Goal: Task Accomplishment & Management: Manage account settings

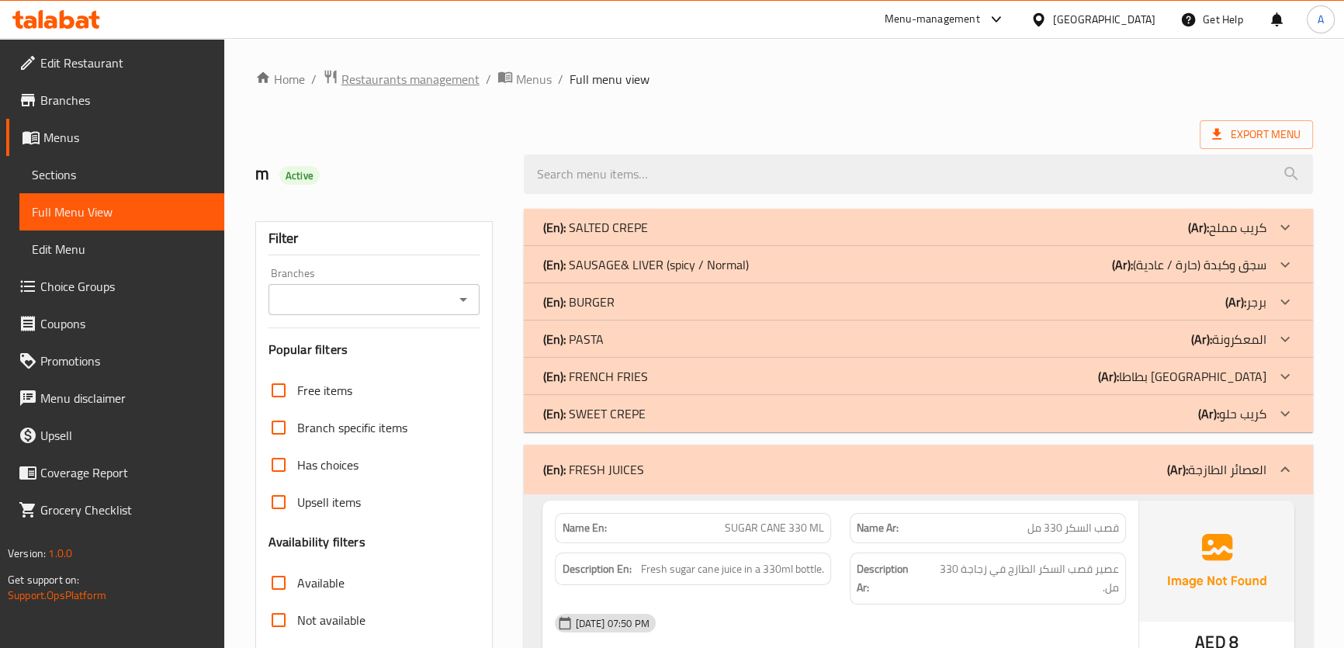
click at [441, 78] on span "Restaurants management" at bounding box center [410, 79] width 138 height 19
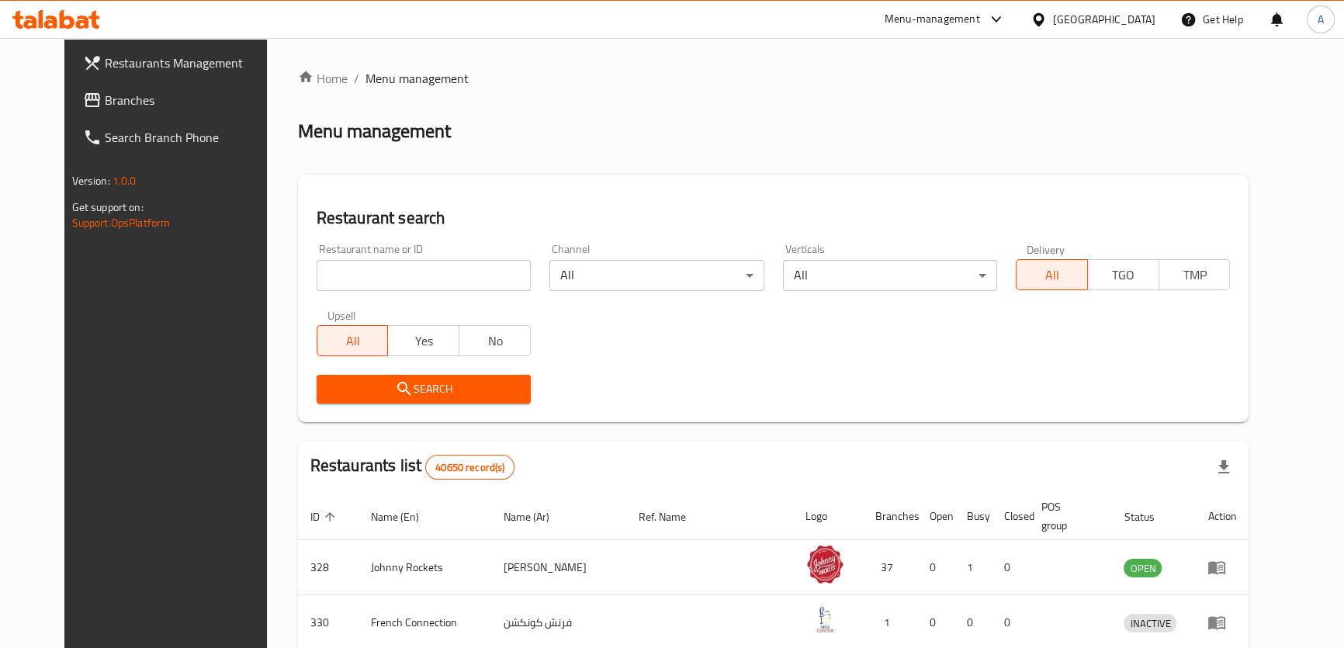
click at [337, 295] on div "Restaurant name or ID Restaurant name or ID" at bounding box center [423, 267] width 233 height 66
click at [343, 265] on input "search" at bounding box center [424, 275] width 214 height 31
paste input "Frankcastle@999"
click at [364, 257] on div "Restaurant name or ID Frankcastle@999 Restaurant name or ID" at bounding box center [424, 267] width 214 height 47
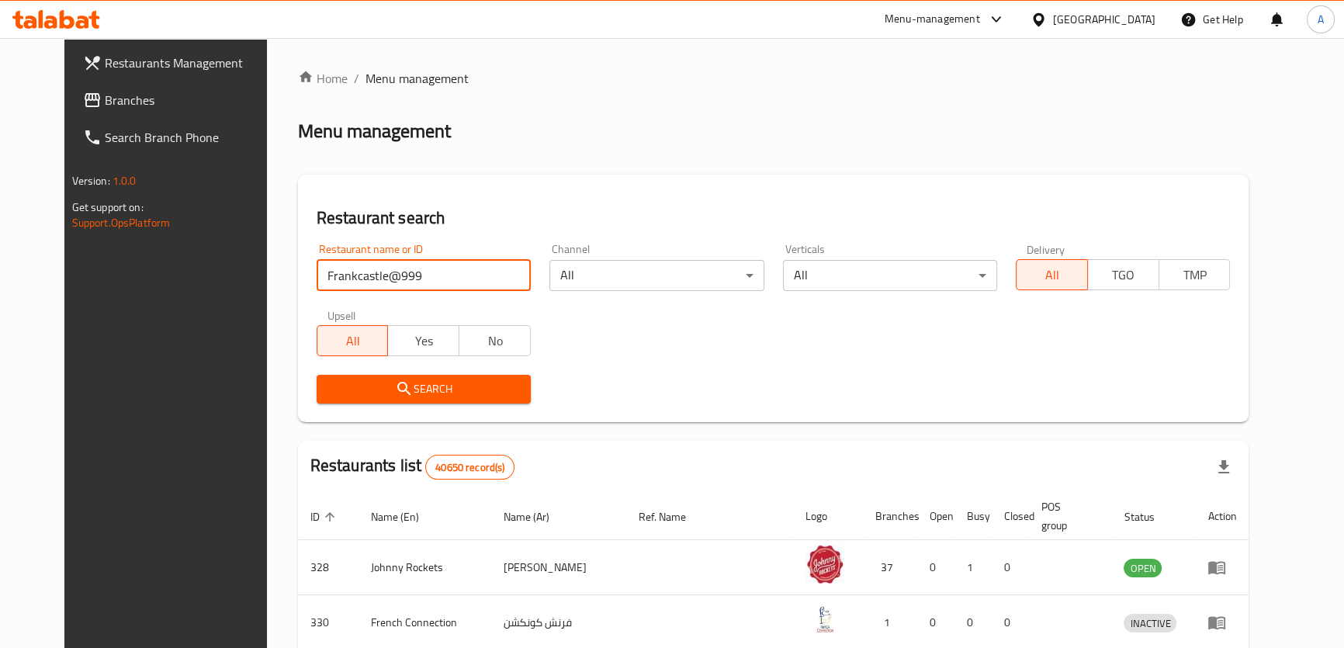
click at [356, 267] on input "Frankcastle@999" at bounding box center [424, 275] width 214 height 31
paste input "Chibi"
type input "Chibi"
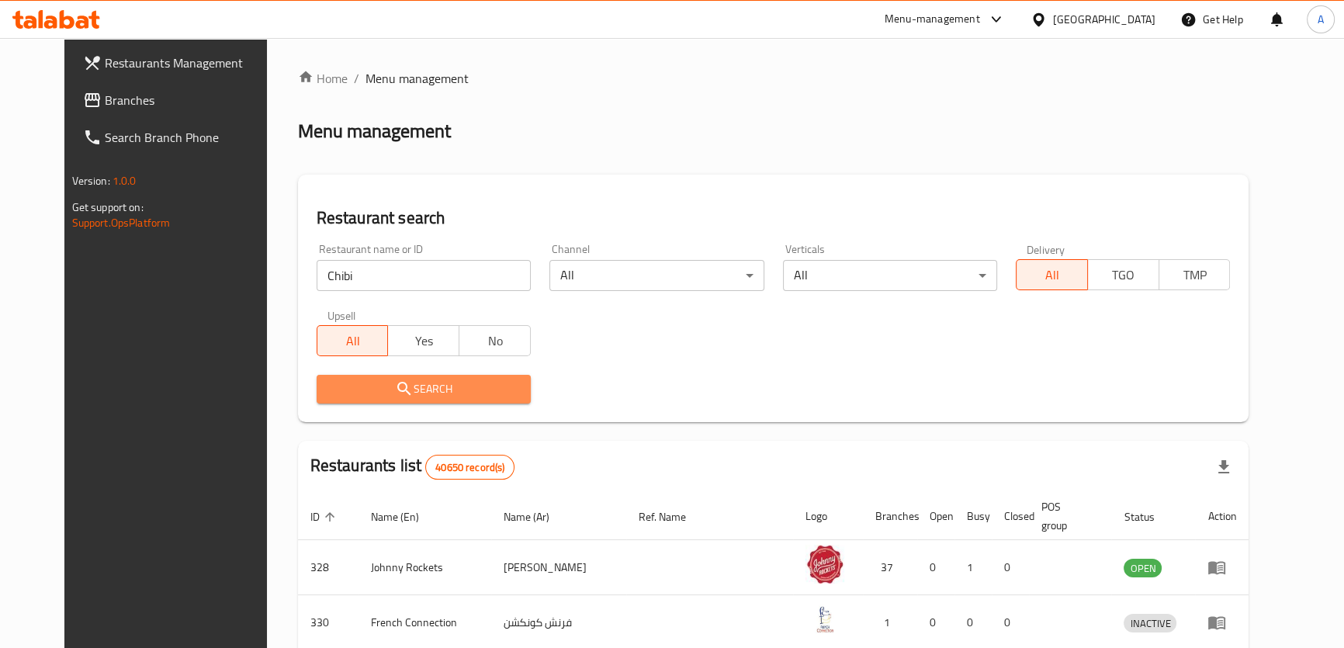
click at [329, 379] on span "Search" at bounding box center [423, 388] width 189 height 19
click at [321, 379] on div at bounding box center [672, 324] width 1344 height 648
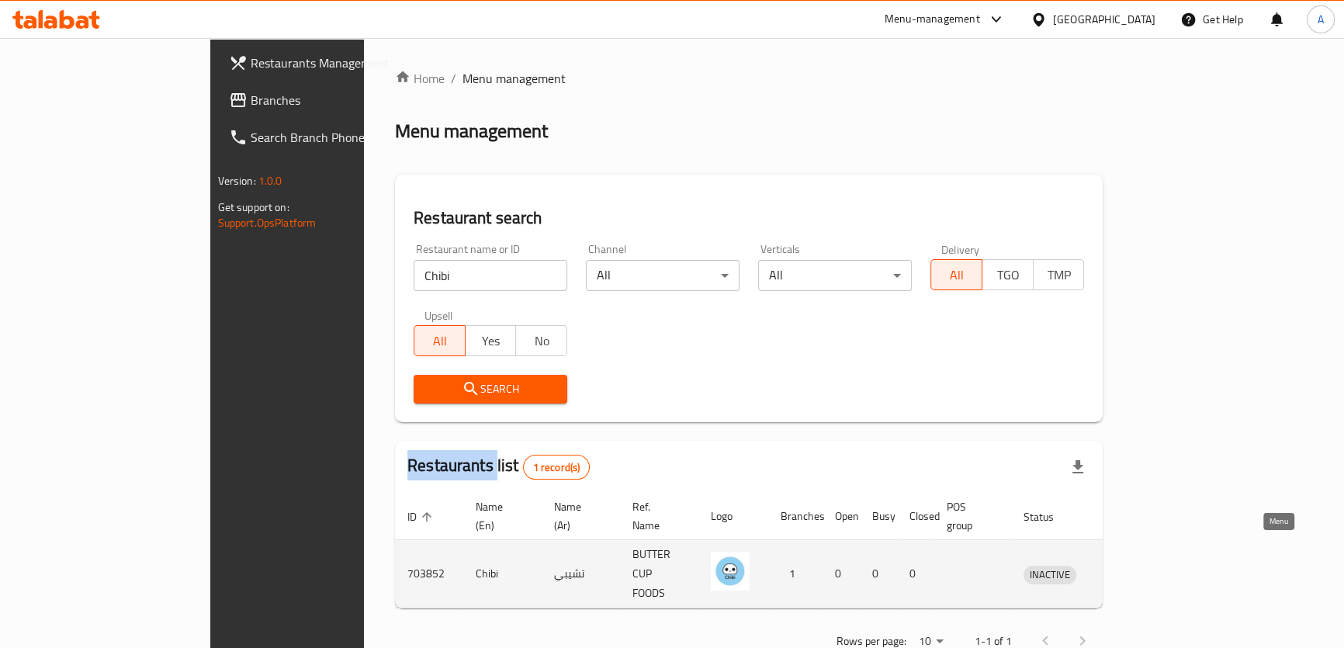
click at [1126, 565] on icon "enhanced table" at bounding box center [1116, 574] width 19 height 19
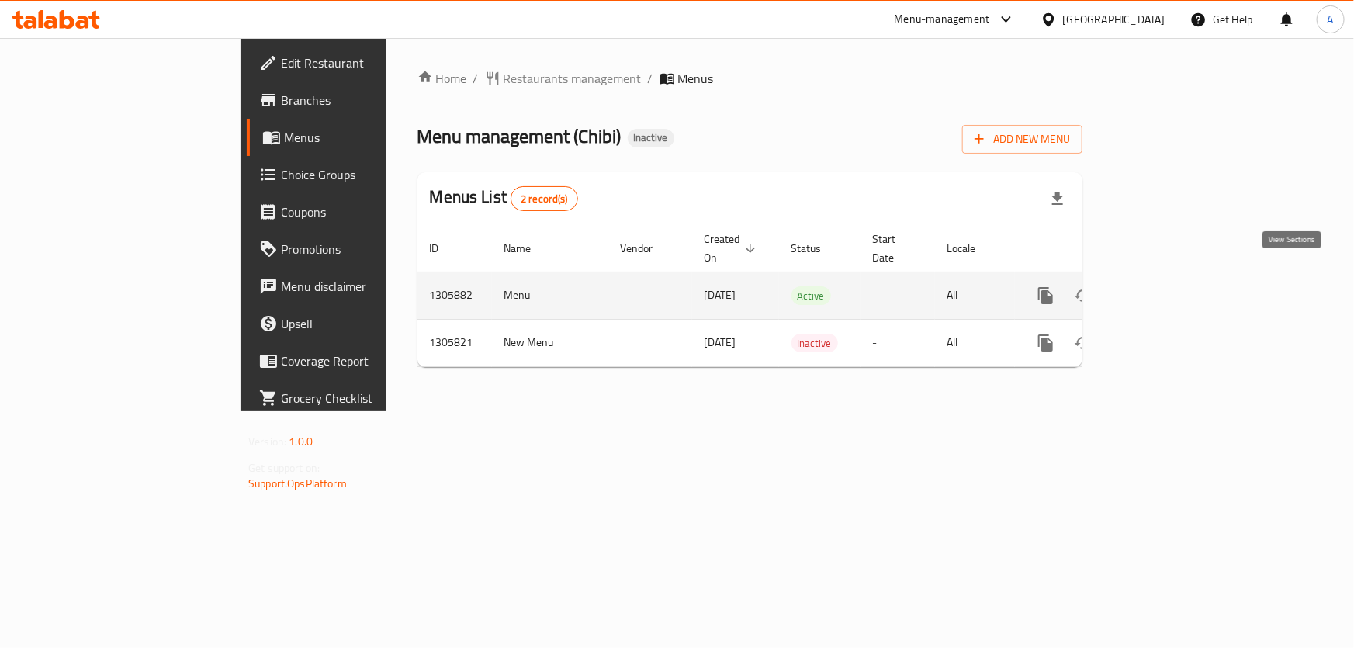
click at [1176, 280] on link "enhanced table" at bounding box center [1157, 295] width 37 height 37
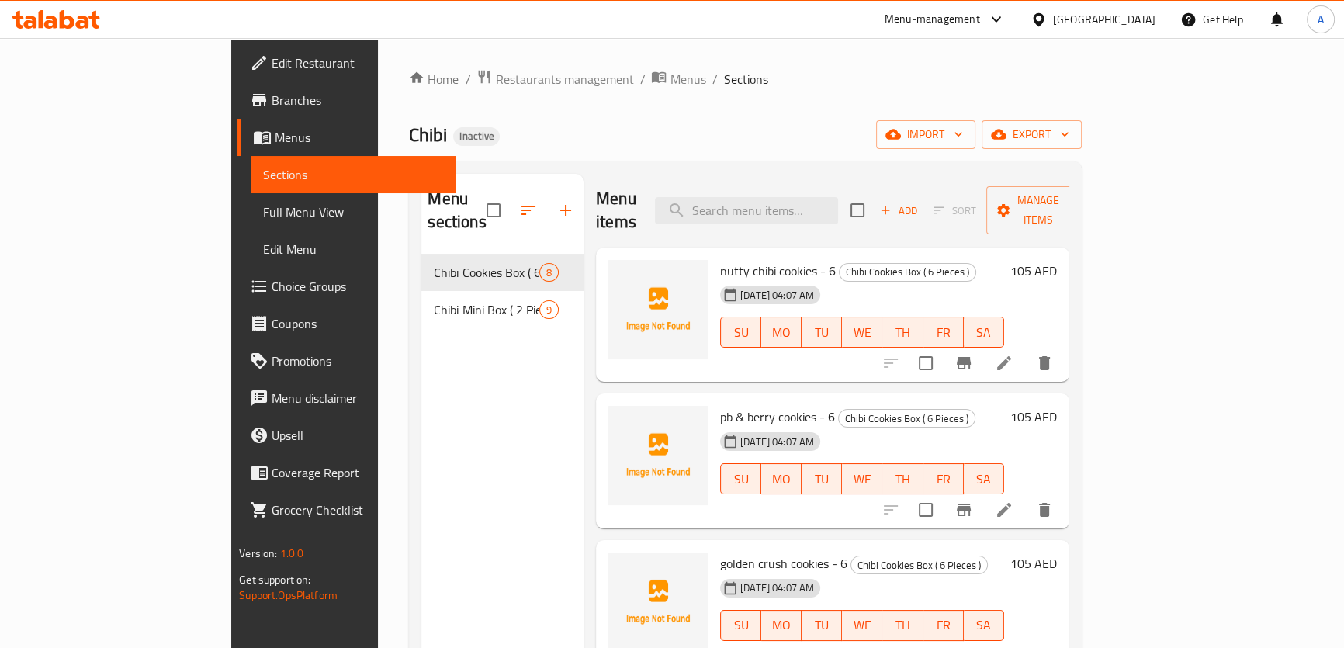
click at [263, 214] on span "Full Menu View" at bounding box center [353, 211] width 180 height 19
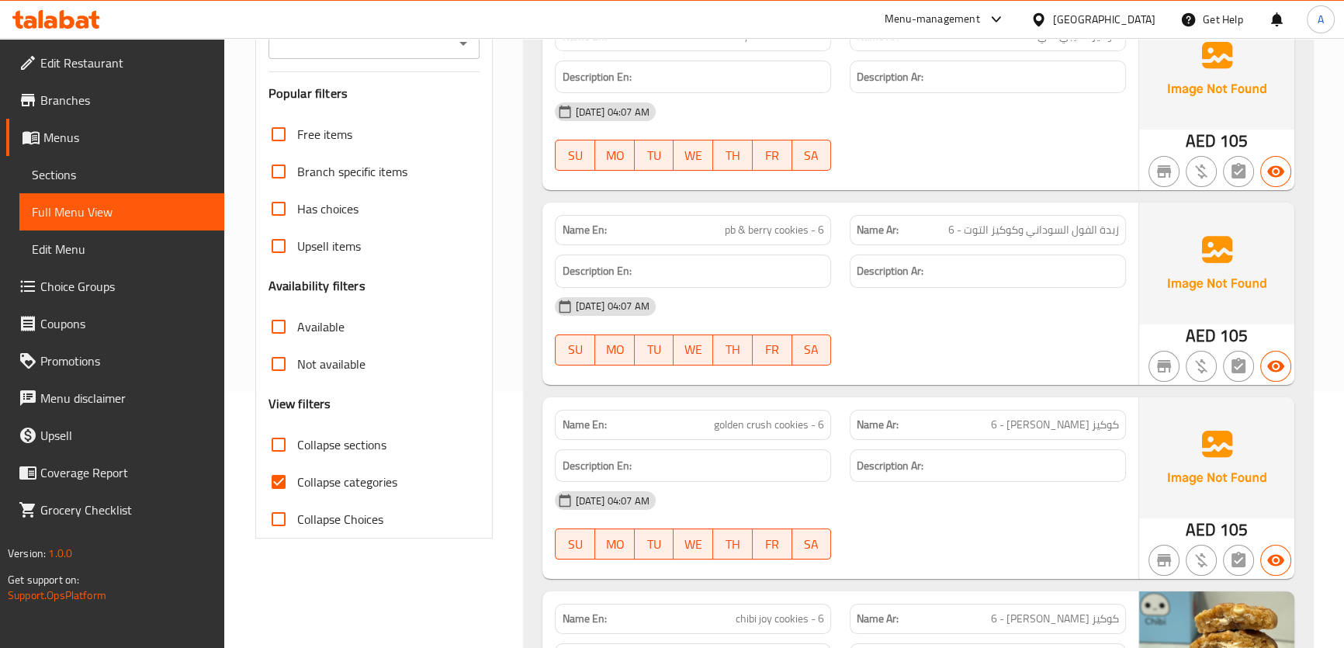
scroll to position [294, 0]
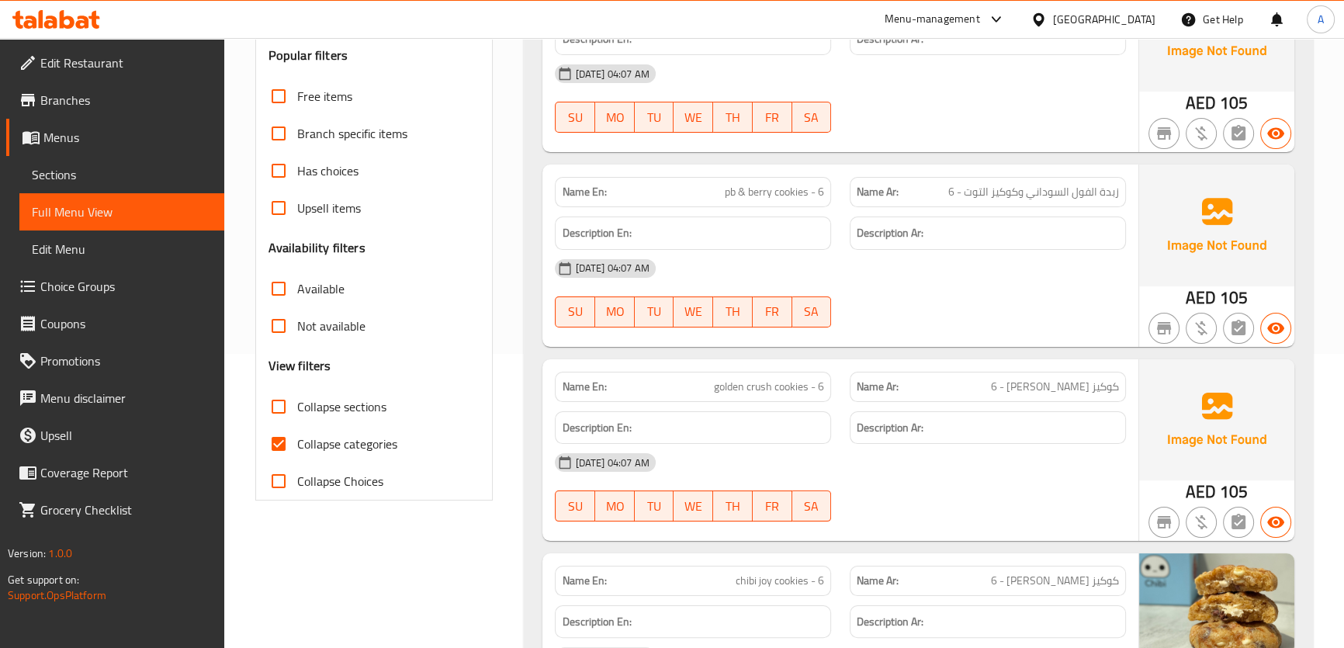
click at [778, 206] on div "Name En: pb & berry cookies - 6" at bounding box center [693, 192] width 276 height 30
copy span "pb & berry cookies - 6"
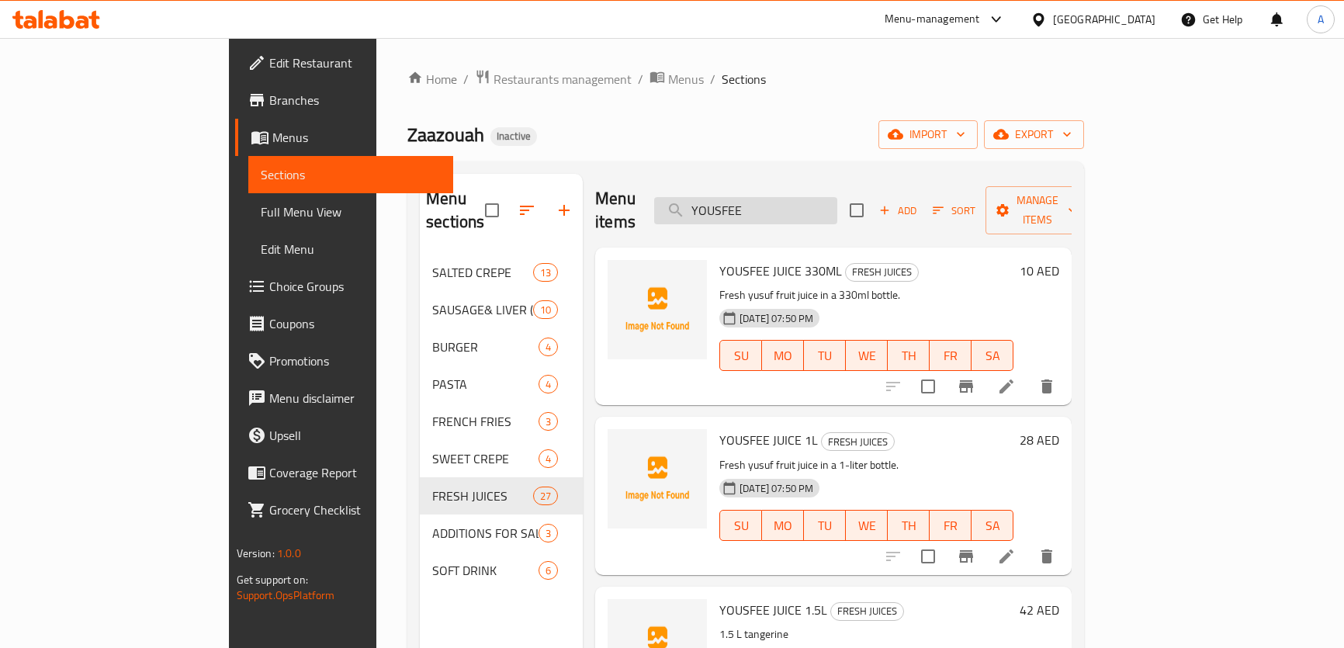
click at [787, 197] on input "YOUSFEE" at bounding box center [745, 210] width 183 height 27
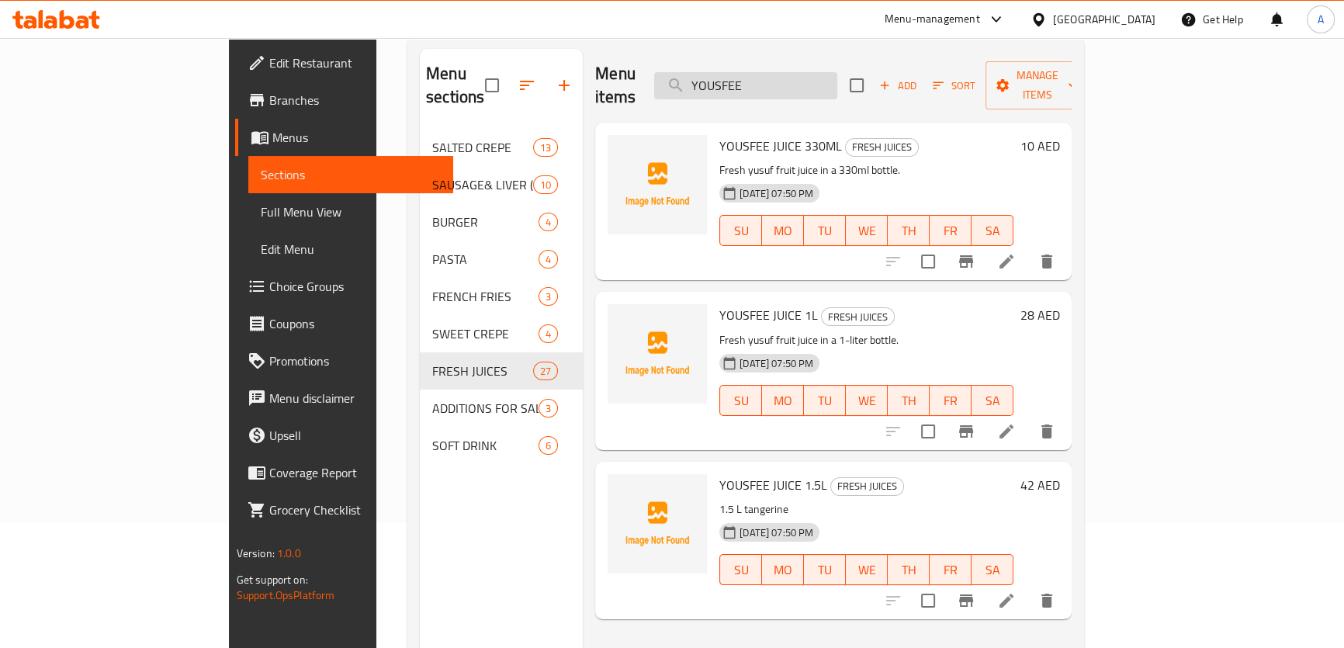
click at [788, 72] on input "YOUSFEE" at bounding box center [745, 85] width 183 height 27
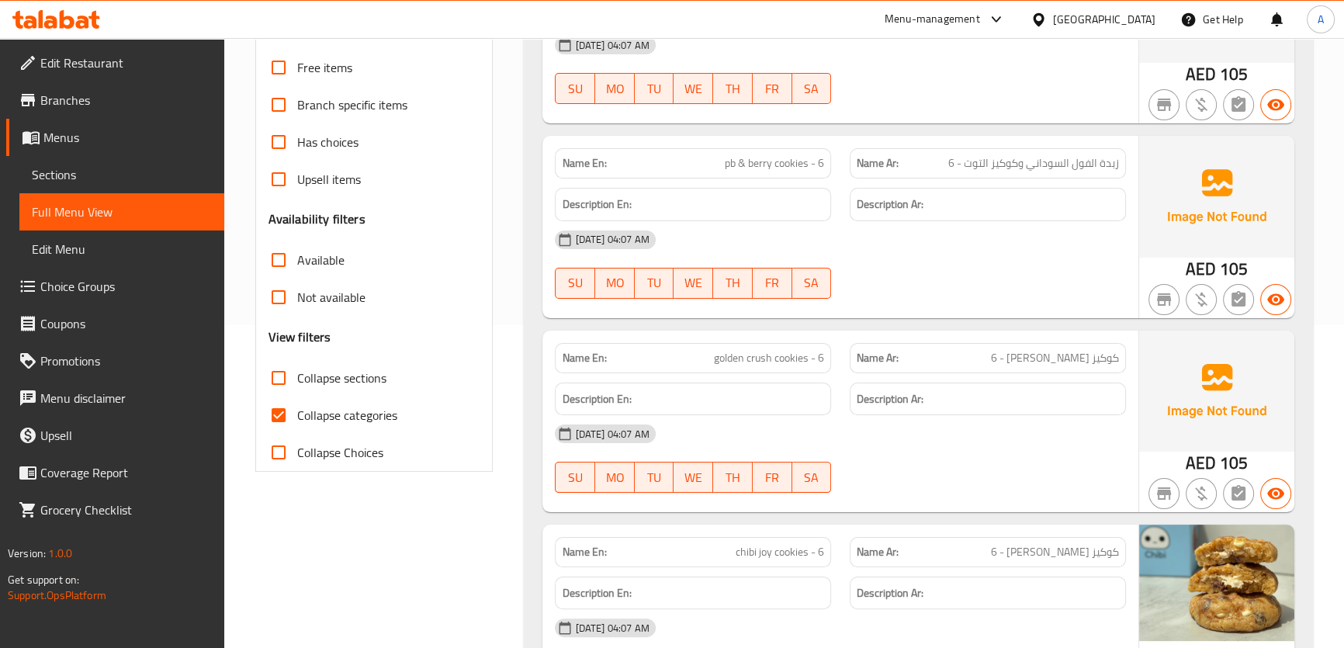
scroll to position [310, 0]
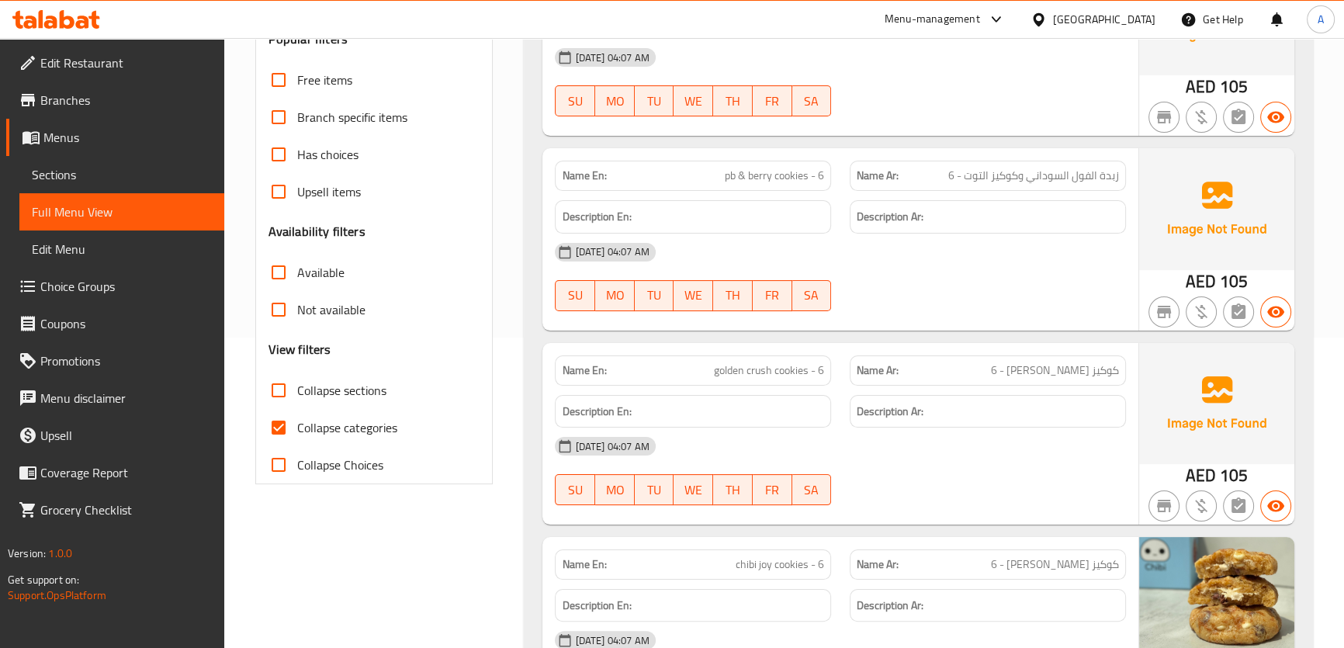
click at [725, 157] on div "Name En: pb & berry cookies - 6" at bounding box center [692, 175] width 295 height 49
copy span "pb & berry cookies - 6"
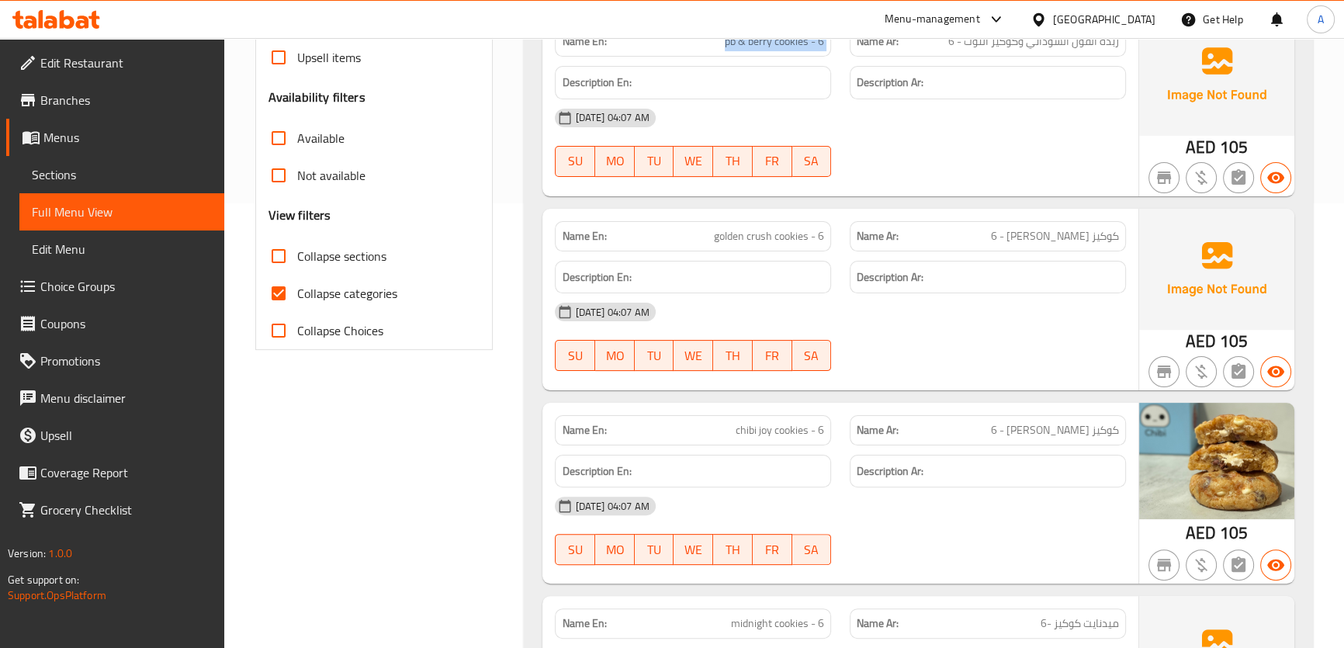
scroll to position [458, 0]
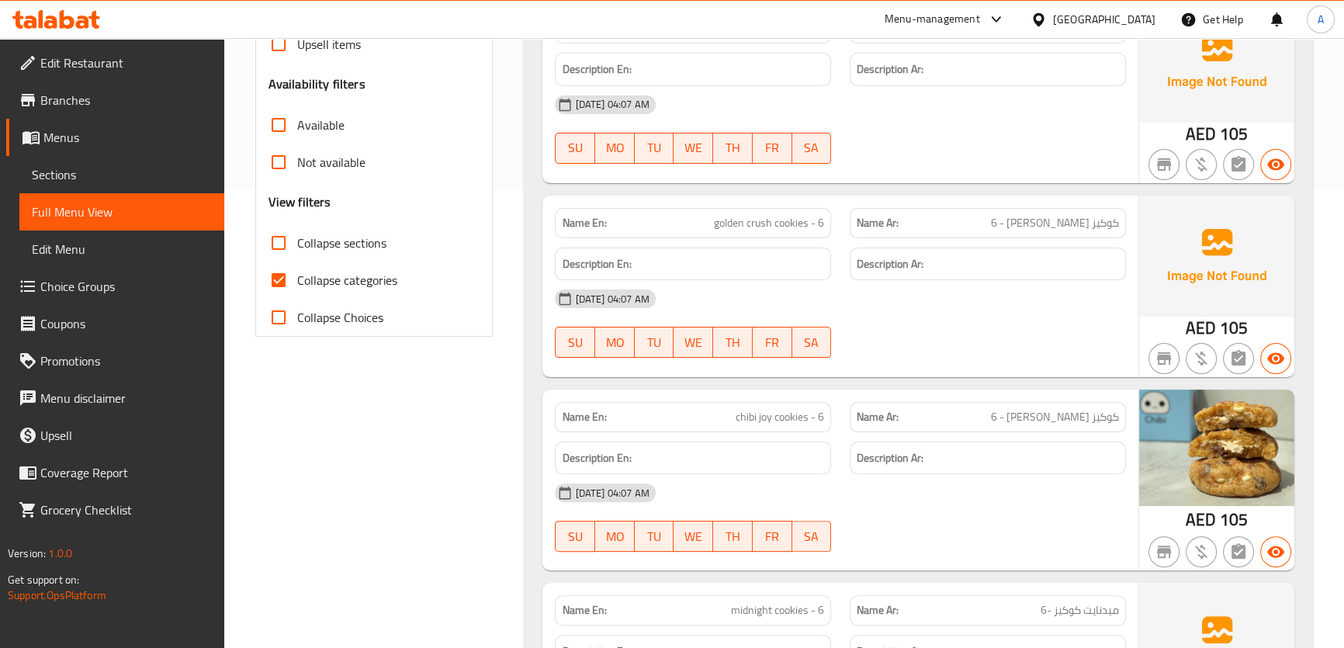
click at [784, 204] on div "Name En: golden crush cookies - 6" at bounding box center [692, 223] width 295 height 49
click at [775, 216] on span "golden crush cookies - 6" at bounding box center [769, 223] width 110 height 16
copy span "golden crush cookies - 6"
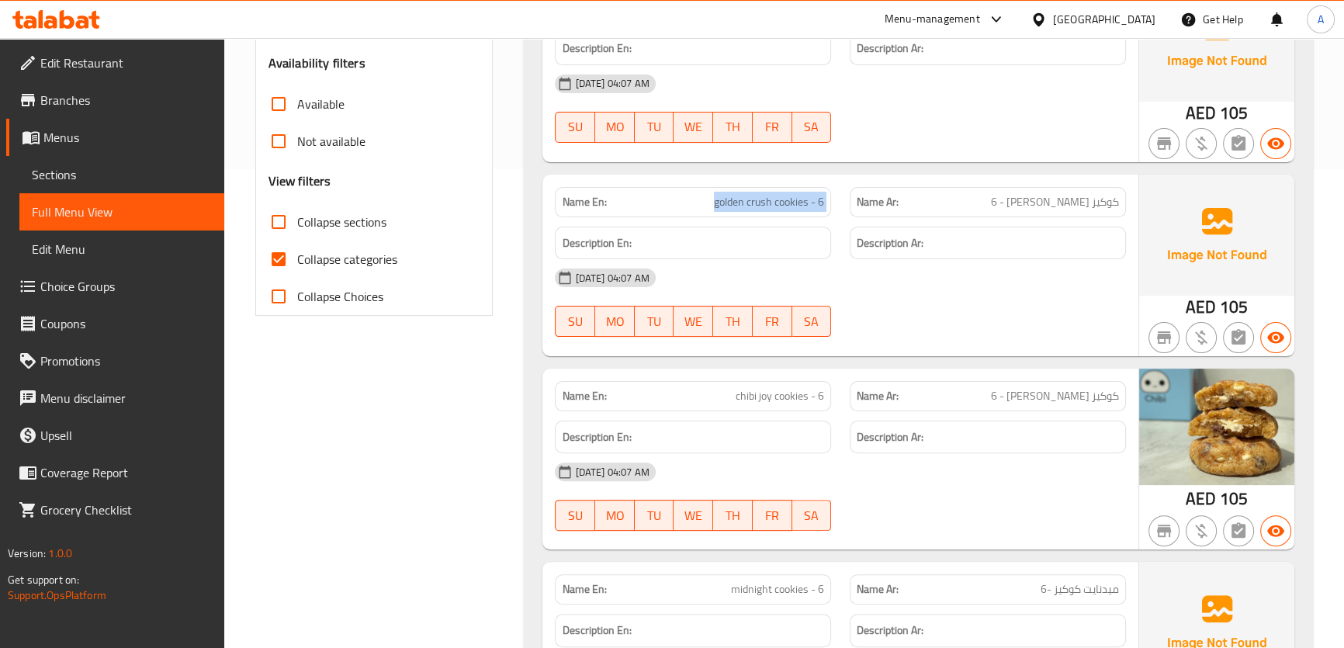
scroll to position [675, 0]
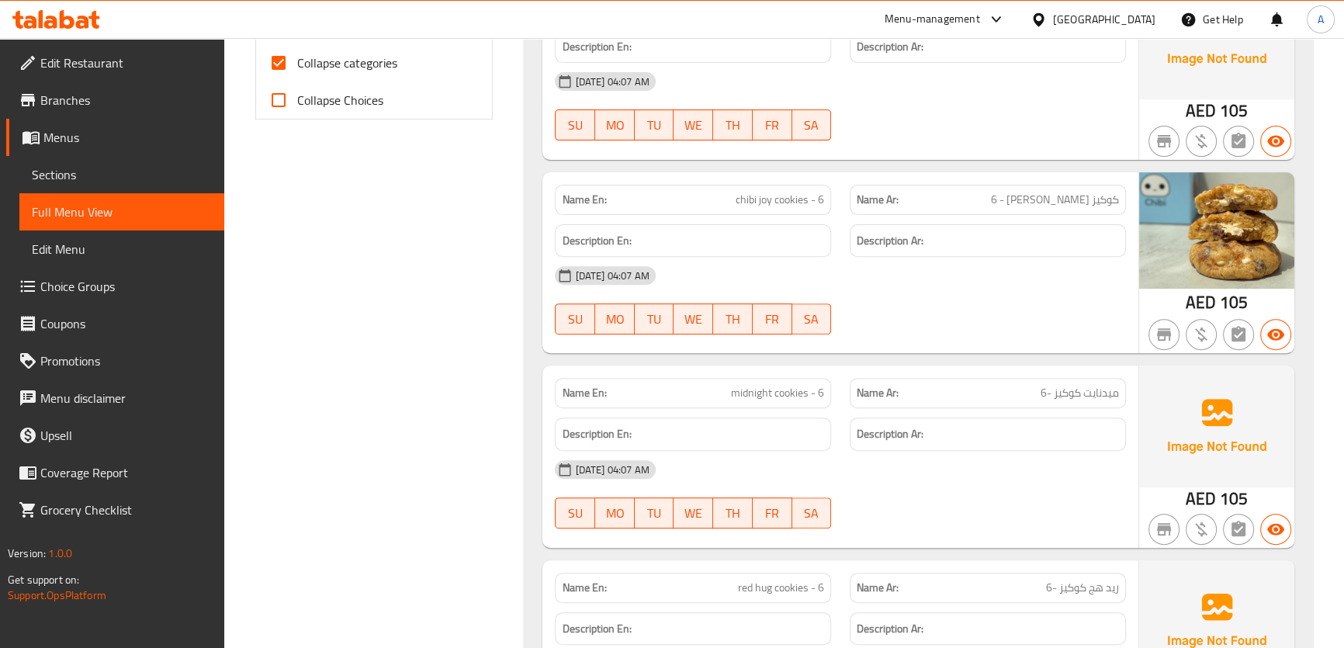
click at [1063, 208] on span "كوكيز تشيبي جوي - 6" at bounding box center [1055, 200] width 128 height 16
click at [801, 193] on span "chibi joy cookies - 6" at bounding box center [780, 200] width 88 height 16
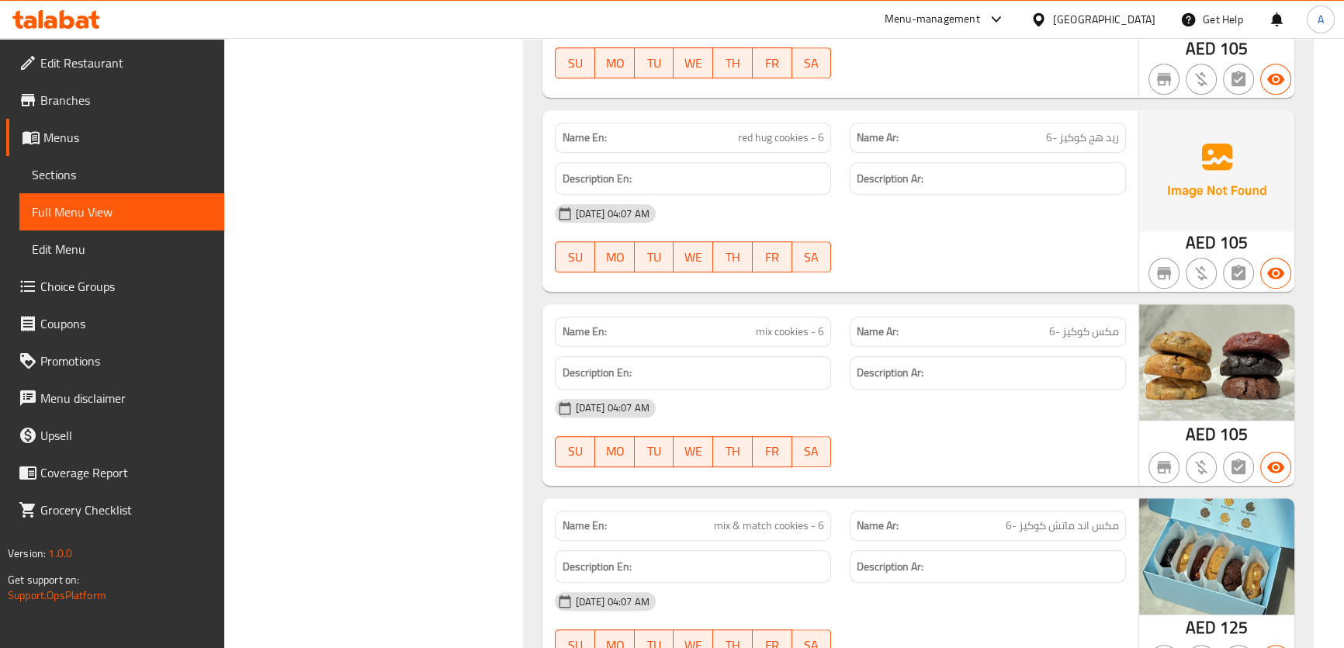
scroll to position [1129, 0]
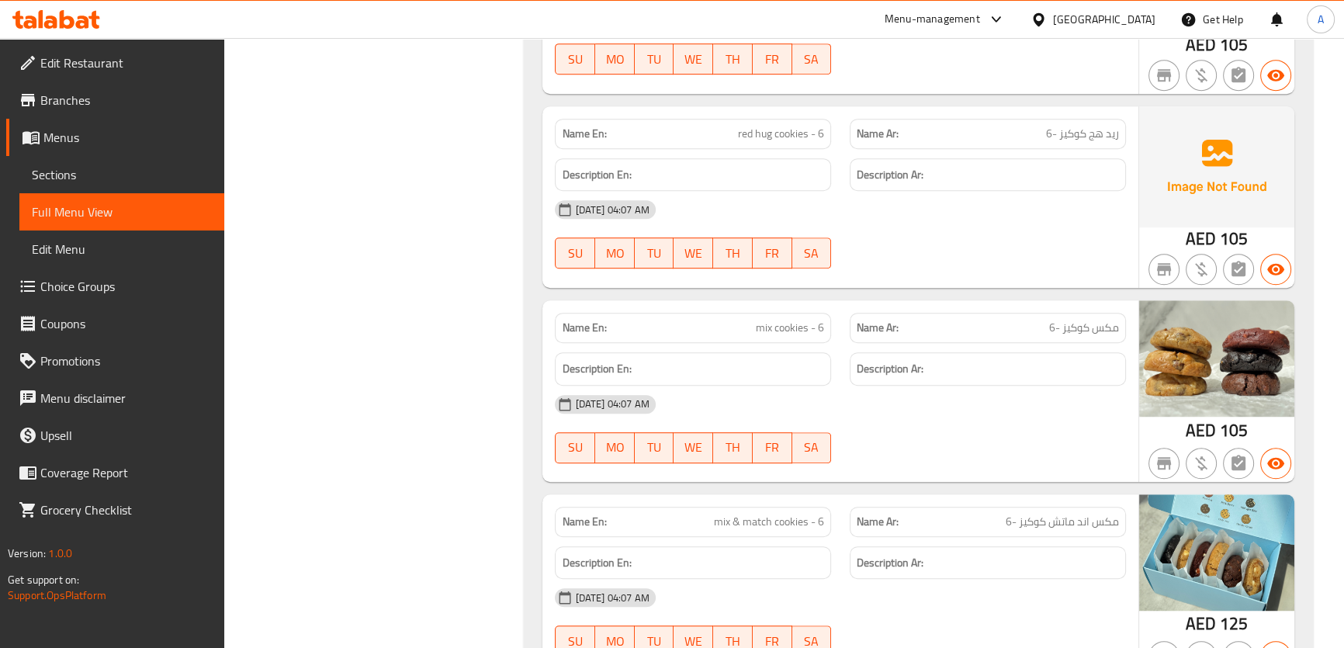
click at [1042, 130] on p "Name Ar: ريد هج كوكيز -6" at bounding box center [988, 134] width 262 height 16
click at [771, 140] on span "red hug cookies - 6" at bounding box center [781, 134] width 86 height 16
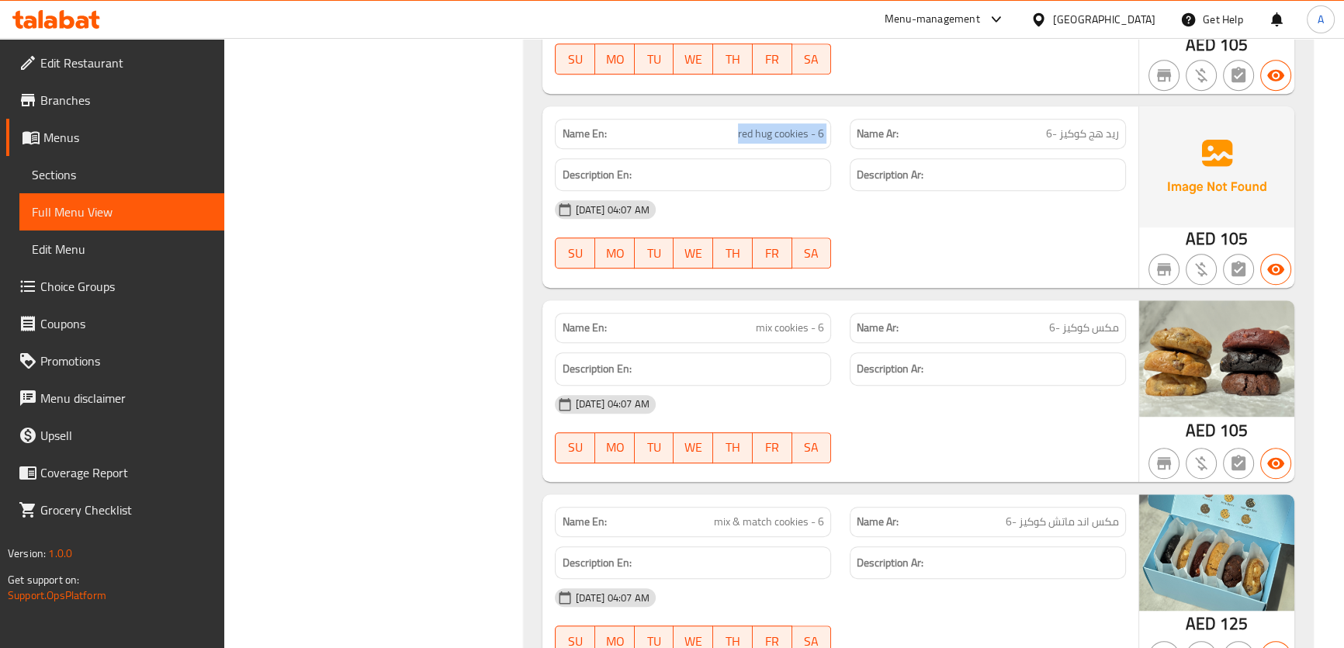
click at [771, 140] on span "red hug cookies - 6" at bounding box center [781, 134] width 86 height 16
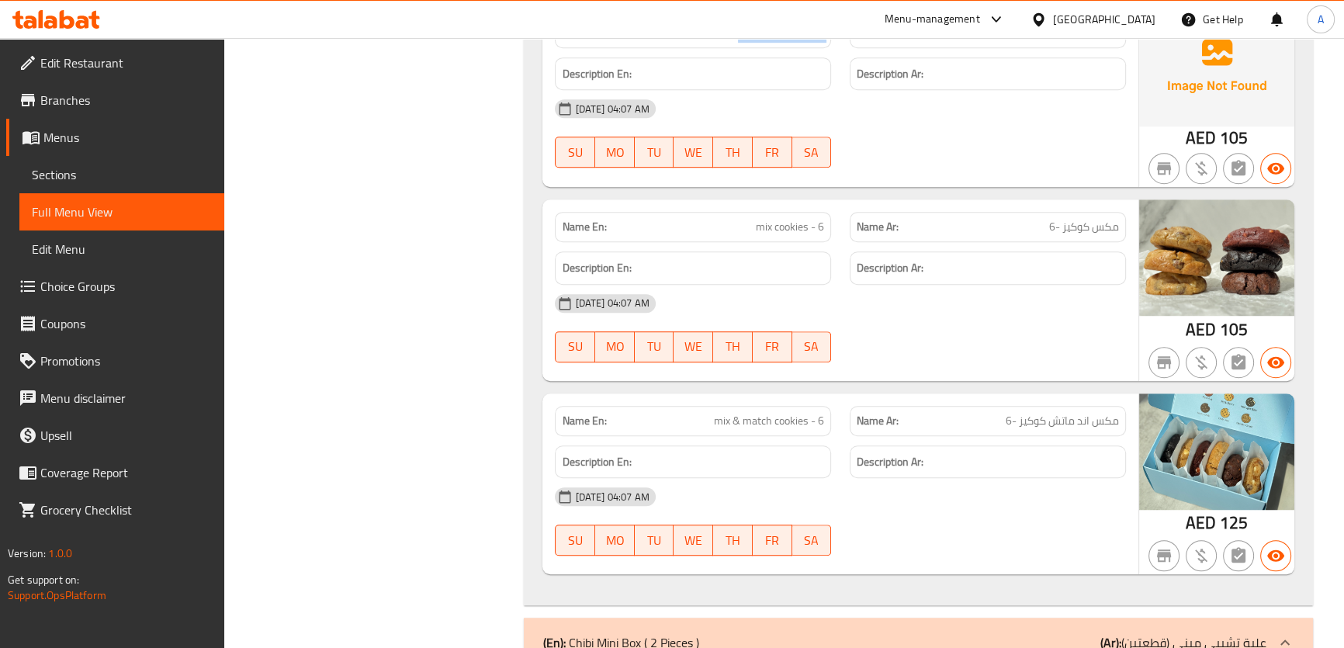
scroll to position [1242, 0]
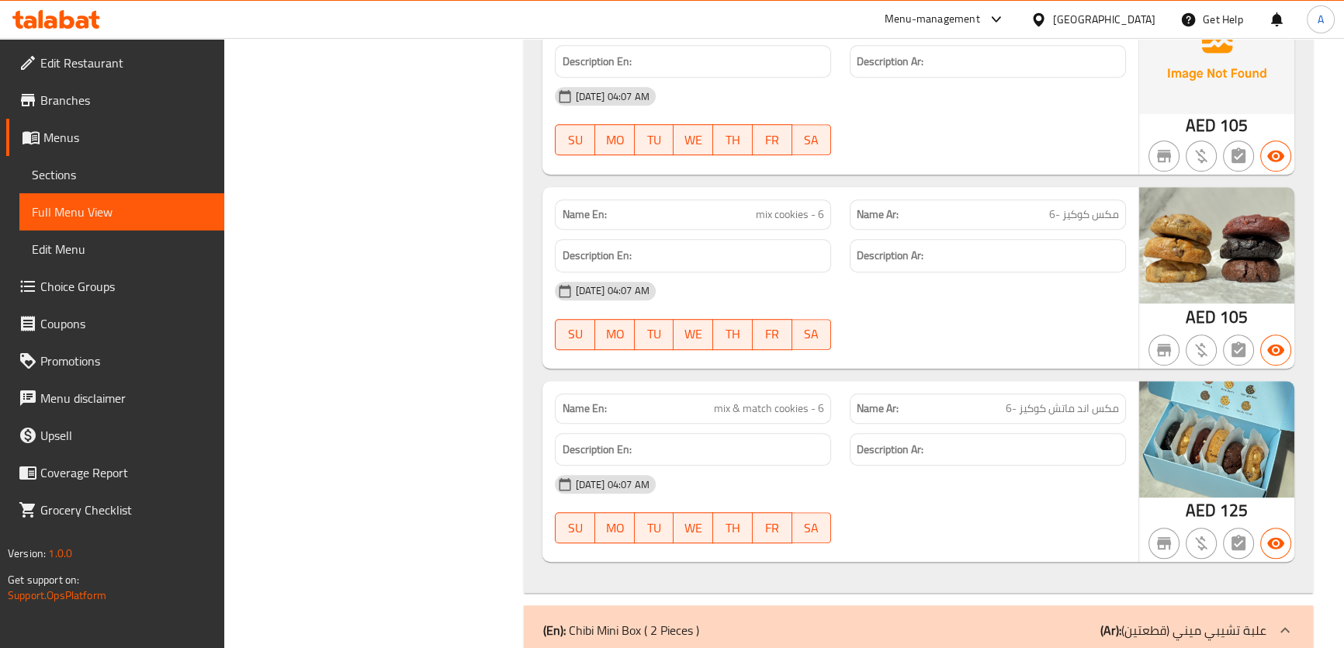
click at [775, 222] on span "mix cookies - 6" at bounding box center [790, 214] width 68 height 16
click at [1032, 223] on div "Name Ar: مكس كوكيز -6" at bounding box center [988, 214] width 276 height 30
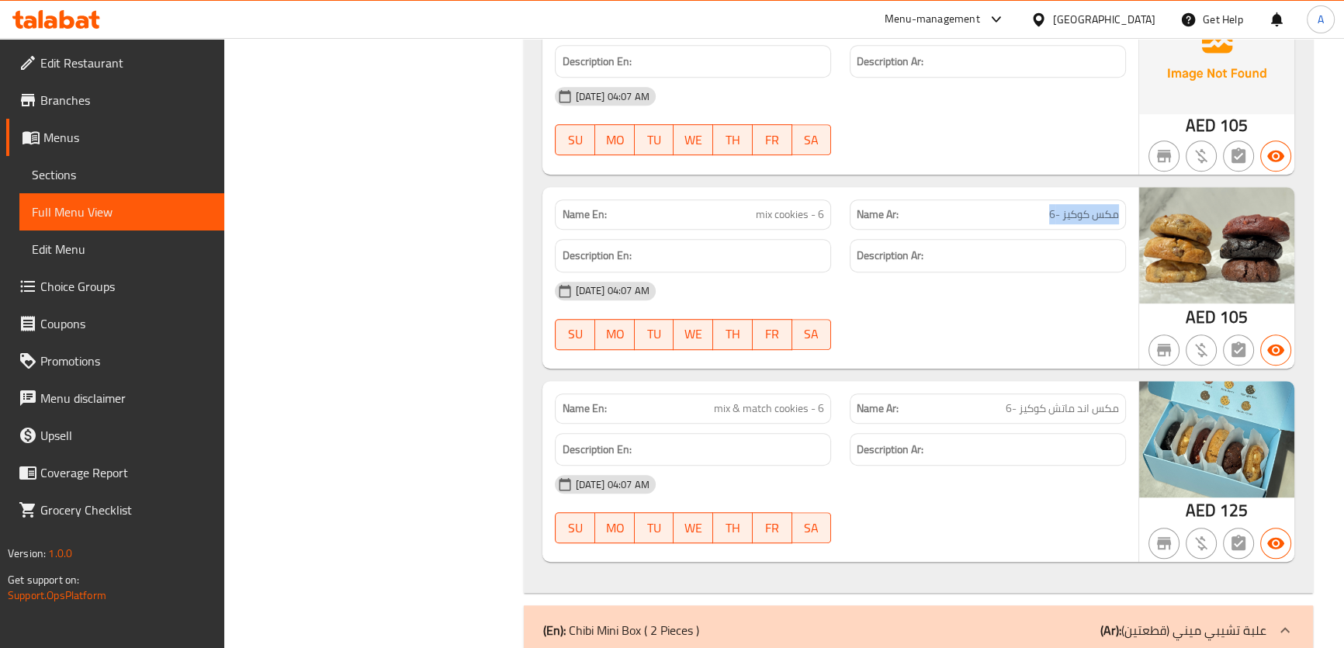
click at [1032, 223] on div "Name Ar: مكس كوكيز -6" at bounding box center [988, 214] width 276 height 30
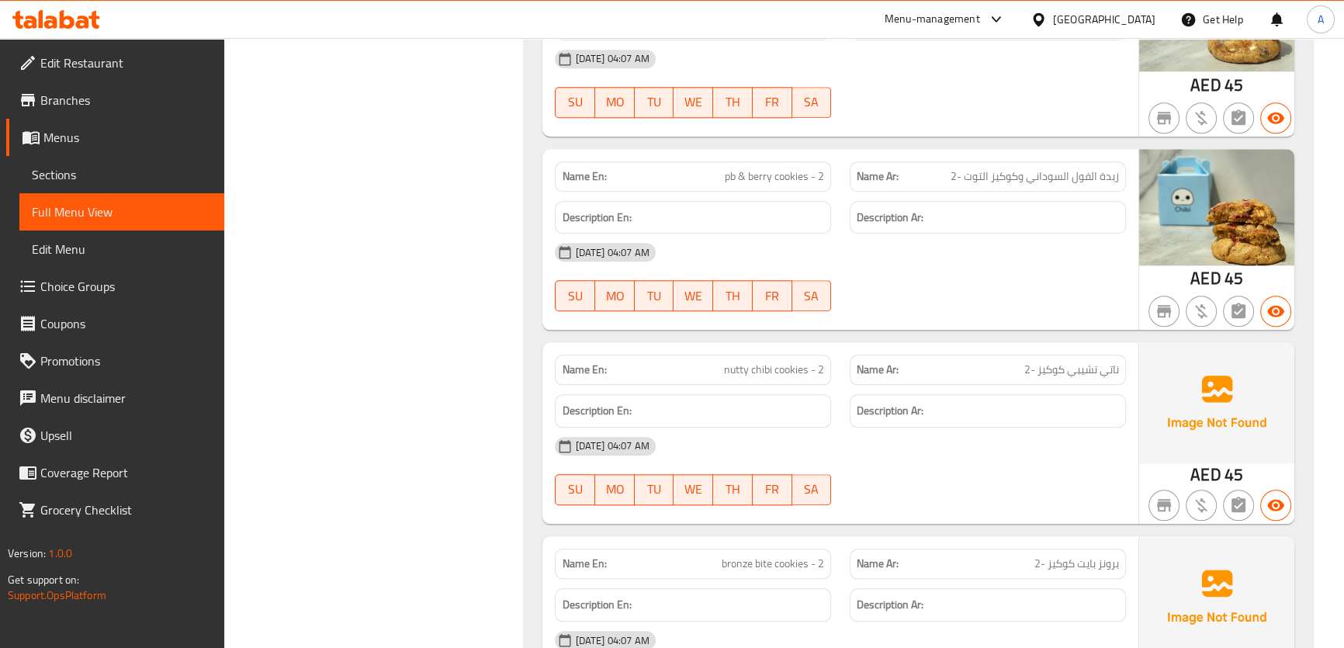
scroll to position [1953, 0]
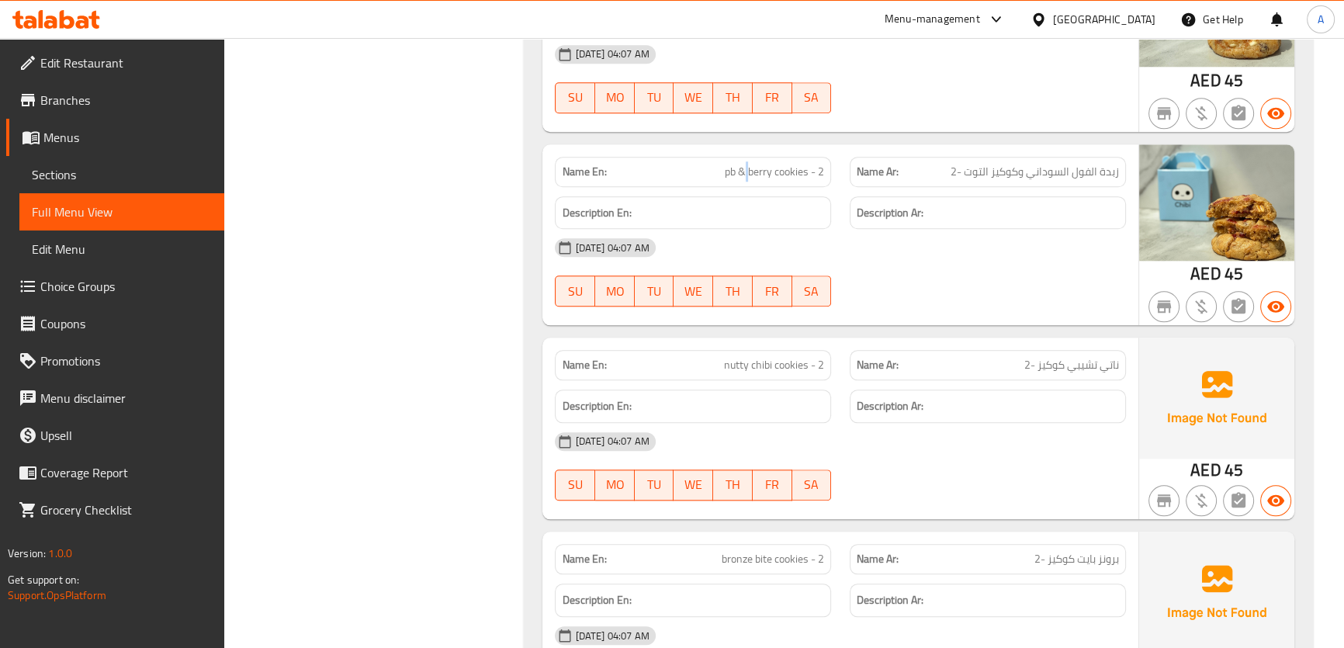
copy span "pb & berry cookies - 2"
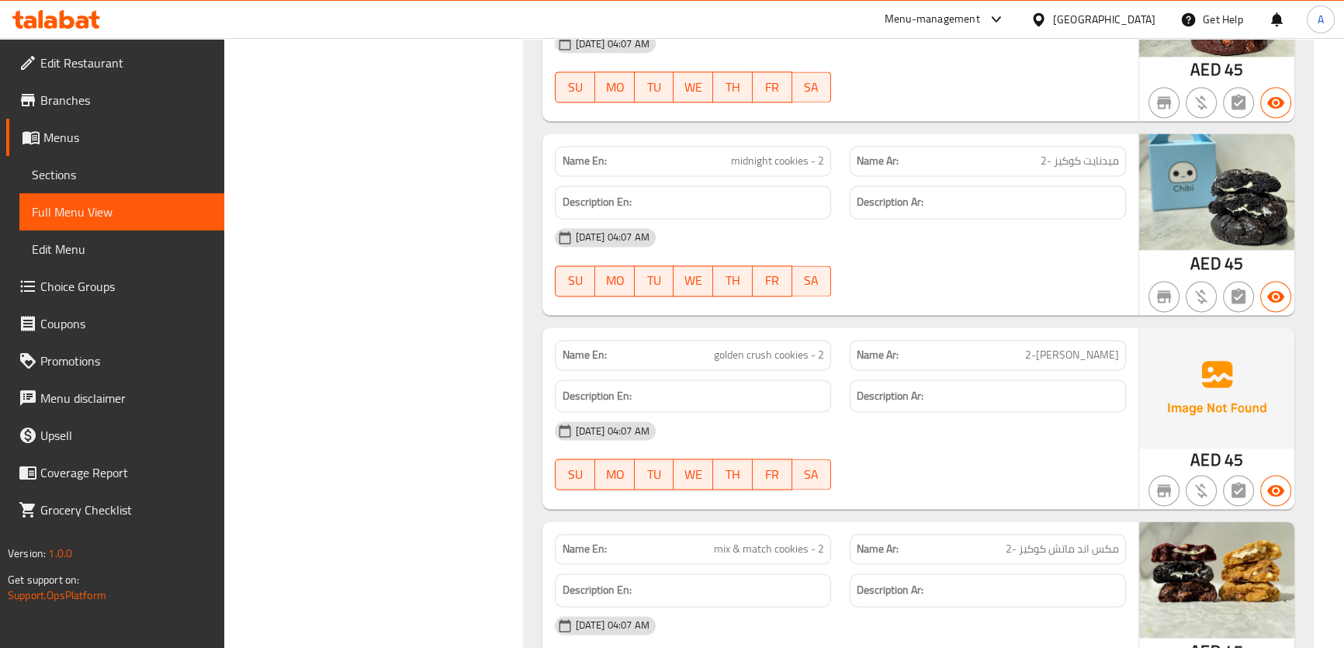
scroll to position [2852, 0]
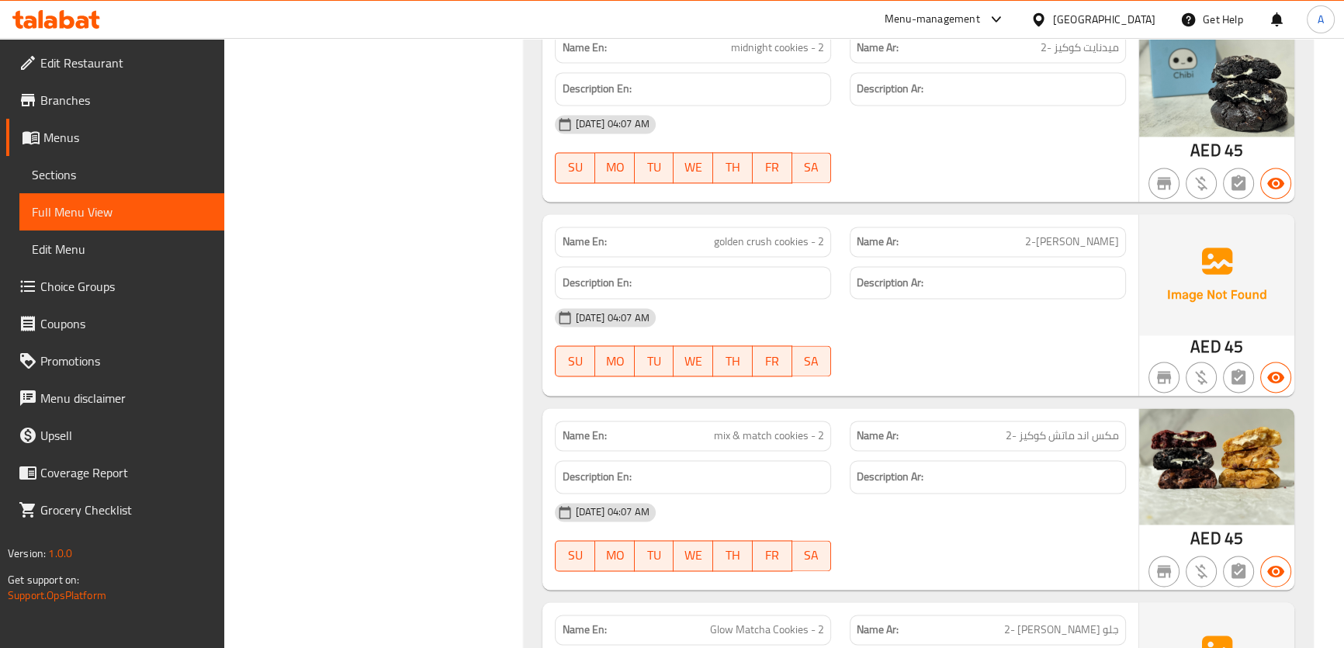
drag, startPoint x: 1068, startPoint y: 241, endPoint x: 1123, endPoint y: 229, distance: 56.3
copy span "جولدن كراش"
drag, startPoint x: 1032, startPoint y: 241, endPoint x: 1134, endPoint y: 230, distance: 103.0
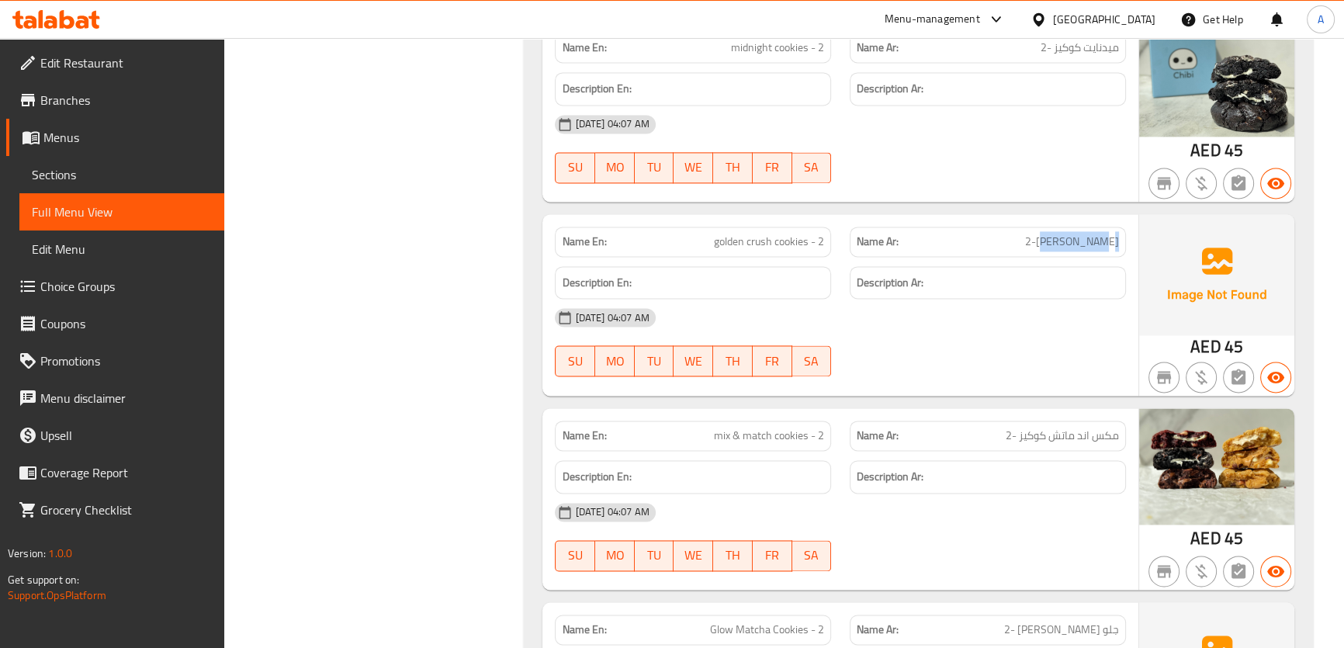
copy span "جولدن كراش كوكيز"
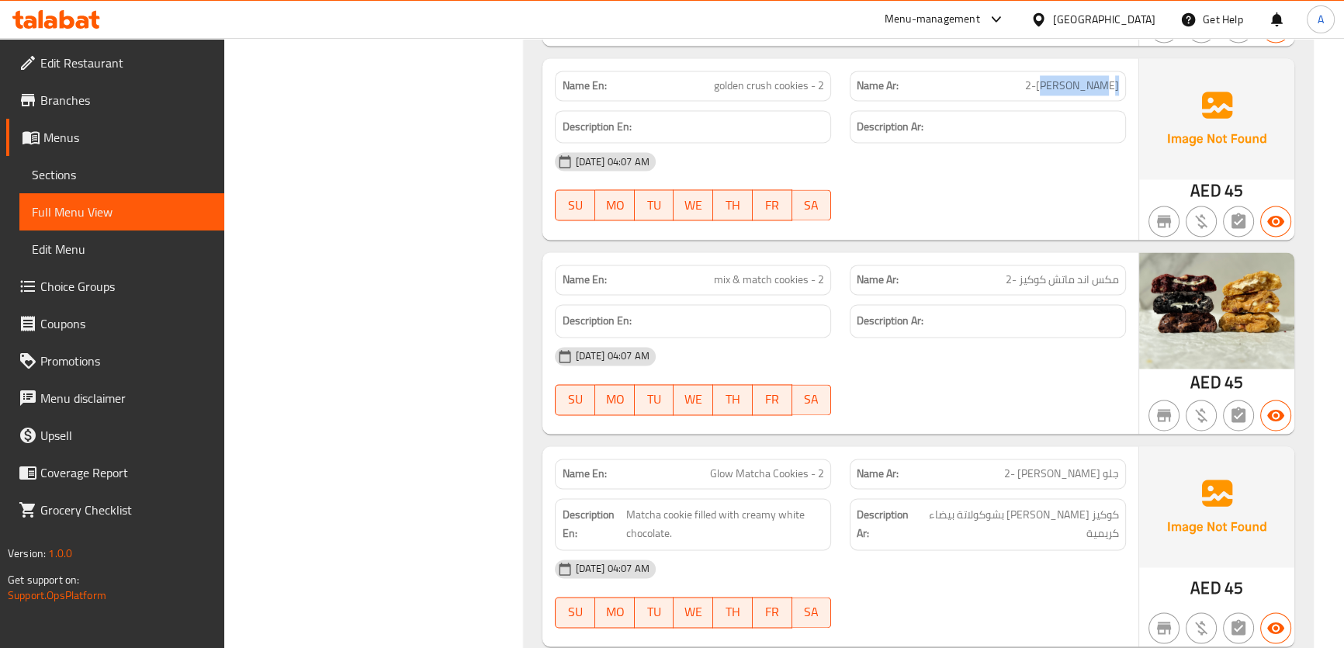
scroll to position [3065, 0]
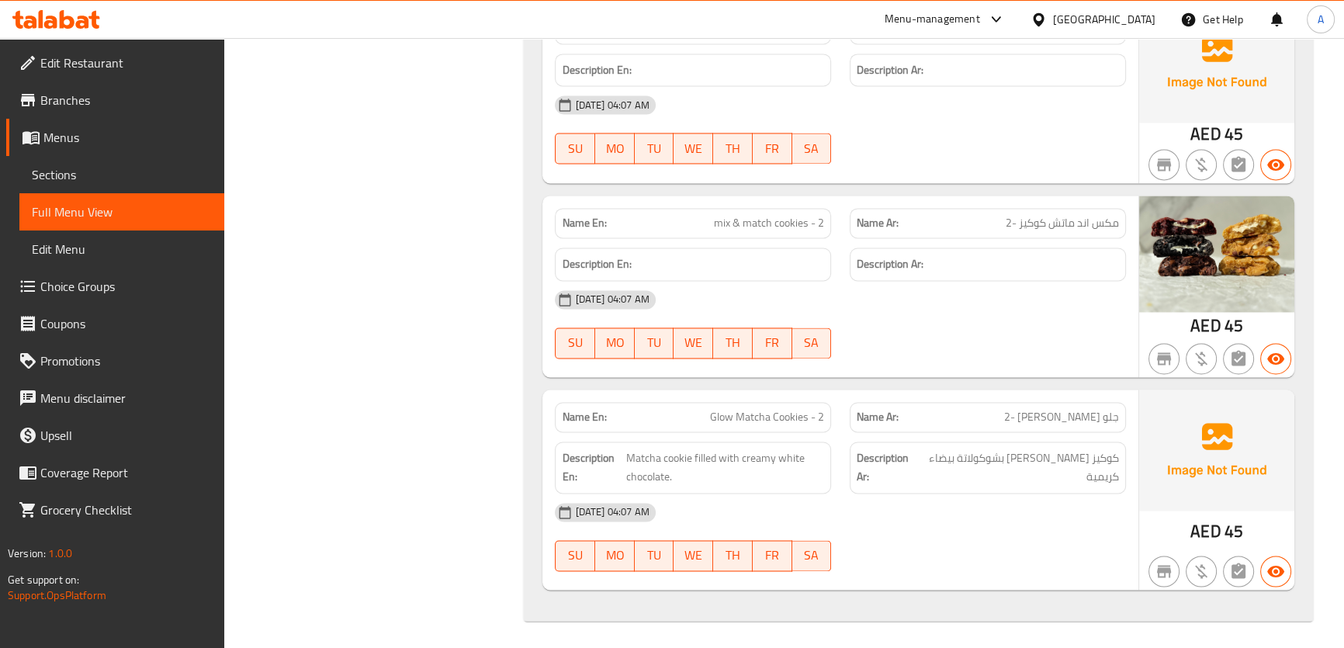
click at [1062, 419] on span "جلو [PERSON_NAME] -2" at bounding box center [1061, 417] width 115 height 16
click at [1062, 419] on span "جلو ماتشا كوكيز -2" at bounding box center [1061, 417] width 115 height 16
click at [791, 409] on span "Glow Matcha Cookies - 2" at bounding box center [767, 417] width 114 height 16
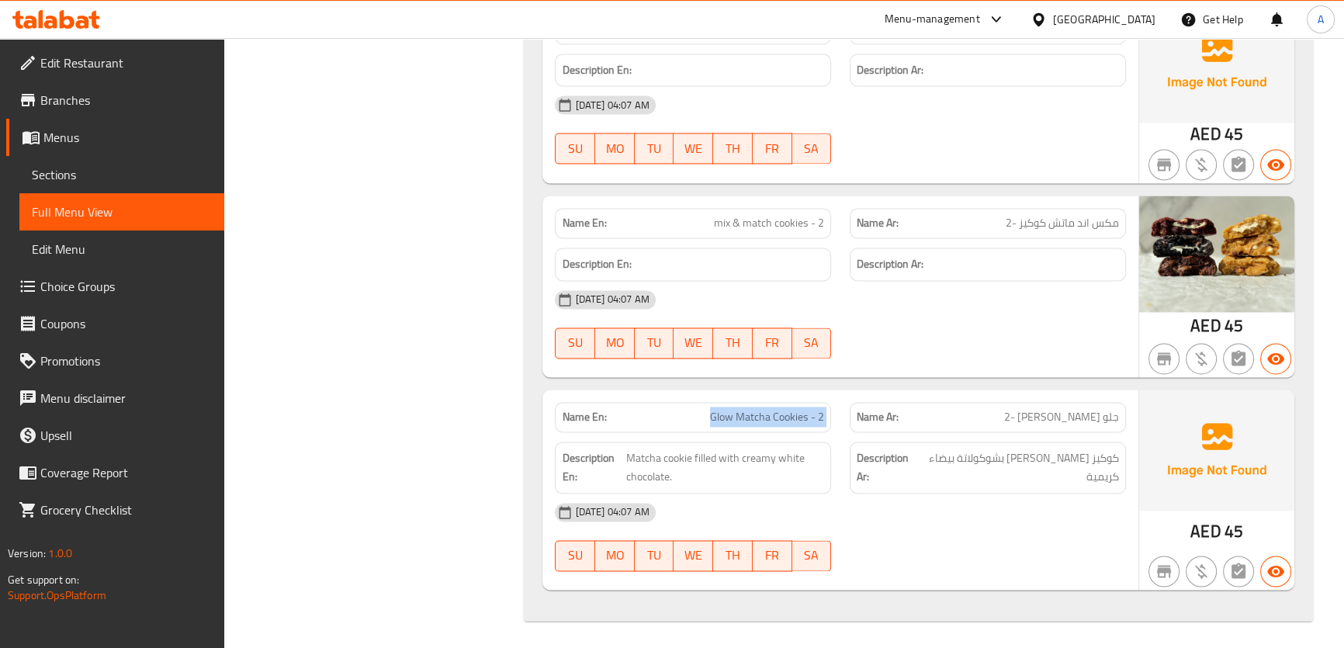
click at [791, 409] on span "Glow Matcha Cookies - 2" at bounding box center [767, 417] width 114 height 16
click at [1033, 423] on span "جلو ماتشا كوكيز -2" at bounding box center [1061, 417] width 115 height 16
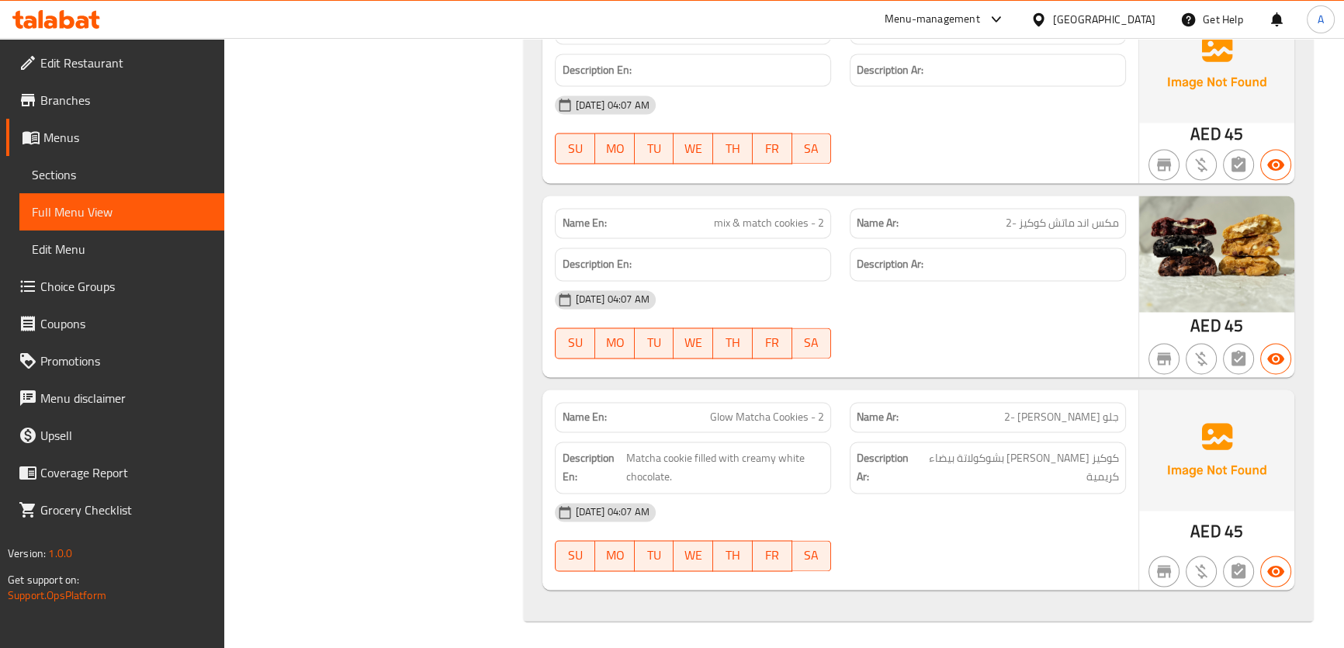
click at [752, 420] on span "Glow Matcha Cookies - 2" at bounding box center [767, 417] width 114 height 16
click at [1050, 442] on div "Description Ar: كوكيز ماتشا محشوة بشوكولاتة بيضاء كريمية" at bounding box center [988, 467] width 276 height 52
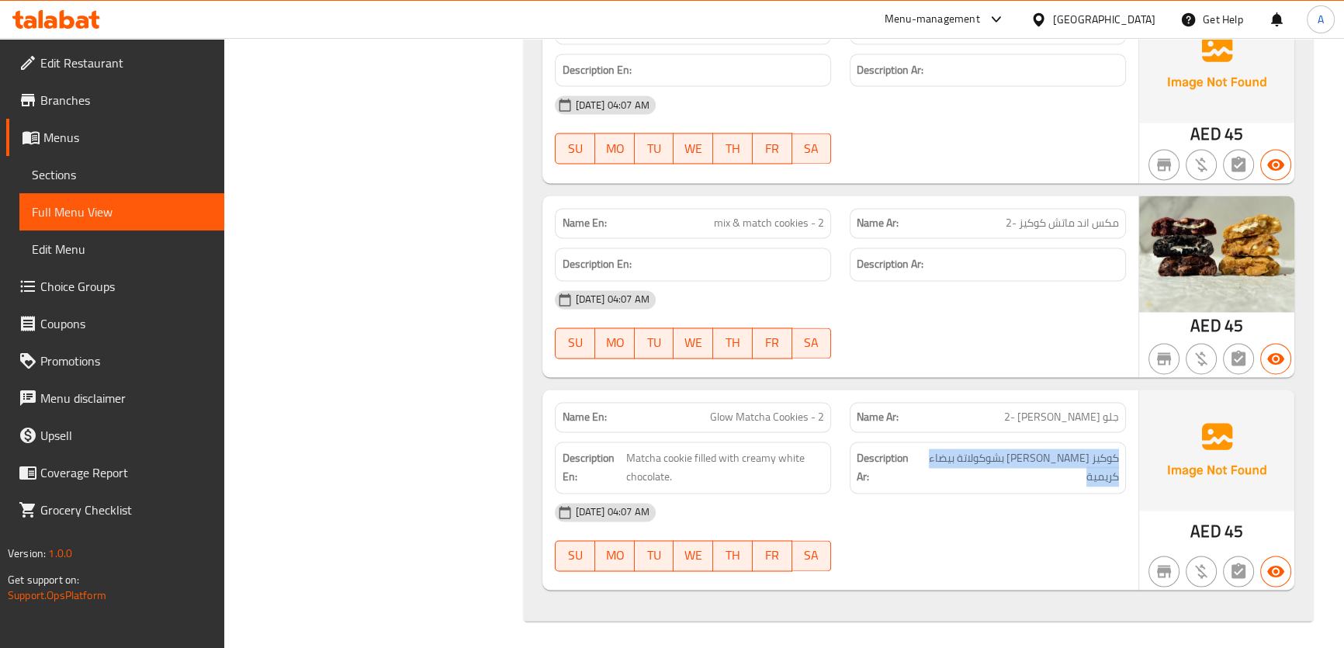
click at [1050, 442] on div "Description Ar: كوكيز ماتشا محشوة بشوكولاتة بيضاء كريمية" at bounding box center [988, 467] width 276 height 52
click at [1040, 466] on span "كوكيز ماتشا محشوة بشوكولاتة بيضاء كريمية" at bounding box center [1018, 467] width 199 height 38
click at [1040, 465] on span "كوكيز ماتشا محشوة بشوكولاتة بيضاء كريمية" at bounding box center [1018, 467] width 199 height 38
click at [679, 452] on span "Matcha cookie filled with creamy white chocolate." at bounding box center [724, 467] width 199 height 38
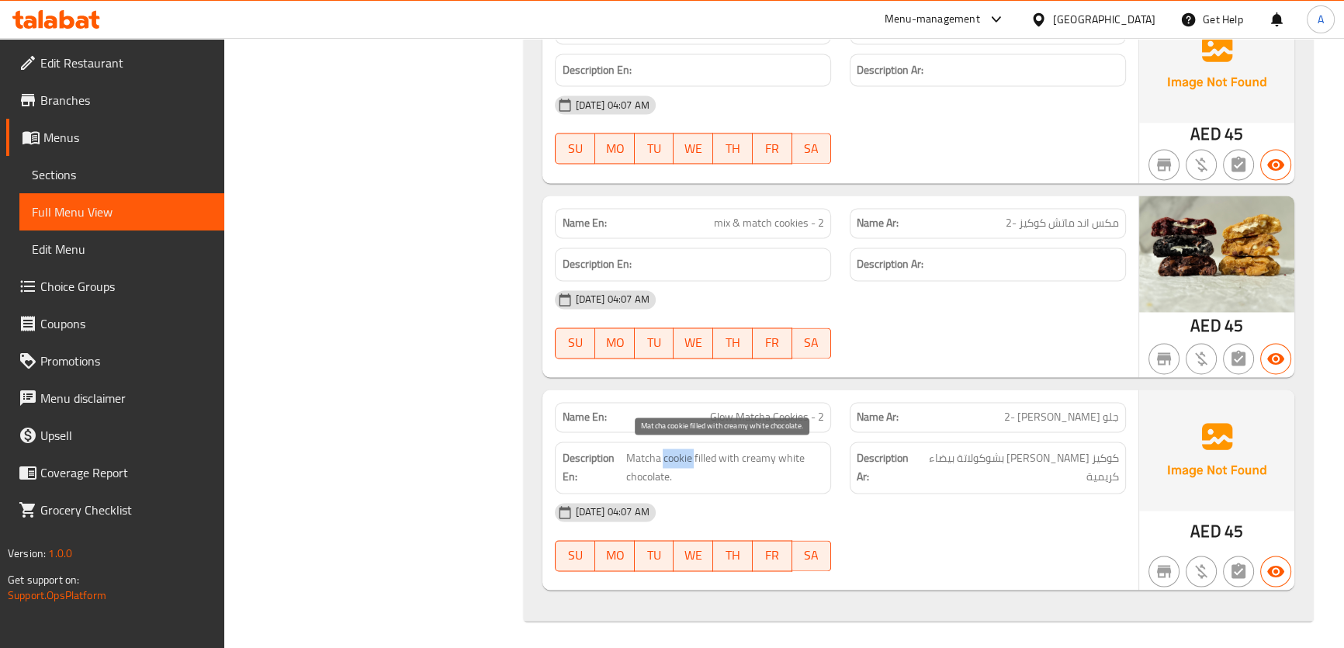
click at [679, 452] on span "Matcha cookie filled with creamy white chocolate." at bounding box center [724, 467] width 199 height 38
click at [678, 452] on span "Matcha cookie filled with creamy white chocolate." at bounding box center [724, 467] width 199 height 38
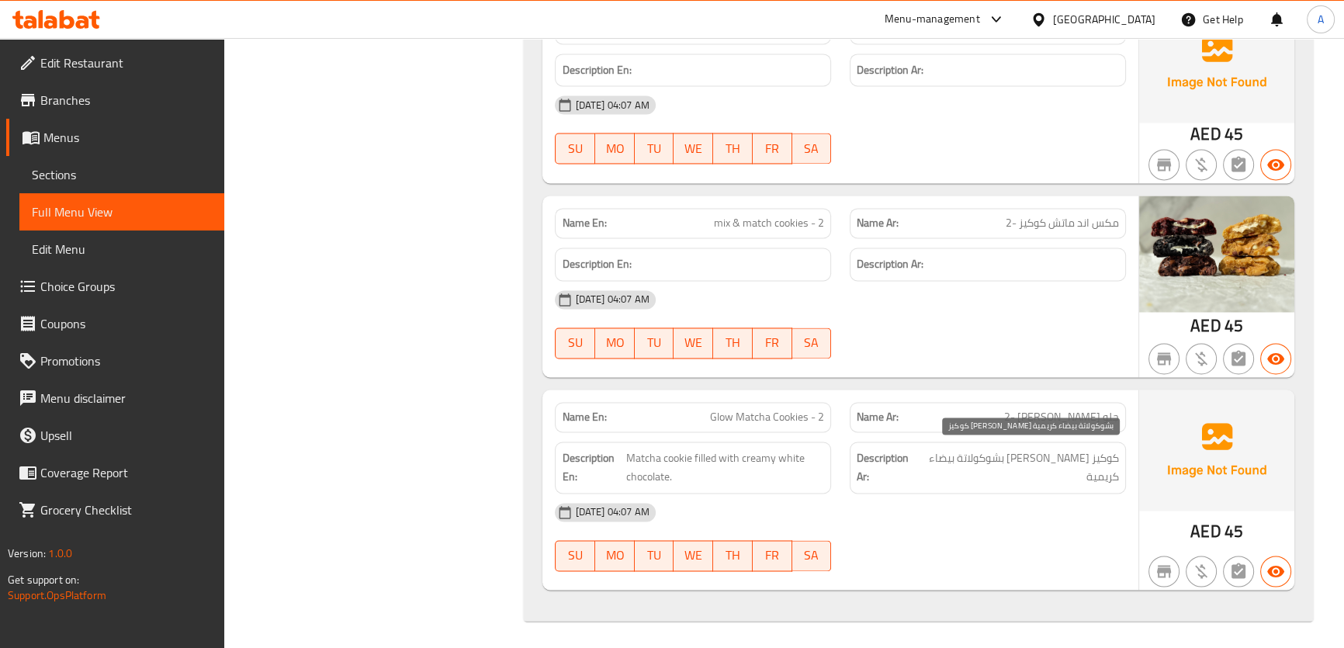
click at [981, 467] on span "كوكيز ماتشا محشوة بشوكولاتة بيضاء كريمية" at bounding box center [1018, 467] width 199 height 38
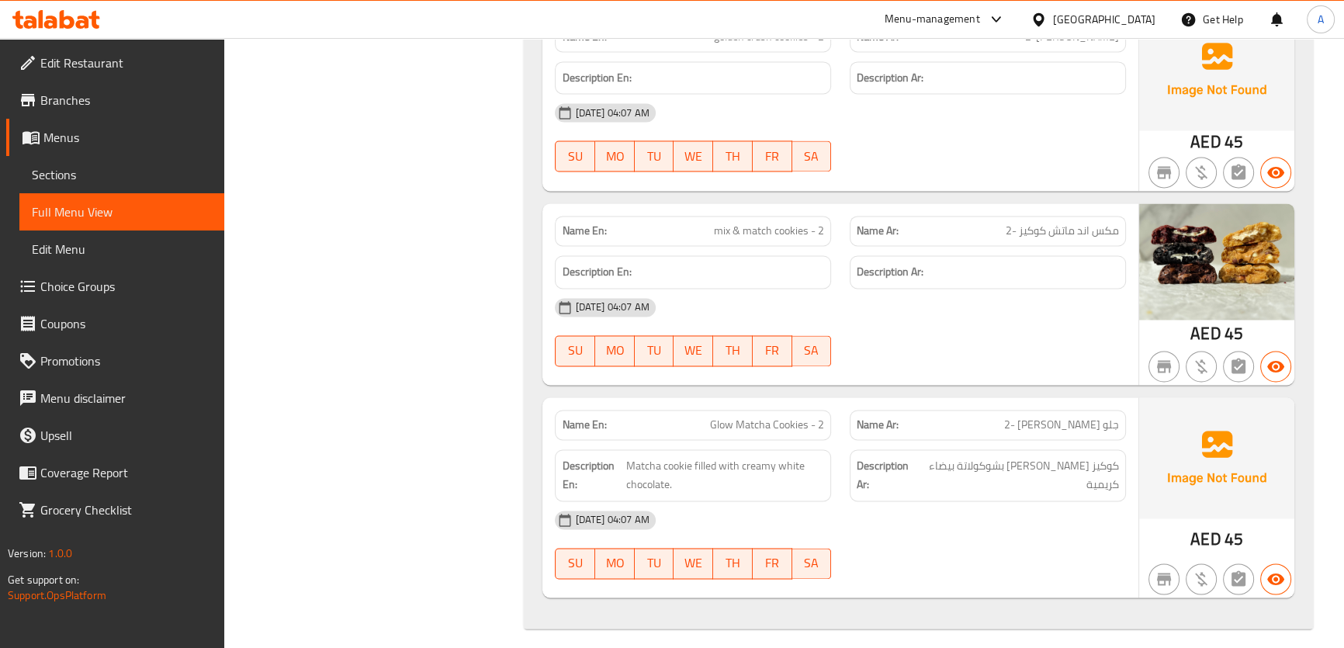
click at [741, 417] on span "Glow Matcha Cookies - 2" at bounding box center [767, 425] width 114 height 16
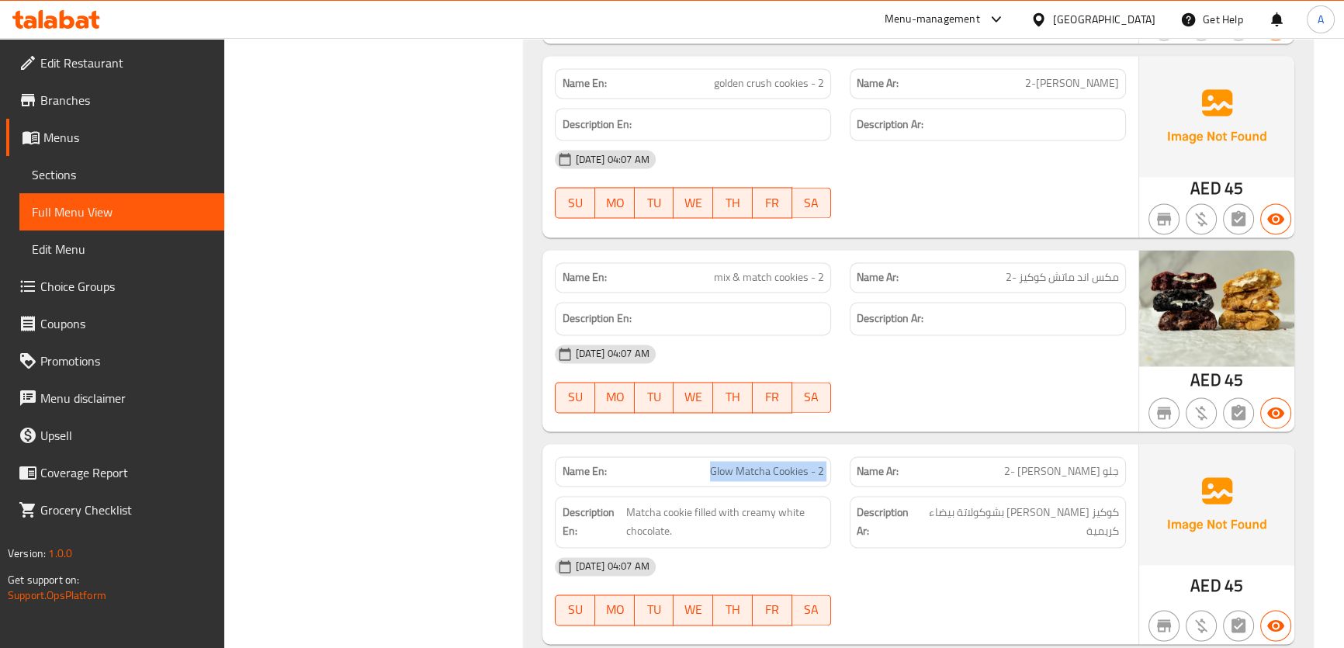
scroll to position [3065, 0]
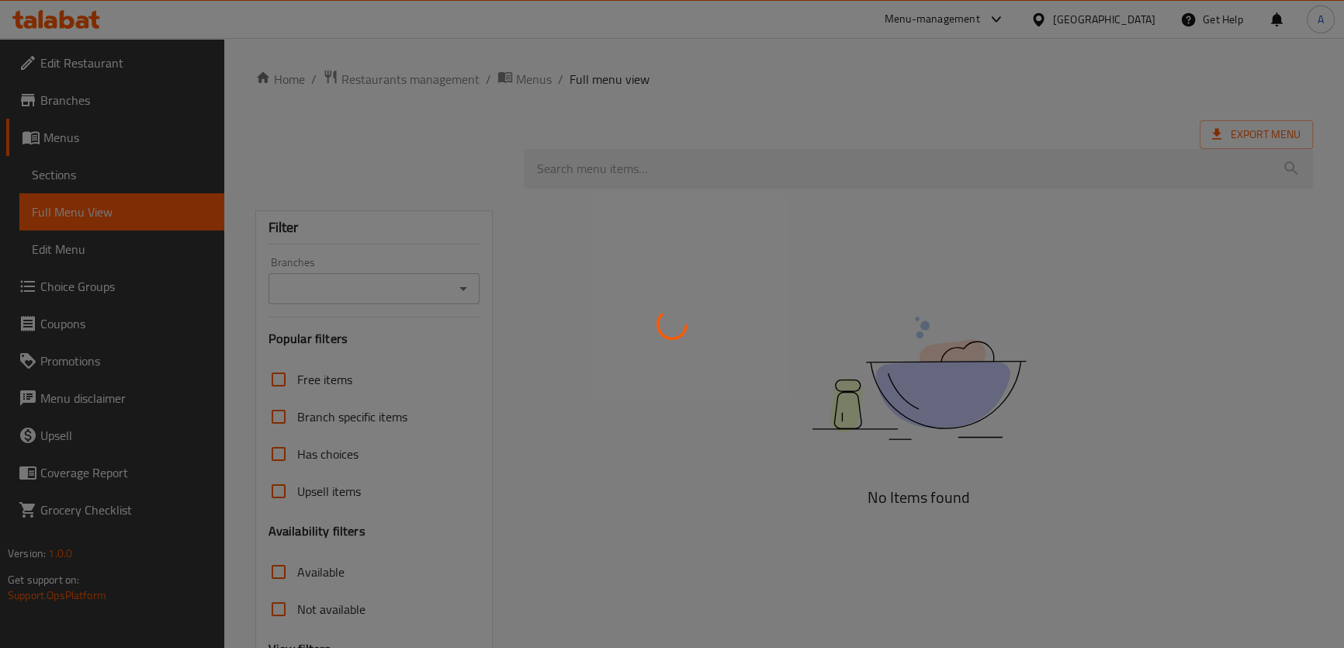
scroll to position [104, 0]
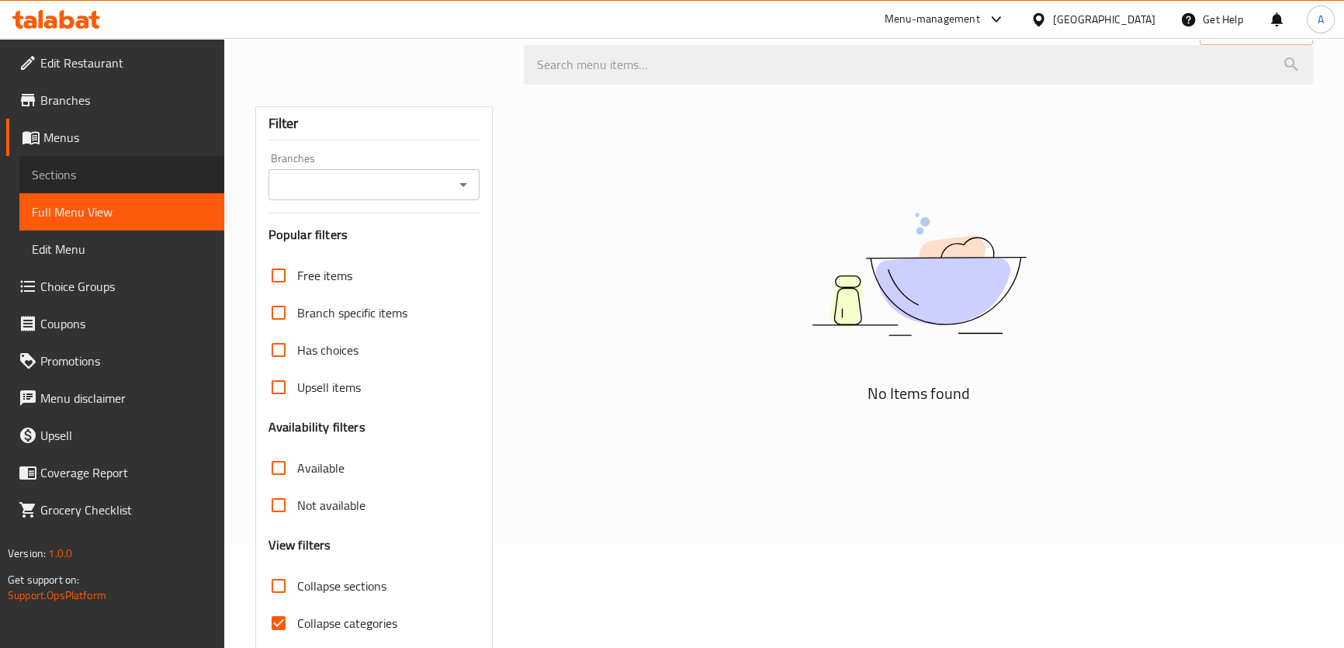
click at [75, 171] on span "Sections" at bounding box center [122, 174] width 180 height 19
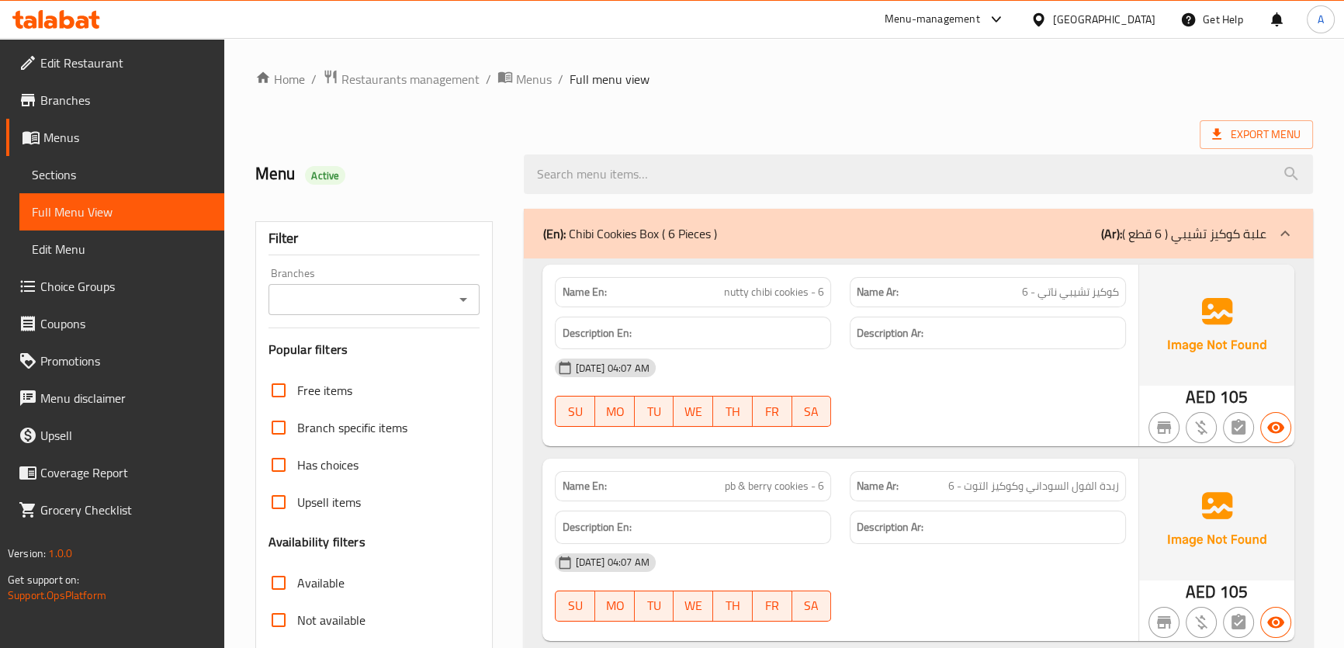
click at [64, 157] on link "Sections" at bounding box center [121, 174] width 205 height 37
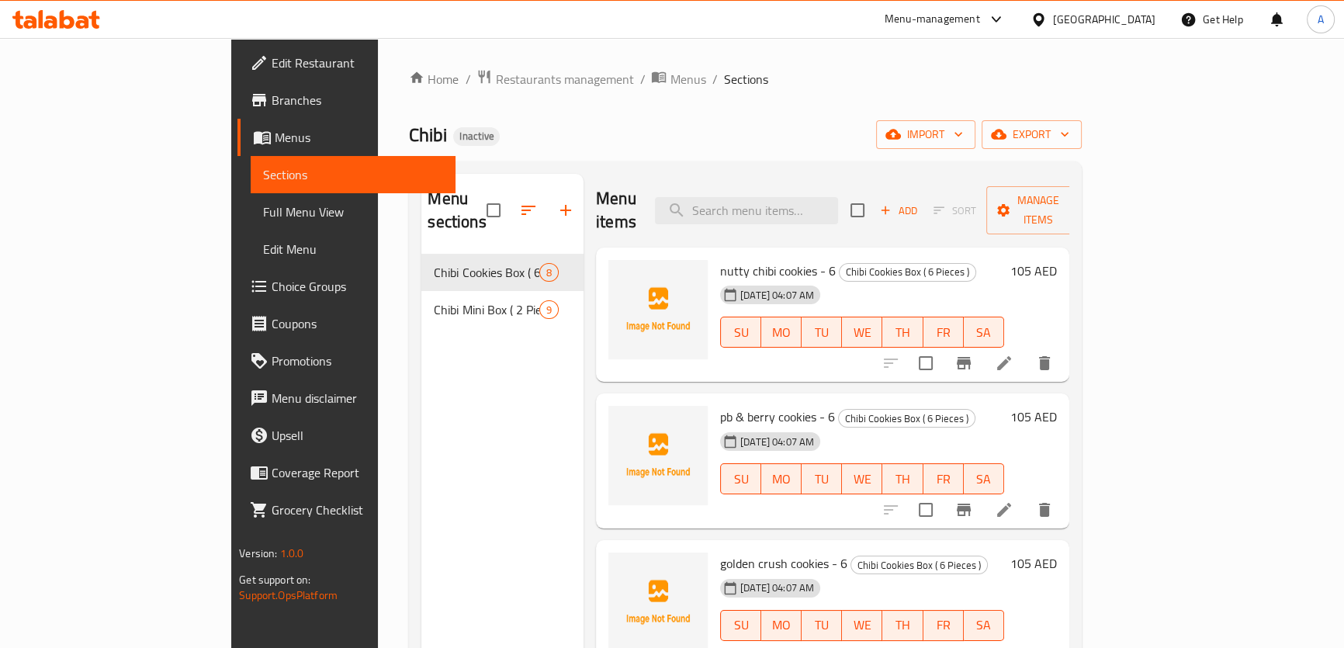
click at [835, 183] on div "Menu items Add Sort Manage items" at bounding box center [832, 211] width 473 height 74
click at [835, 213] on div "Menu items Add Sort Manage items" at bounding box center [832, 211] width 473 height 74
click at [829, 197] on input "search" at bounding box center [746, 210] width 183 height 27
paste input "pb & berry cookies - 6"
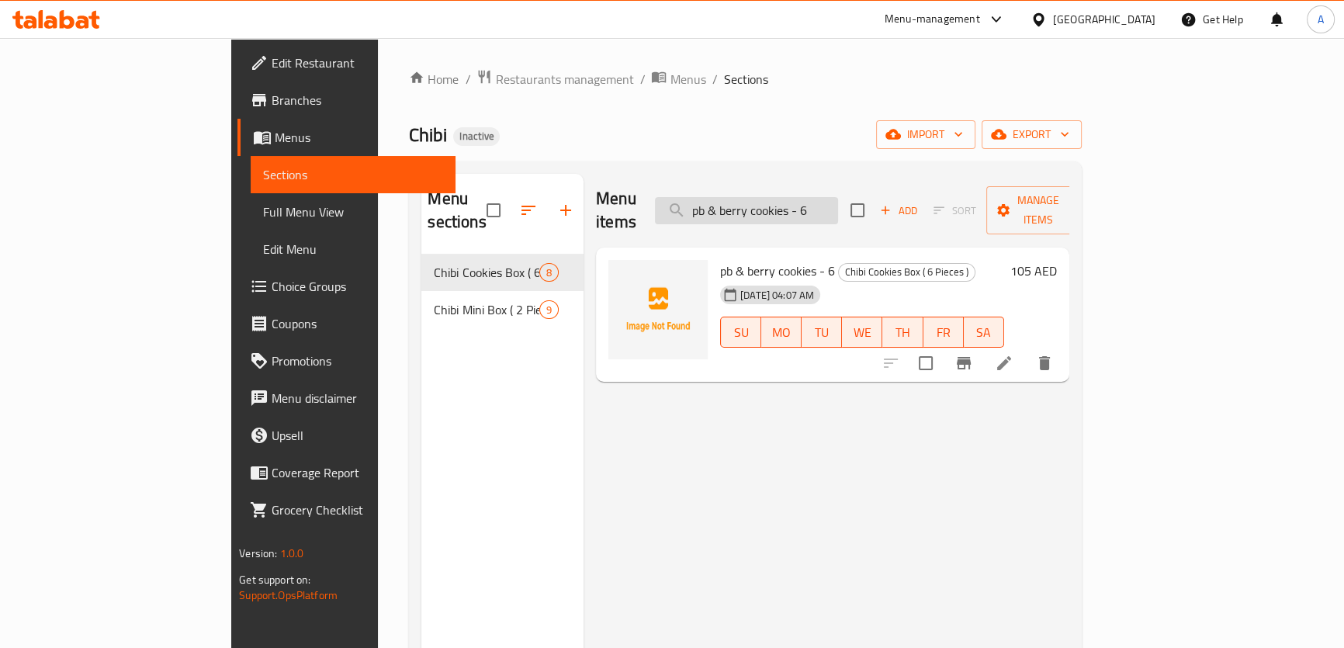
click at [817, 197] on input "pb & berry cookies - 6" at bounding box center [746, 210] width 183 height 27
paste input "golden crush"
click at [838, 197] on input "golden crush cookies - 6" at bounding box center [746, 210] width 183 height 27
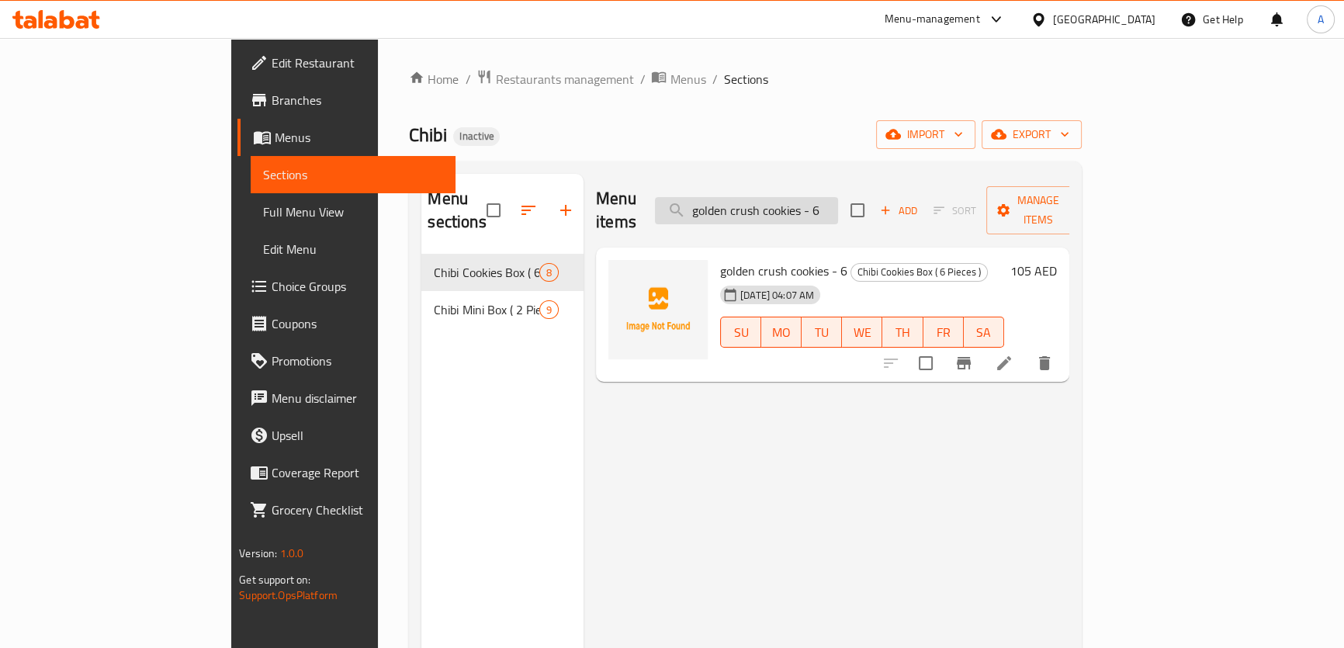
click at [838, 197] on input "golden crush cookies - 6" at bounding box center [746, 210] width 183 height 27
paste input "pb & berry cookies - 2"
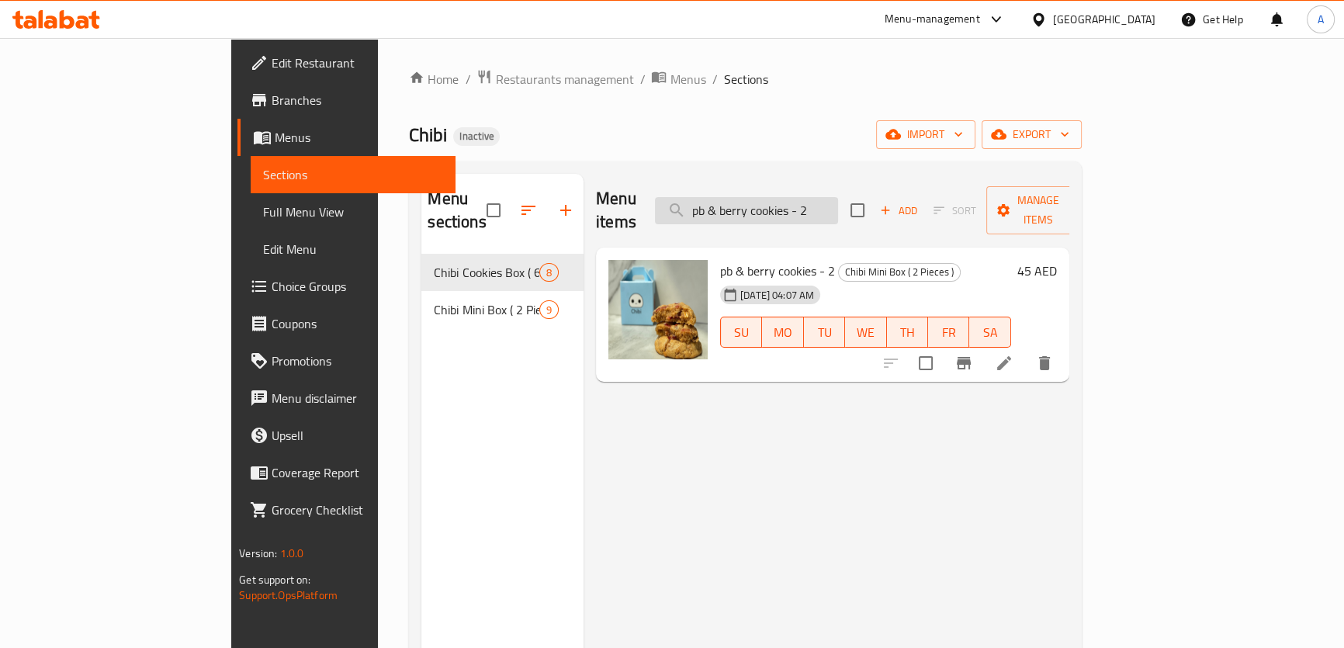
click at [838, 210] on input "pb & berry cookies - 2" at bounding box center [746, 210] width 183 height 27
paste input "Glow Matcha Cookies - 2"
click at [873, 215] on div "Menu items pb & berry Glow Matcha Cookies - 2- 2 Add Sort Manage items" at bounding box center [832, 211] width 473 height 74
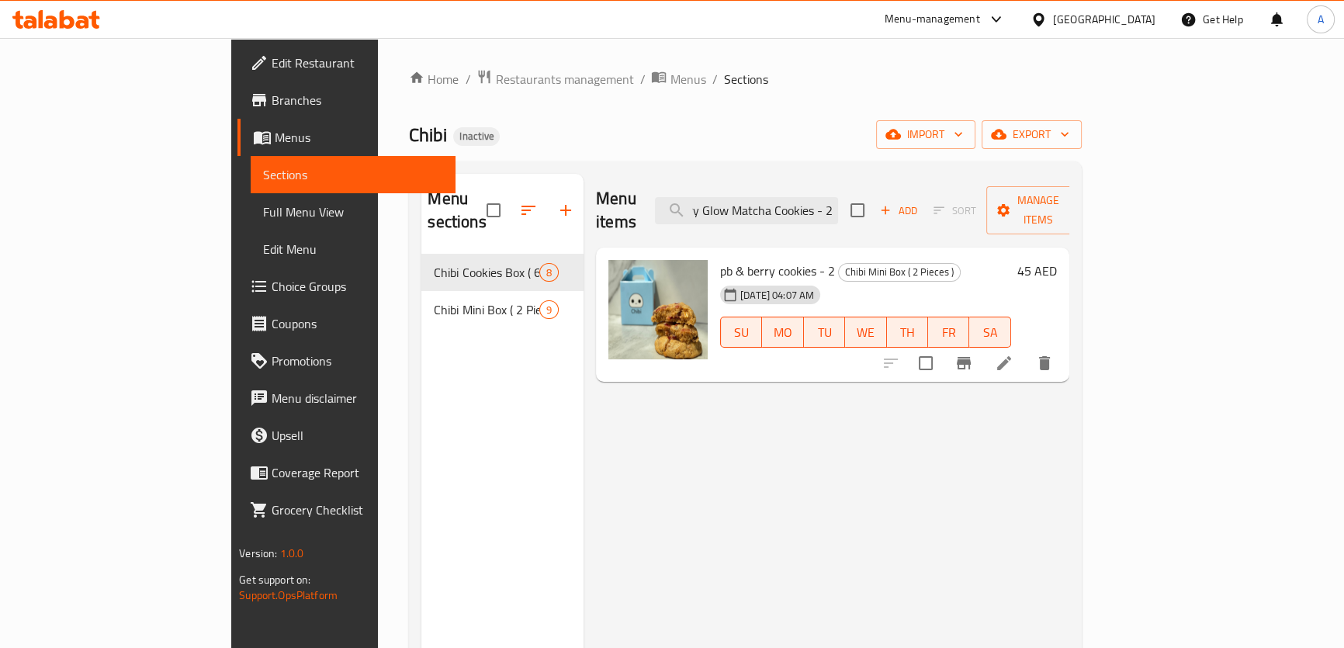
scroll to position [0, 0]
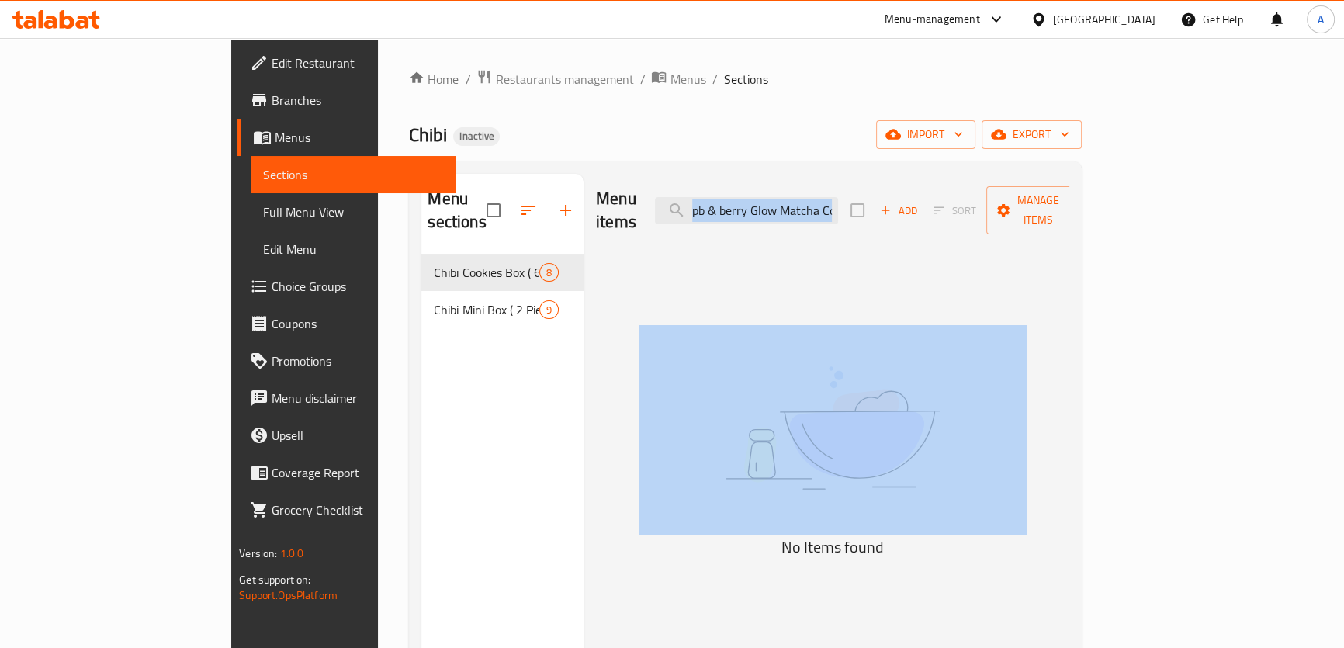
click at [873, 214] on div "Menu items pb & berry Glow Matcha Cookies - 2- 2 Add Sort Manage items" at bounding box center [832, 211] width 473 height 74
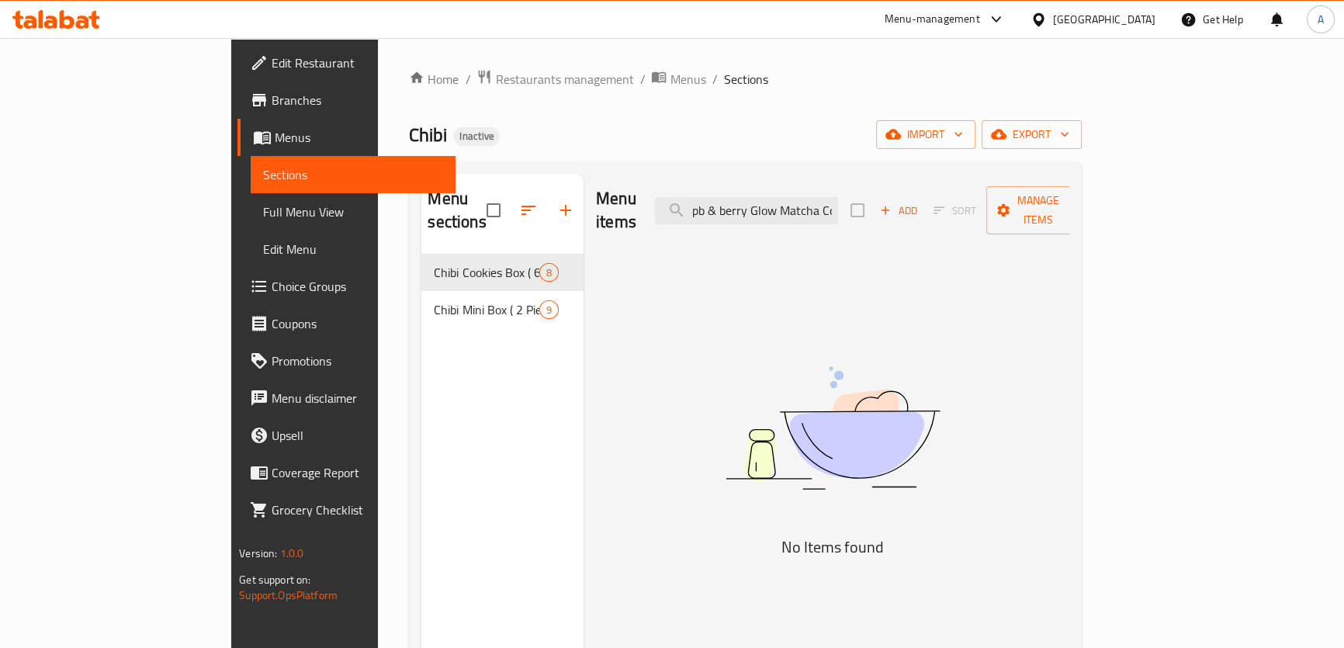
click at [885, 175] on div "Menu items pb & berry Glow Matcha Cookies - 2- 2 Add Sort Manage items" at bounding box center [832, 211] width 473 height 74
click at [838, 206] on input "pb & berry Glow Matcha Cookies - 2- 2" at bounding box center [746, 210] width 183 height 27
paste input "Glow Matcha Cookies"
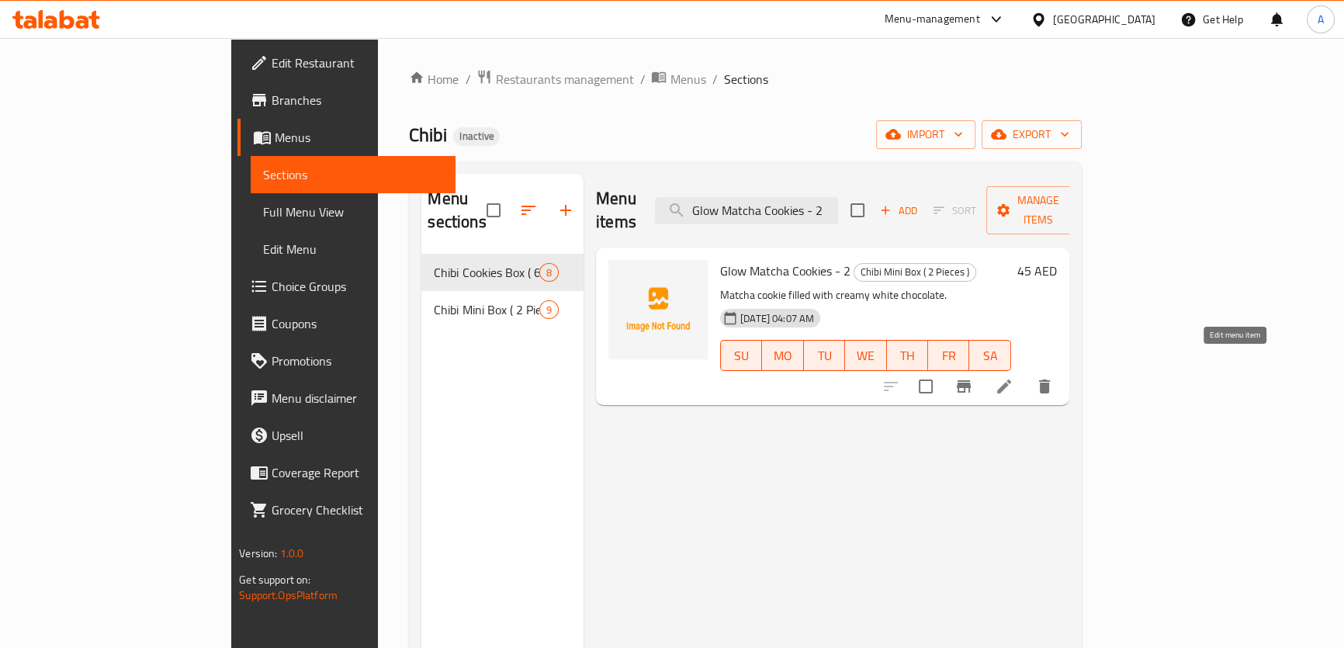
type input "Glow Matcha Cookies - 2"
click at [1013, 377] on icon at bounding box center [1004, 386] width 19 height 19
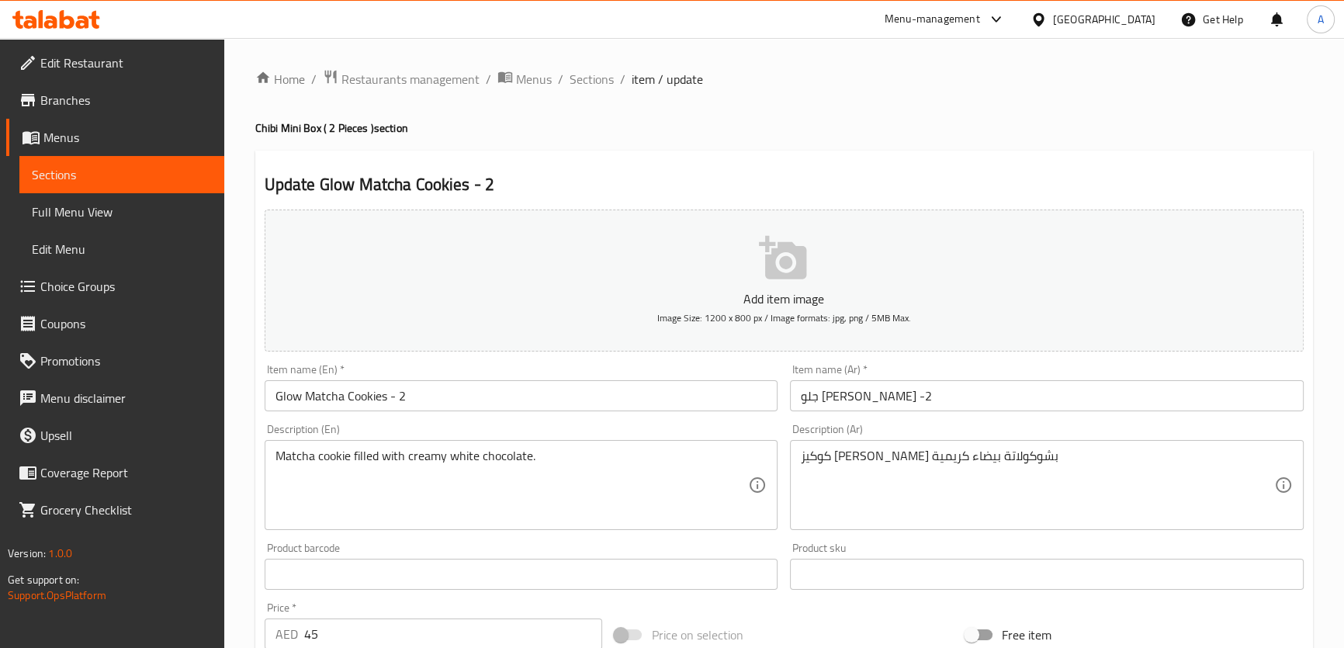
click at [319, 395] on input "Glow Matcha Cookies - 2" at bounding box center [522, 395] width 514 height 31
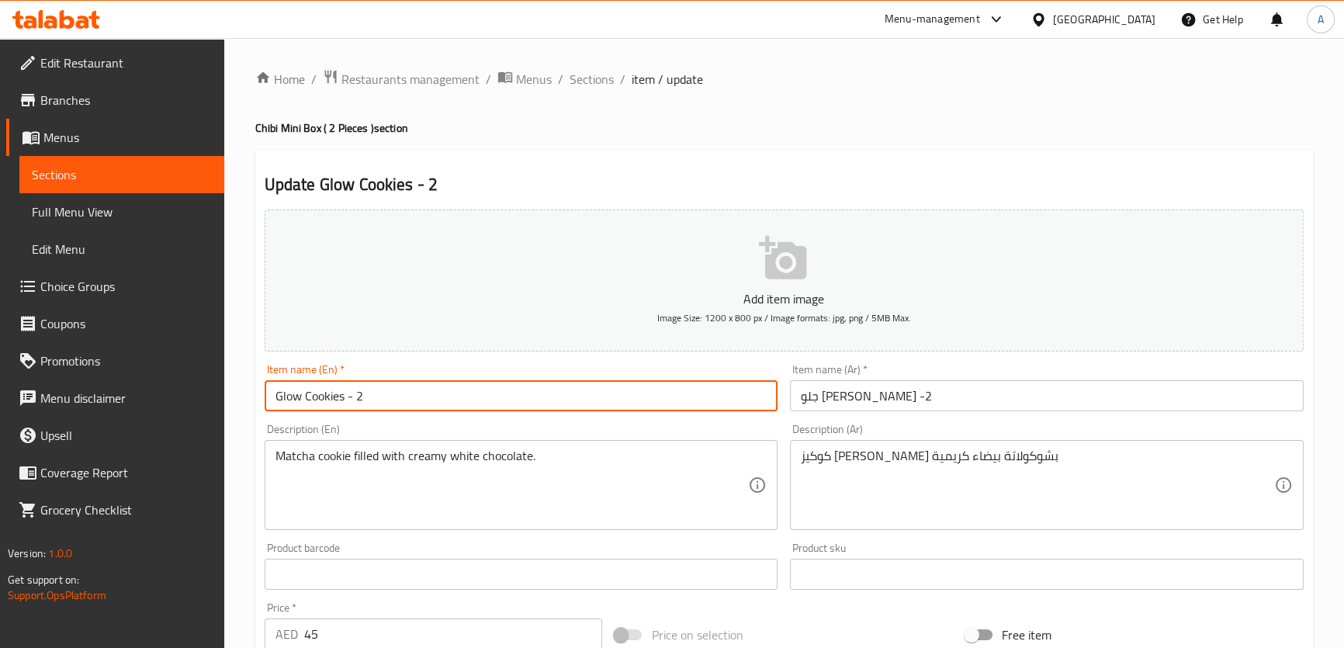
click at [265, 395] on input "Glow Cookies - 2" at bounding box center [522, 395] width 514 height 31
type input "Green Glow Cookies - 2"
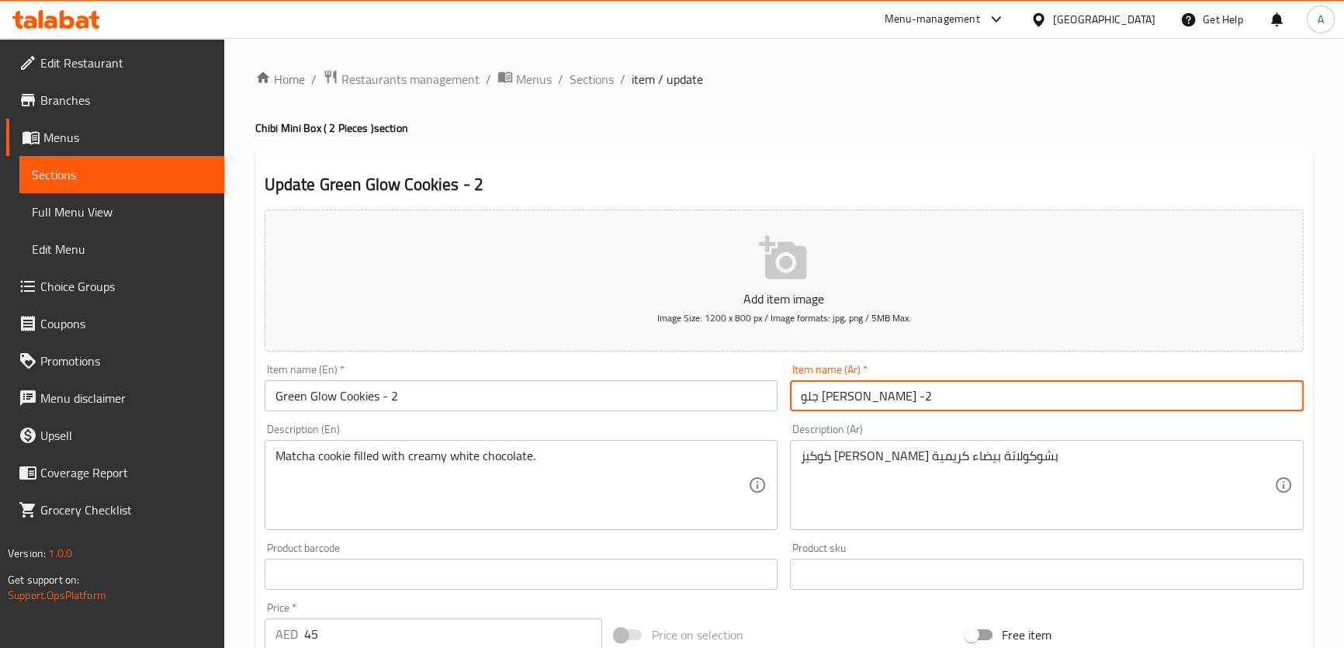
click at [867, 392] on input "جلو ماتشا كوكيز -2" at bounding box center [1047, 395] width 514 height 31
click at [798, 399] on input "جلو كوكيز -2" at bounding box center [1047, 395] width 514 height 31
click at [849, 396] on input "جلو كوكيز -2" at bounding box center [1047, 395] width 514 height 31
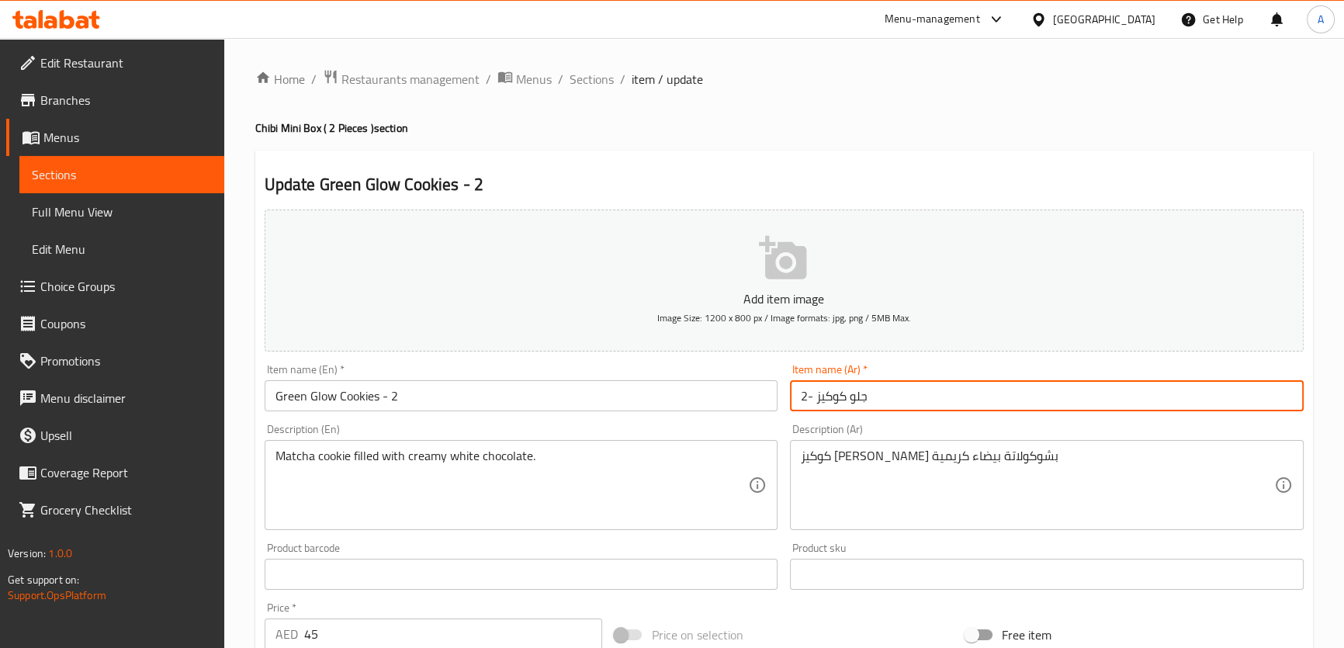
click at [860, 389] on input "جلو كوكيز -2" at bounding box center [1047, 395] width 514 height 31
type input "جرين جلو كوكيز -2"
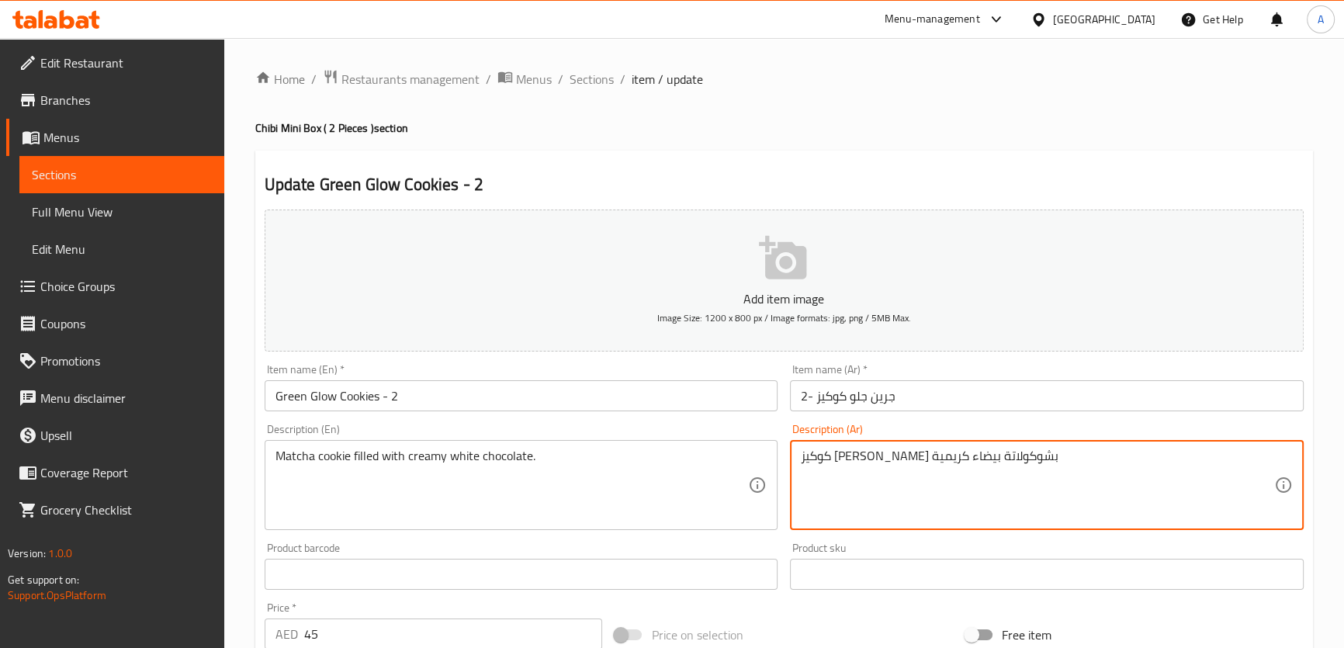
click at [903, 520] on textarea "كوكيز [PERSON_NAME] بشوكولاتة بيضاء كريمية" at bounding box center [1037, 485] width 473 height 74
click at [504, 457] on textarea "Matcha cookie filled with creamy white chocolate." at bounding box center [511, 485] width 473 height 74
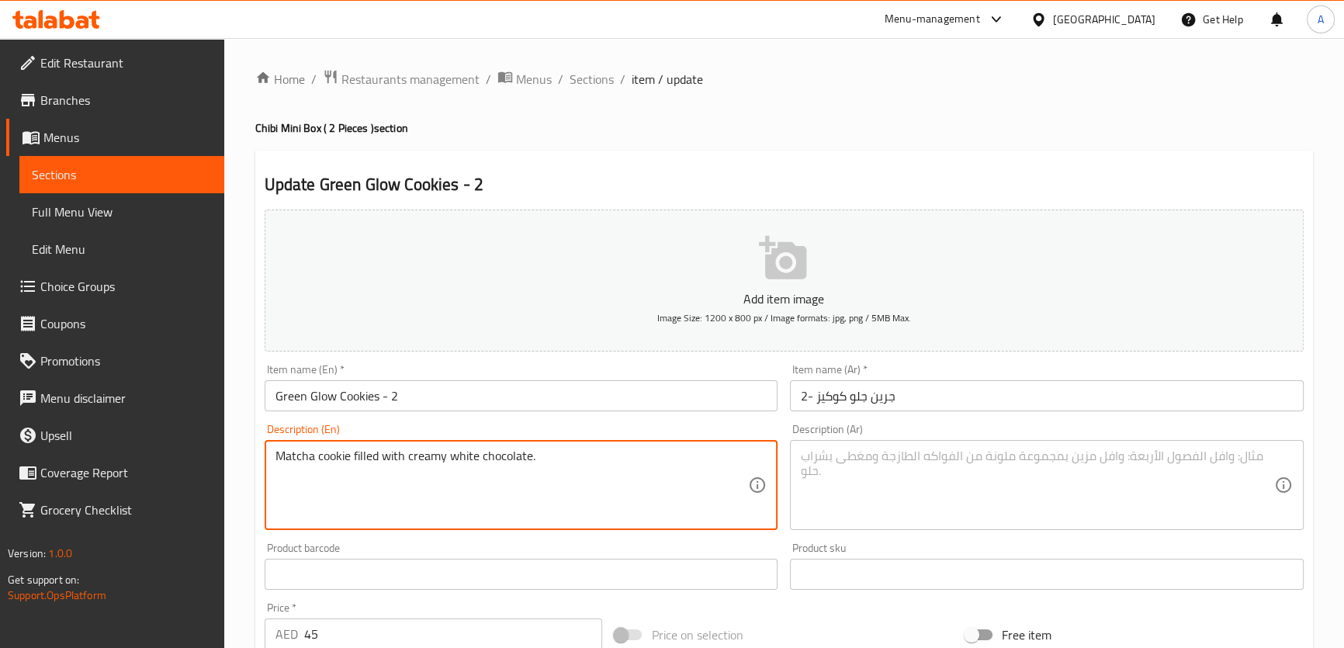
click at [504, 457] on textarea "Matcha cookie filled with creamy white chocolate." at bounding box center [511, 485] width 473 height 74
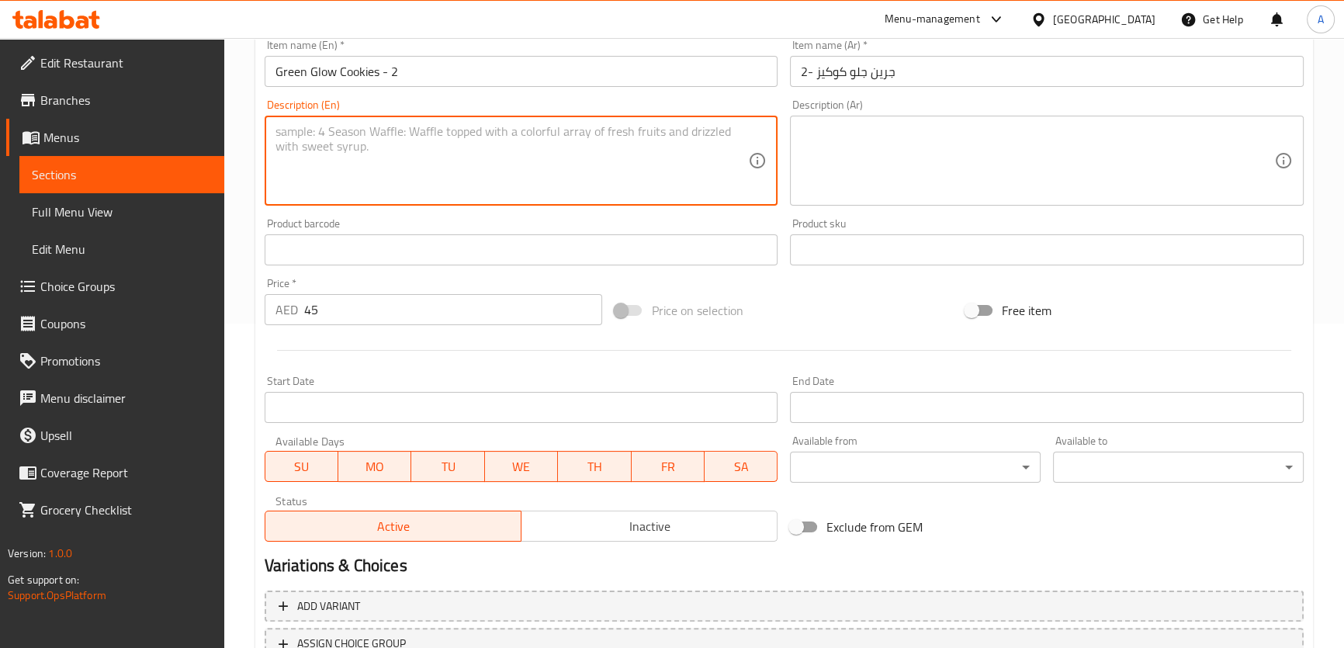
scroll to position [447, 0]
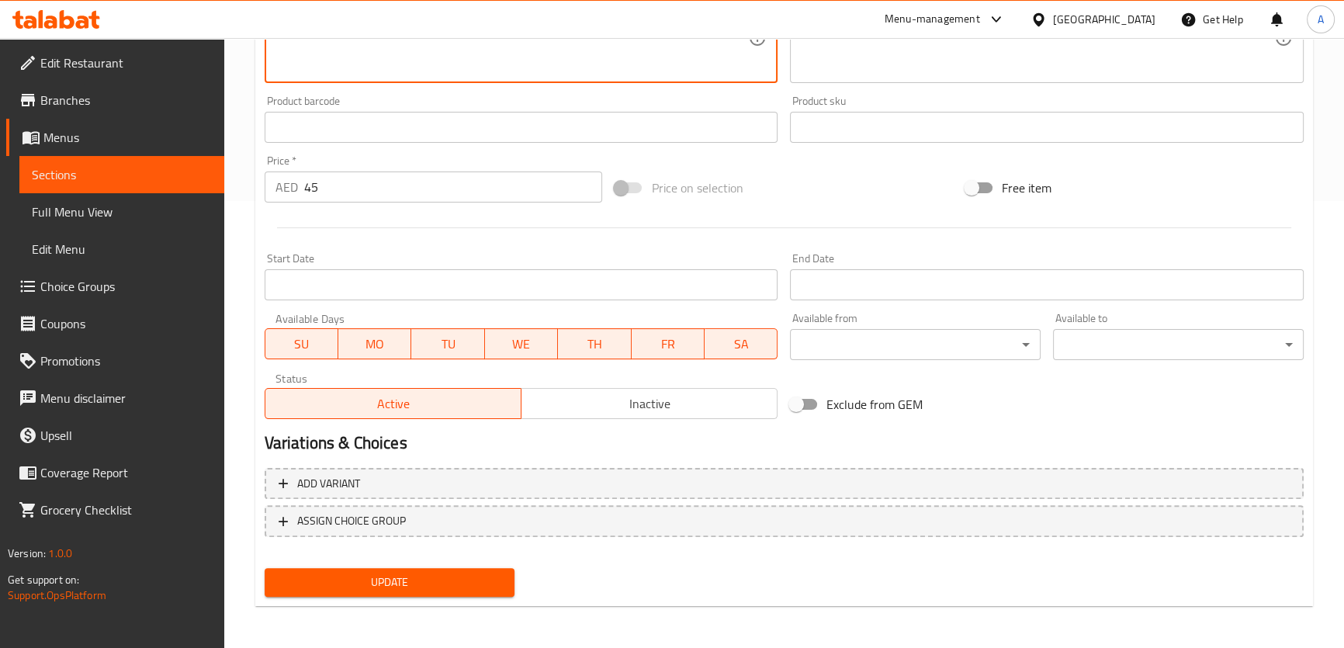
click at [510, 569] on button "Update" at bounding box center [390, 582] width 251 height 29
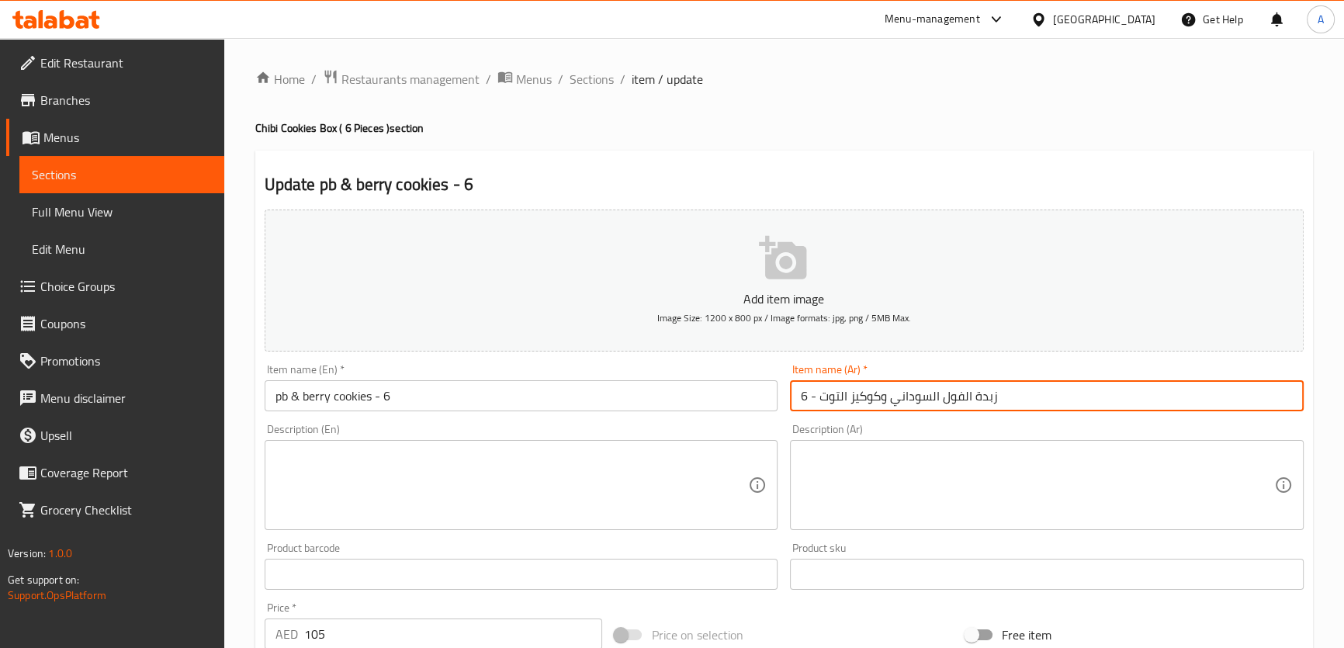
drag, startPoint x: 880, startPoint y: 400, endPoint x: 850, endPoint y: 391, distance: 30.9
click at [850, 391] on input "زبدة الفول السوداني وكوكيز التوت - 6" at bounding box center [1047, 395] width 514 height 31
click at [792, 397] on input "زبدة الفول السوداني و التوت - 6" at bounding box center [1047, 395] width 514 height 31
paste input "كوكيز"
click at [819, 397] on input "زبدة الفول السوداني و التوت - 6" at bounding box center [1047, 395] width 514 height 31
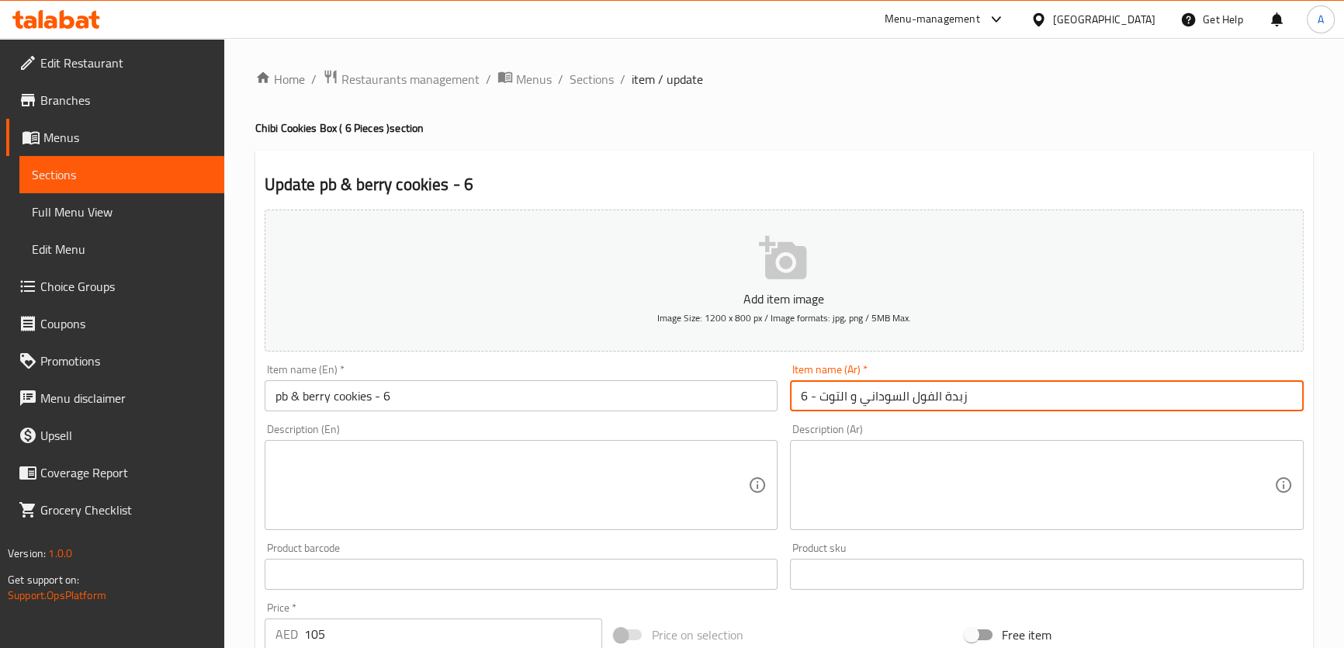
paste input "كوكيز"
click at [809, 395] on input "زبدة الفول السوداني و التوت - 6" at bounding box center [1047, 395] width 514 height 31
paste input "كوكيز"
click at [954, 394] on input "زبدة الفول السوداني و التوت - 6" at bounding box center [1047, 395] width 514 height 31
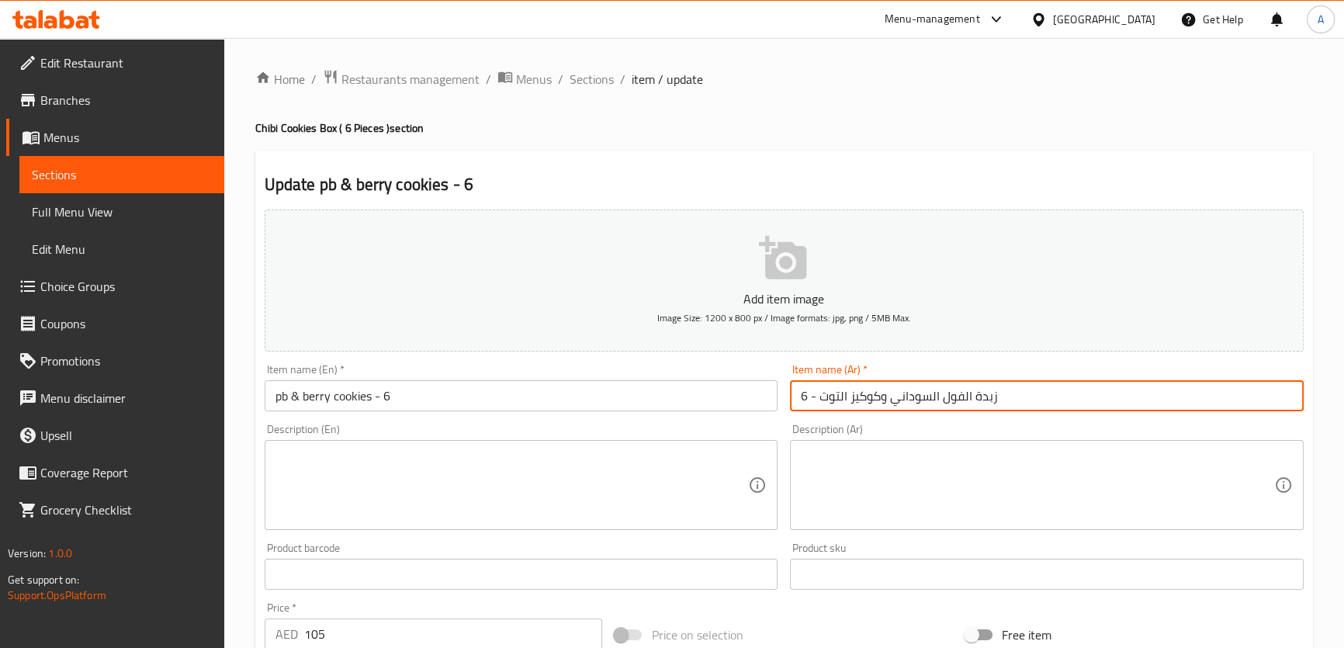
click at [940, 396] on input "زبدة الفول السوداني وكوكيز التوت - 6" at bounding box center [1047, 395] width 514 height 31
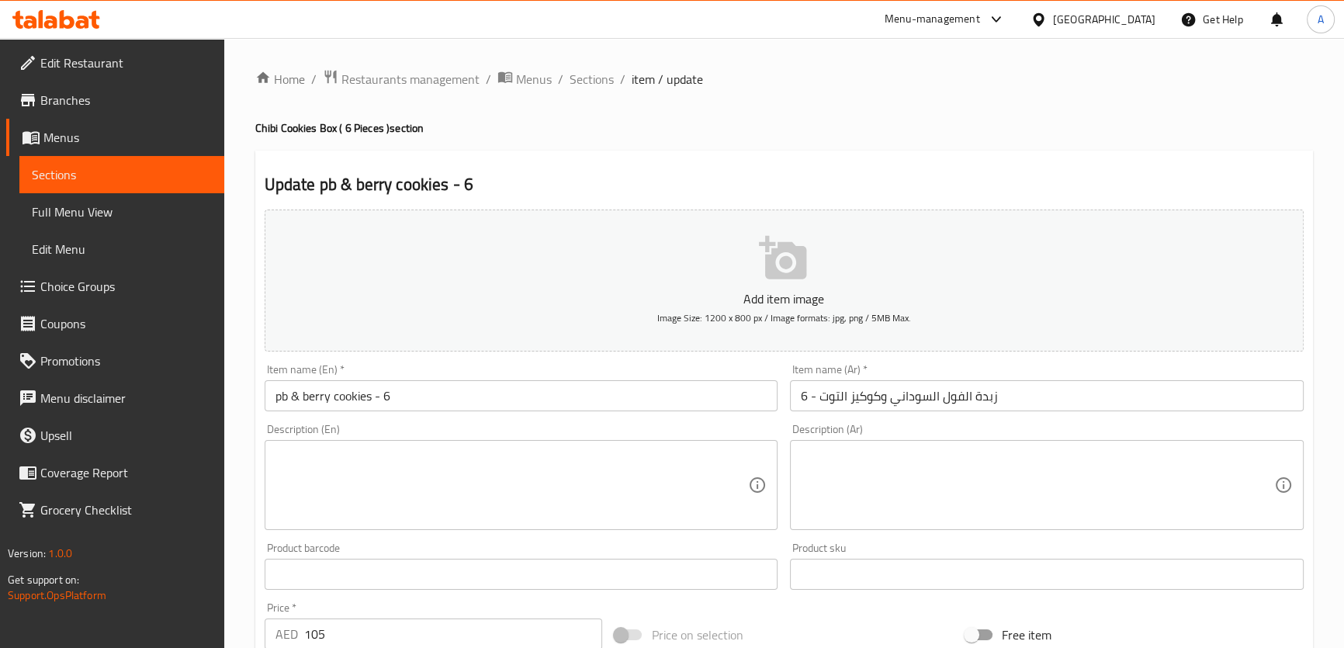
click at [990, 410] on input "زبدة الفول السوداني وكوكيز التوت - 6" at bounding box center [1047, 395] width 514 height 31
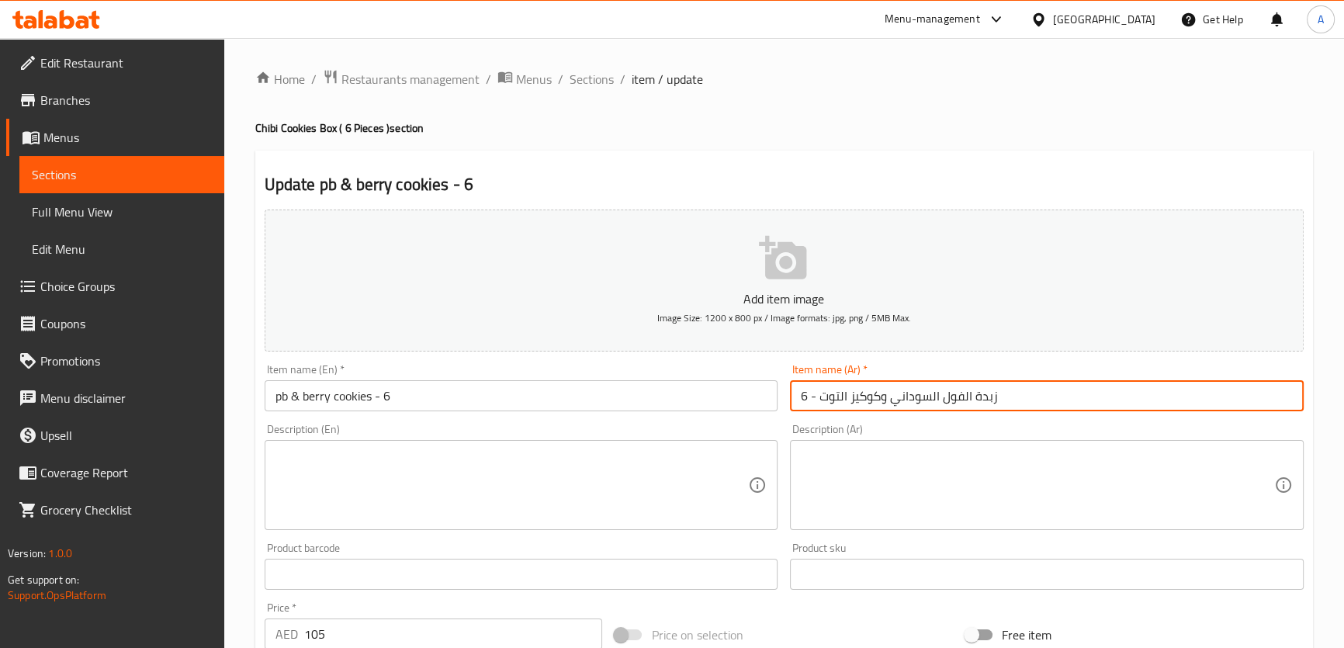
drag, startPoint x: 887, startPoint y: 401, endPoint x: 1057, endPoint y: 397, distance: 170.7
click at [1057, 397] on input "زبدة الفول السوداني وكوكيز التوت - 6" at bounding box center [1047, 395] width 514 height 31
paste input "كوكيز"
drag, startPoint x: 878, startPoint y: 397, endPoint x: 847, endPoint y: 395, distance: 31.1
click at [847, 395] on input "كوكيز بي بي وكوكيز التوت - 6" at bounding box center [1047, 395] width 514 height 31
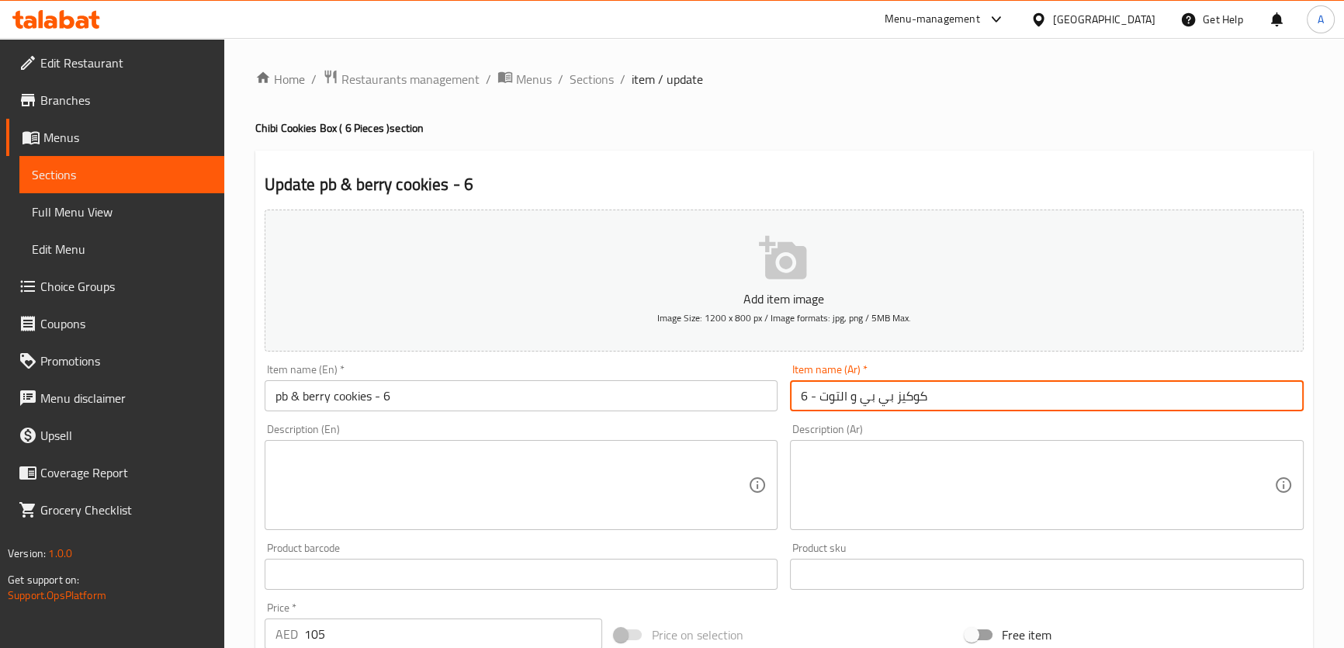
drag, startPoint x: 847, startPoint y: 399, endPoint x: 815, endPoint y: 389, distance: 33.1
click at [815, 389] on input "كوكيز بي بي و التوت - 6" at bounding box center [1047, 395] width 514 height 31
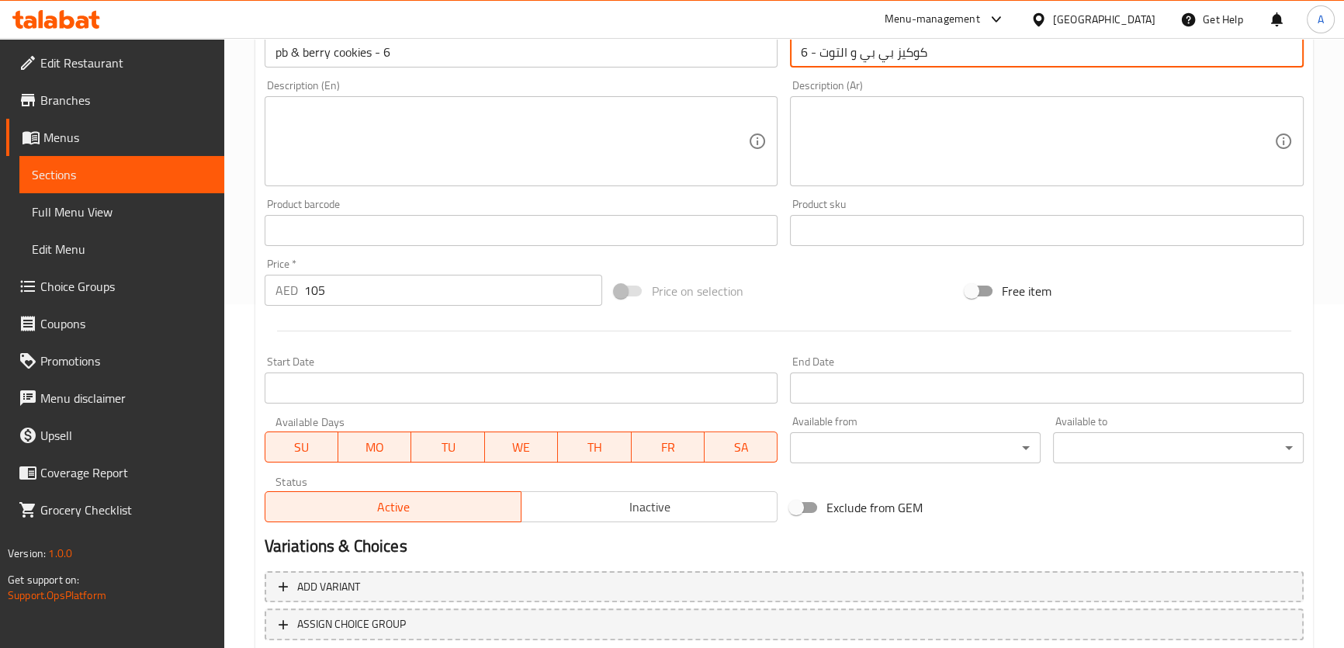
scroll to position [447, 0]
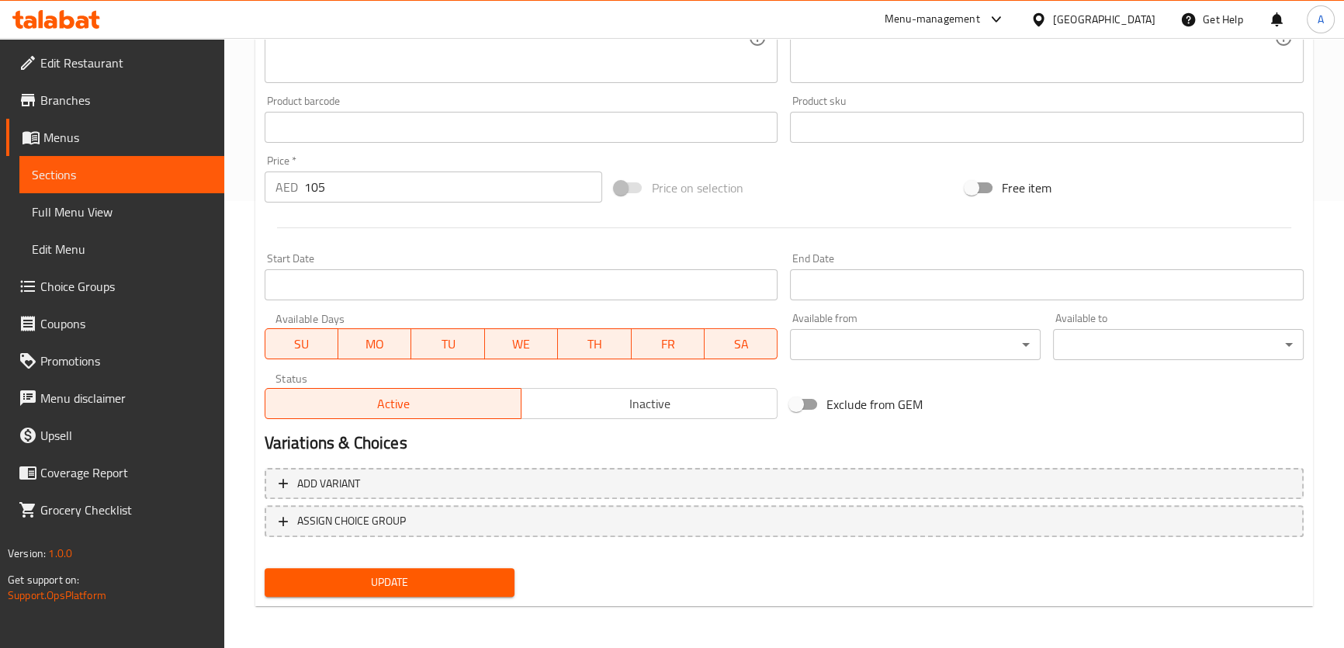
type input "كوكيز بي بي و التوت - 6"
click at [375, 583] on span "Update" at bounding box center [390, 582] width 226 height 19
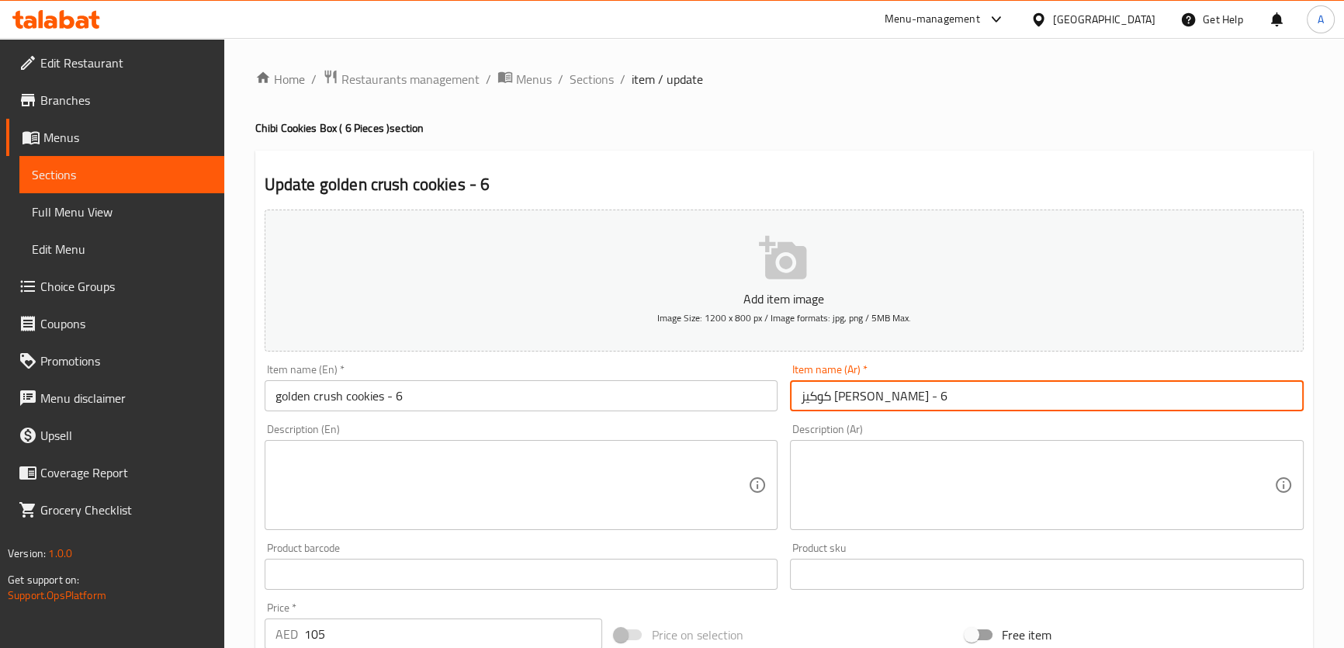
drag, startPoint x: 942, startPoint y: 379, endPoint x: 821, endPoint y: 372, distance: 121.3
click at [821, 372] on div "Item name (Ar)   * [PERSON_NAME] - 6 Item name (Ar) *" at bounding box center [1047, 387] width 514 height 47
paste input "[PERSON_NAME]"
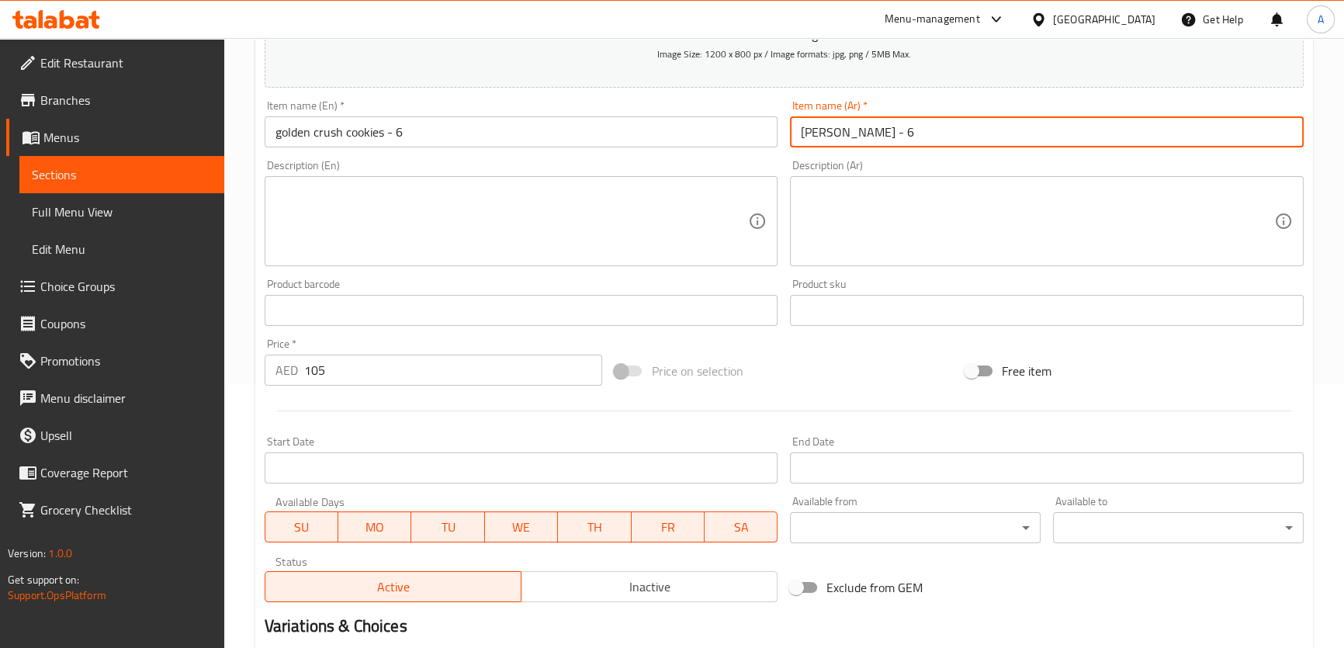
scroll to position [411, 0]
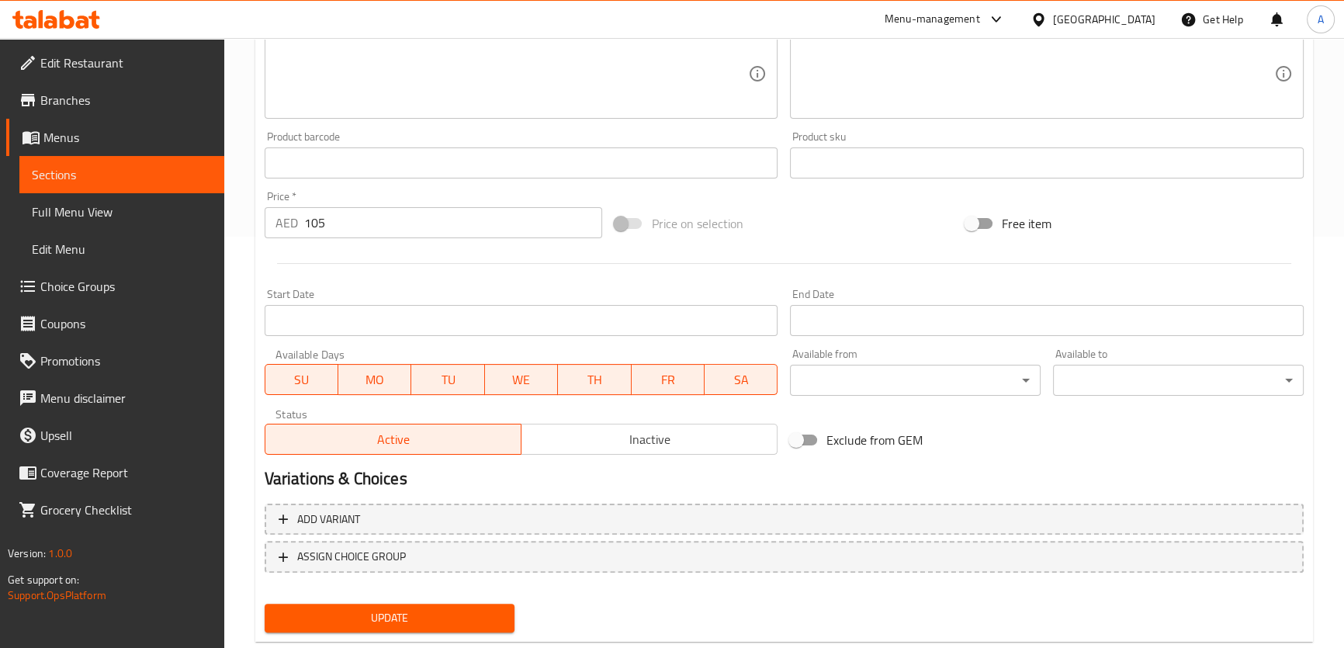
type input "[PERSON_NAME] - 6"
click at [441, 605] on button "Update" at bounding box center [390, 618] width 251 height 29
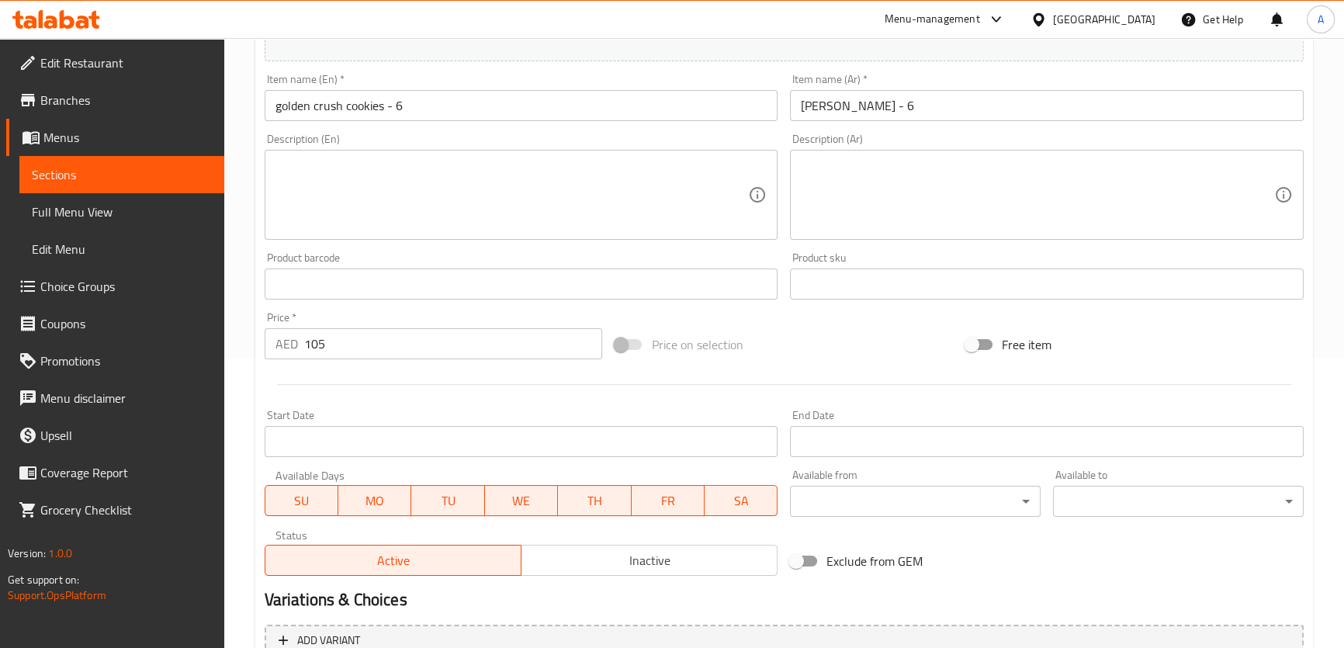
scroll to position [447, 0]
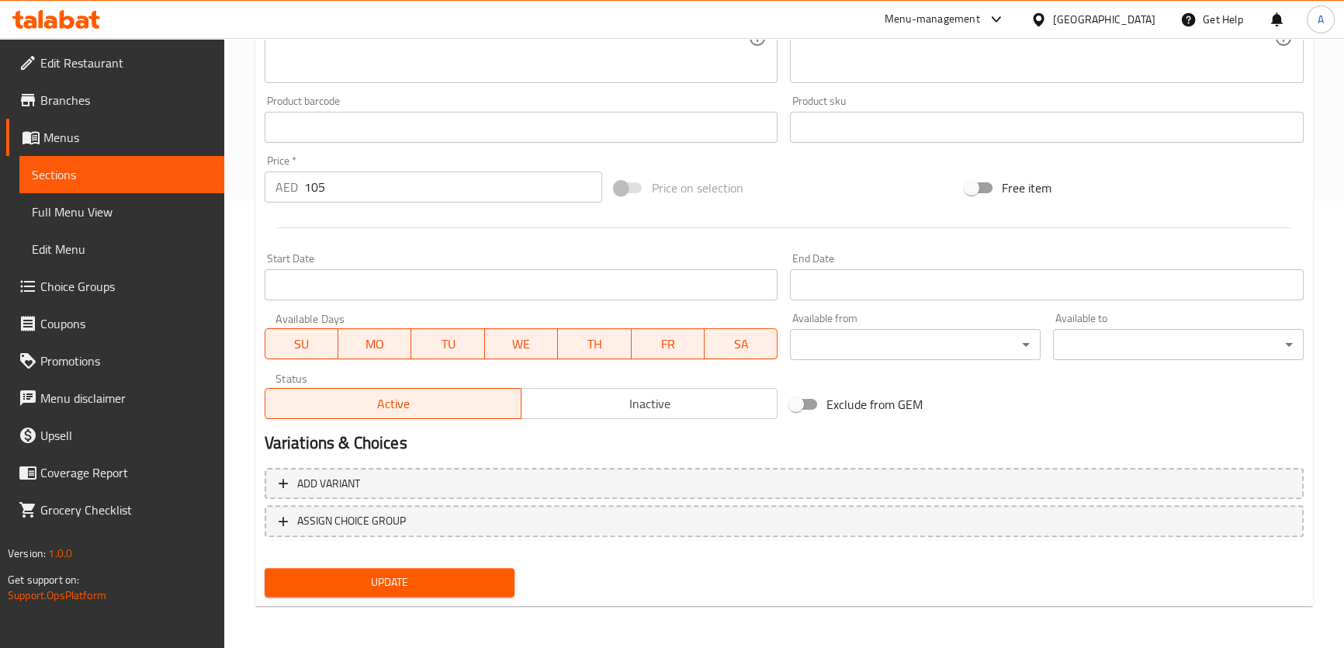
click at [456, 587] on span "Update" at bounding box center [390, 582] width 226 height 19
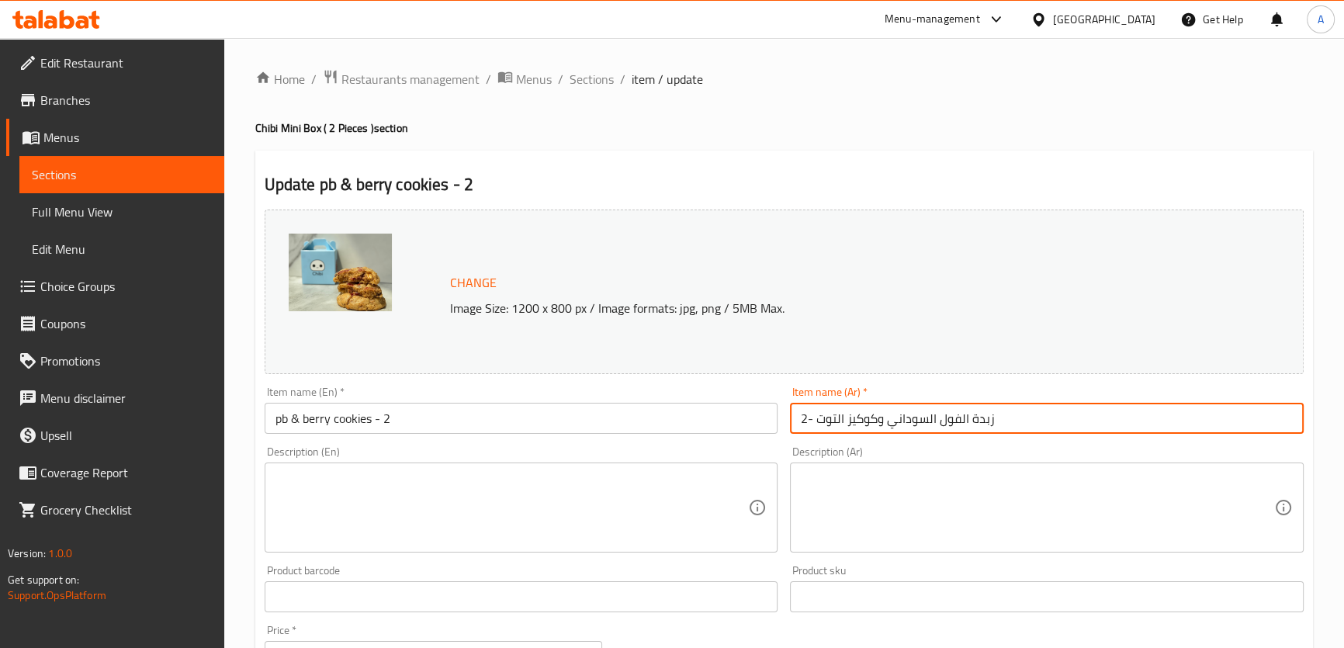
drag, startPoint x: 1037, startPoint y: 410, endPoint x: 819, endPoint y: 385, distance: 220.3
click at [819, 385] on div "Item name (Ar)   * زبدة الفول السوداني وكوكيز التوت -2 Item name (Ar) *" at bounding box center [1047, 410] width 526 height 60
paste input "كوكيز بي بي و التوت"
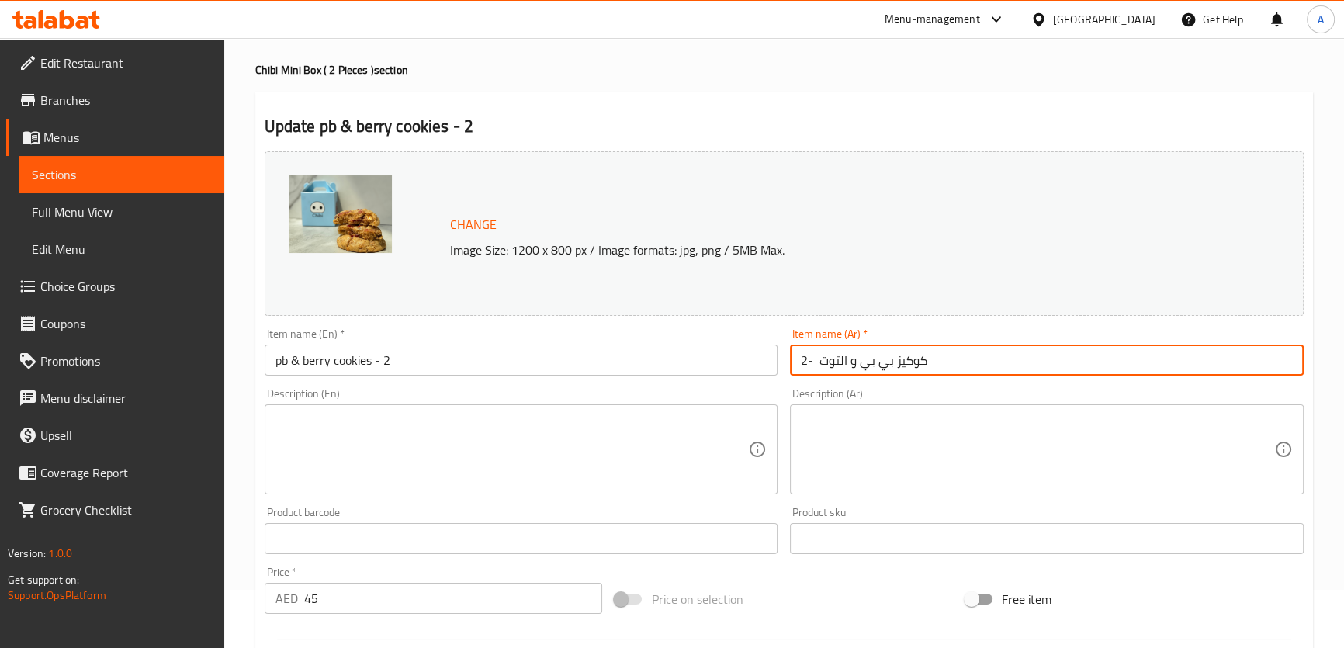
scroll to position [470, 0]
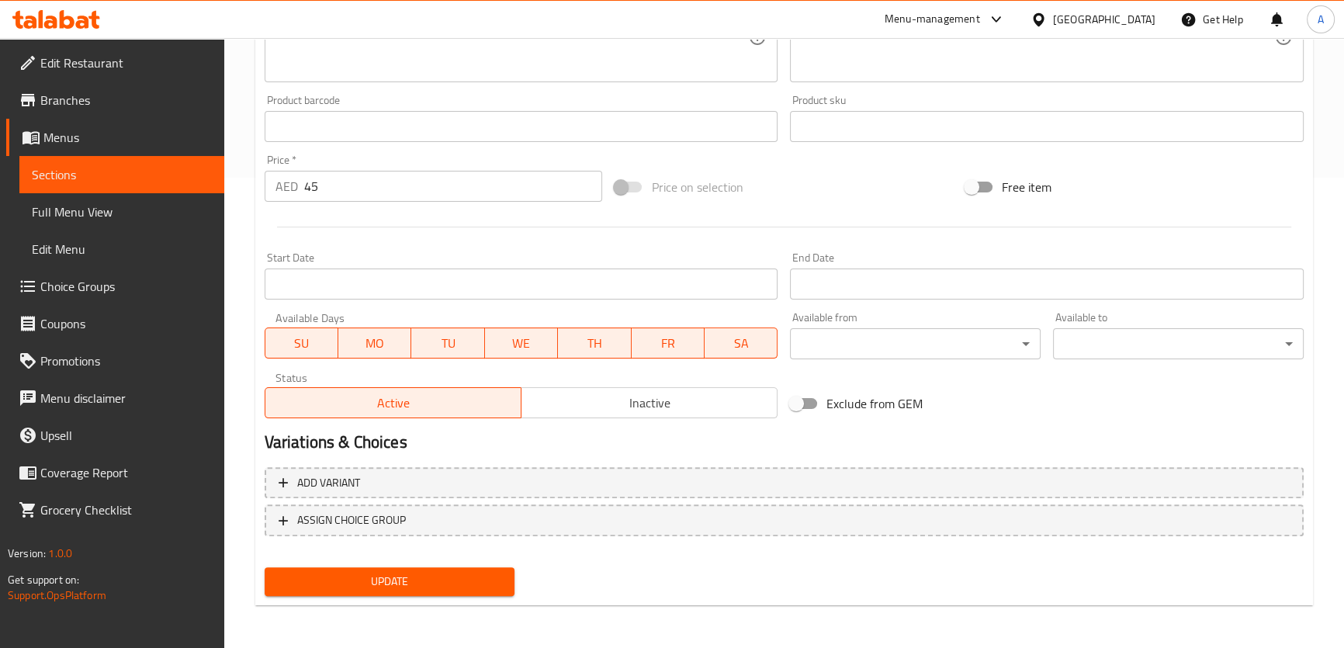
type input "كوكيز بي بي و التوت -2"
click at [496, 597] on div "Update" at bounding box center [389, 581] width 263 height 41
click at [509, 569] on button "Update" at bounding box center [390, 581] width 251 height 29
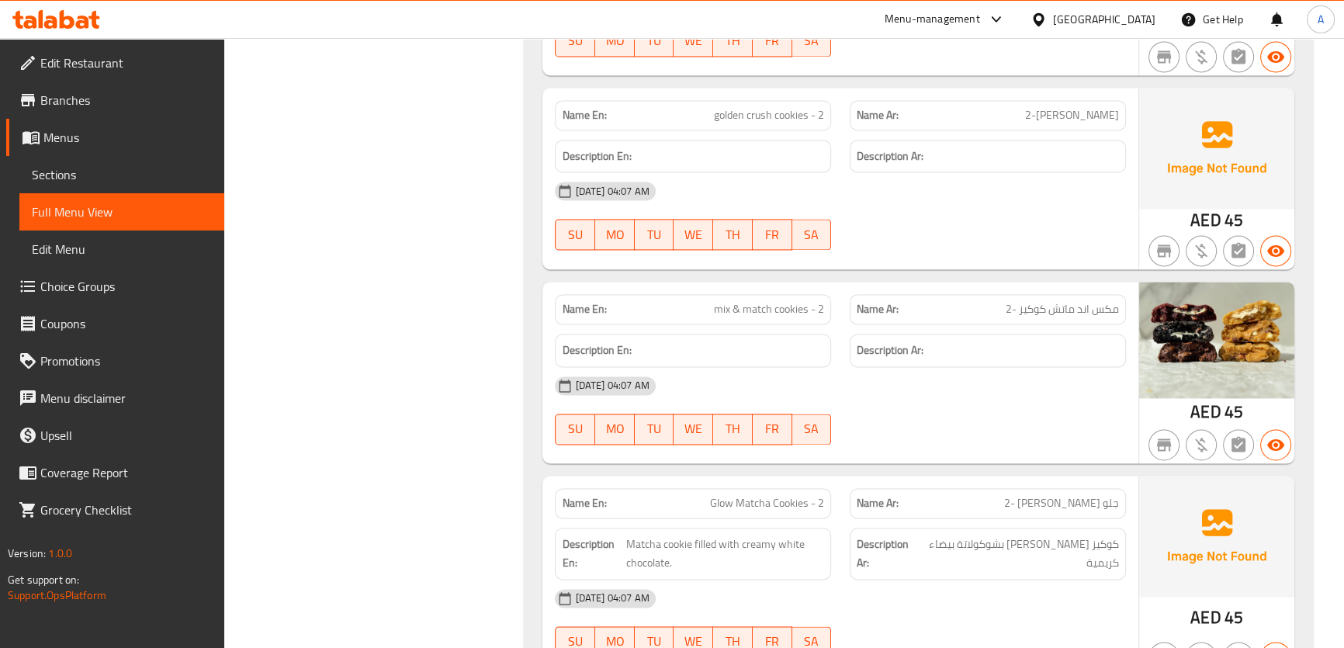
scroll to position [3065, 0]
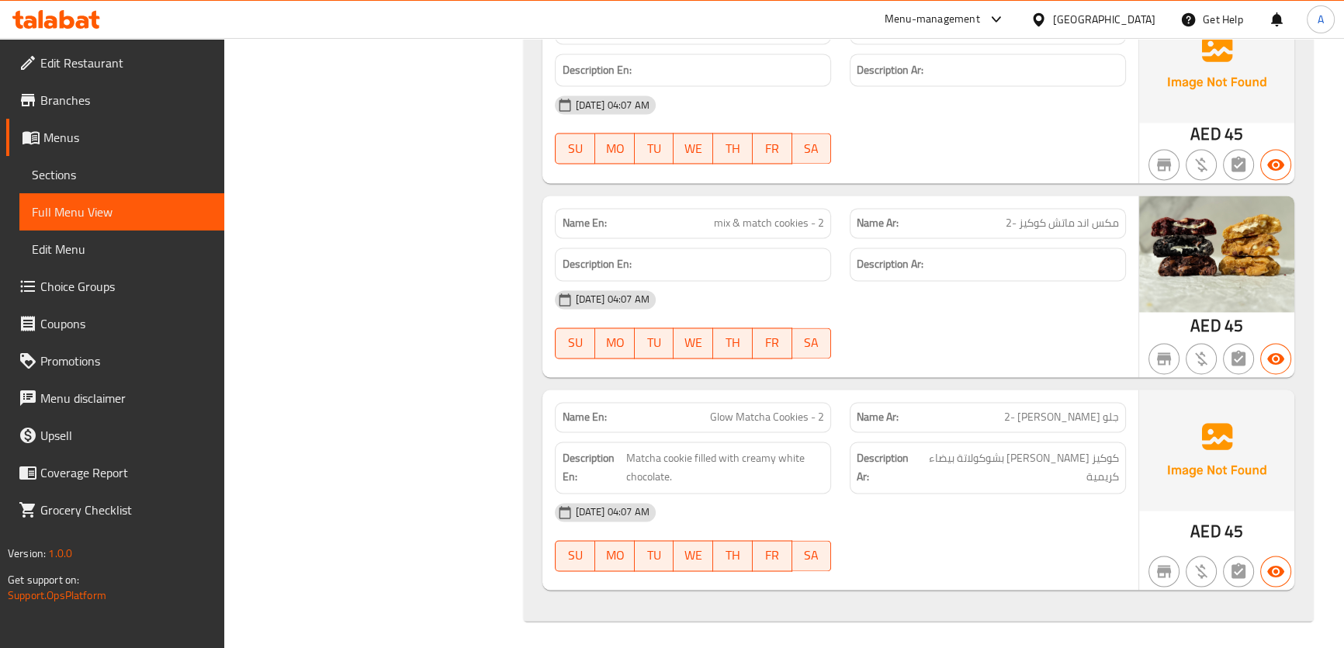
click at [1114, 416] on span "جلو ماتشا كوكيز -2" at bounding box center [1061, 417] width 115 height 16
click at [799, 432] on div "Description En: Matcha cookie filled with creamy white chocolate." at bounding box center [692, 467] width 295 height 71
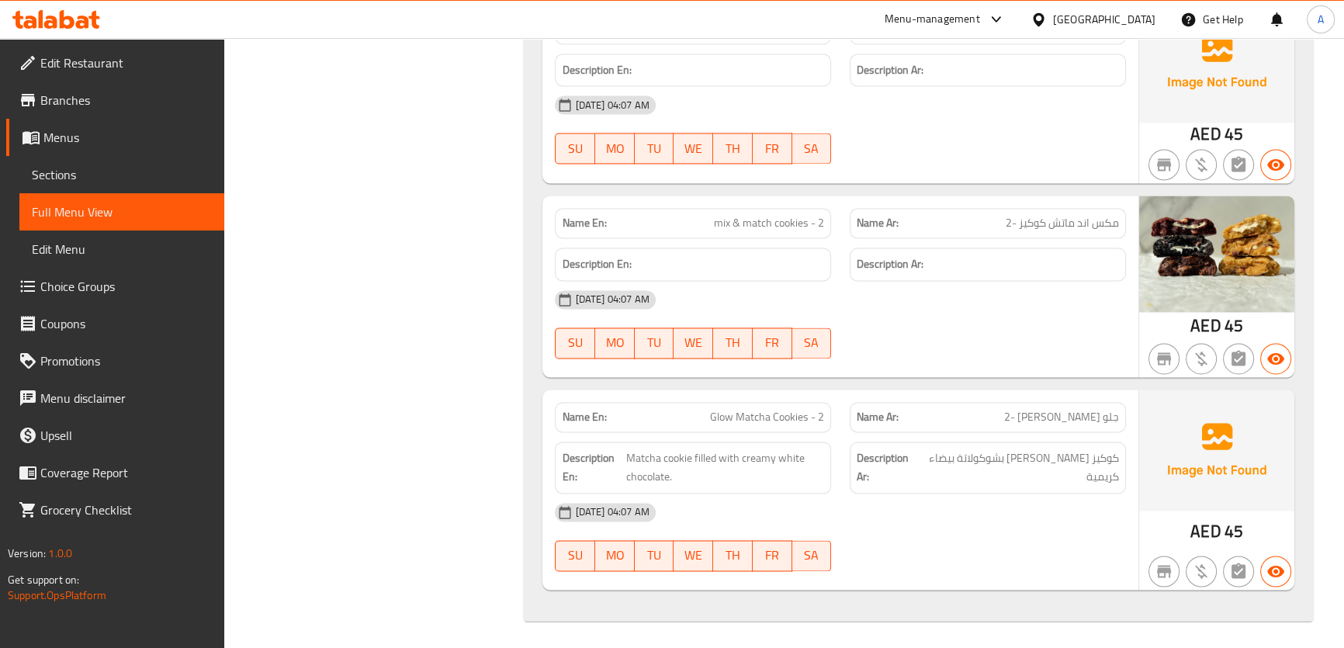
click at [798, 413] on span "Glow Matcha Cookies - 2" at bounding box center [767, 417] width 114 height 16
click at [1095, 463] on span "كوكيز ماتشا محشوة بشوكولاتة بيضاء كريمية" at bounding box center [1018, 467] width 199 height 38
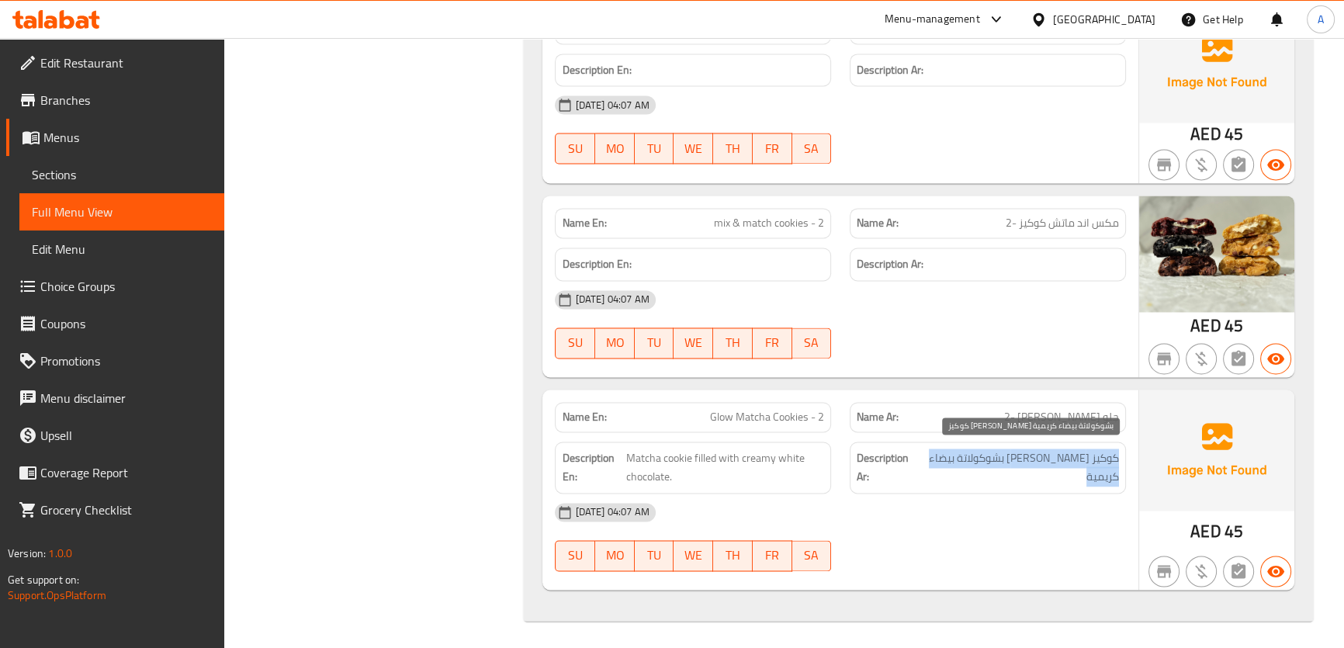
click at [1095, 463] on span "كوكيز ماتشا محشوة بشوكولاتة بيضاء كريمية" at bounding box center [1018, 467] width 199 height 38
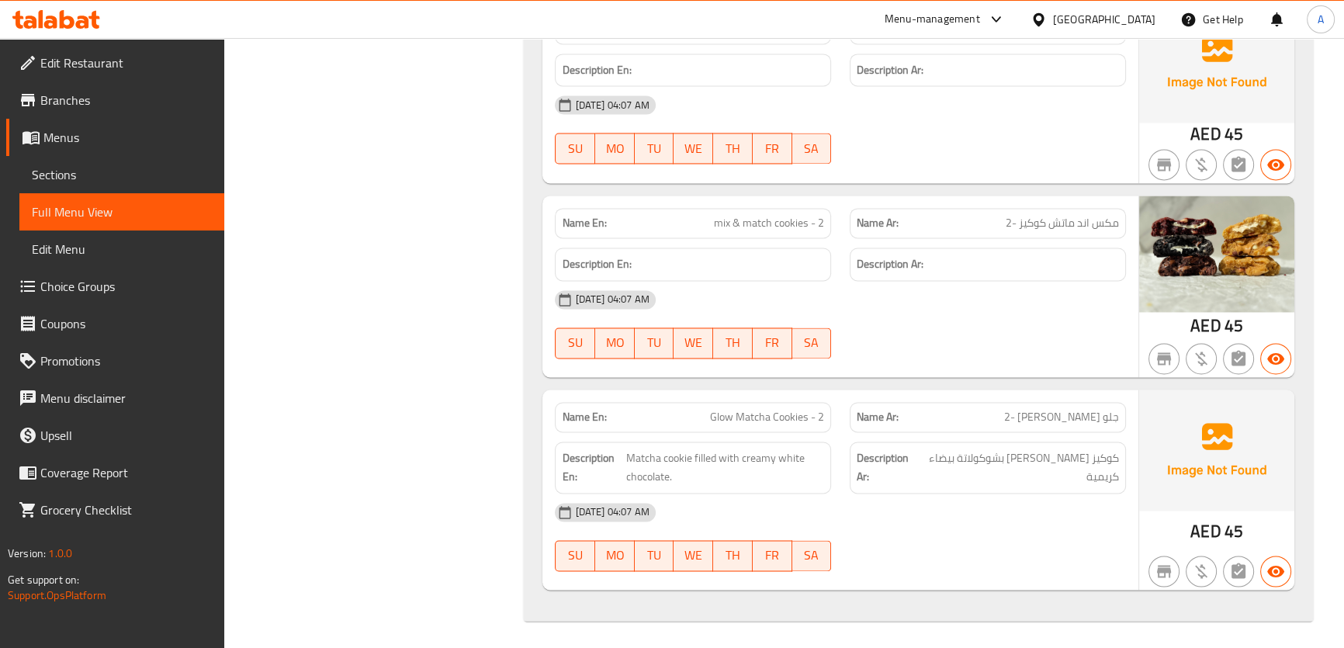
click at [767, 410] on span "Glow Matcha Cookies - 2" at bounding box center [767, 417] width 114 height 16
copy span "Glow Matcha Cookies - 2"
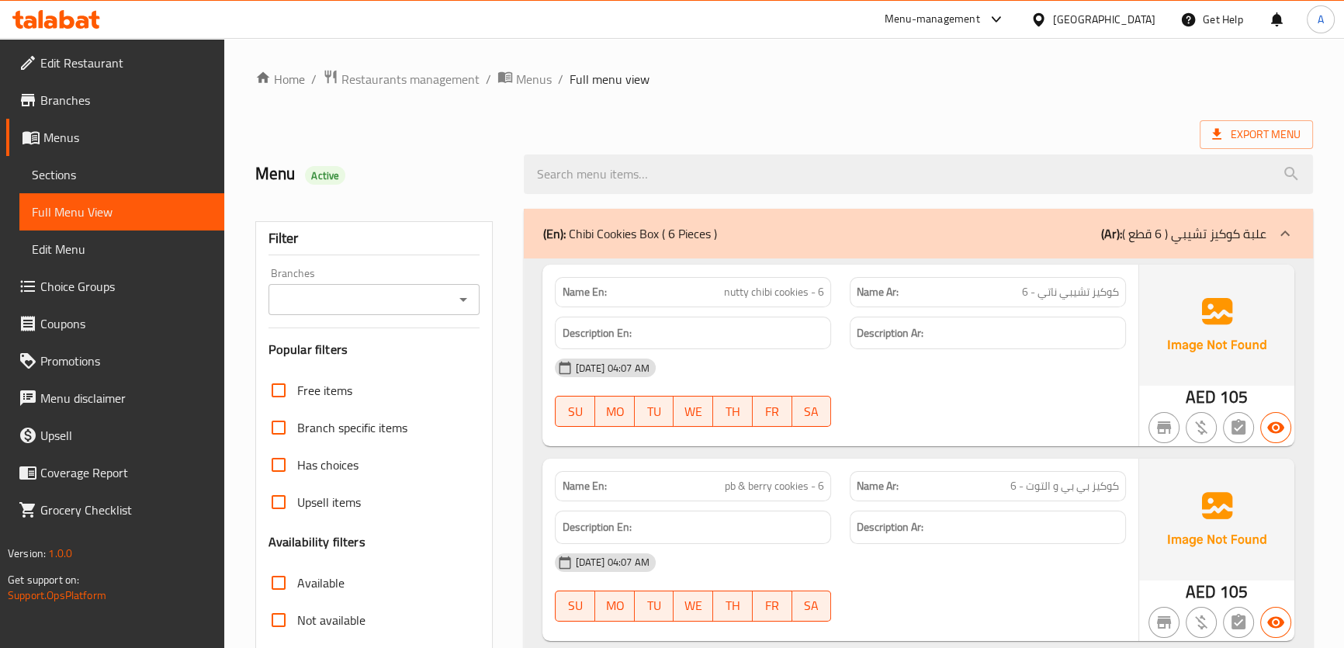
click at [154, 109] on span "Branches" at bounding box center [125, 100] width 171 height 19
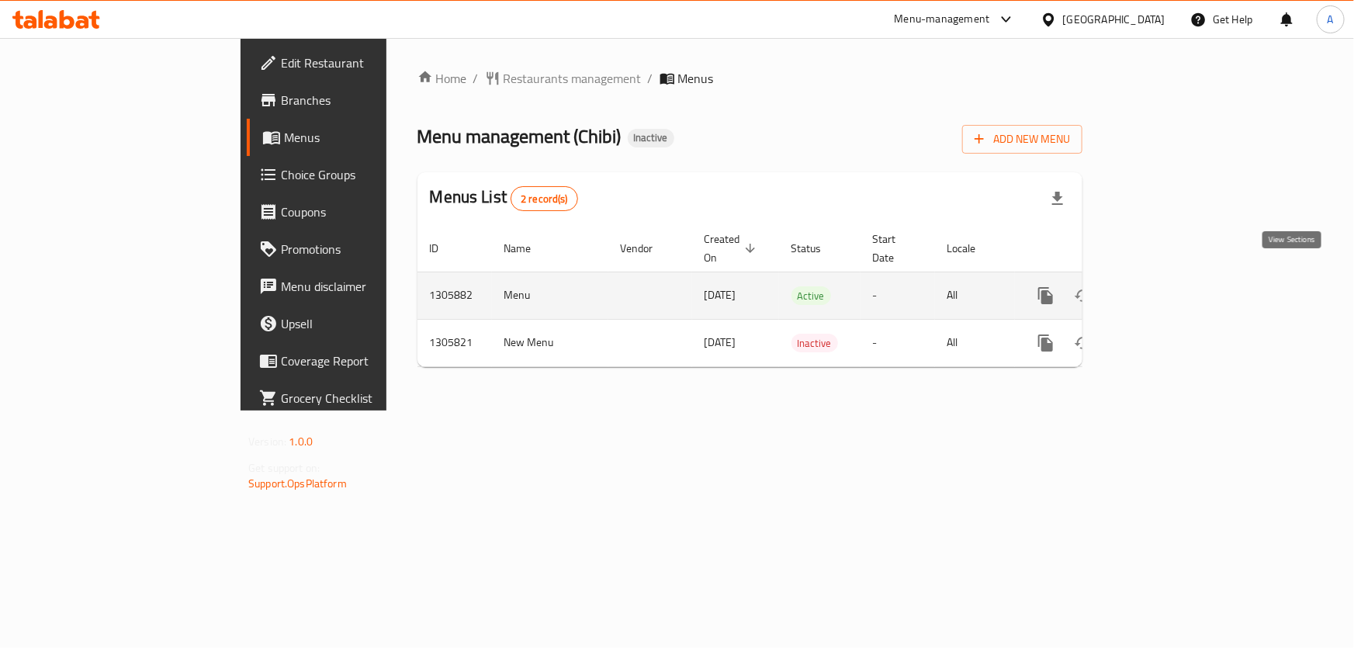
click at [1176, 279] on link "enhanced table" at bounding box center [1157, 295] width 37 height 37
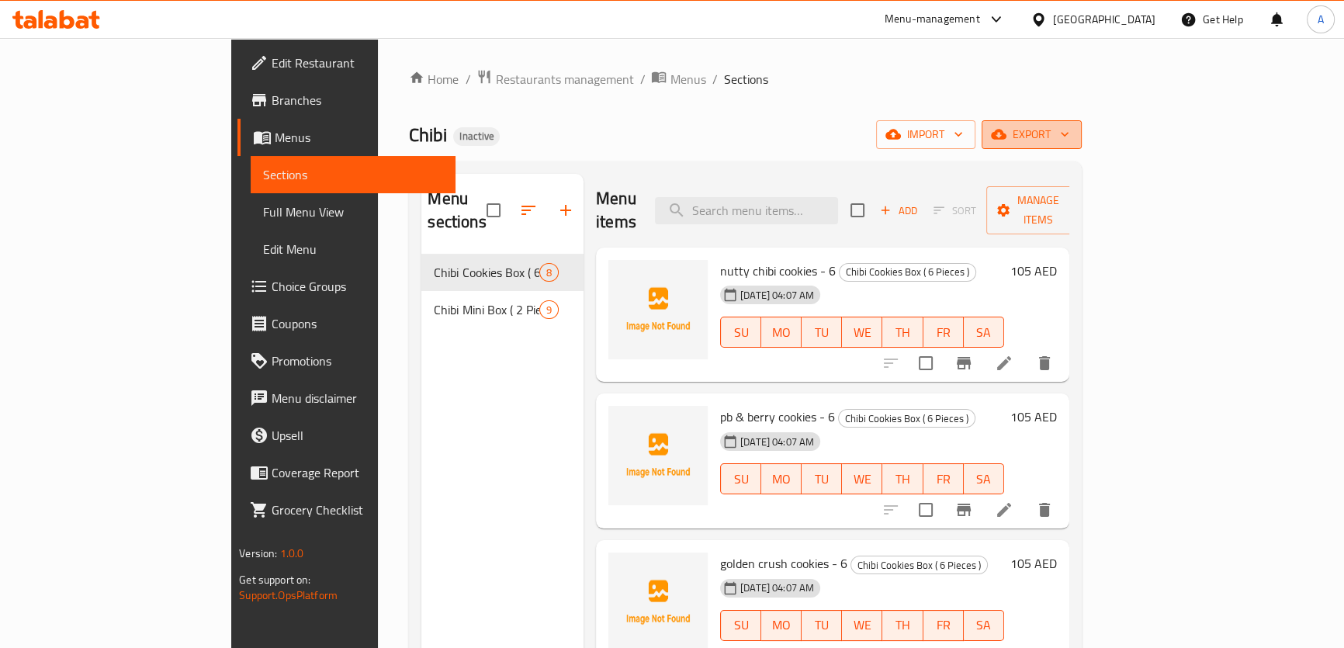
click at [1069, 143] on span "export" at bounding box center [1031, 134] width 75 height 19
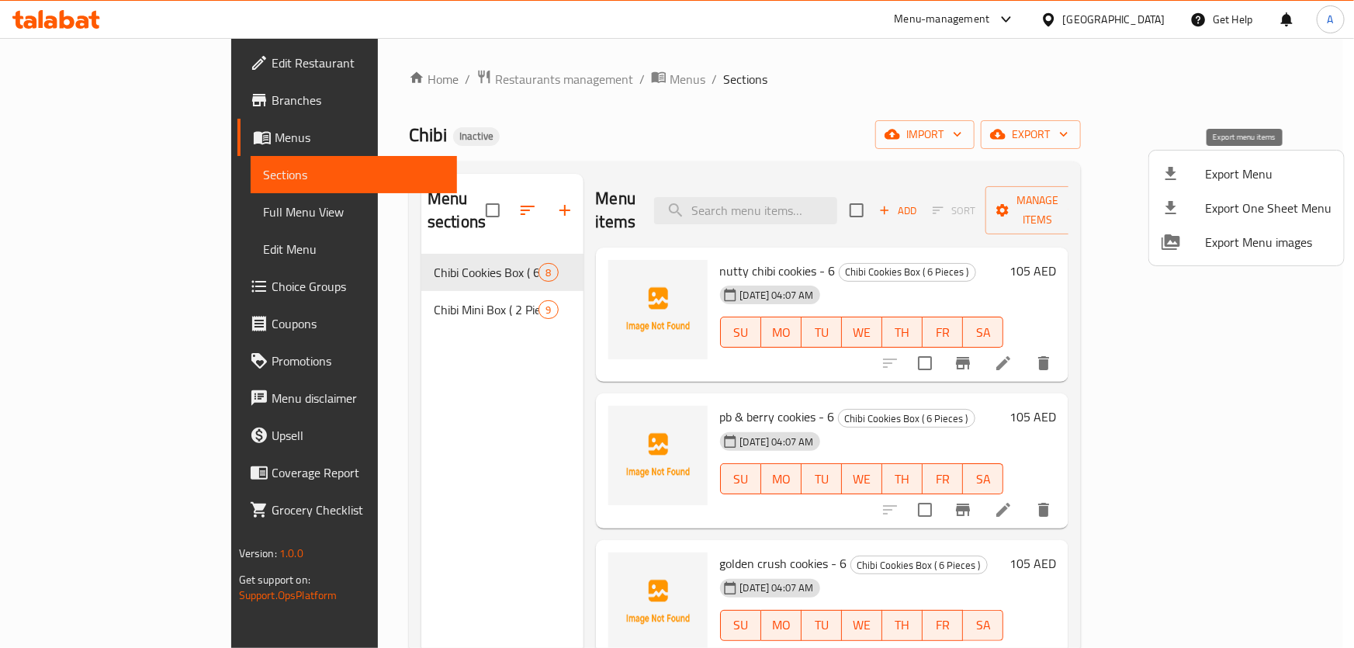
click at [1196, 176] on div at bounding box center [1182, 173] width 43 height 19
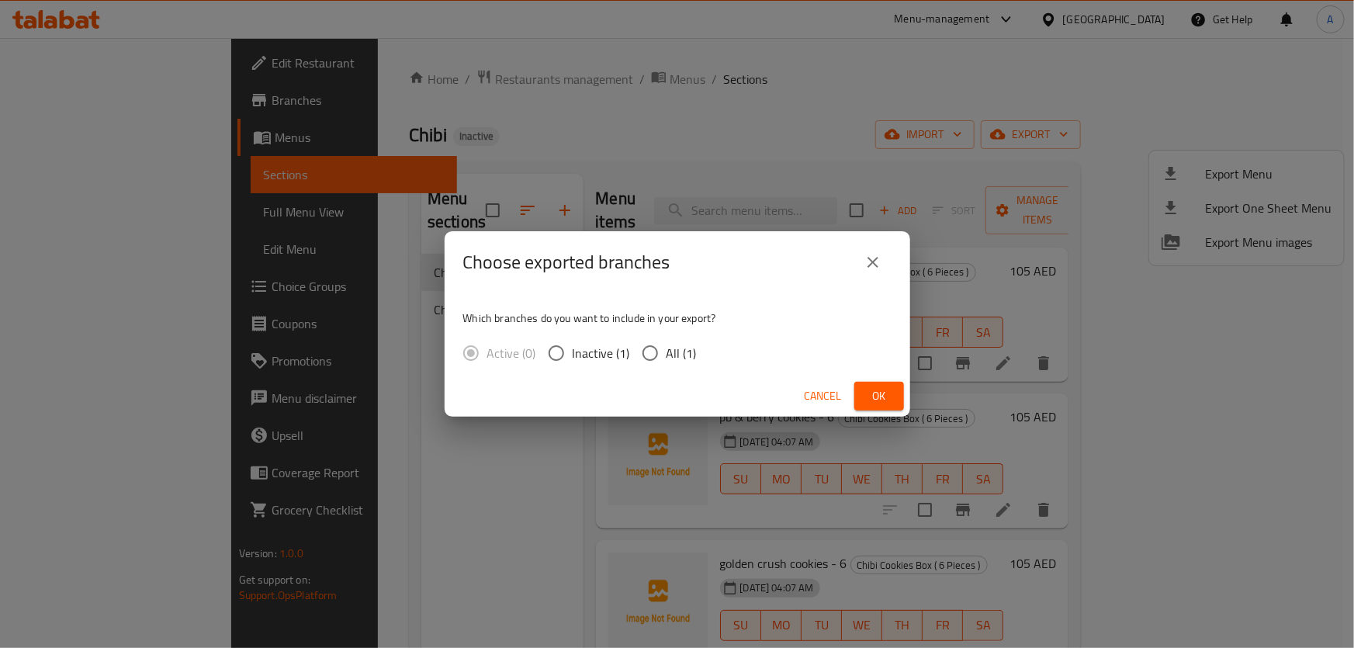
click at [670, 348] on span "All (1)" at bounding box center [681, 353] width 30 height 19
click at [666, 348] on input "All (1)" at bounding box center [650, 353] width 33 height 33
radio input "true"
click at [872, 389] on span "Ok" at bounding box center [879, 395] width 25 height 19
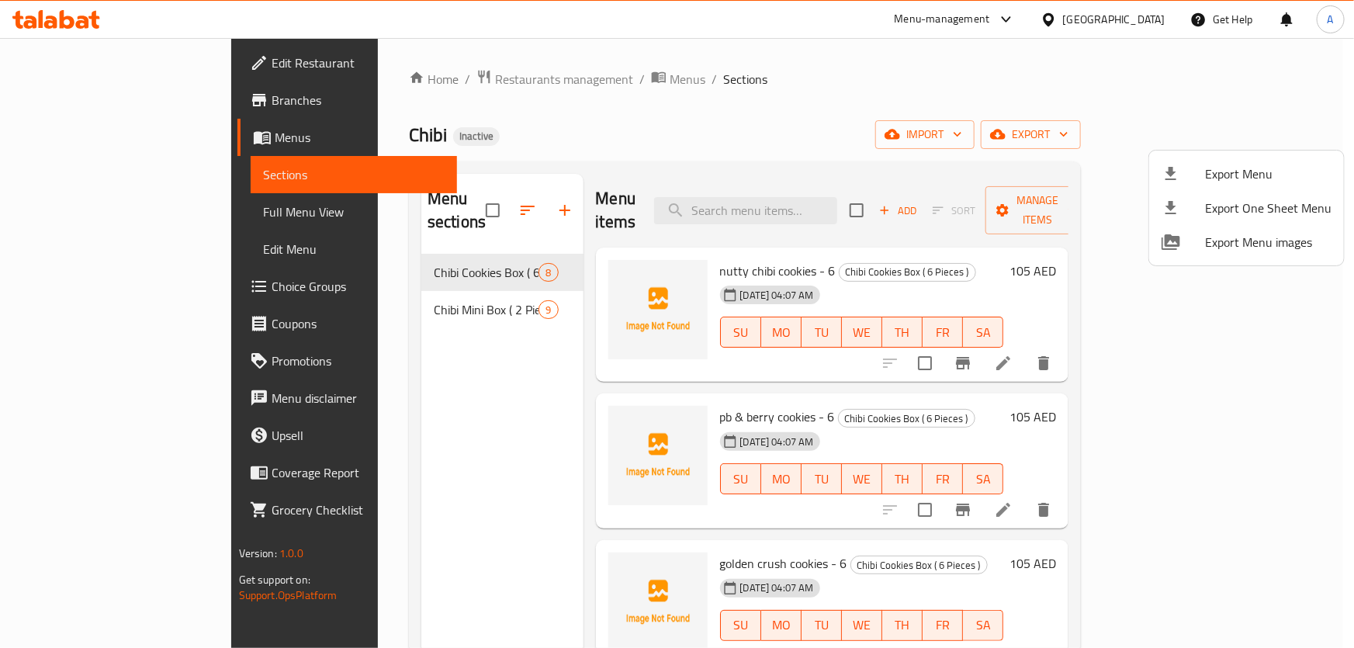
click at [117, 217] on div at bounding box center [677, 324] width 1354 height 648
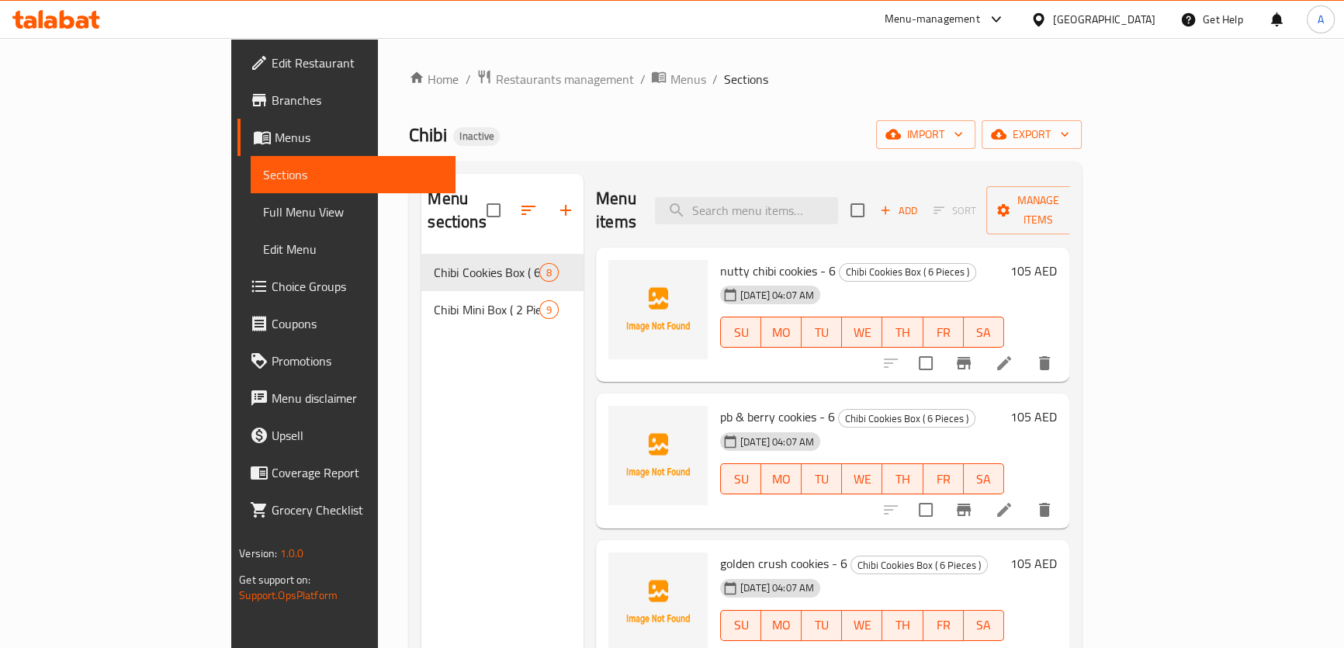
click at [251, 223] on link "Full Menu View" at bounding box center [353, 211] width 205 height 37
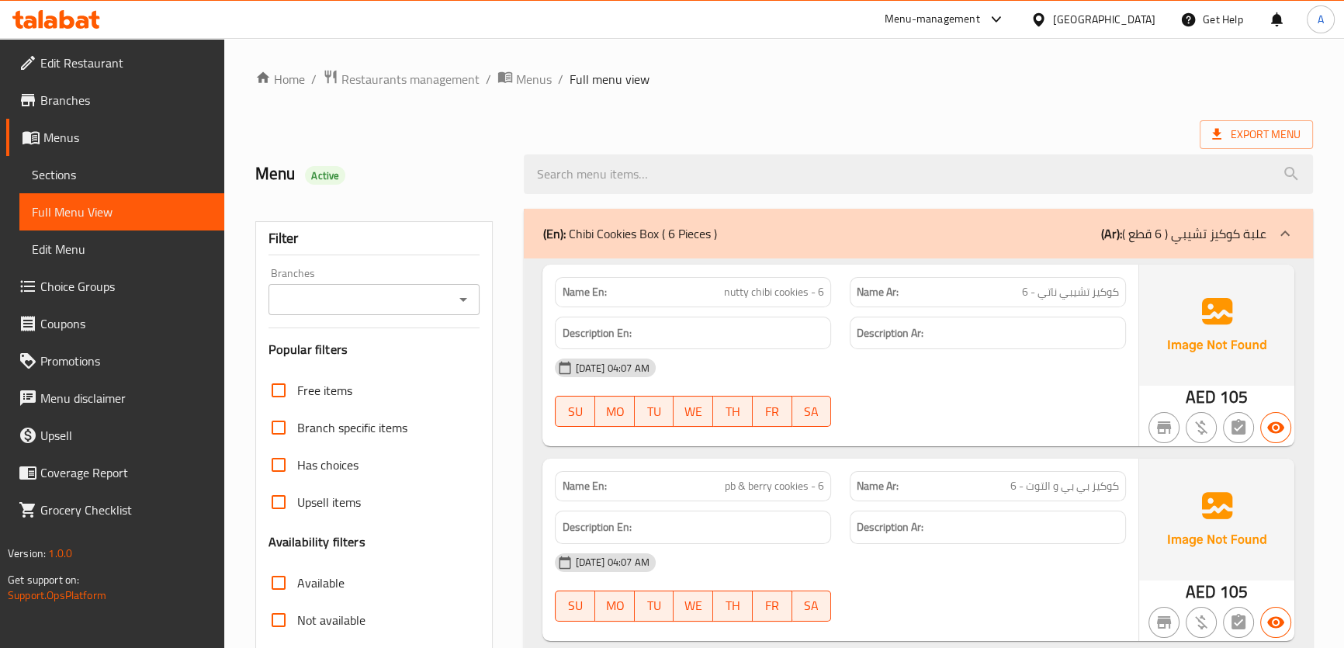
scroll to position [125, 0]
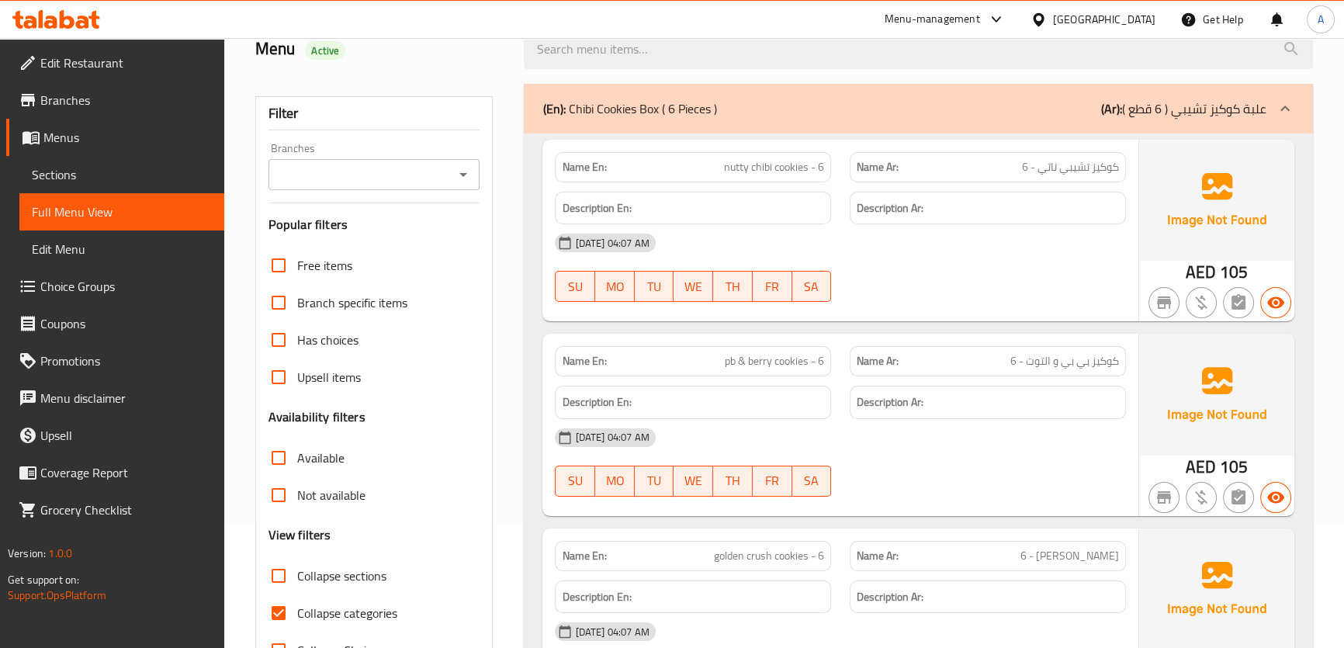
click at [360, 607] on span "Collapse categories" at bounding box center [347, 613] width 100 height 19
click at [297, 607] on input "Collapse categories" at bounding box center [278, 612] width 37 height 37
checkbox input "false"
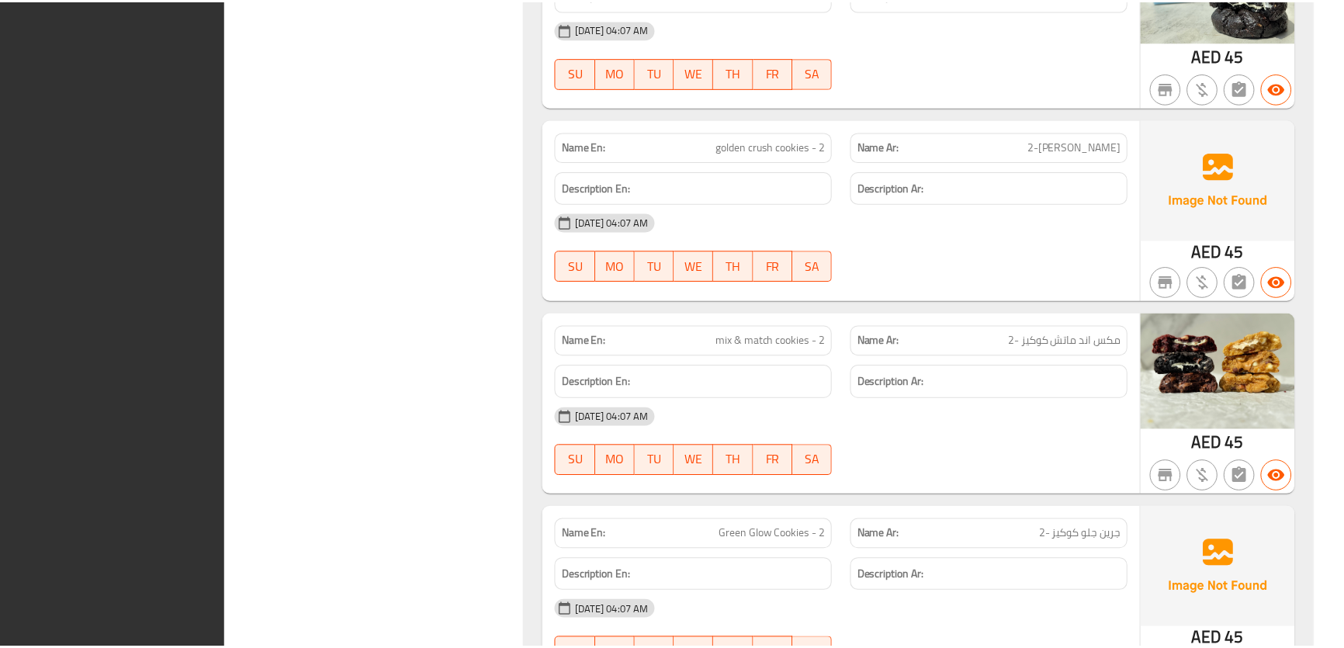
scroll to position [3047, 0]
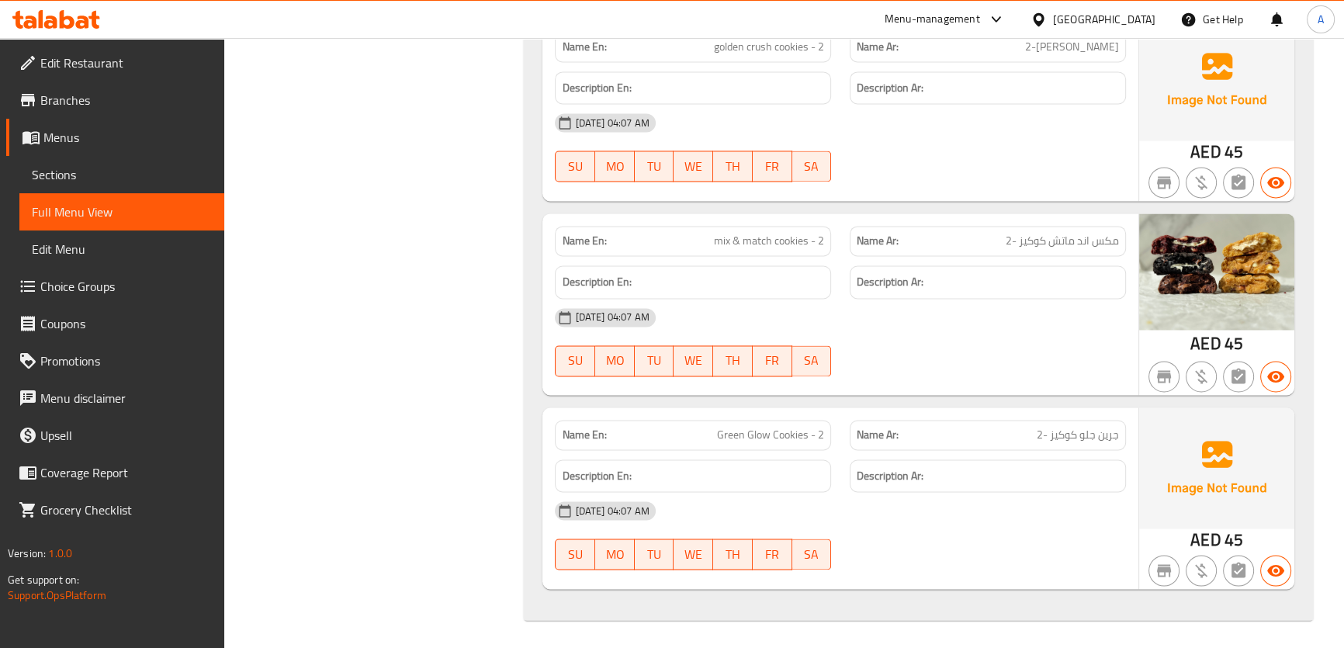
click at [64, 100] on span "Branches" at bounding box center [125, 100] width 171 height 19
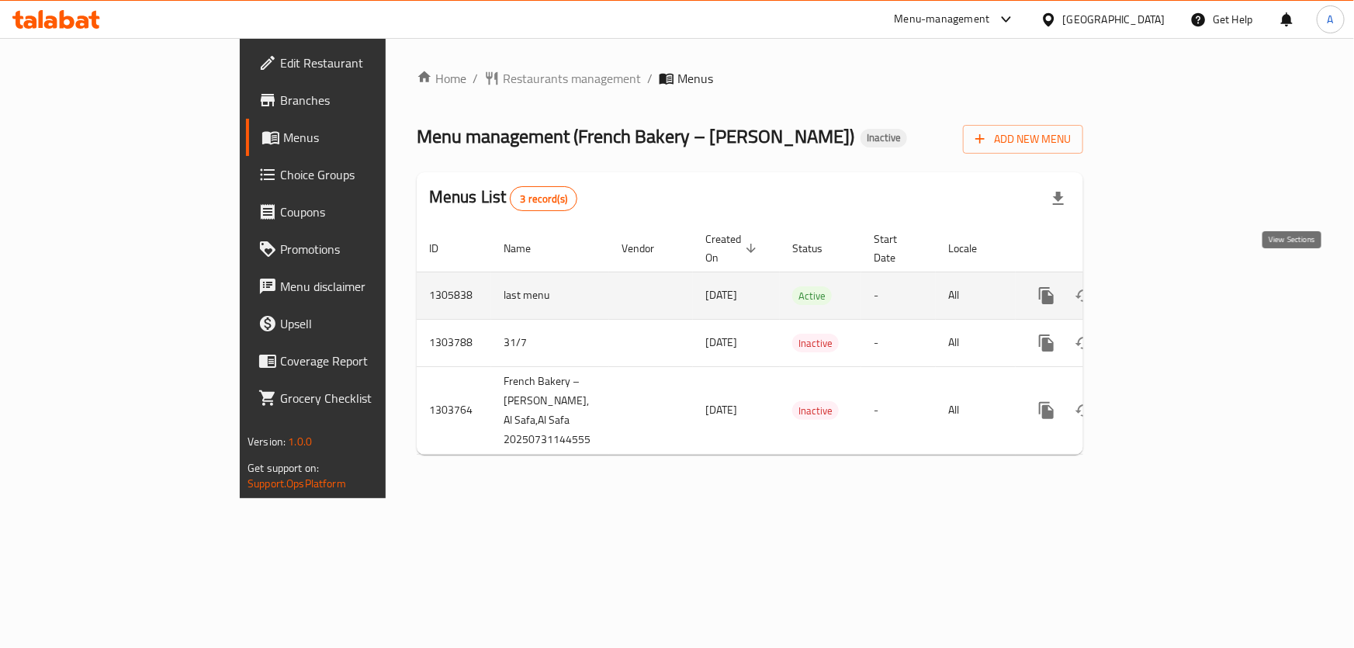
click at [1177, 277] on link "enhanced table" at bounding box center [1158, 295] width 37 height 37
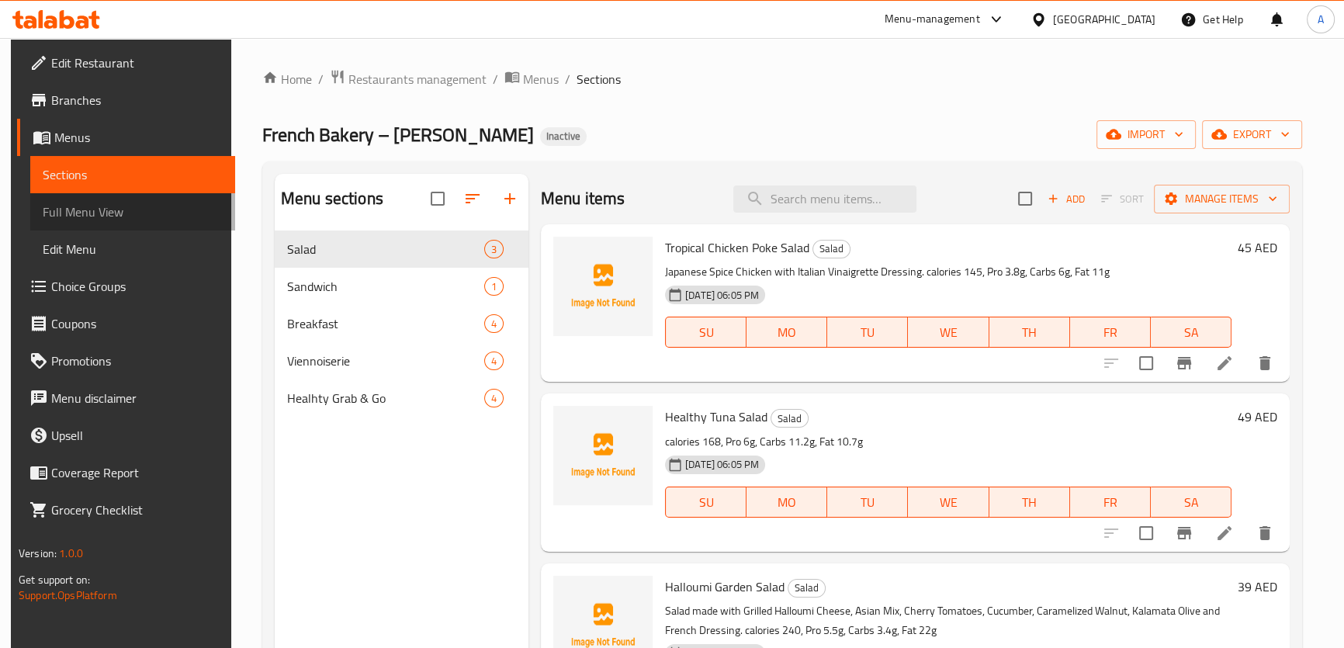
click at [142, 217] on span "Full Menu View" at bounding box center [133, 211] width 180 height 19
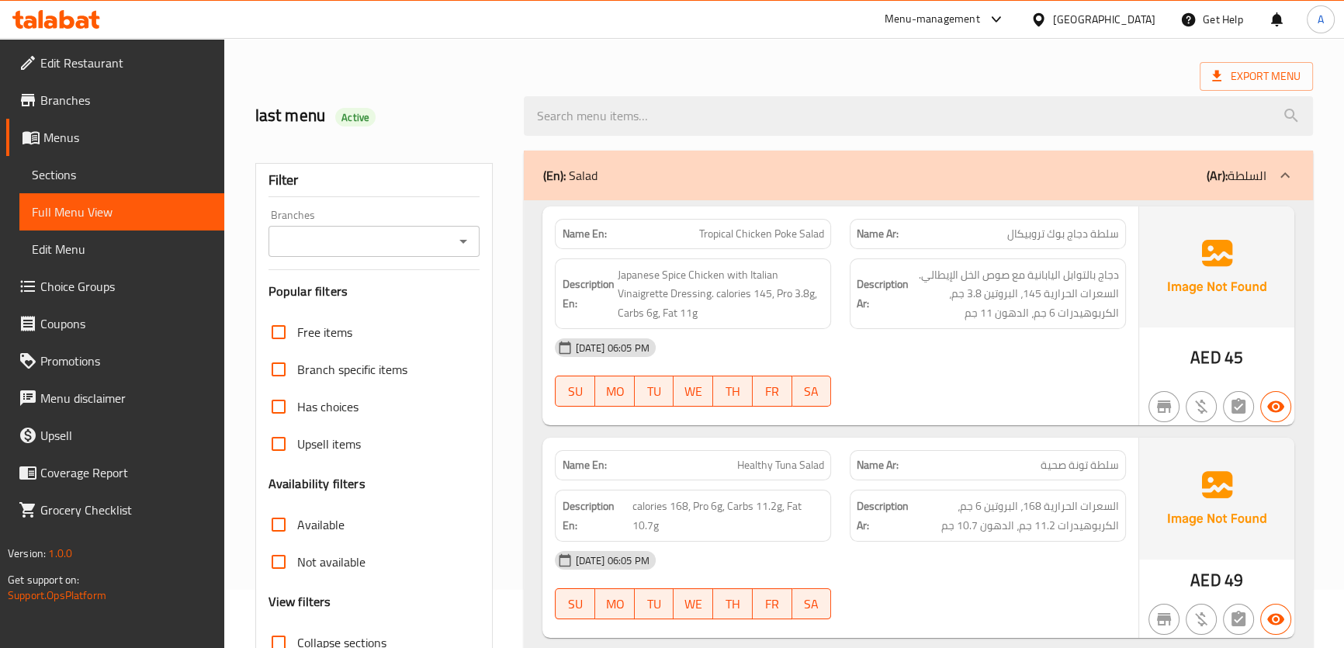
scroll to position [88, 0]
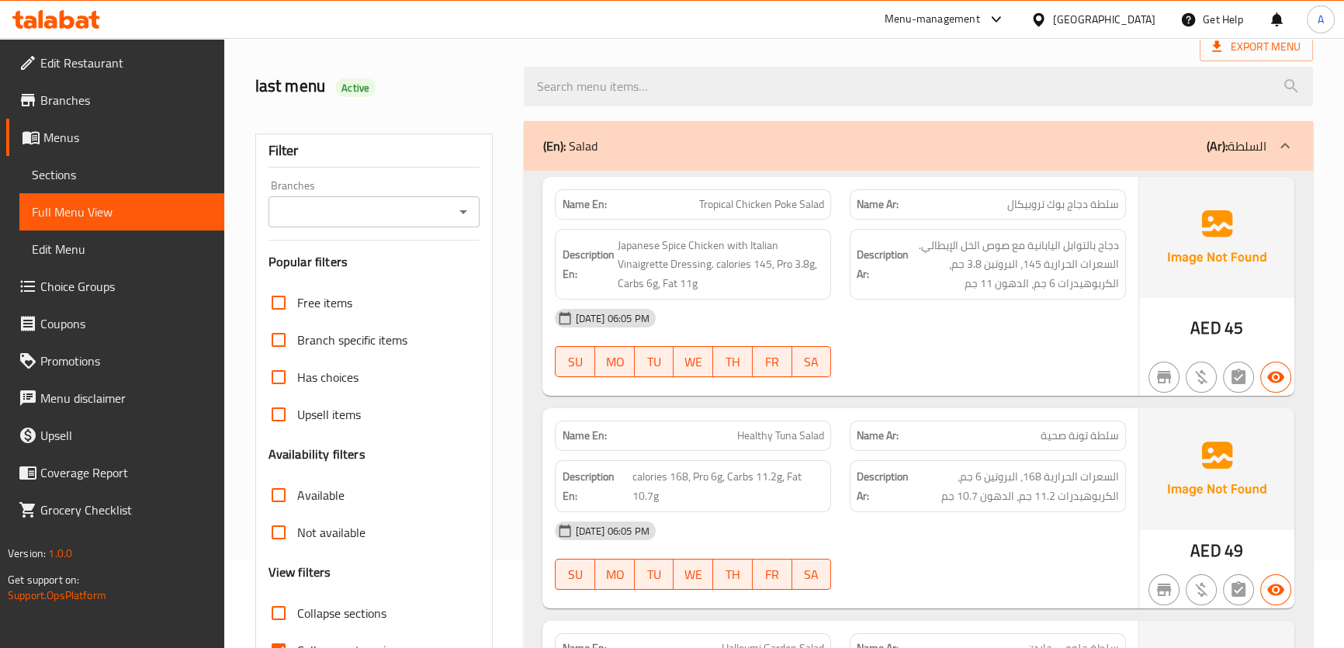
click at [310, 611] on span "Collapse sections" at bounding box center [341, 613] width 89 height 19
click at [297, 611] on input "Collapse sections" at bounding box center [278, 612] width 37 height 37
checkbox input "true"
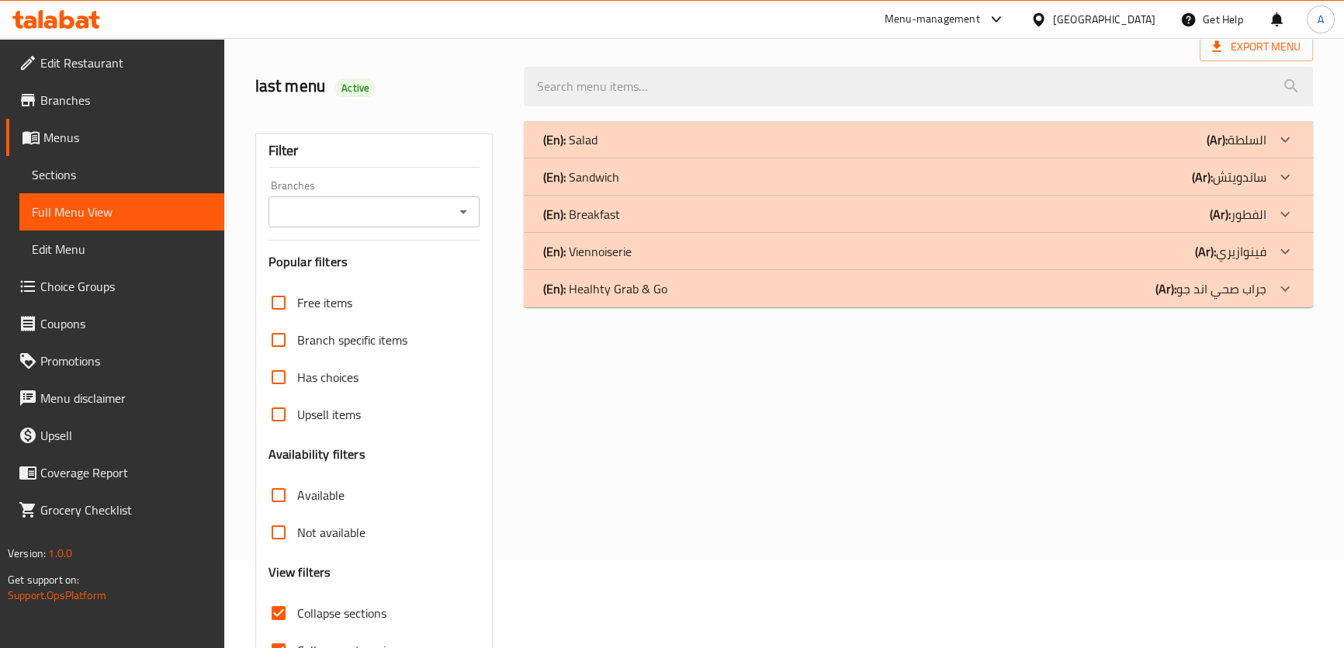
click at [304, 642] on span "Collapse categories" at bounding box center [347, 650] width 100 height 19
click at [297, 642] on input "Collapse categories" at bounding box center [278, 650] width 37 height 37
checkbox input "false"
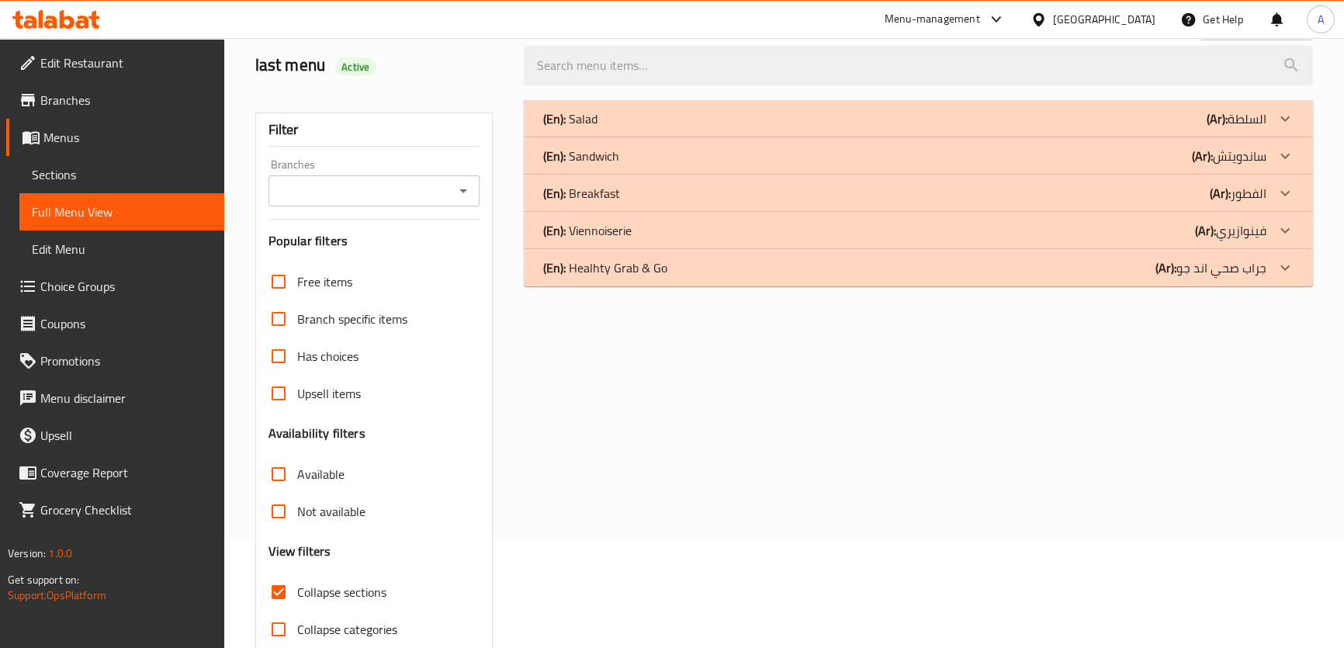
click at [665, 120] on div "(En): Salad (Ar): السلطة" at bounding box center [903, 118] width 723 height 19
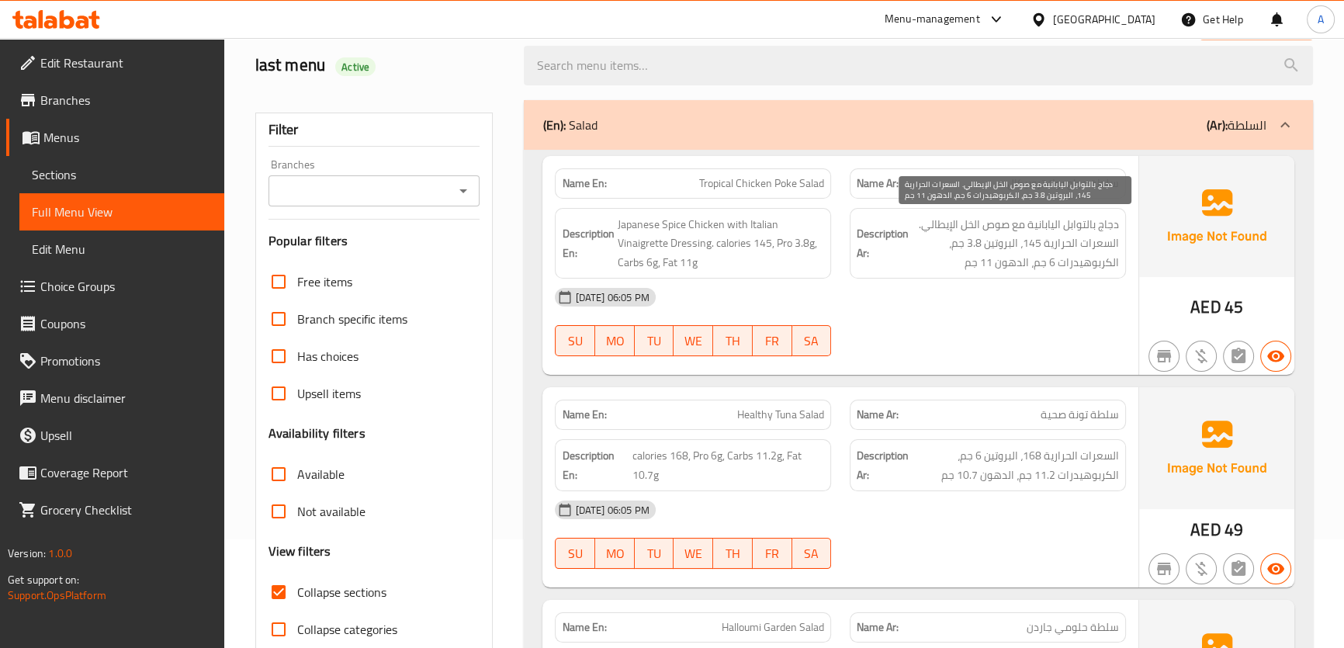
click at [999, 248] on span "دجاج بالتوابل اليابانية مع صوص الخل الإيطالي. السعرات الحرارية 145، البروتين 3.…" at bounding box center [1015, 243] width 207 height 57
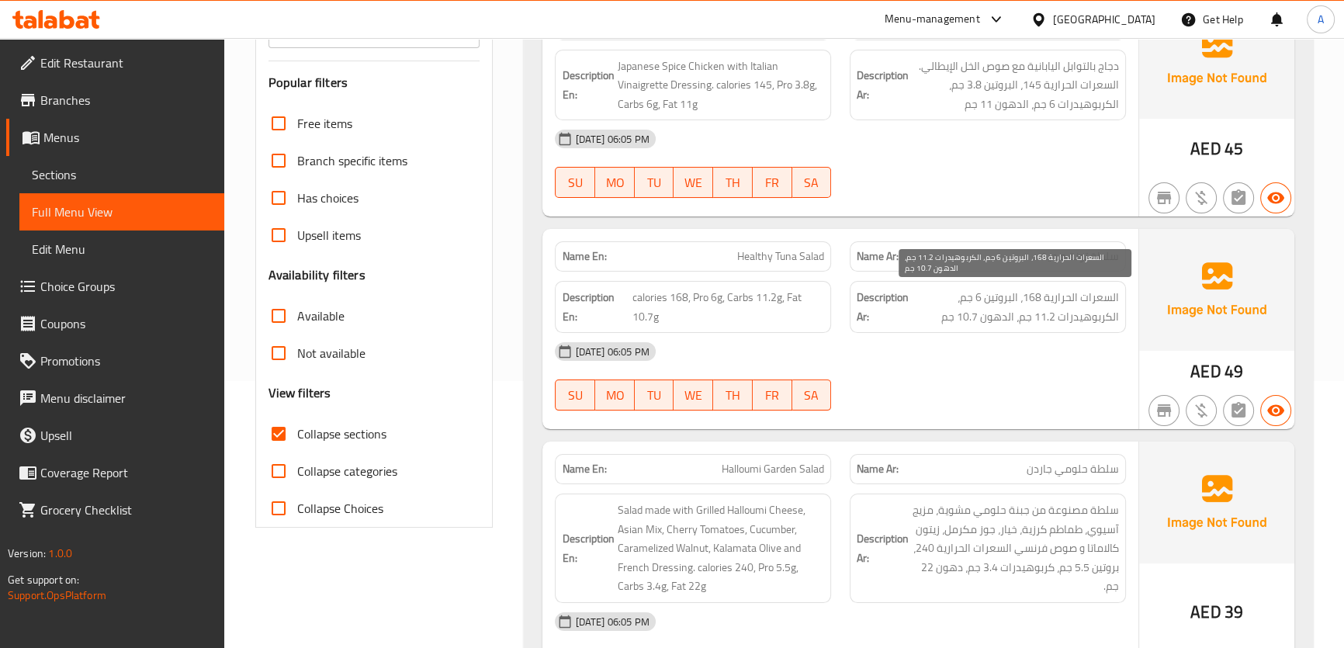
click at [1000, 298] on span "السعرات الحرارية 168، البروتين 6 جم، الكربوهيدرات 11.2 جم، الدهون 10.7 جم" at bounding box center [1015, 307] width 207 height 38
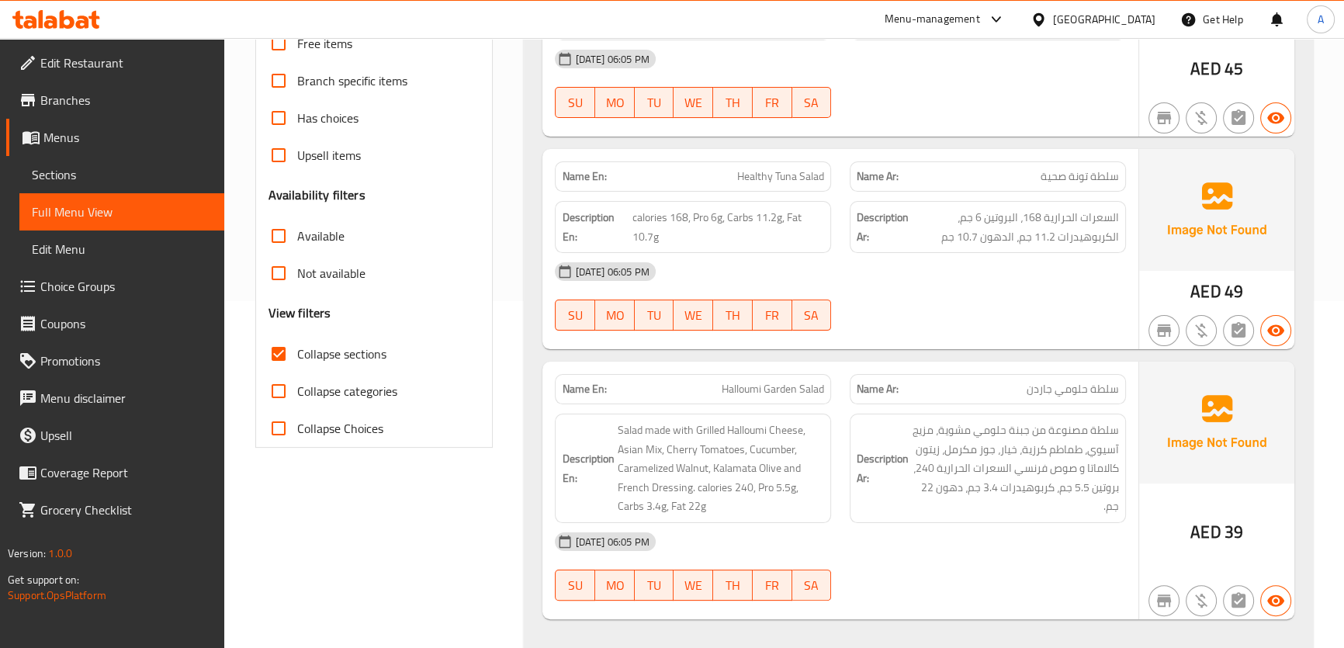
scroll to position [540, 0]
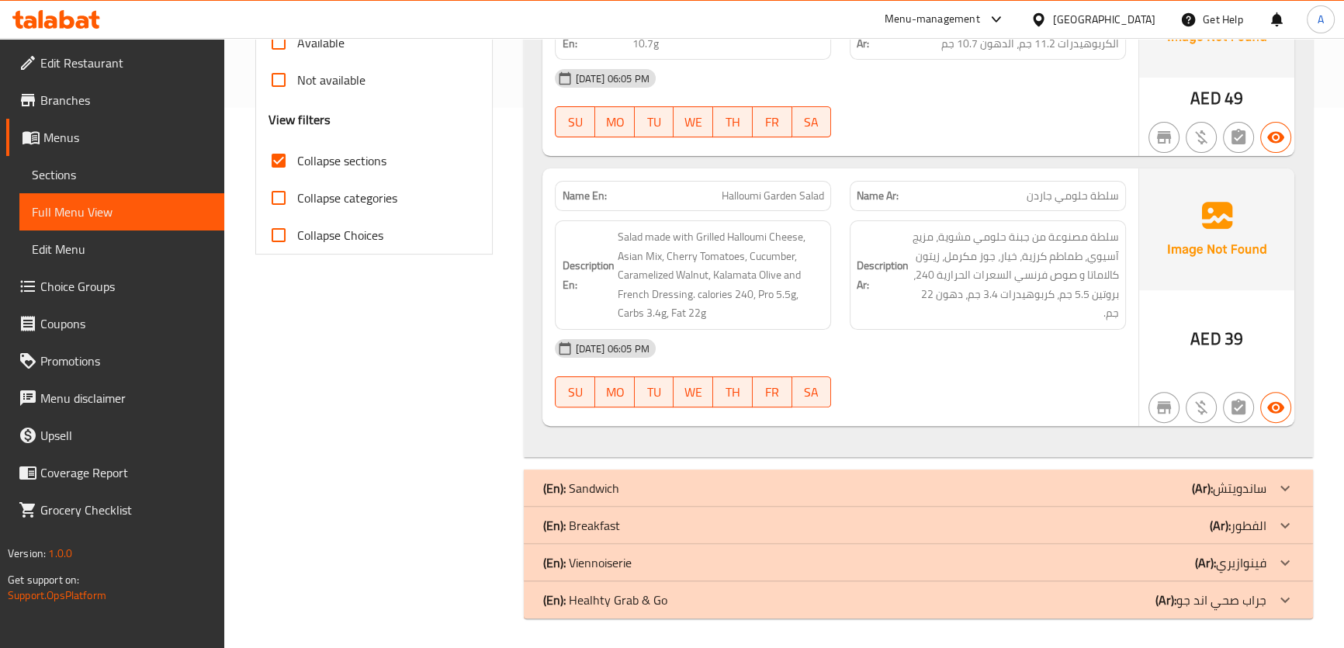
click at [1001, 188] on p "Name Ar: سلطة حلومي جاردن" at bounding box center [988, 196] width 262 height 16
click at [818, 189] on span "Halloumi Garden Salad" at bounding box center [773, 196] width 102 height 16
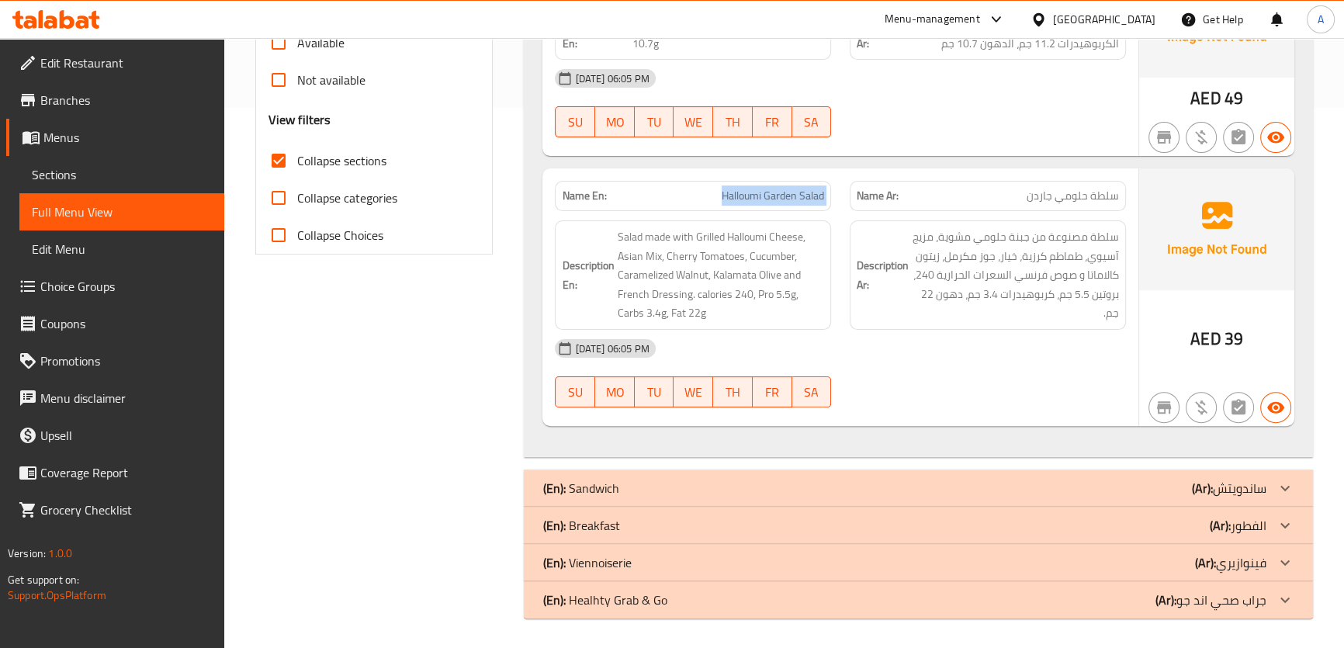
click at [818, 189] on span "Halloumi Garden Salad" at bounding box center [773, 196] width 102 height 16
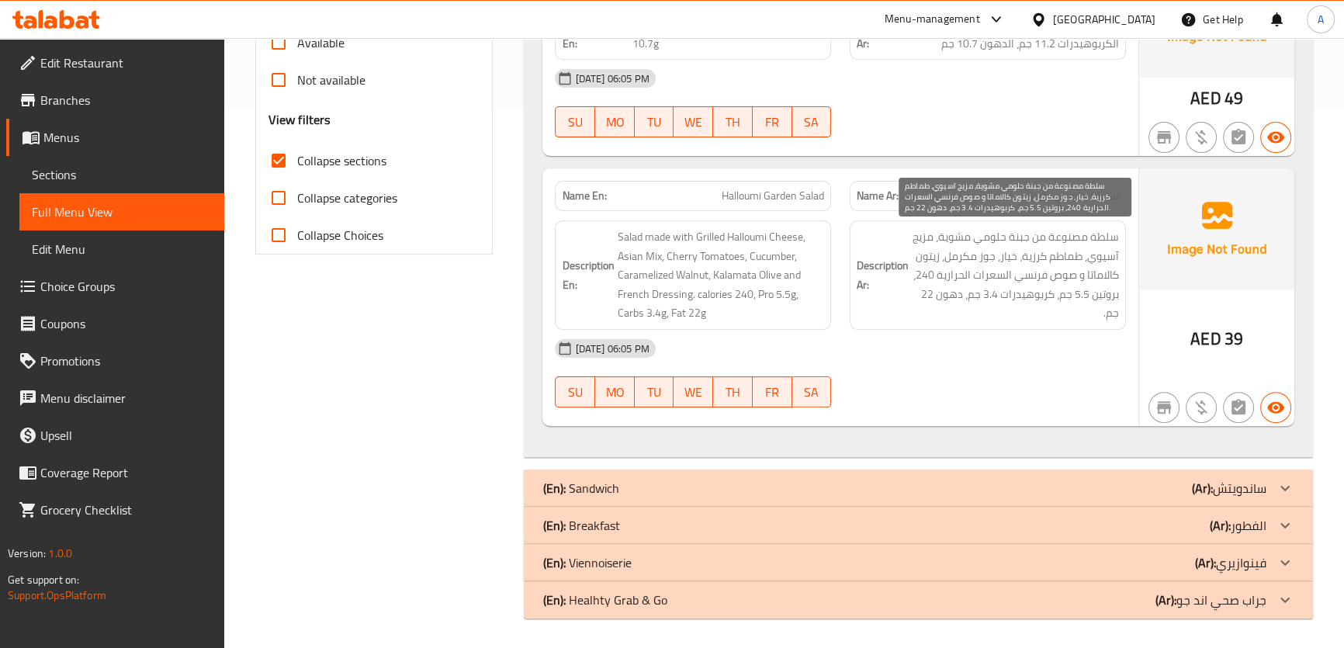
click at [1059, 259] on span "سلطة مصنوعة من جبنة حلومي مشوية، مزيج آسيوي، طماطم كرزية، خيار، جوز مكرمل، زيتو…" at bounding box center [1015, 274] width 207 height 95
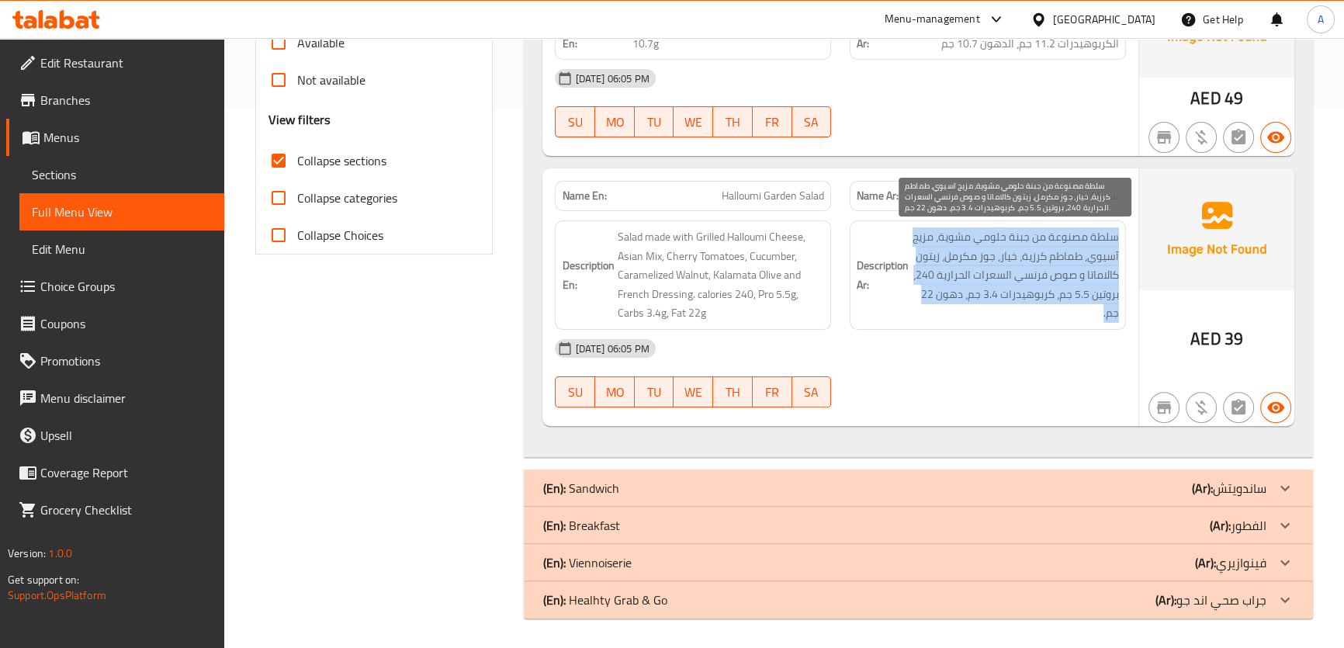
click at [1059, 259] on span "سلطة مصنوعة من جبنة حلومي مشوية، مزيج آسيوي، طماطم كرزية، خيار، جوز مكرمل، زيتو…" at bounding box center [1015, 274] width 207 height 95
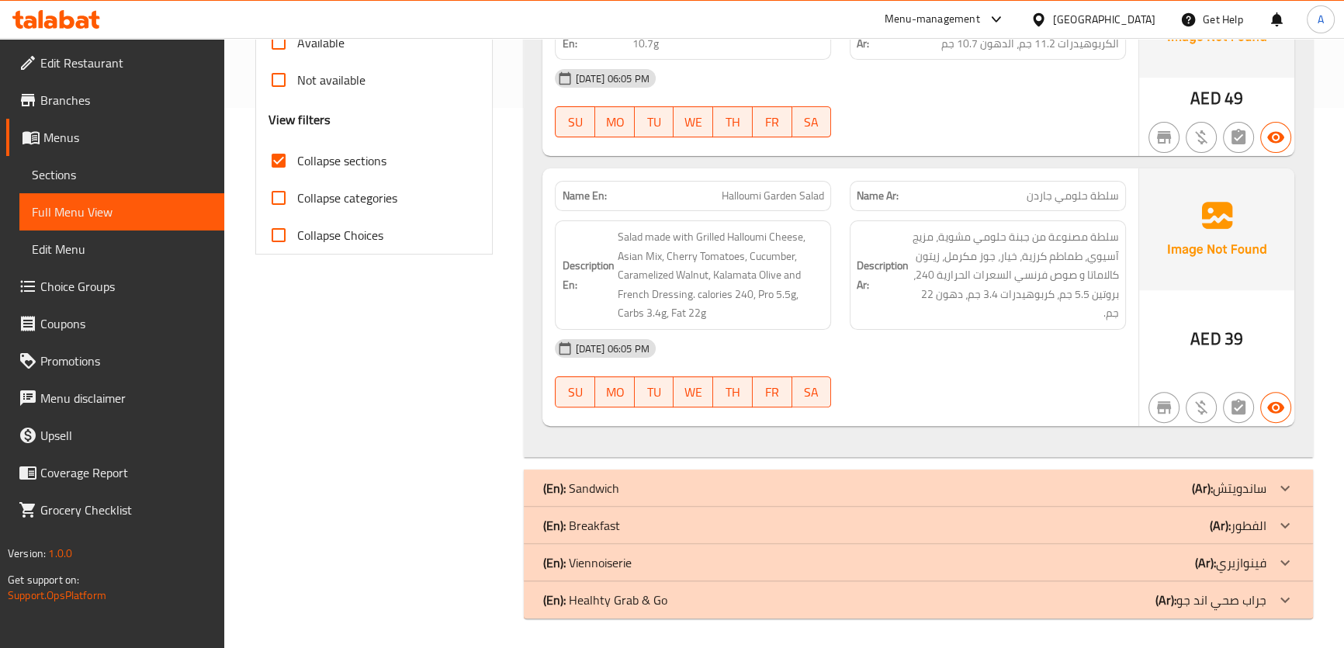
click at [745, 194] on span "Halloumi Garden Salad" at bounding box center [773, 196] width 102 height 16
copy span "Halloumi Garden Salad"
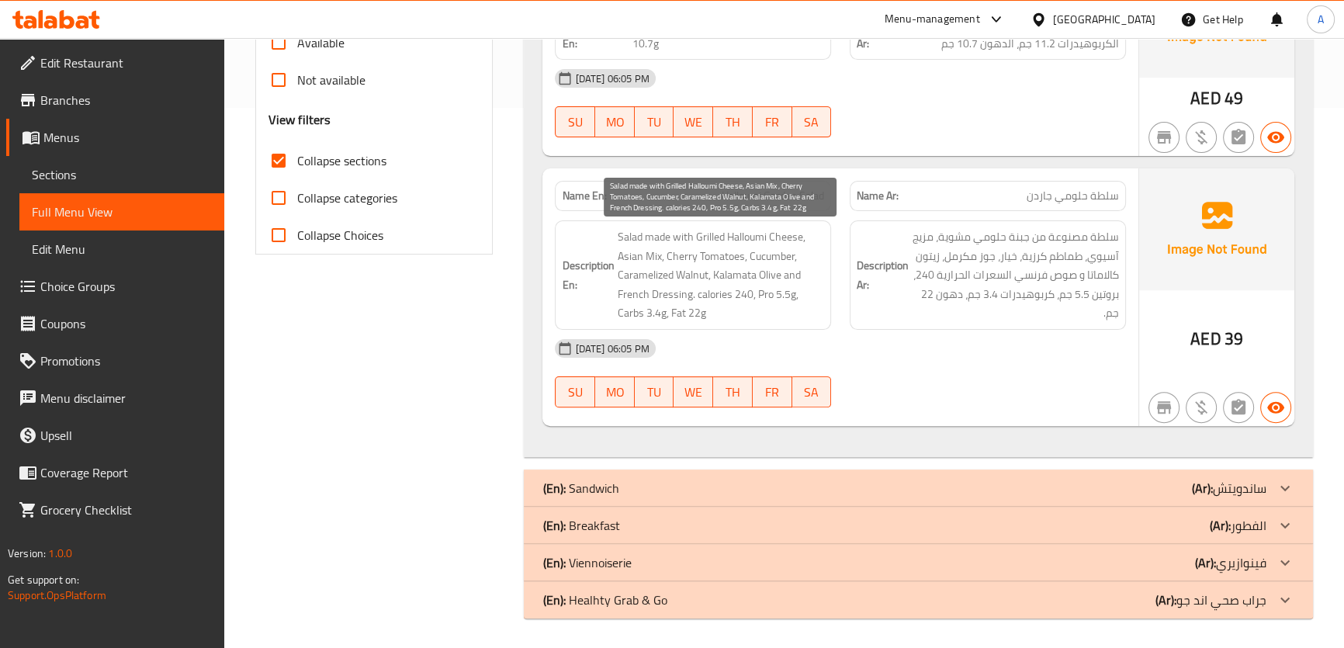
click at [708, 281] on span "Salad made with Grilled Halloumi Cheese, Asian Mix, Cherry Tomatoes, Cucumber, …" at bounding box center [720, 274] width 207 height 95
click at [667, 285] on span "Salad made with Grilled Halloumi Cheese, Asian Mix, Cherry Tomatoes, Cucumber, …" at bounding box center [720, 274] width 207 height 95
copy span "Dressing"
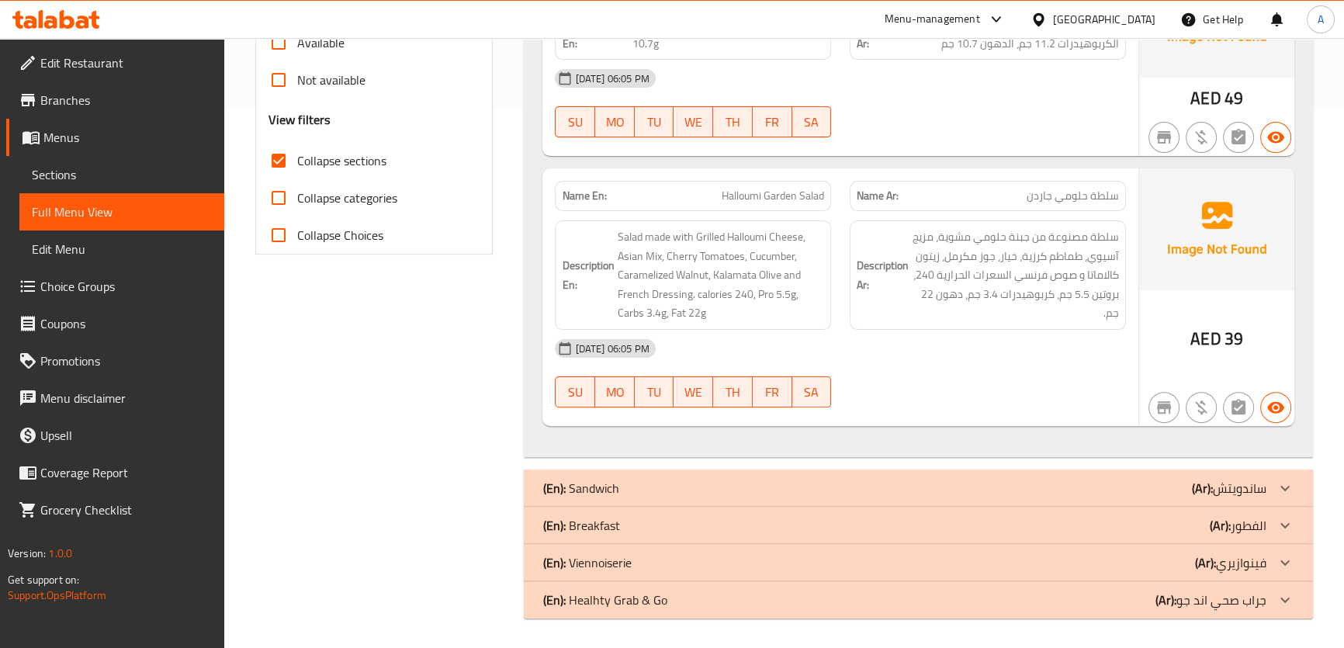
click at [777, 181] on div "Name En: Halloumi Garden Salad" at bounding box center [693, 196] width 276 height 30
copy span "Halloumi Garden Salad"
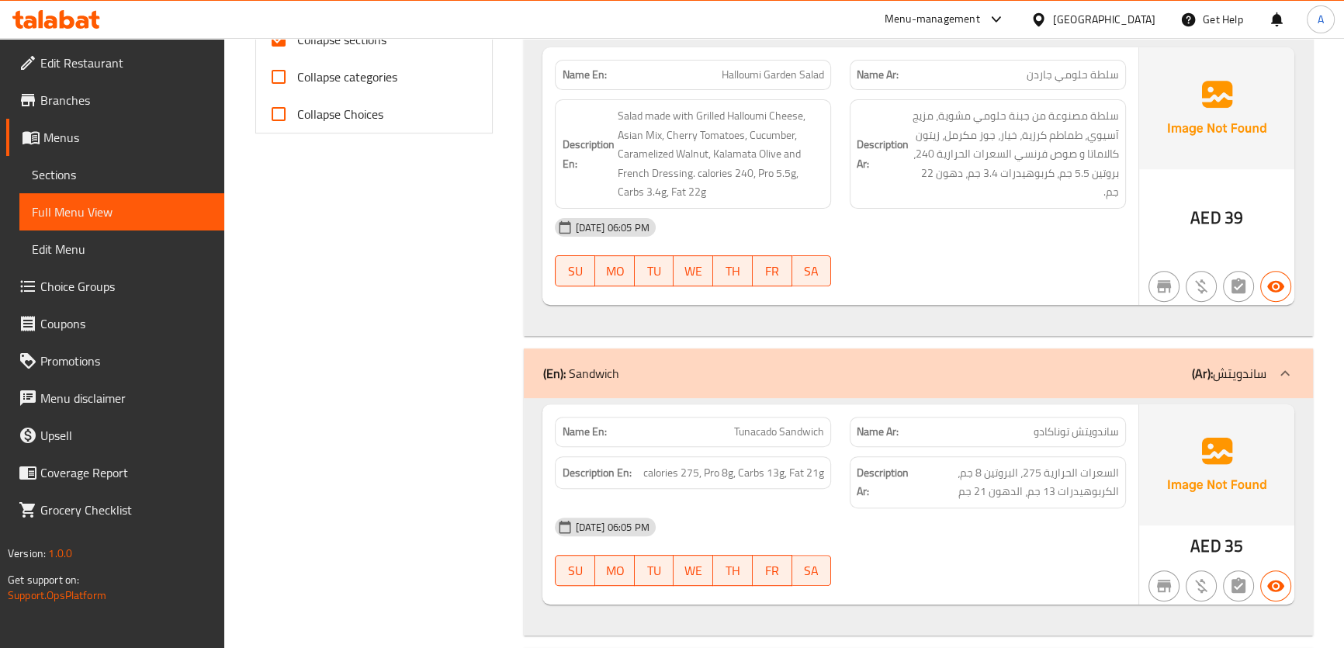
scroll to position [802, 0]
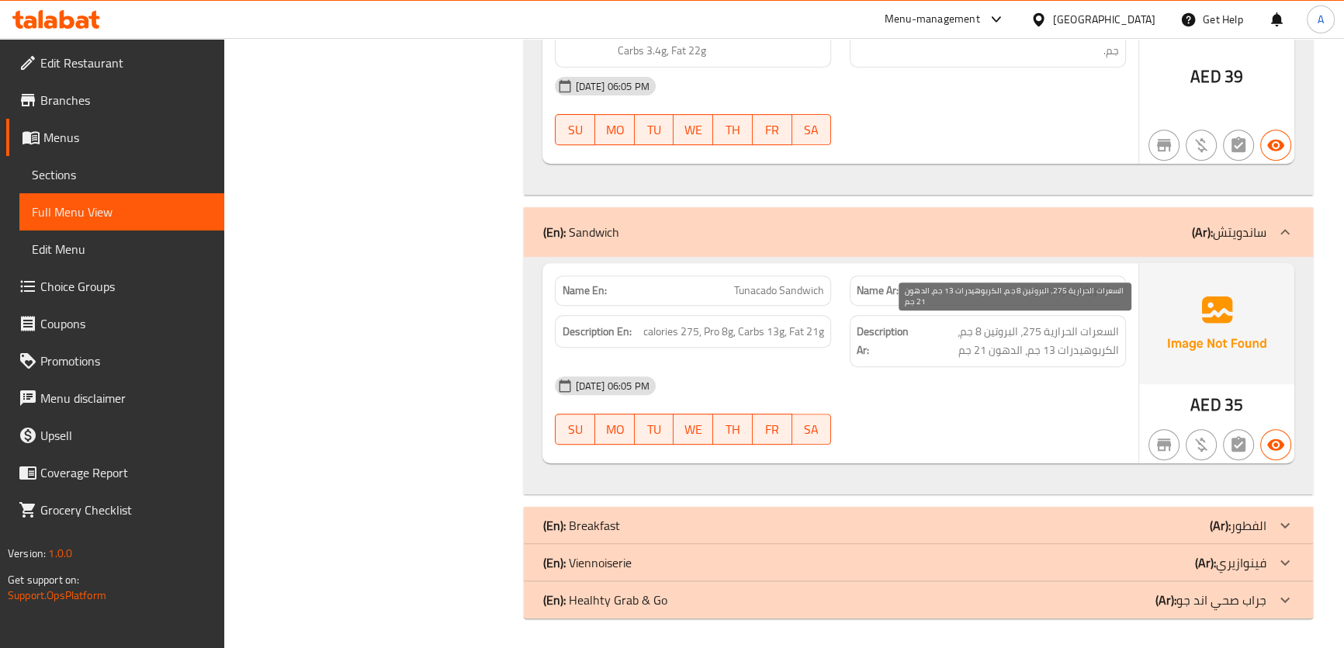
click at [978, 326] on span "السعرات الحرارية 275، البروتين 8 جم، الكربوهيدرات 13 جم، الدهون 21 جم" at bounding box center [1015, 341] width 207 height 38
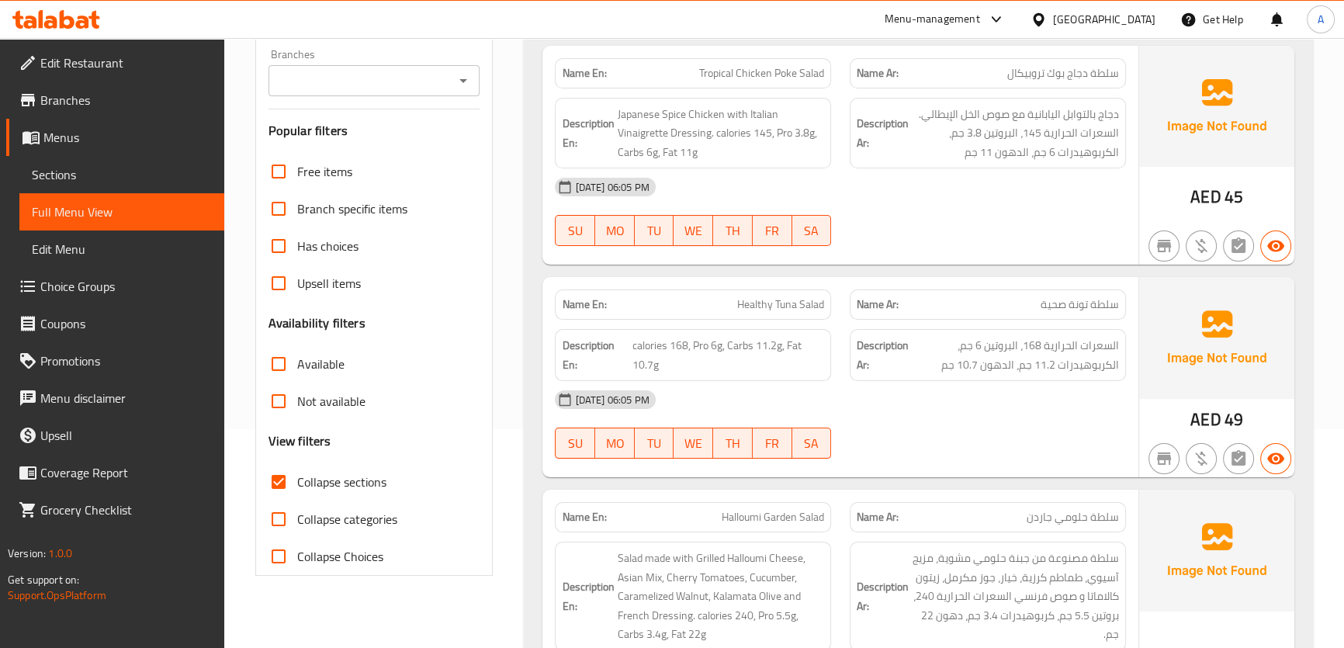
scroll to position [176, 0]
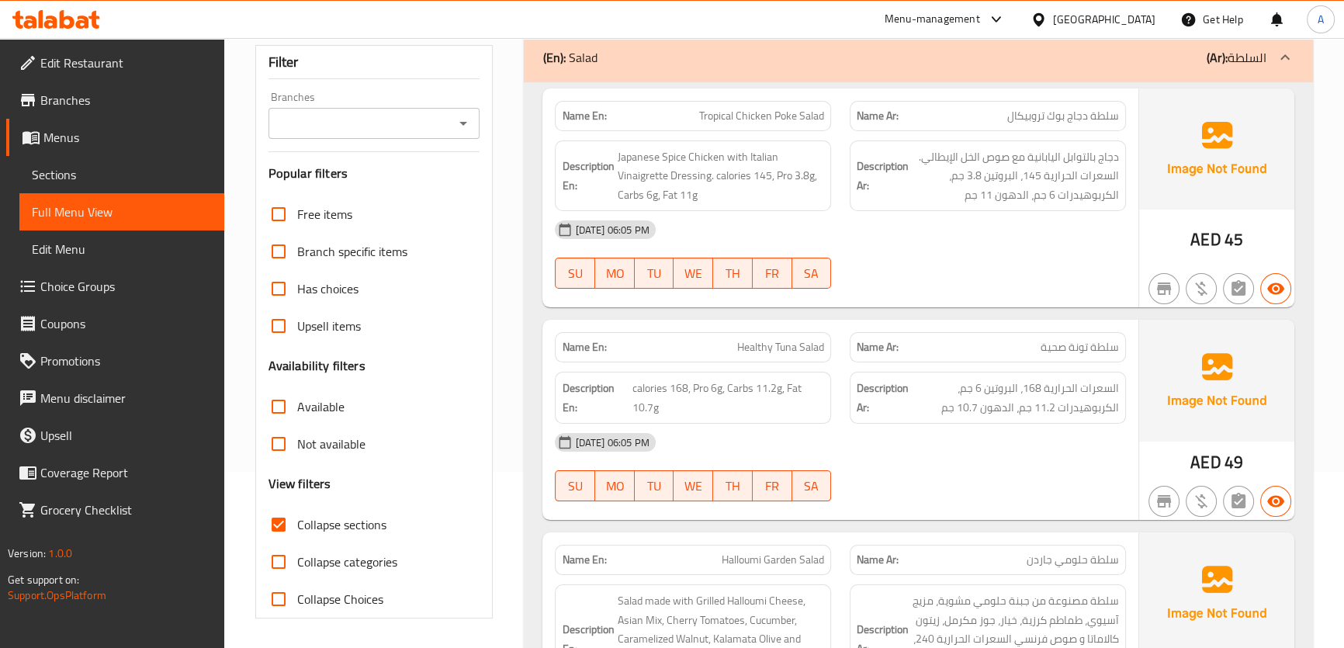
click at [1238, 62] on p "(Ar): السلطة" at bounding box center [1236, 57] width 60 height 19
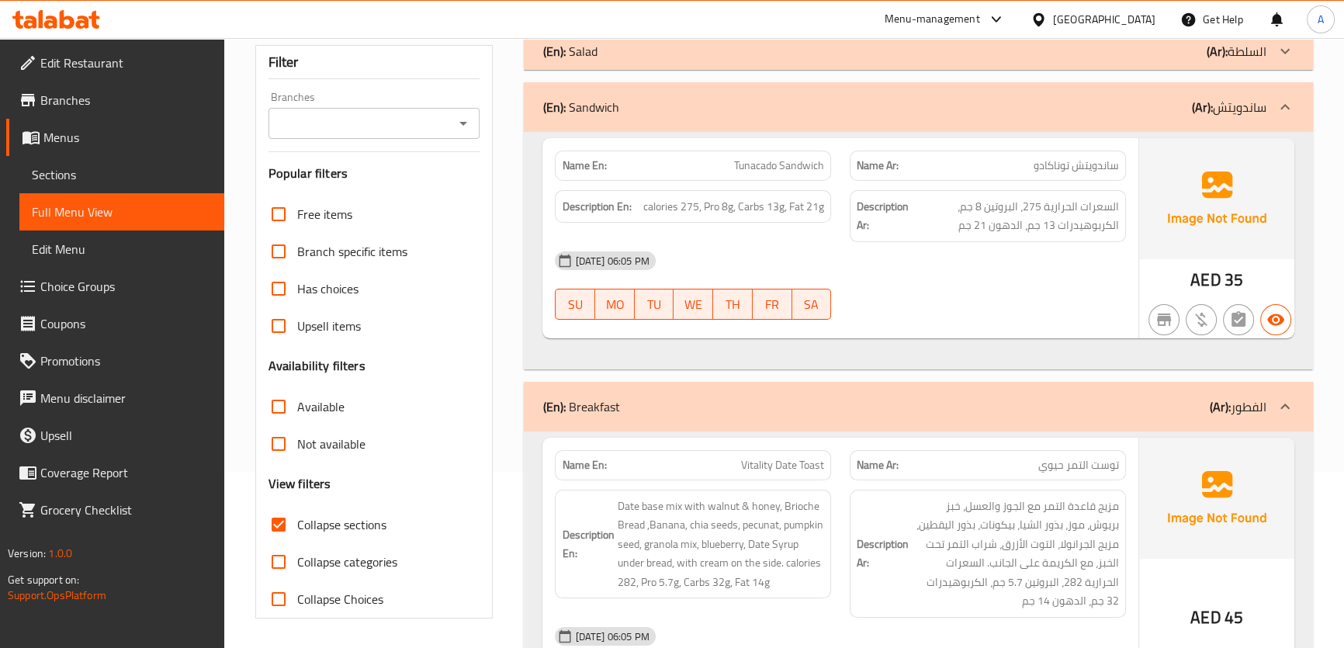
click at [1186, 109] on div "(En): Sandwich (Ar): ساندويتش" at bounding box center [903, 107] width 723 height 19
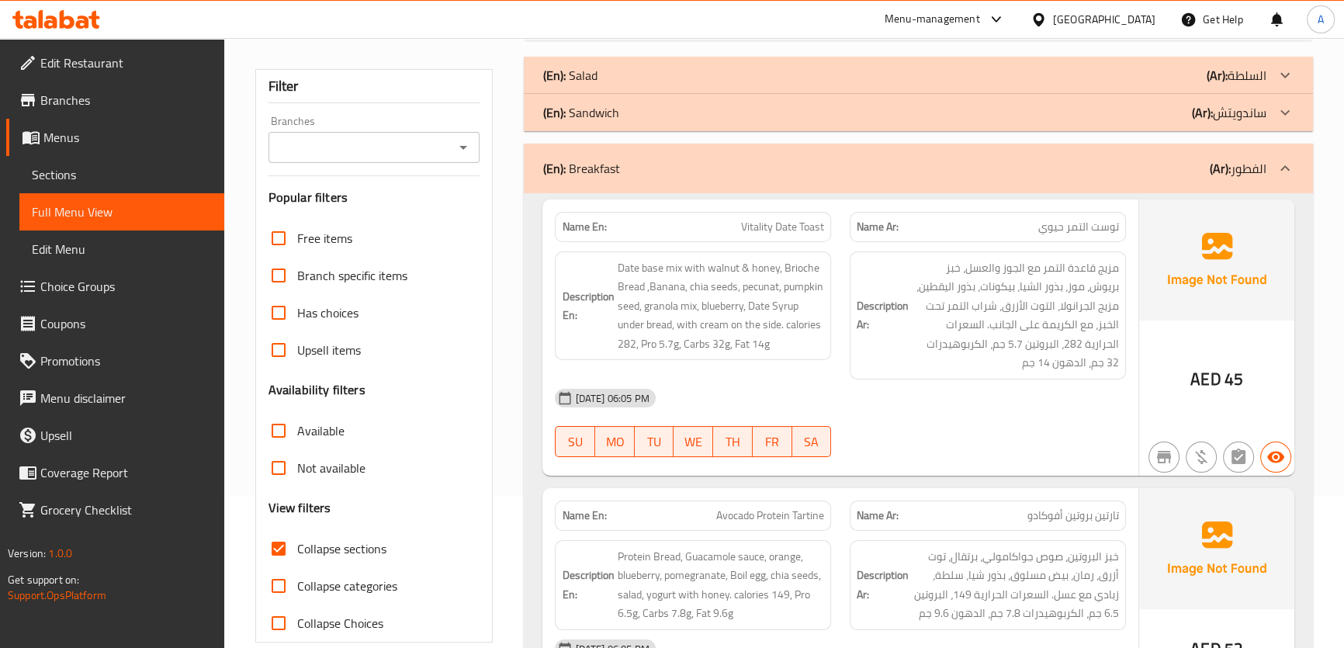
scroll to position [213, 0]
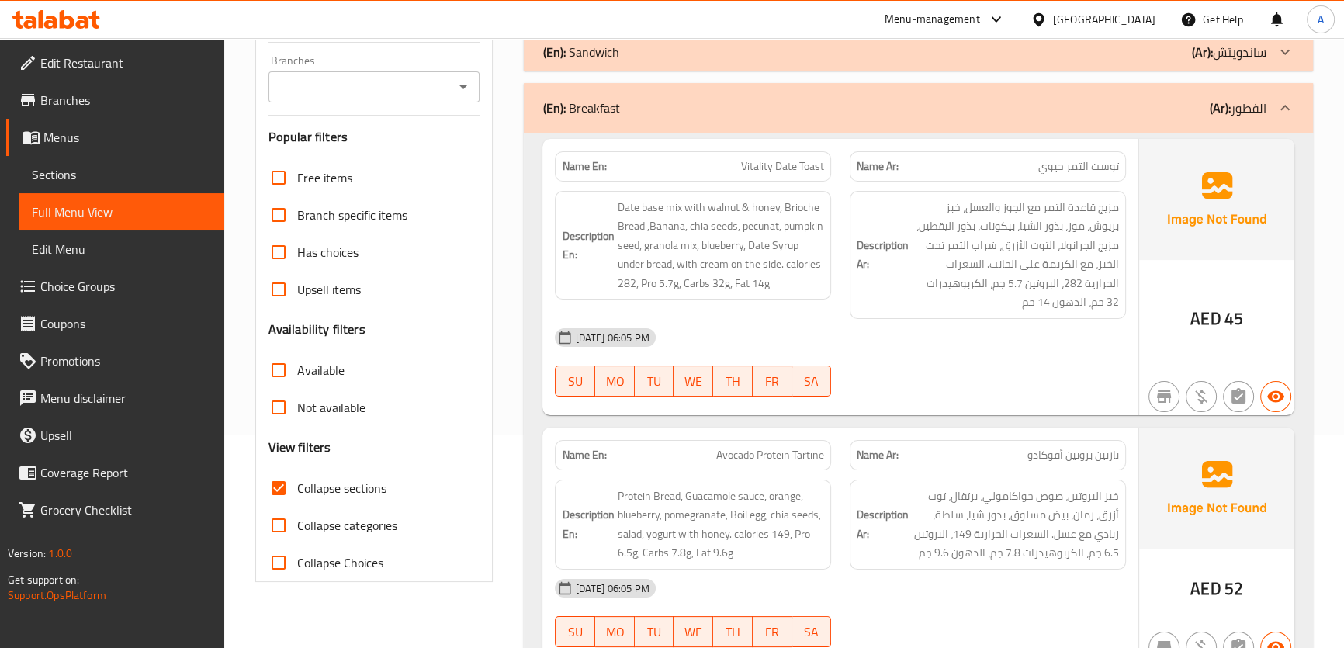
click at [895, 202] on h6 "Description Ar: مزيج قاعدة التمر مع الجوز والعسل، خبز بريوش، موز، بذور الشيا، ب…" at bounding box center [988, 255] width 262 height 114
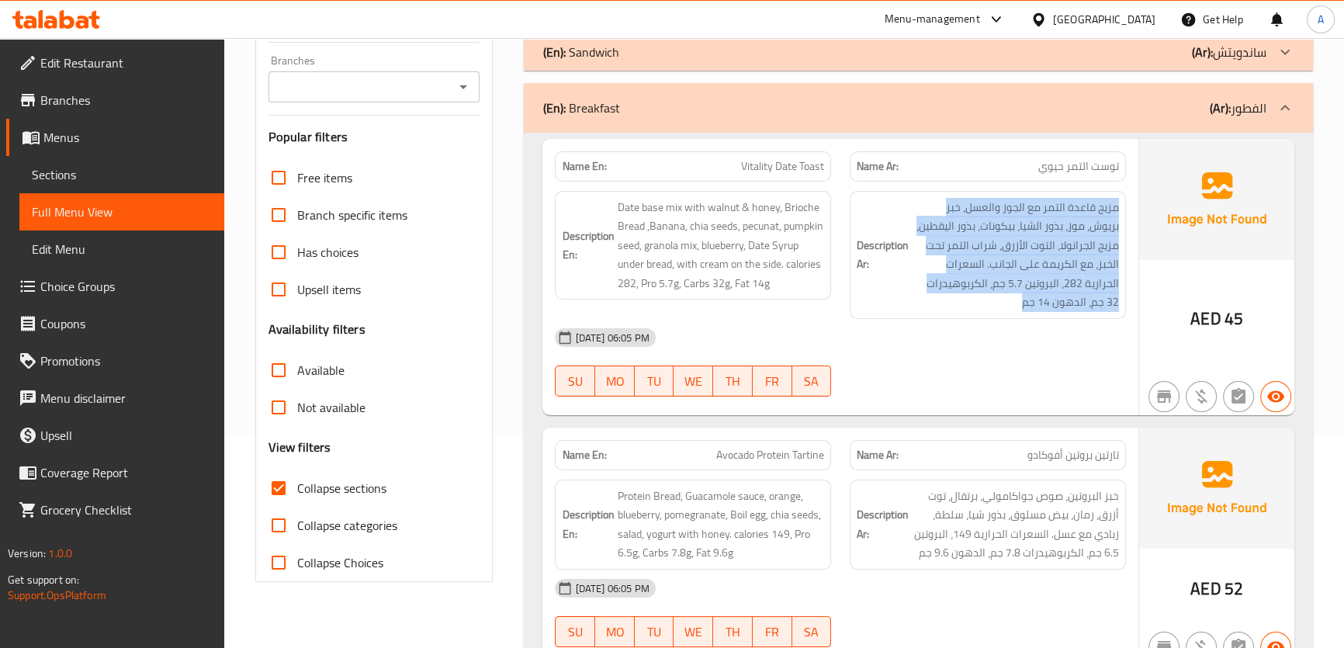
click at [895, 202] on h6 "Description Ar: مزيج قاعدة التمر مع الجوز والعسل، خبز بريوش، موز، بذور الشيا، ب…" at bounding box center [988, 255] width 262 height 114
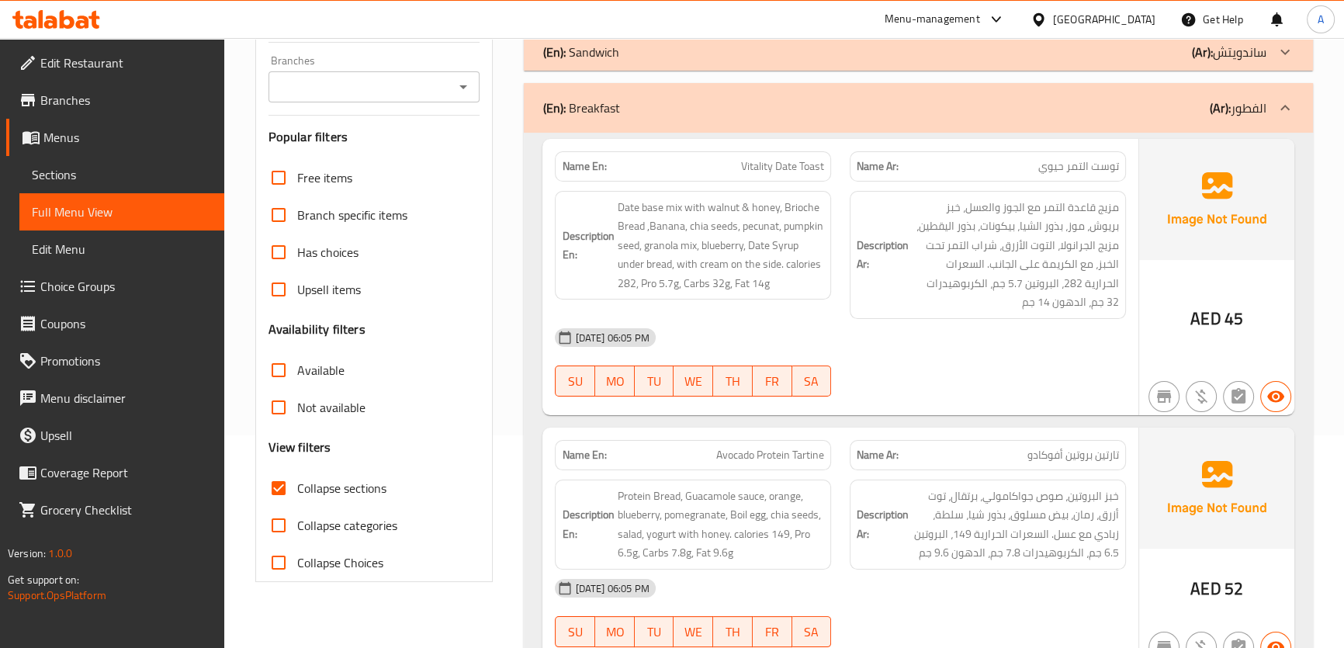
click at [950, 171] on p "Name Ar: توست التمر حيوي" at bounding box center [988, 166] width 262 height 16
click at [1149, 233] on img at bounding box center [1216, 199] width 155 height 121
click at [1113, 245] on span "مزيج قاعدة التمر مع الجوز والعسل، خبز بريوش، موز، بذور الشيا، بيكونات، بذور الي…" at bounding box center [1015, 255] width 207 height 114
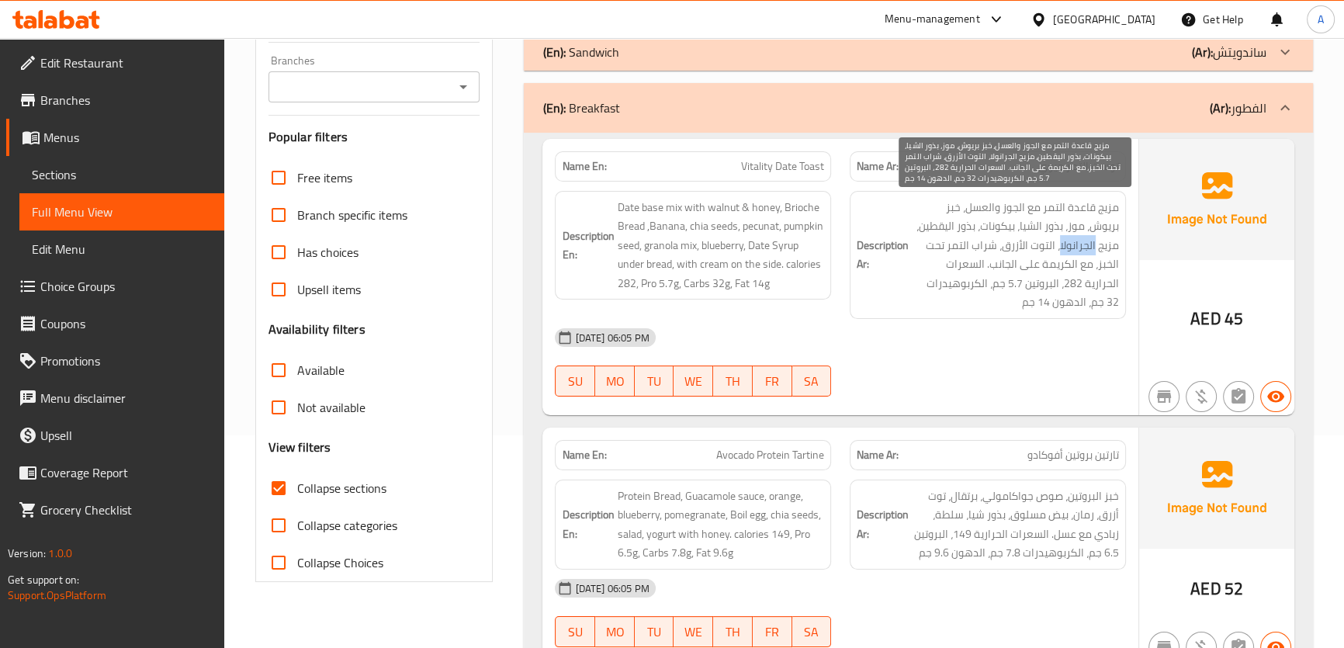
click at [1113, 245] on span "مزيج قاعدة التمر مع الجوز والعسل، خبز بريوش، موز، بذور الشيا، بيكونات، بذور الي…" at bounding box center [1015, 255] width 207 height 114
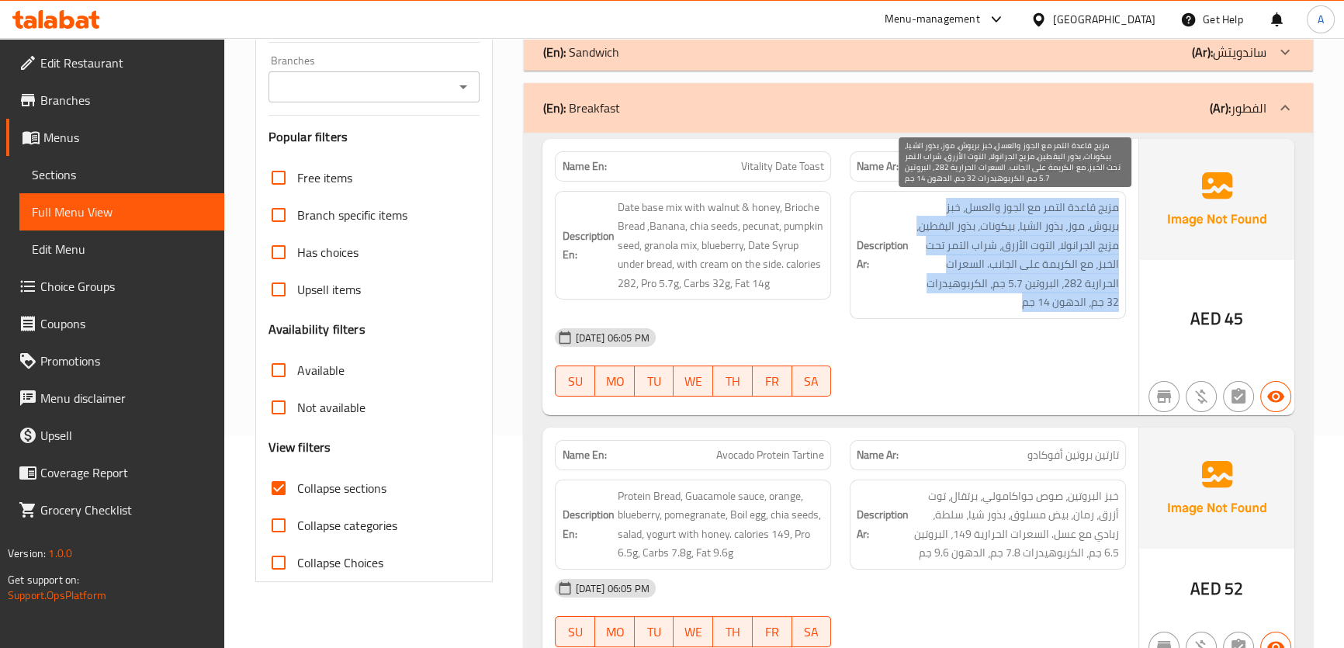
click at [1113, 245] on span "مزيج قاعدة التمر مع الجوز والعسل، خبز بريوش، موز، بذور الشيا، بيكونات، بذور الي…" at bounding box center [1015, 255] width 207 height 114
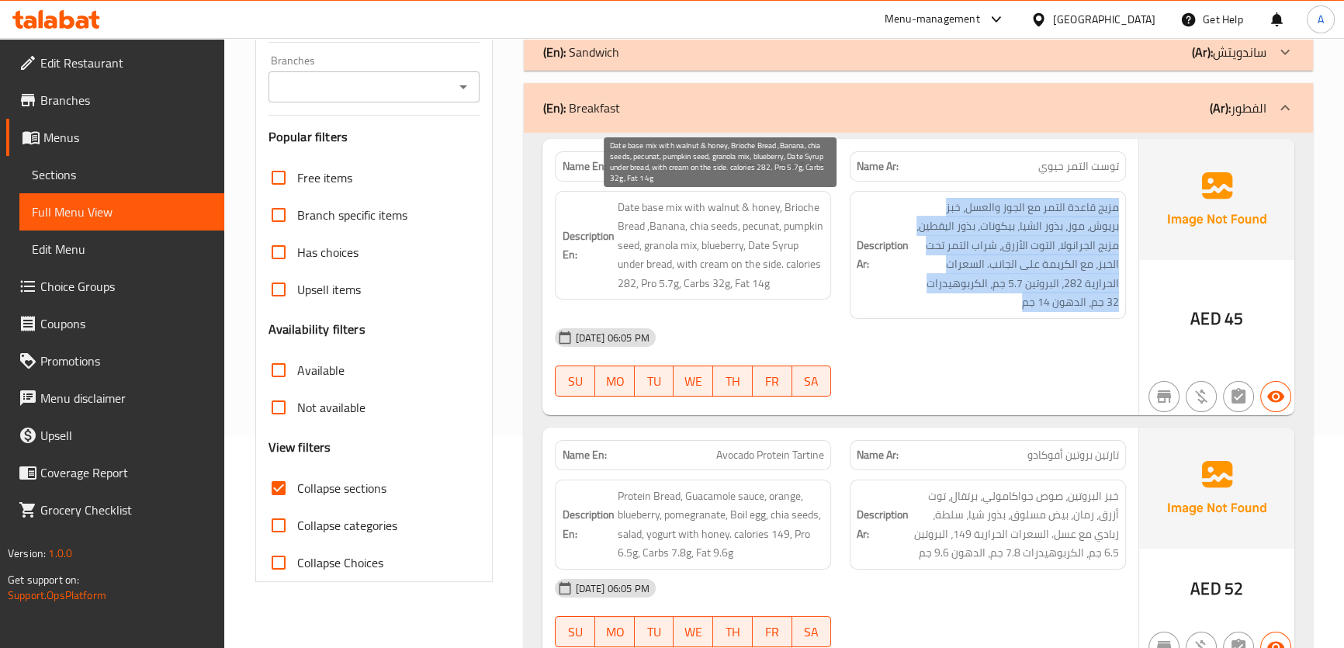
click at [770, 244] on span "Date base mix with walnut & honey, Brioche Bread ,Banana, chia seeds, pecunat, …" at bounding box center [720, 245] width 207 height 95
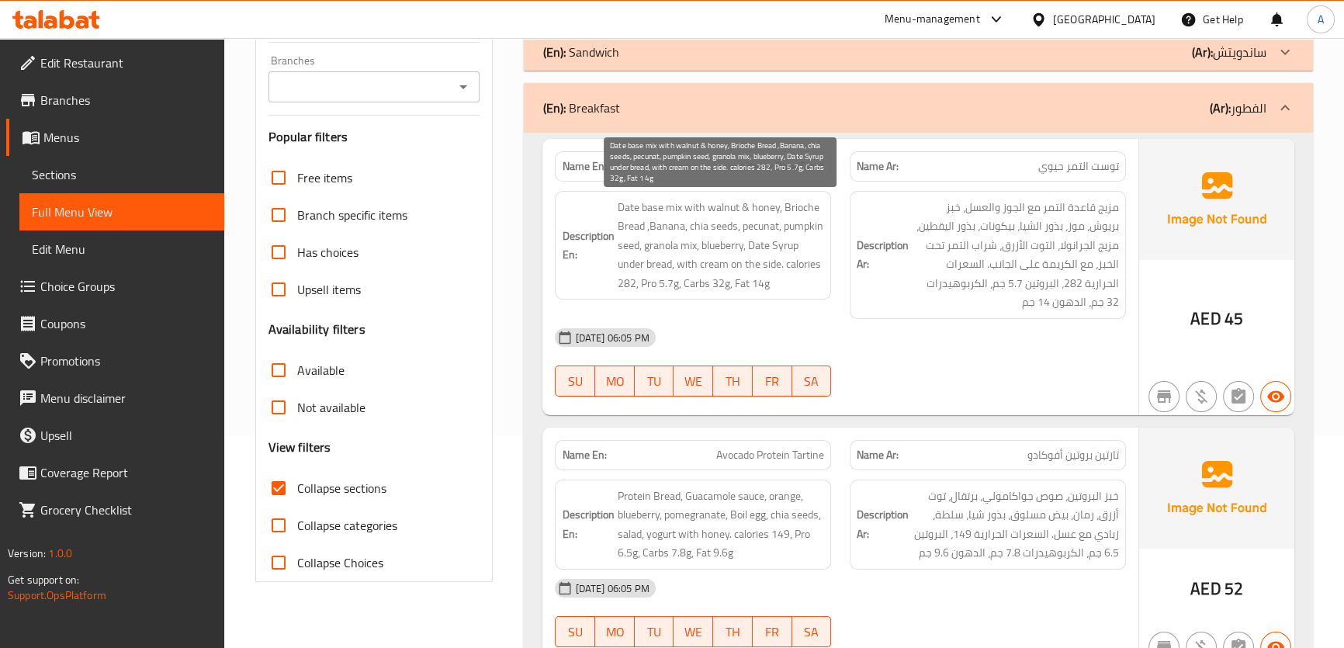
click at [762, 227] on span "Date base mix with walnut & honey, Brioche Bread ,Banana, chia seeds, pecunat, …" at bounding box center [720, 245] width 207 height 95
copy span "pecunat"
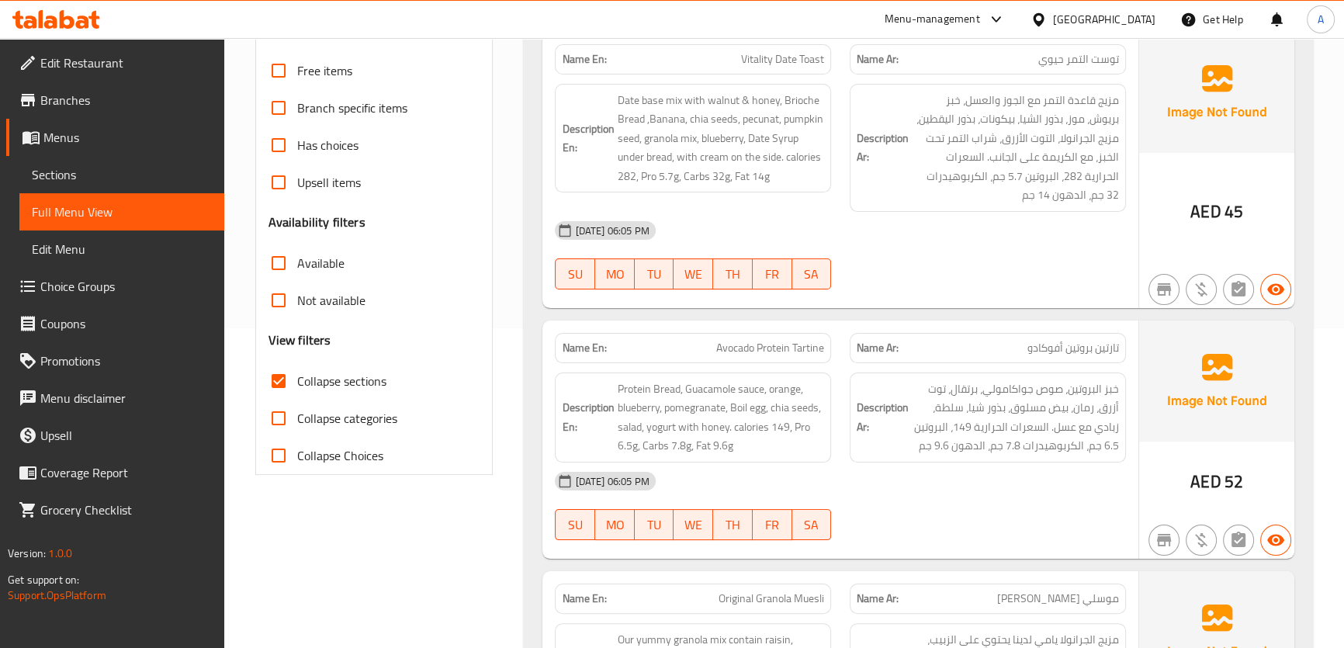
scroll to position [488, 0]
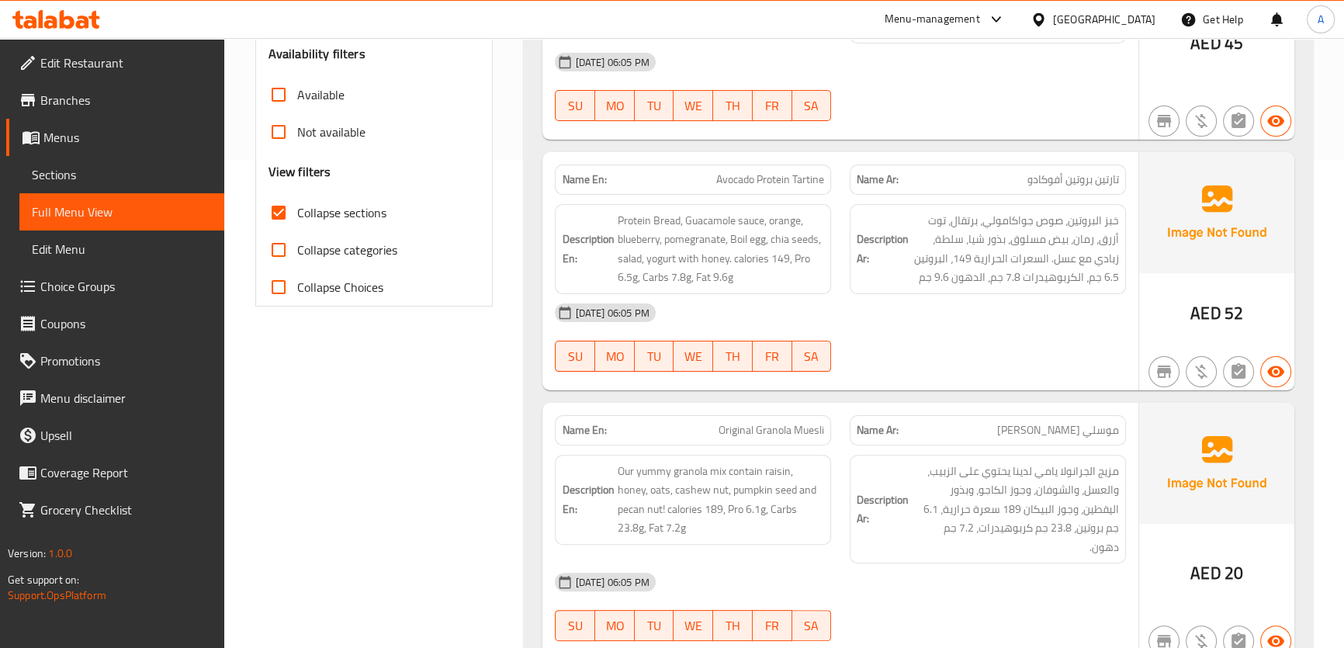
click at [1098, 258] on span "خبز البروتين، صوص جواكامولي، برتقال، توت أزرق، رمان، بيض مسلوق، بذور شيا، سلطة،…" at bounding box center [1015, 249] width 207 height 76
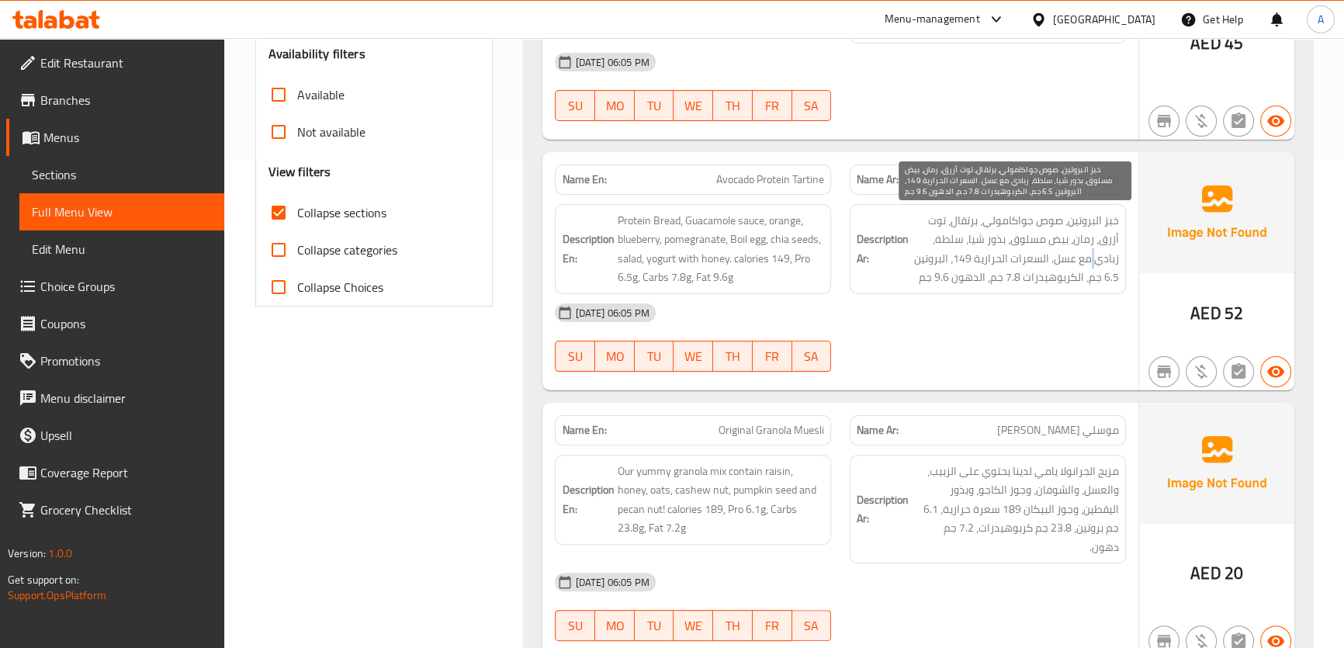
click at [1098, 258] on span "خبز البروتين، صوص جواكامولي، برتقال، توت أزرق، رمان، بيض مسلوق، بذور شيا، سلطة،…" at bounding box center [1015, 249] width 207 height 76
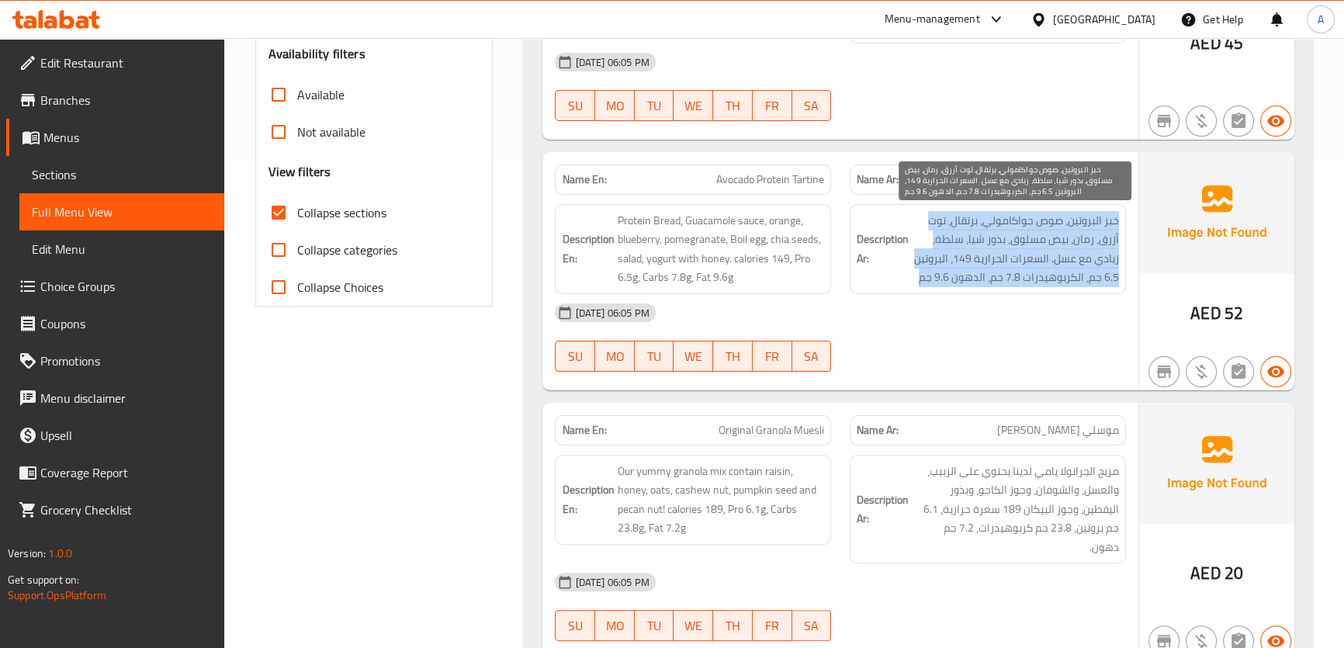
click at [1098, 258] on span "خبز البروتين، صوص جواكامولي، برتقال، توت أزرق، رمان، بيض مسلوق، بذور شيا، سلطة،…" at bounding box center [1015, 249] width 207 height 76
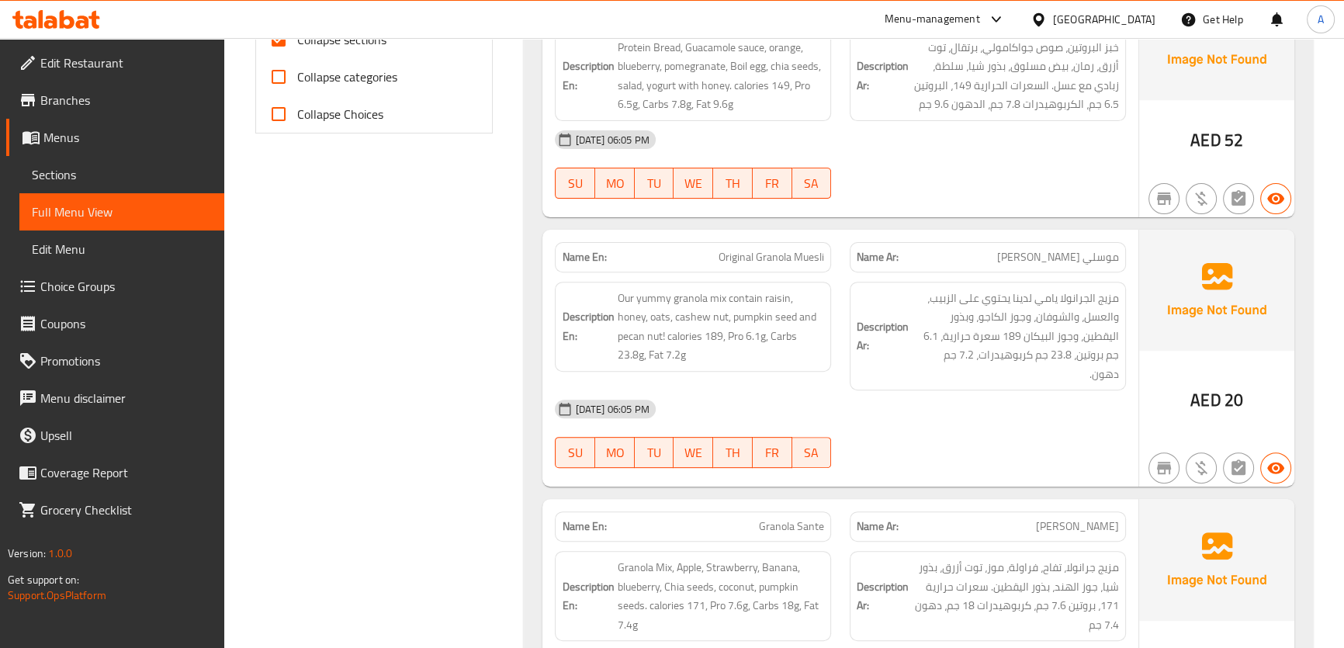
scroll to position [754, 0]
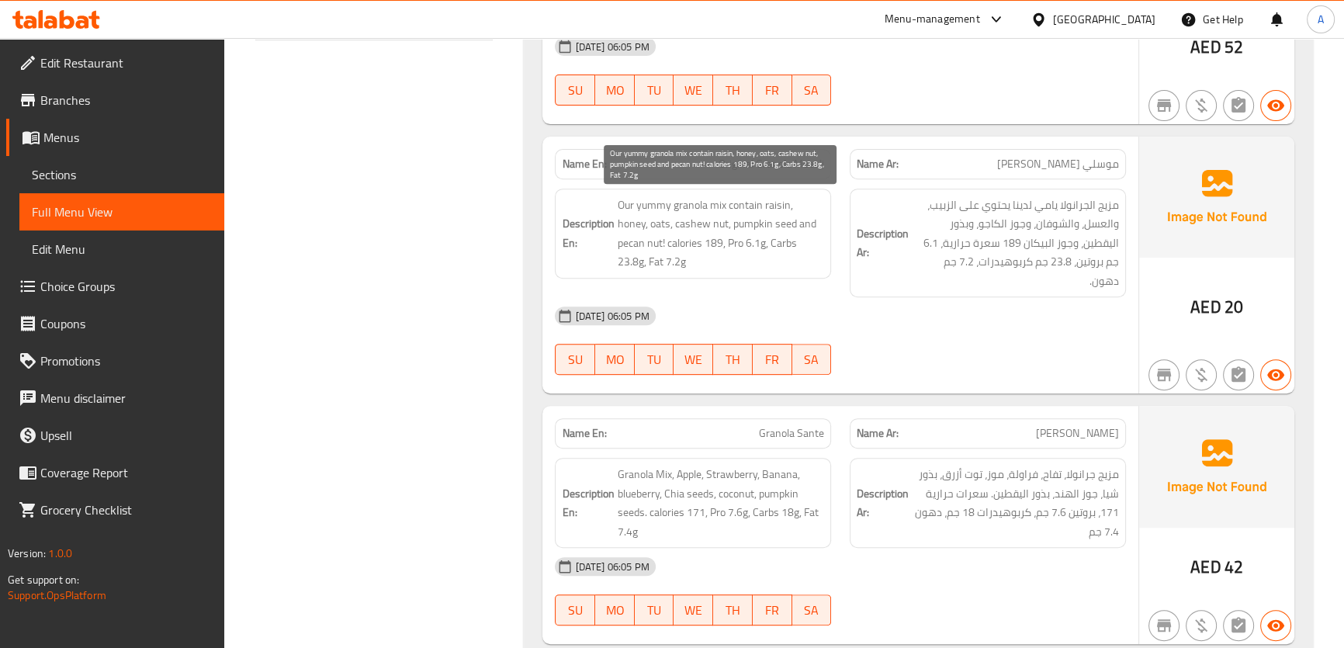
click at [725, 219] on span "Our yummy granola mix contain raisin, honey, oats, cashew nut, pumpkin seed and…" at bounding box center [720, 234] width 207 height 76
click at [723, 219] on span "Our yummy granola mix contain raisin, honey, oats, cashew nut, pumpkin seed and…" at bounding box center [720, 234] width 207 height 76
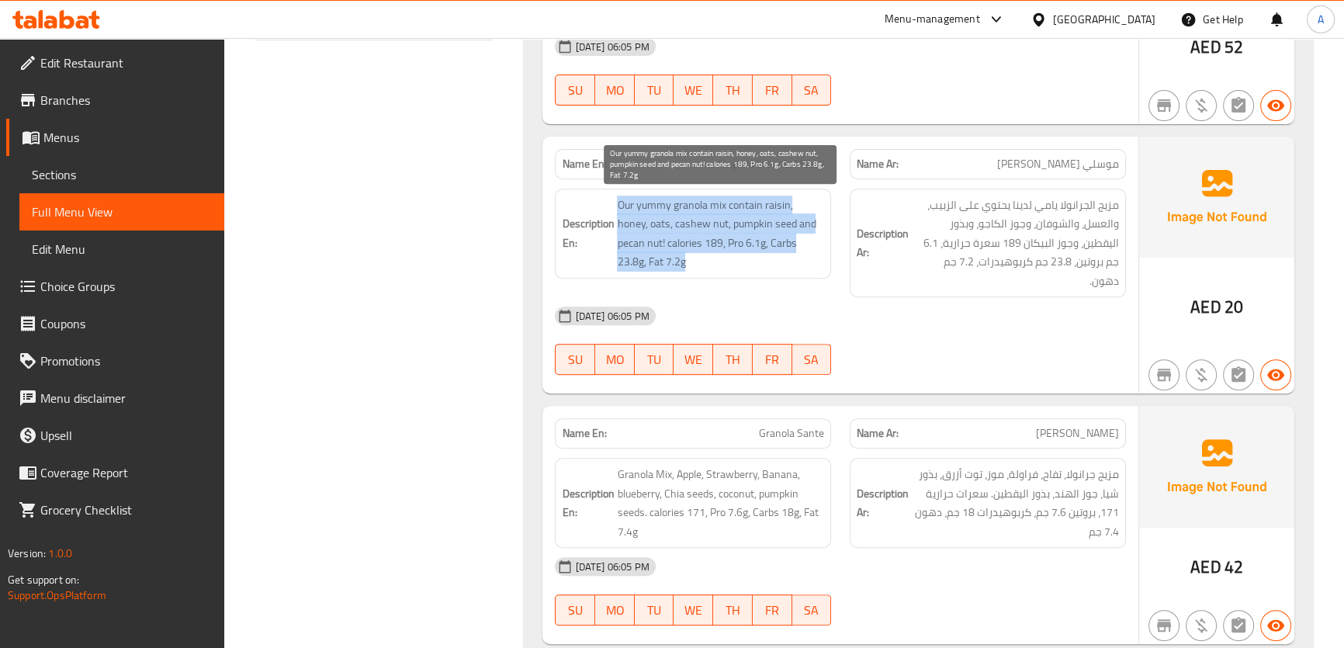
click at [723, 219] on span "Our yummy granola mix contain raisin, honey, oats, cashew nut, pumpkin seed and…" at bounding box center [720, 234] width 207 height 76
copy span "Our yummy granola mix contain raisin, honey, oats, cashew nut, pumpkin seed and…"
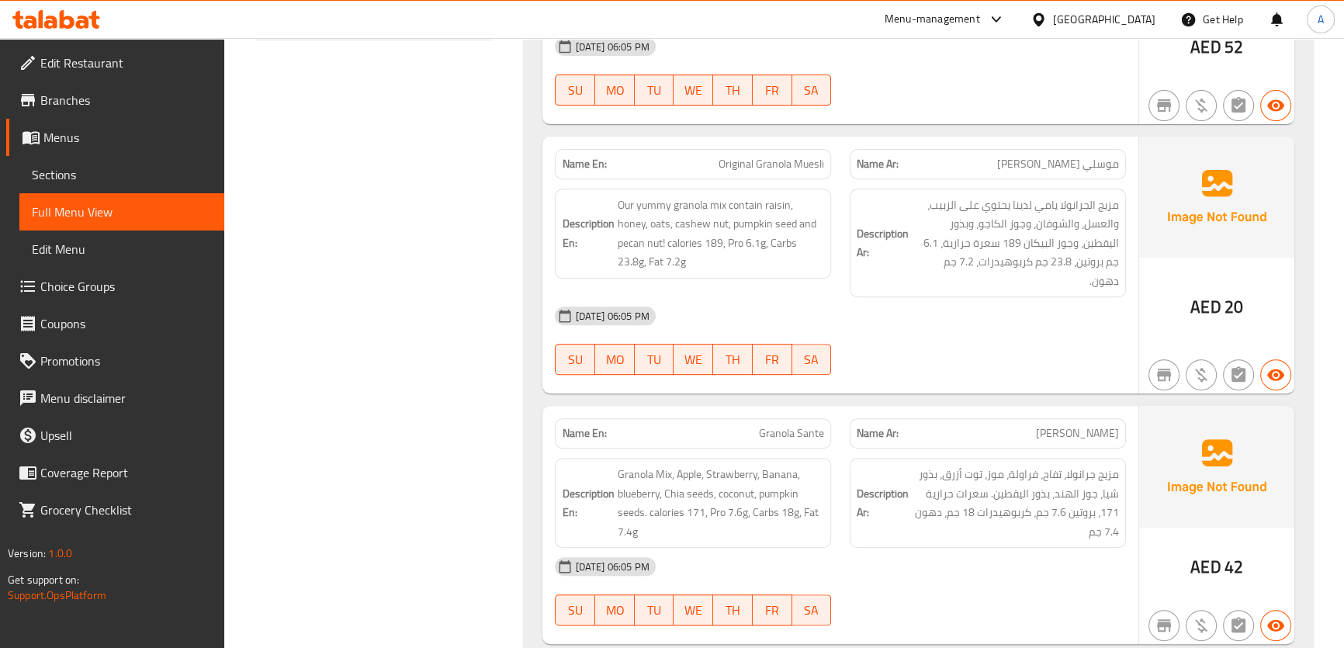
click at [725, 151] on div "Name En: Original Granola Muesli" at bounding box center [693, 164] width 276 height 30
copy span "Original Granola Muesli"
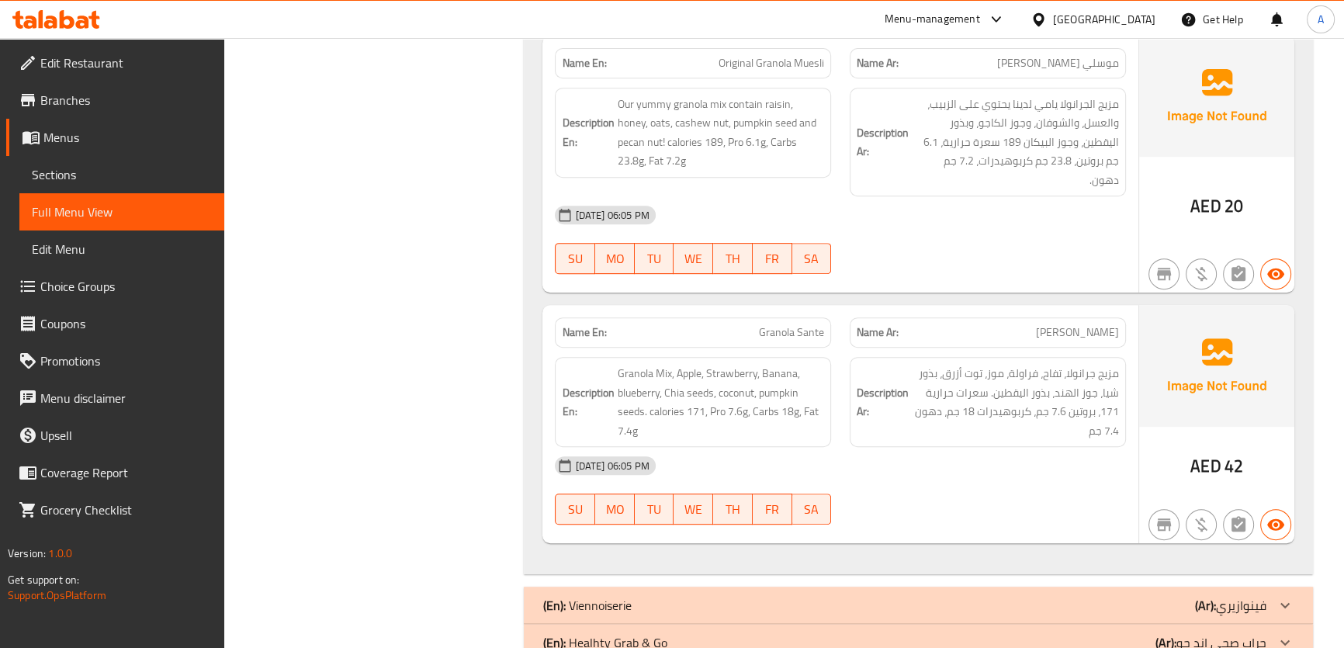
scroll to position [876, 0]
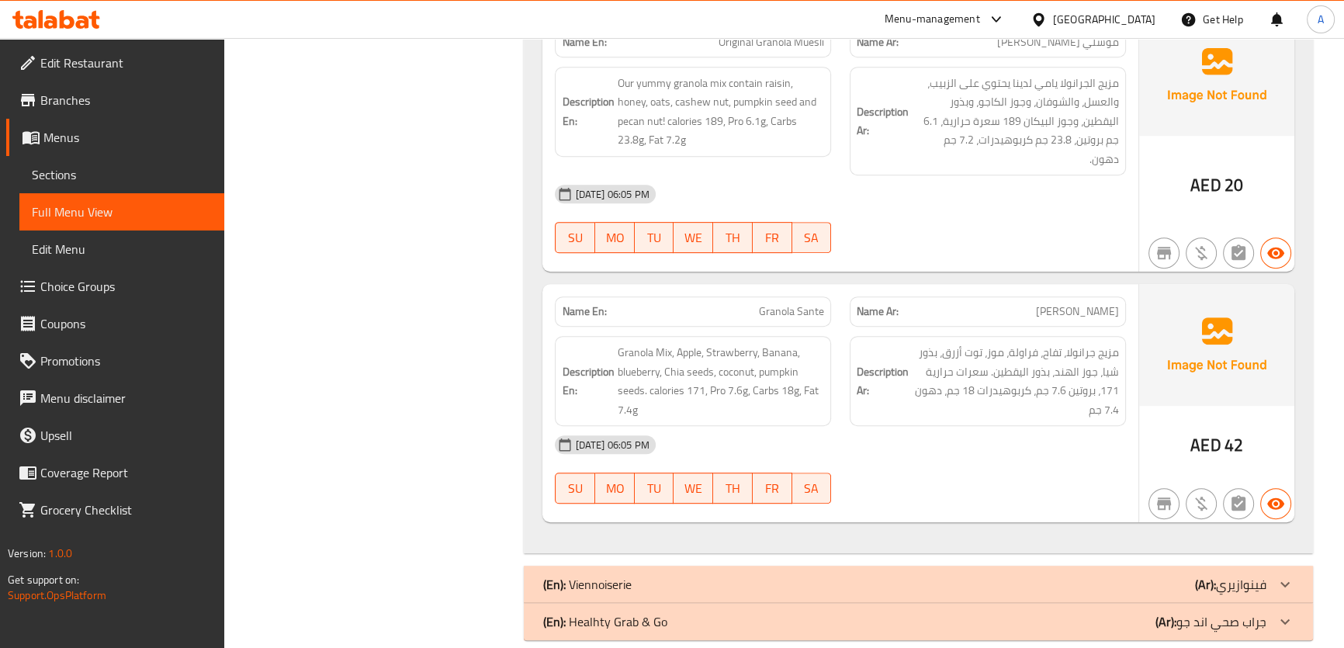
click at [1004, 363] on span "مزيج جرانولا، تفاح، فراولة، موز، توت أزرق، بذور شيا، جوز الهند، بذور اليقطين. س…" at bounding box center [1015, 381] width 207 height 76
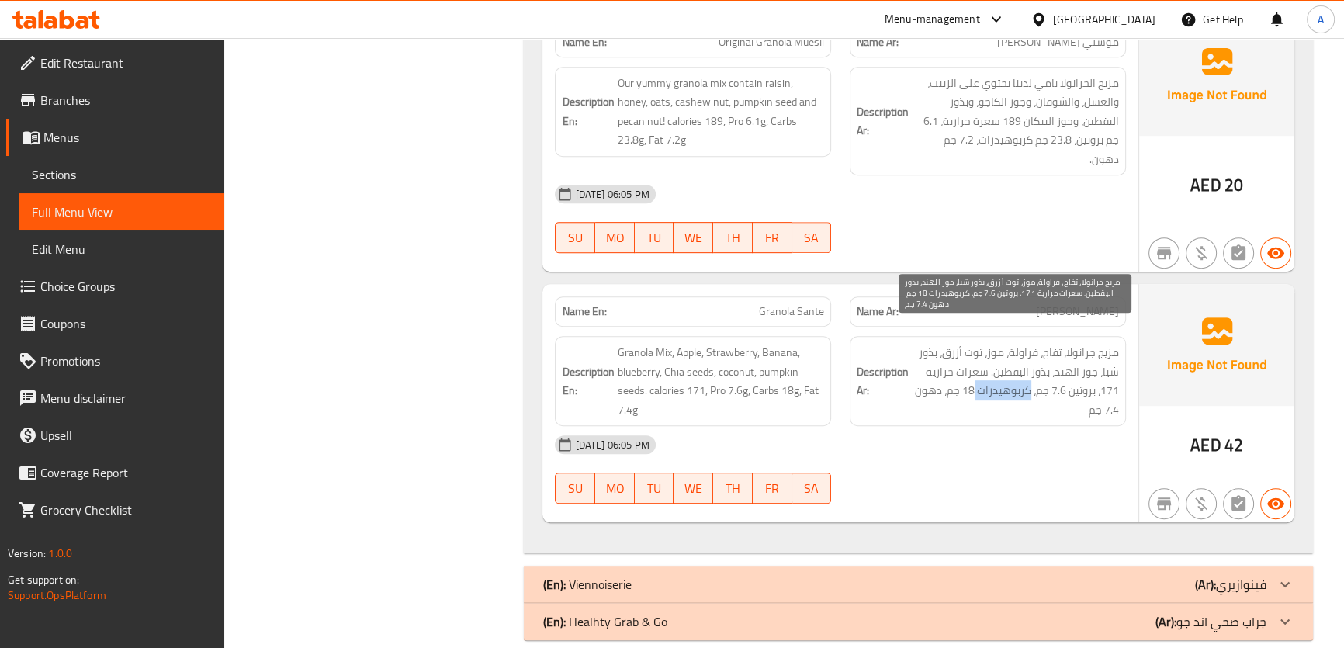
click at [1004, 363] on span "مزيج جرانولا، تفاح، فراولة، موز، توت أزرق، بذور شيا، جوز الهند، بذور اليقطين. س…" at bounding box center [1015, 381] width 207 height 76
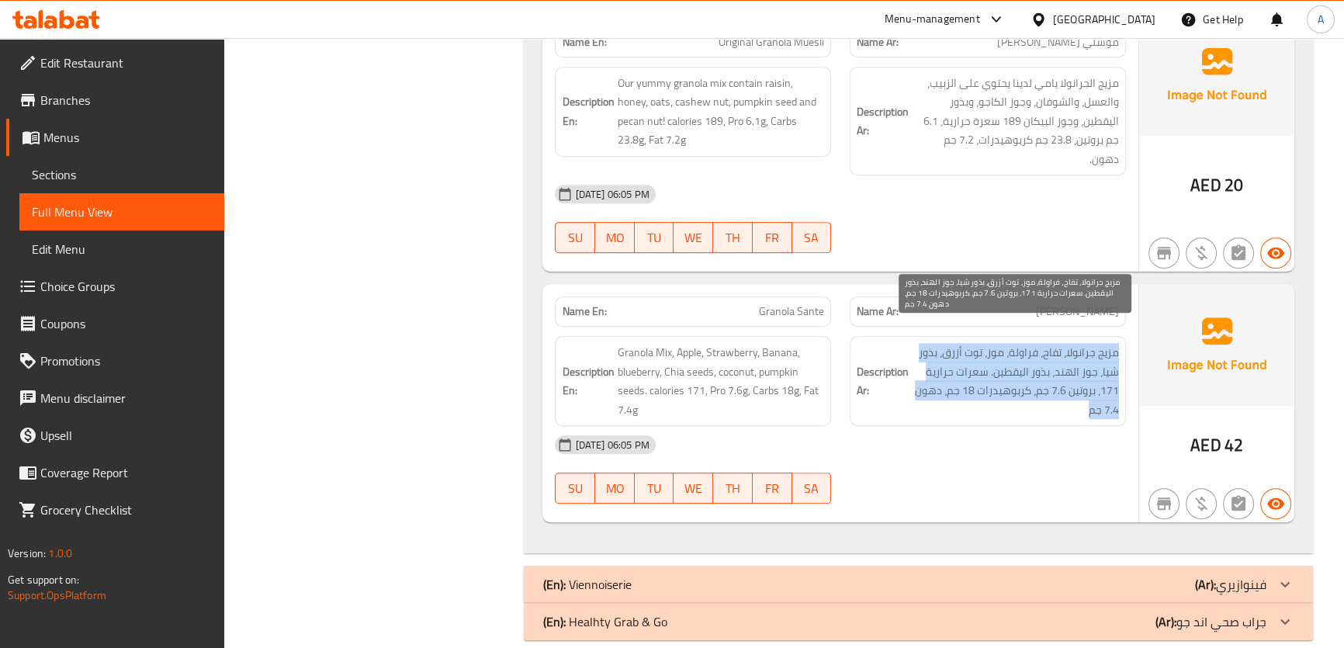
click at [1004, 363] on span "مزيج جرانولا، تفاح، فراولة، موز، توت أزرق، بذور شيا، جوز الهند، بذور اليقطين. س…" at bounding box center [1015, 381] width 207 height 76
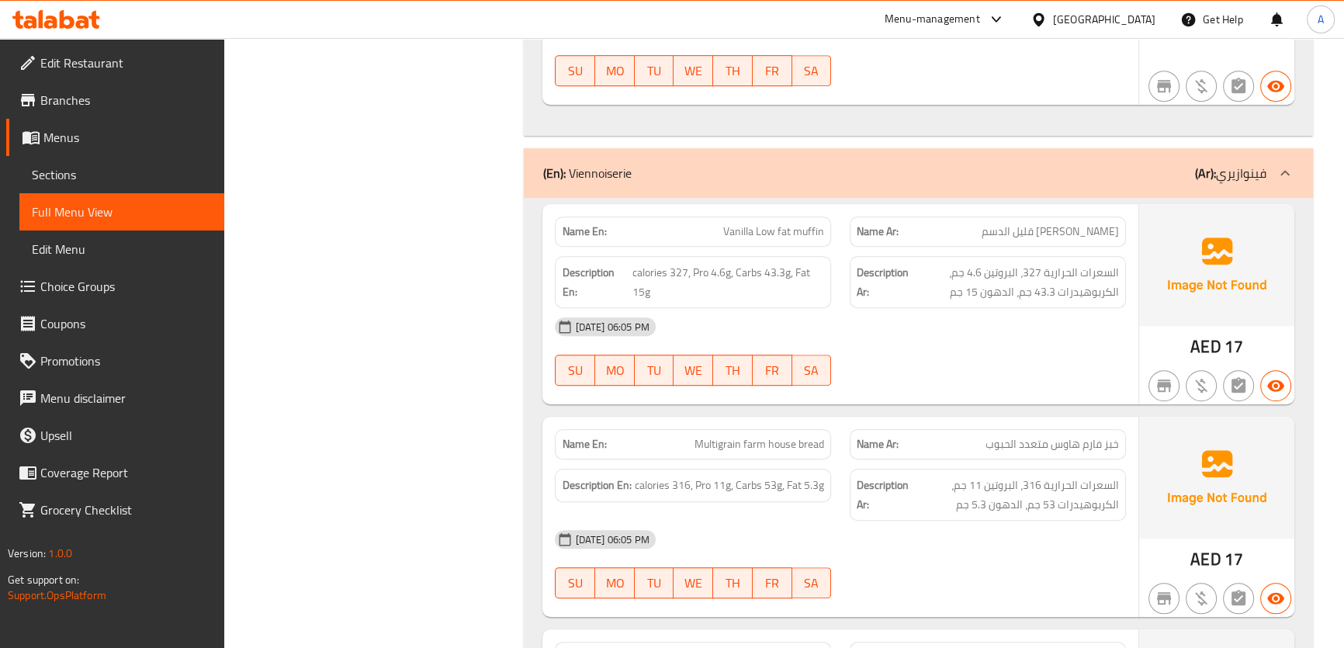
scroll to position [1384, 0]
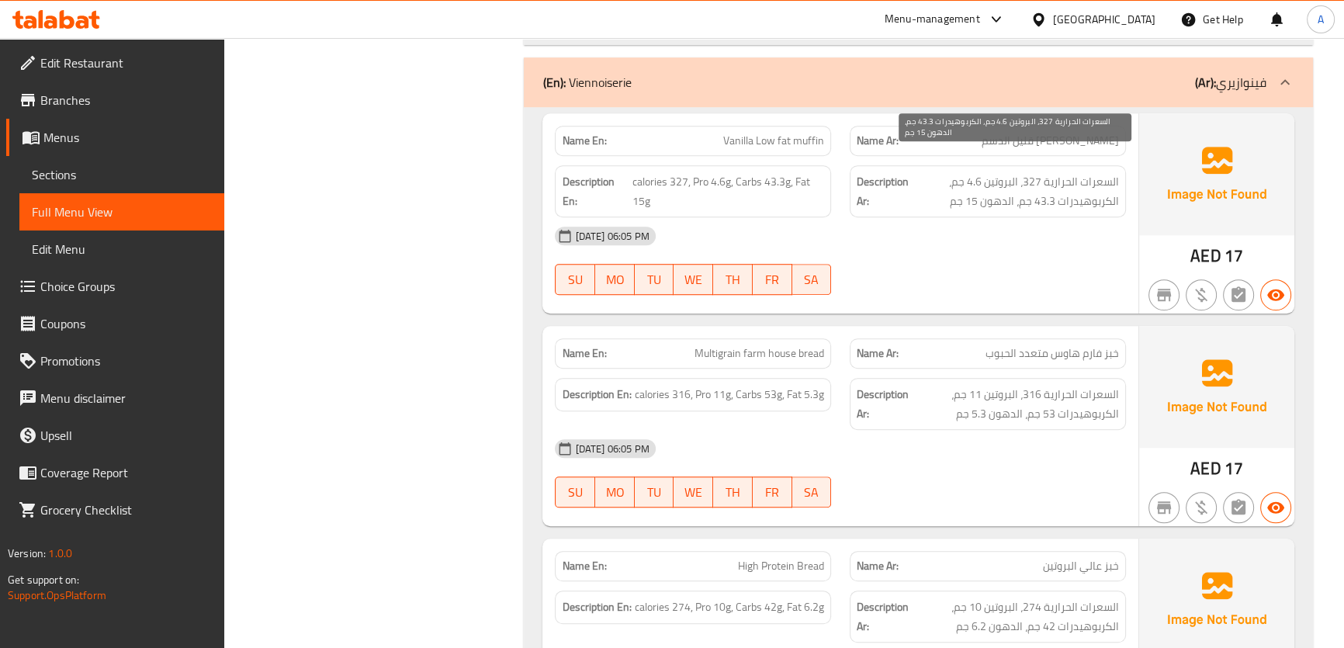
click at [1033, 185] on span "السعرات الحرارية 327، البروتين 4.6 جم، الكربوهيدرات 43.3 جم، الدهون 15 جم" at bounding box center [1015, 191] width 207 height 38
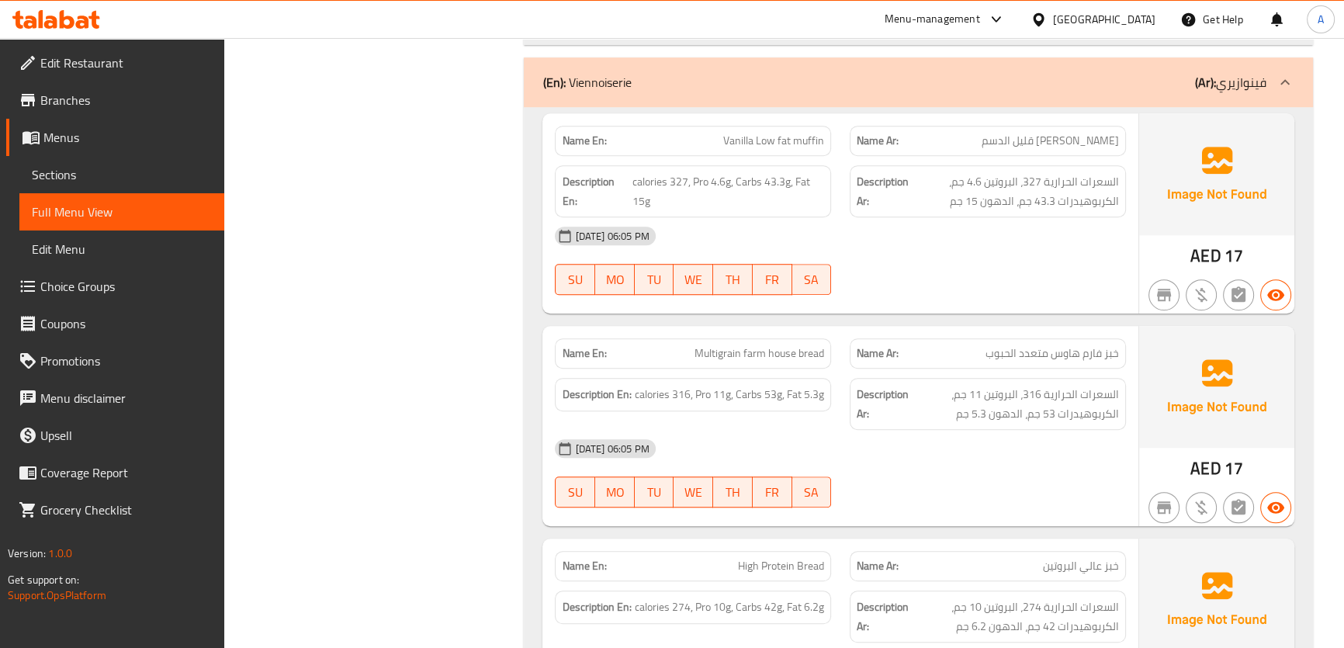
scroll to position [1612, 0]
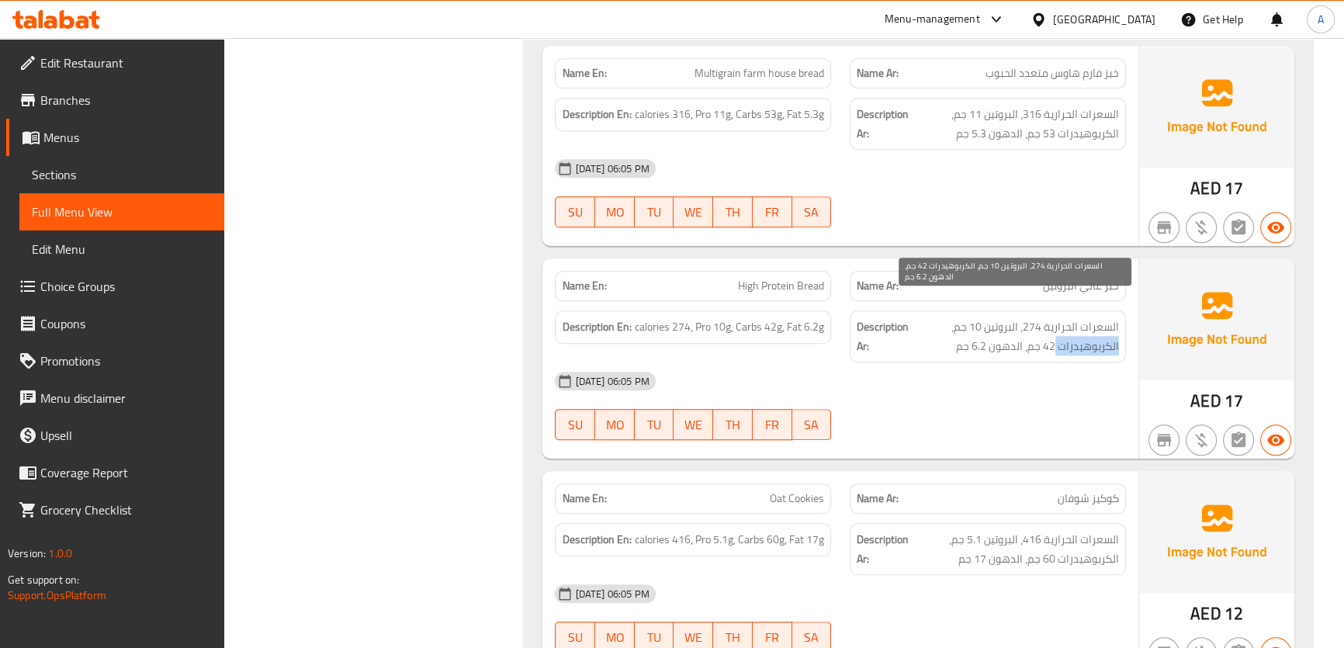
click at [1071, 333] on span "السعرات الحرارية 274، البروتين 10 جم، الكربوهيدرات 42 جم، الدهون 6.2 جم" at bounding box center [1015, 336] width 207 height 38
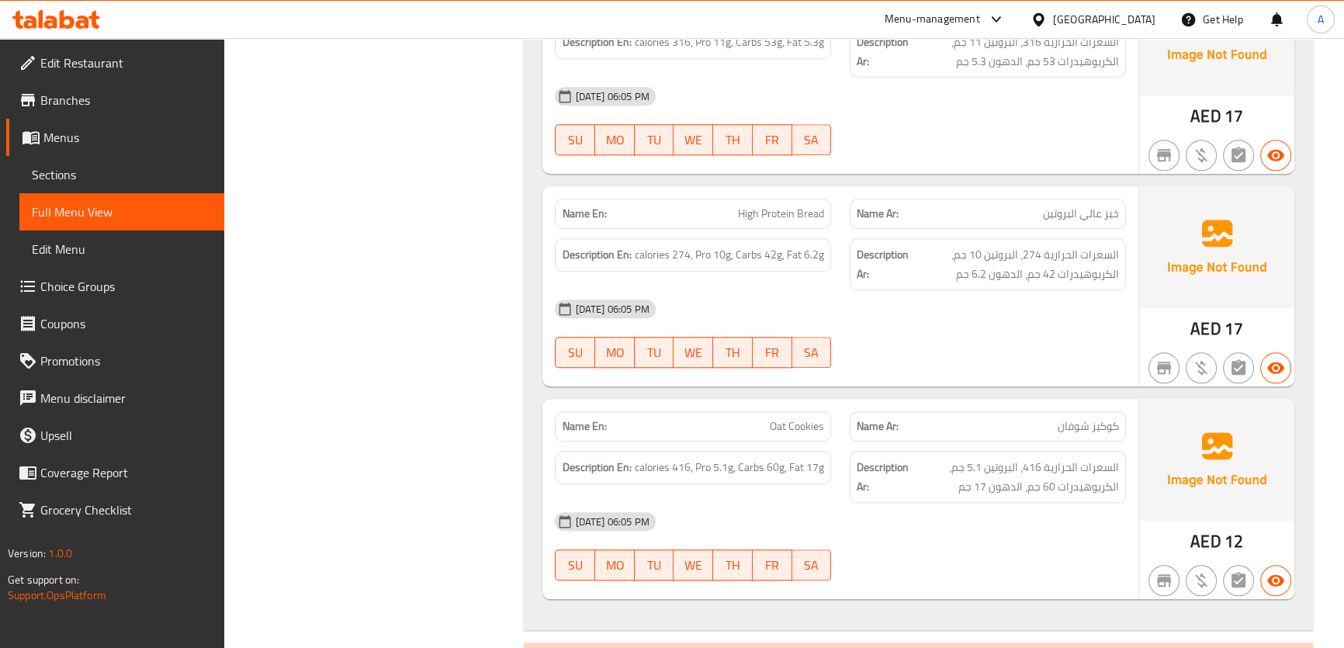
scroll to position [1777, 0]
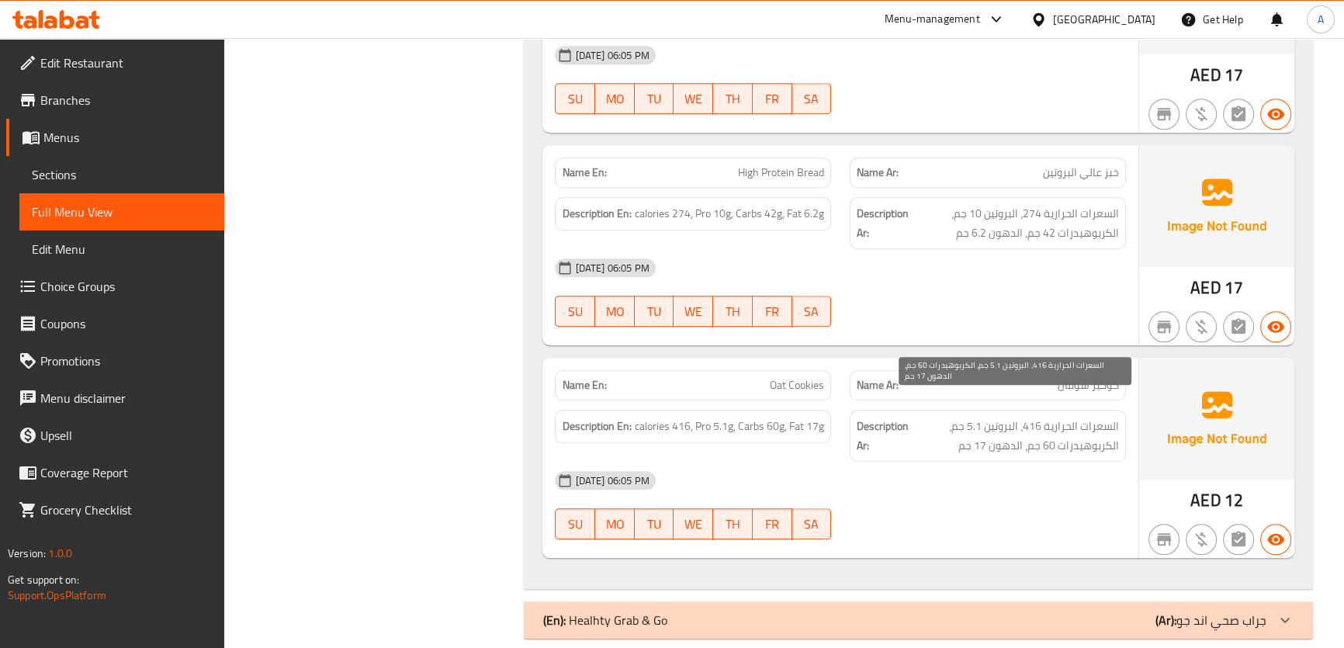
click at [1054, 423] on span "السعرات الحرارية 416، البروتين 5.1 جم، الكربوهيدرات 60 جم، الدهون 17 جم" at bounding box center [1015, 436] width 207 height 38
click at [1054, 424] on span "السعرات الحرارية 416، البروتين 5.1 جم، الكربوهيدرات 60 جم، الدهون 17 جم" at bounding box center [1015, 436] width 207 height 38
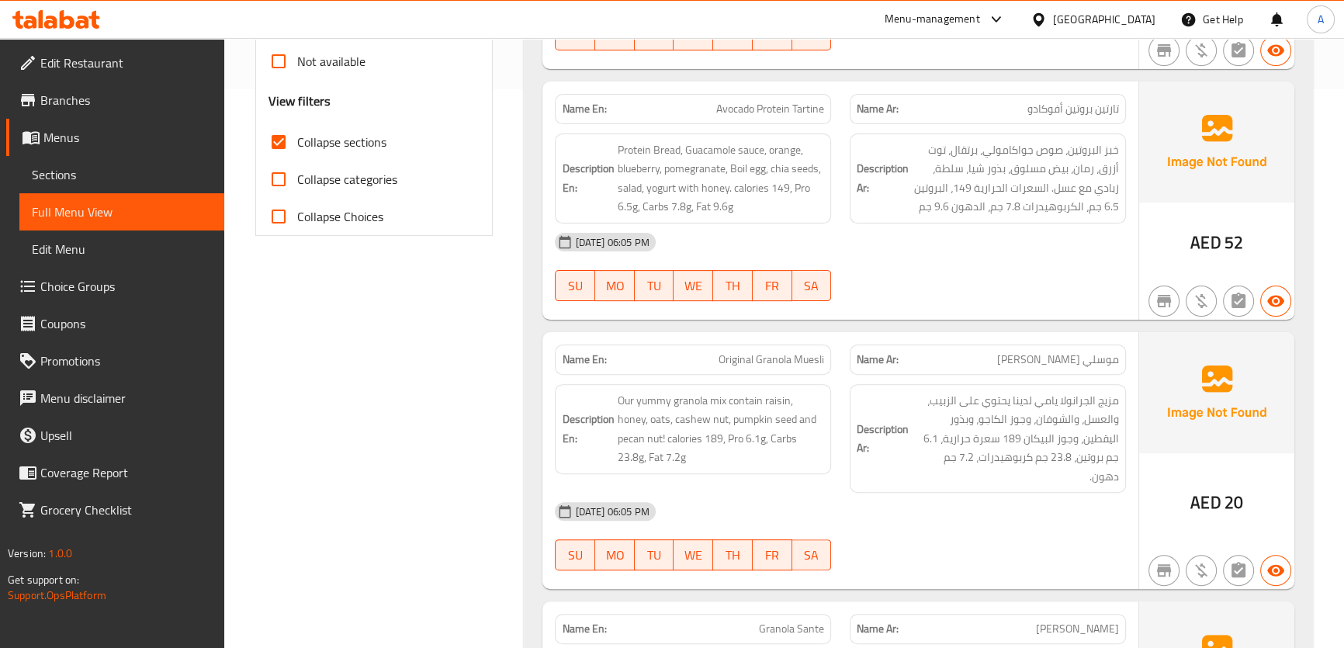
scroll to position [408, 0]
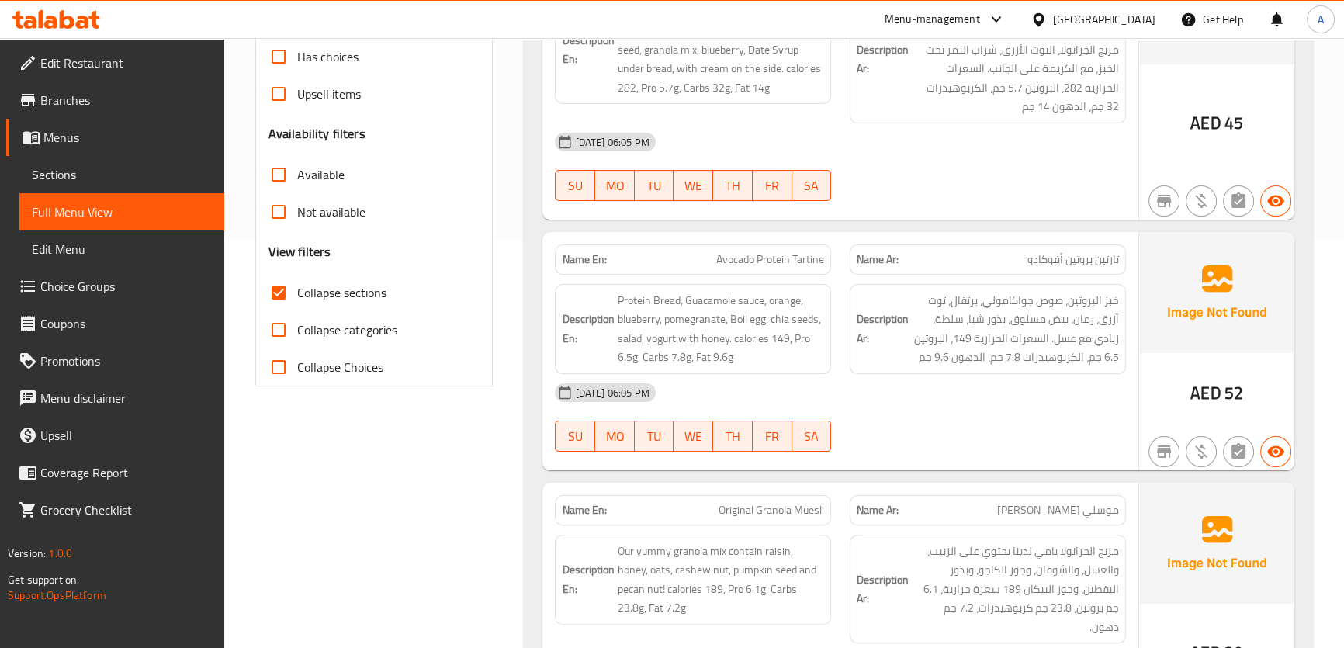
click at [314, 296] on span "Collapse sections" at bounding box center [341, 292] width 89 height 19
click at [297, 296] on input "Collapse sections" at bounding box center [278, 292] width 37 height 37
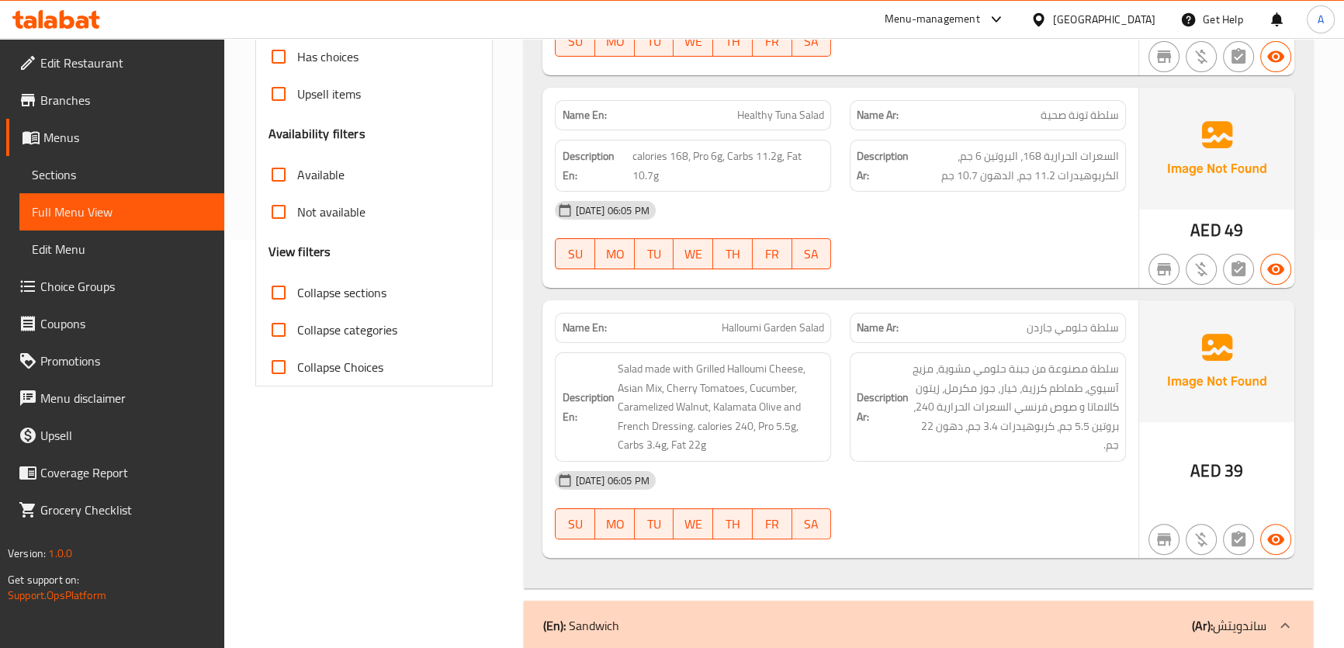
click at [314, 296] on span "Collapse sections" at bounding box center [341, 292] width 89 height 19
click at [297, 296] on input "Collapse sections" at bounding box center [278, 292] width 37 height 37
checkbox input "true"
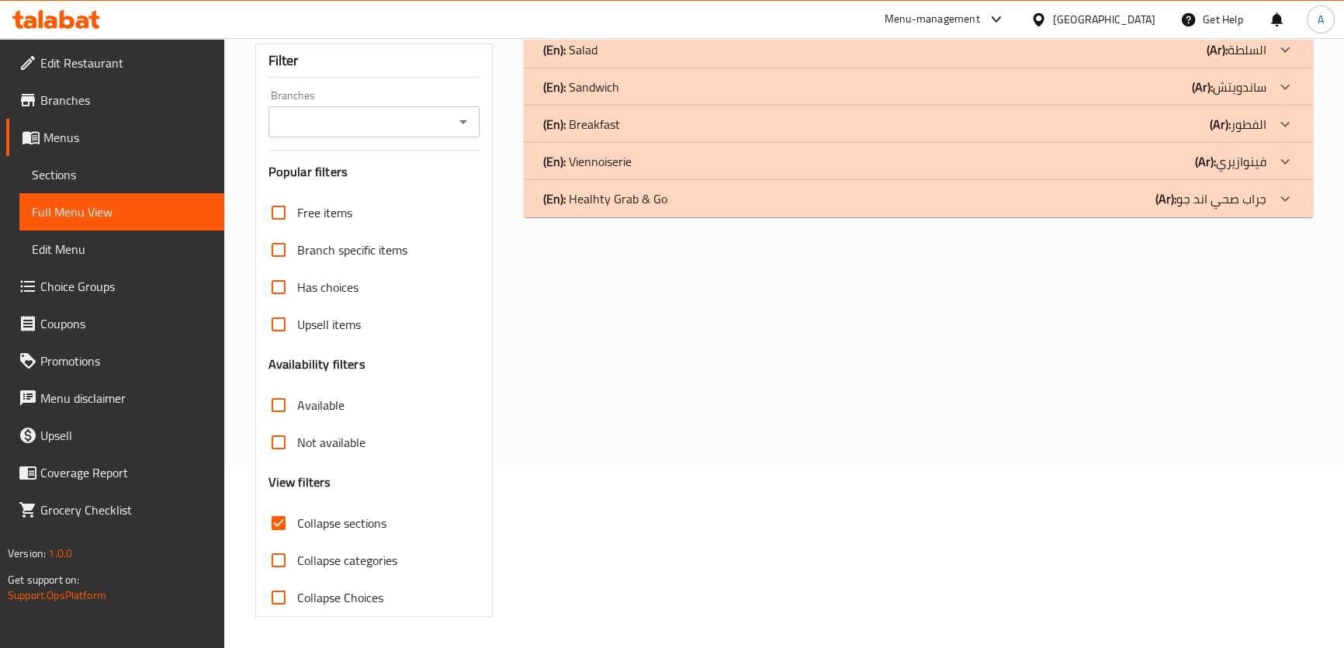
scroll to position [177, 0]
click at [597, 60] on p "(En): Healhty Grab & Go" at bounding box center [569, 50] width 54 height 19
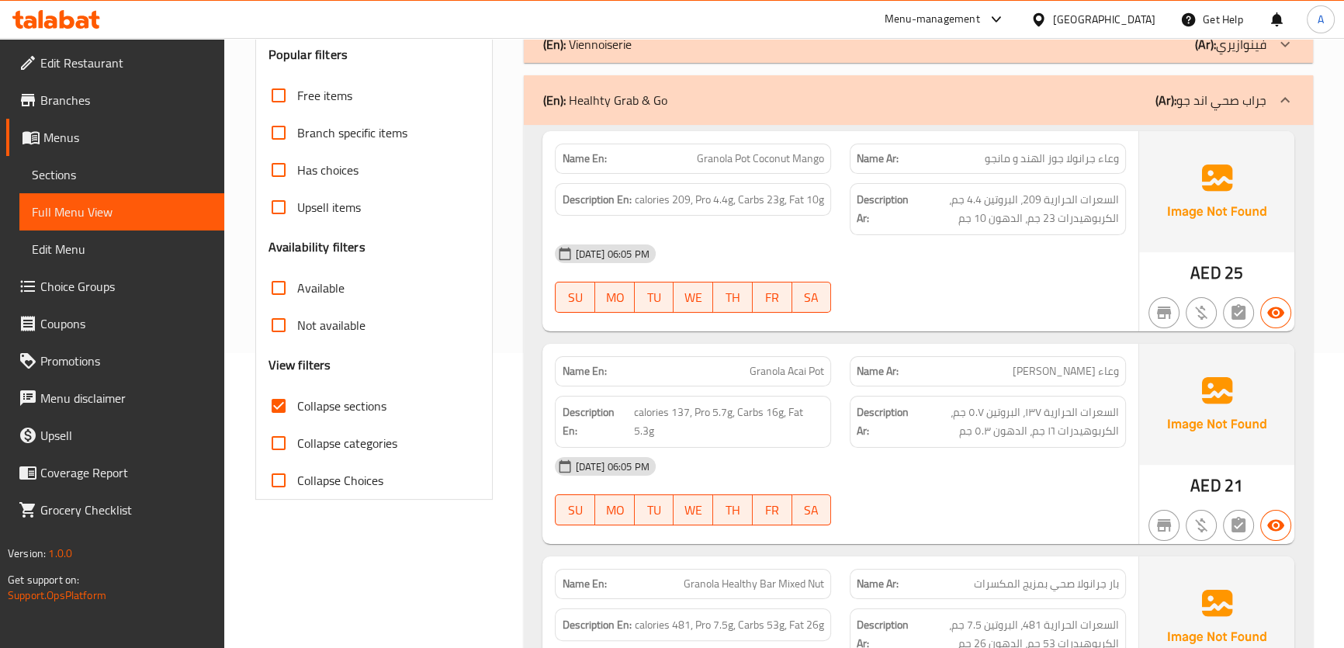
scroll to position [299, 0]
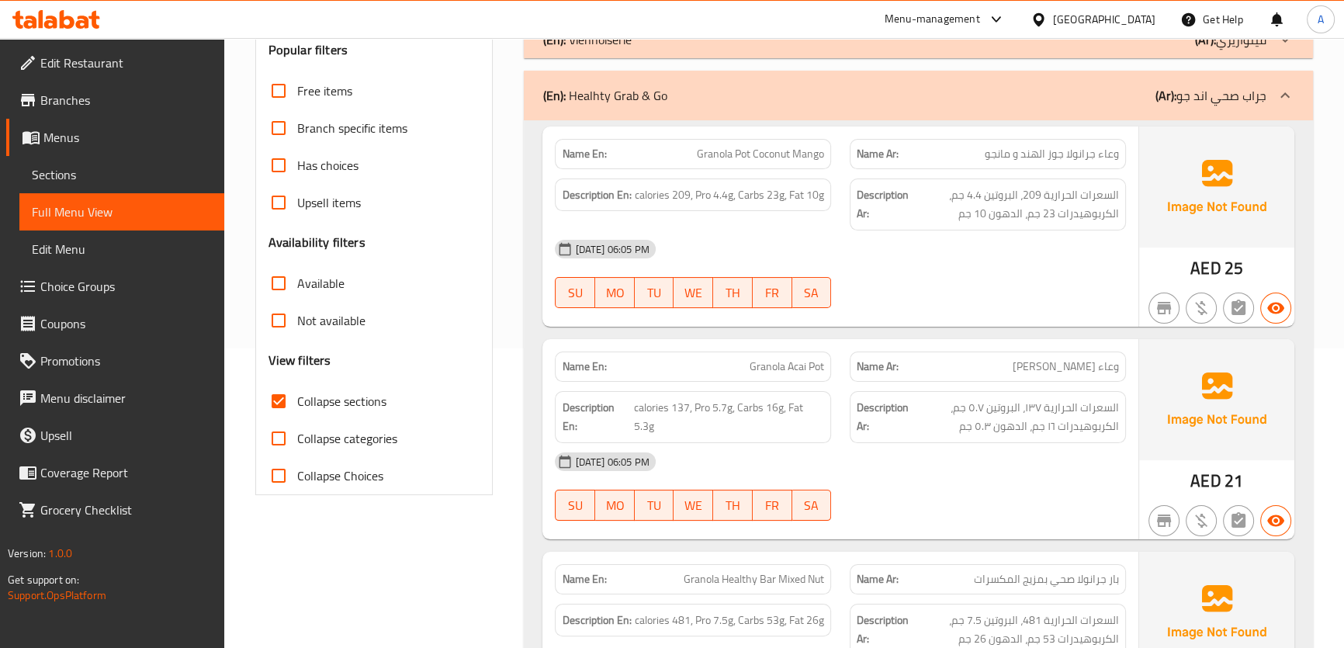
click at [1037, 176] on div "Description Ar: السعرات الحرارية 209، البروتين 4.4 جم، الكربوهيدرات 23 جم، الده…" at bounding box center [987, 204] width 295 height 71
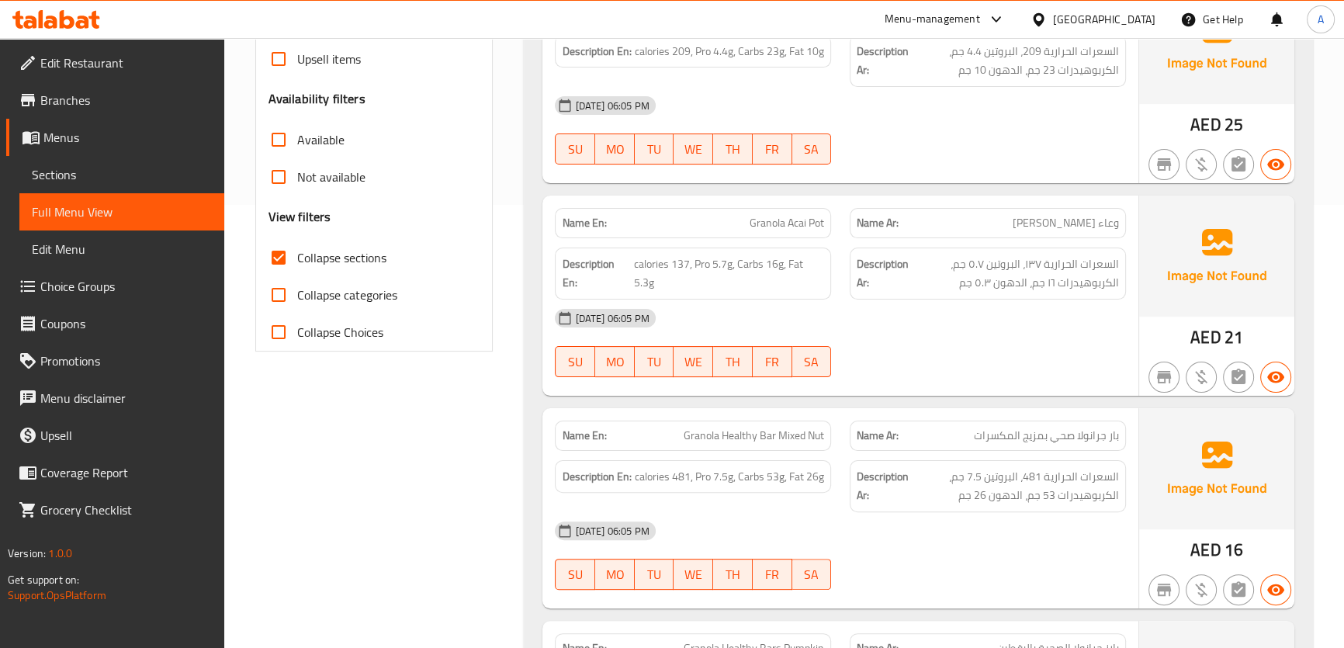
scroll to position [452, 0]
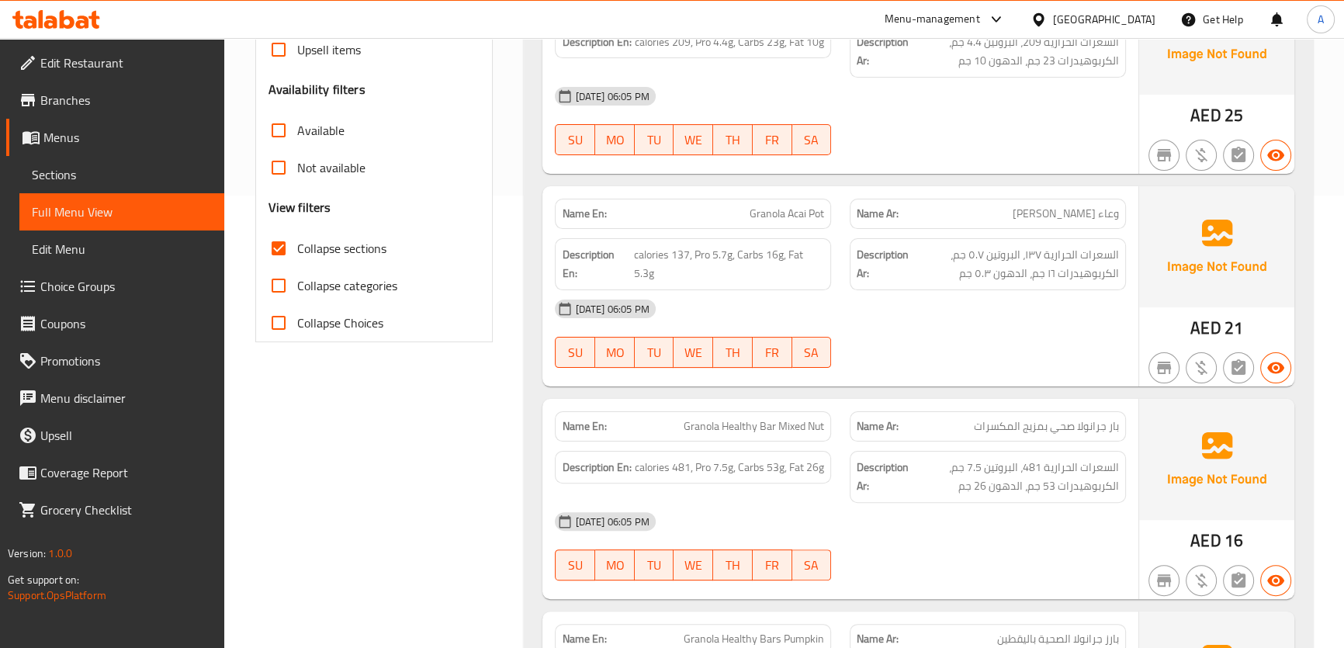
click at [1006, 182] on div "Name En: Granola Pot Coconut Mango Name Ar: وعاء جرانولا جوز الهند و مانجو Desc…" at bounding box center [918, 404] width 788 height 875
click at [749, 225] on div "Name En: Granola Acai Pot" at bounding box center [693, 214] width 276 height 30
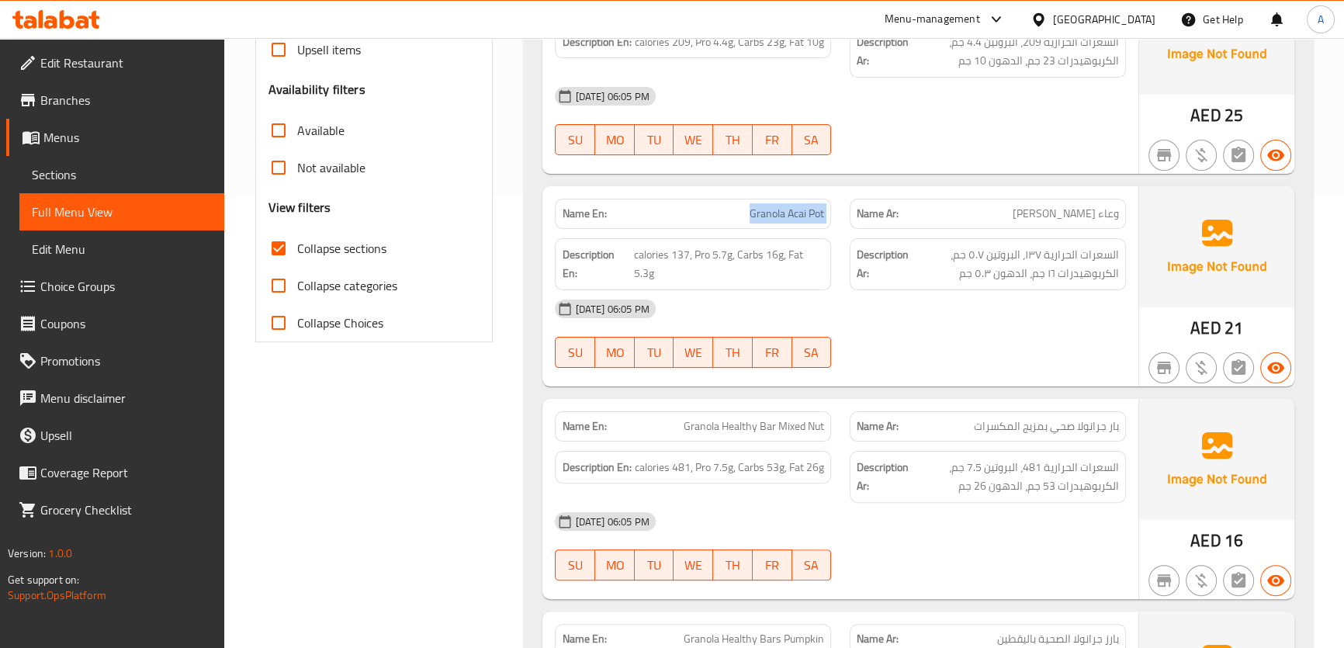
click at [749, 225] on div "Name En: Granola Acai Pot" at bounding box center [693, 214] width 276 height 30
click at [1078, 254] on span "السعرات الحرارية ١٣٧، البروتين ٥.٧ جم، الكربوهيدرات ١٦ جم، الدهون ٥.٣ جم" at bounding box center [1015, 264] width 207 height 38
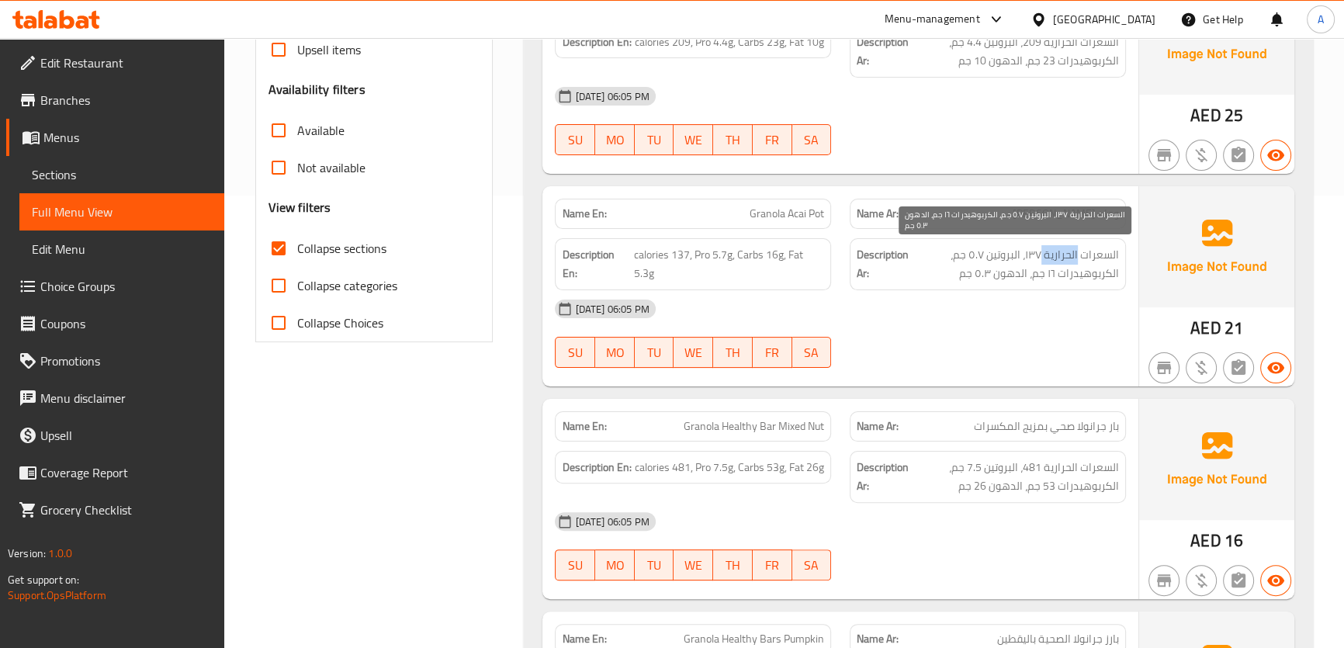
click at [1078, 254] on span "السعرات الحرارية ١٣٧، البروتين ٥.٧ جم، الكربوهيدرات ١٦ جم، الدهون ٥.٣ جم" at bounding box center [1015, 264] width 207 height 38
click at [774, 209] on span "Granola Acai Pot" at bounding box center [786, 214] width 74 height 16
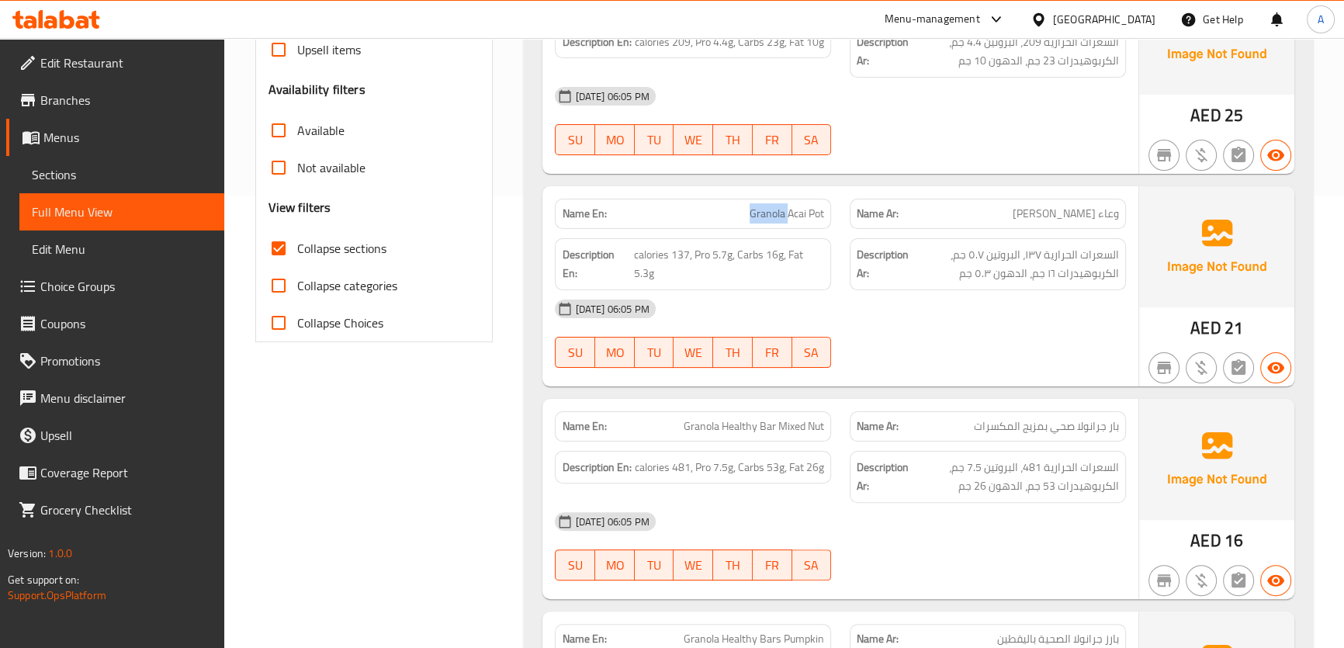
click at [774, 209] on span "Granola Acai Pot" at bounding box center [786, 214] width 74 height 16
copy span "Granola Acai Pot"
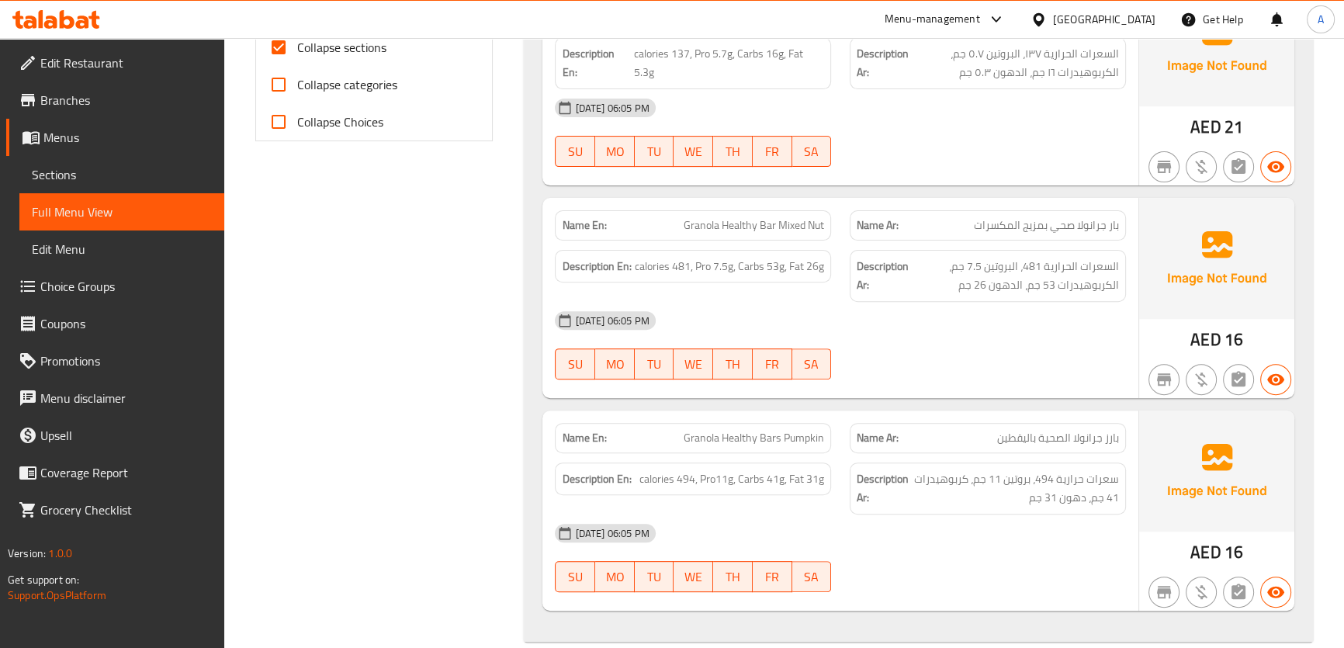
scroll to position [676, 0]
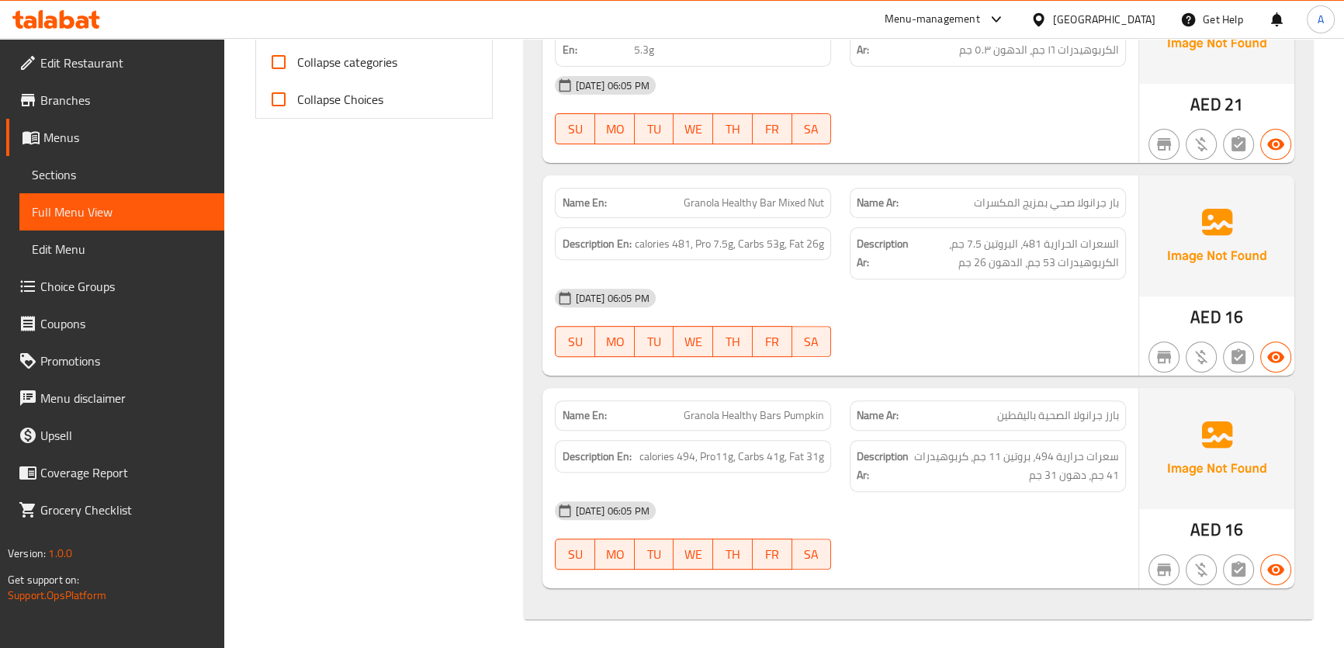
click at [982, 175] on div "Name En: Granola Healthy Bar Mixed Nut Name Ar: بار جرانولا صحي بمزيج المكسرات …" at bounding box center [839, 275] width 595 height 200
click at [1014, 289] on div "14-08-2025 06:05 PM" at bounding box center [839, 297] width 589 height 37
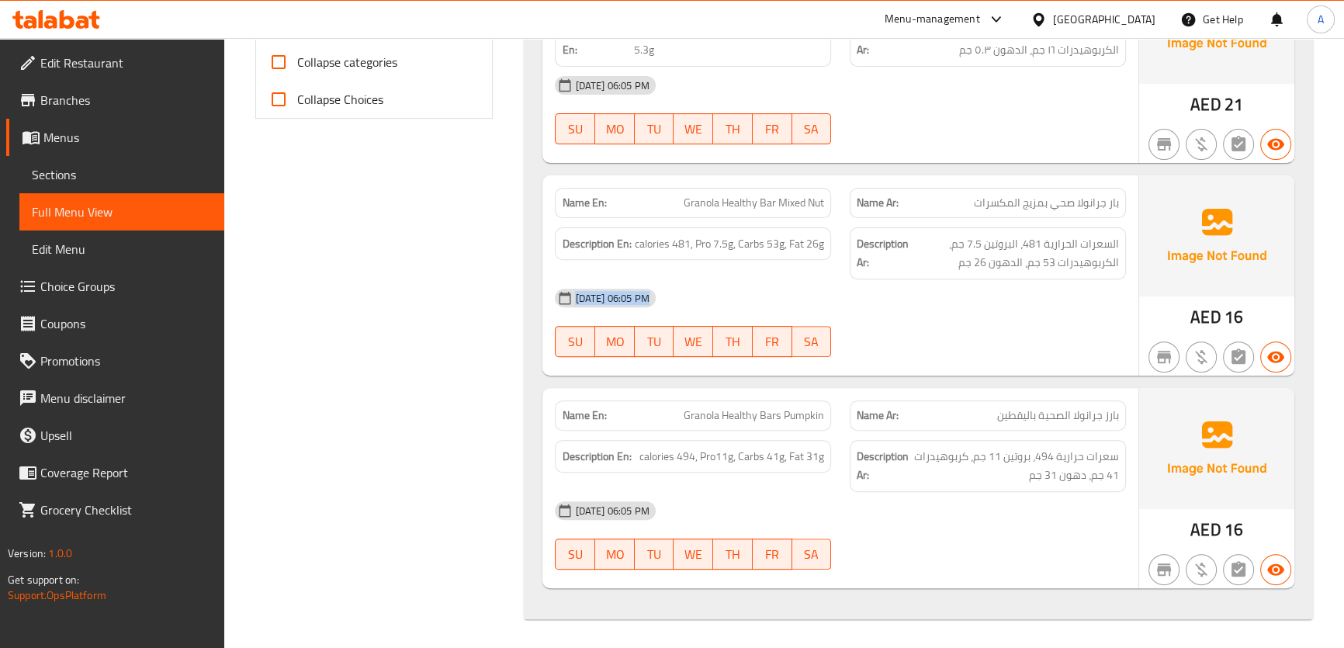
click at [1014, 289] on div "14-08-2025 06:05 PM" at bounding box center [839, 297] width 589 height 37
click at [1002, 262] on span "السعرات الحرارية 481، البروتين 7.5 جم، الكربوهيدرات 53 جم، الدهون 26 جم" at bounding box center [1015, 253] width 207 height 38
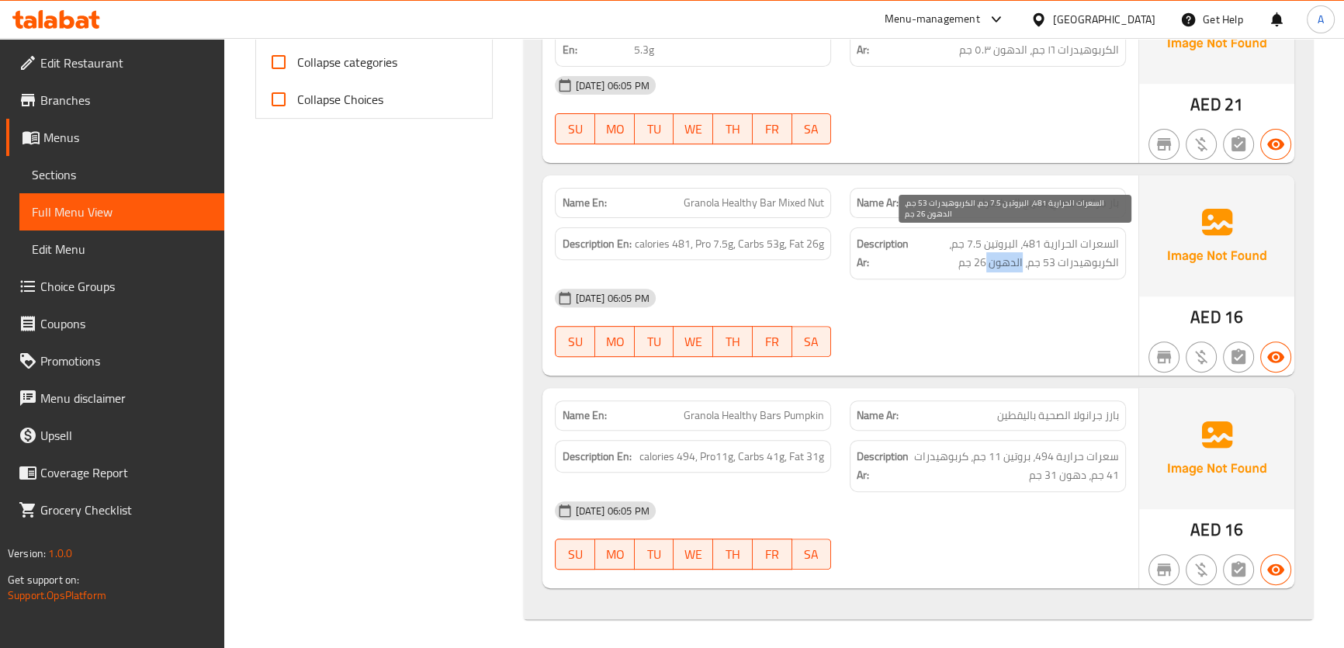
click at [1002, 262] on span "السعرات الحرارية 481، البروتين 7.5 جم، الكربوهيدرات 53 جم، الدهون 26 جم" at bounding box center [1015, 253] width 207 height 38
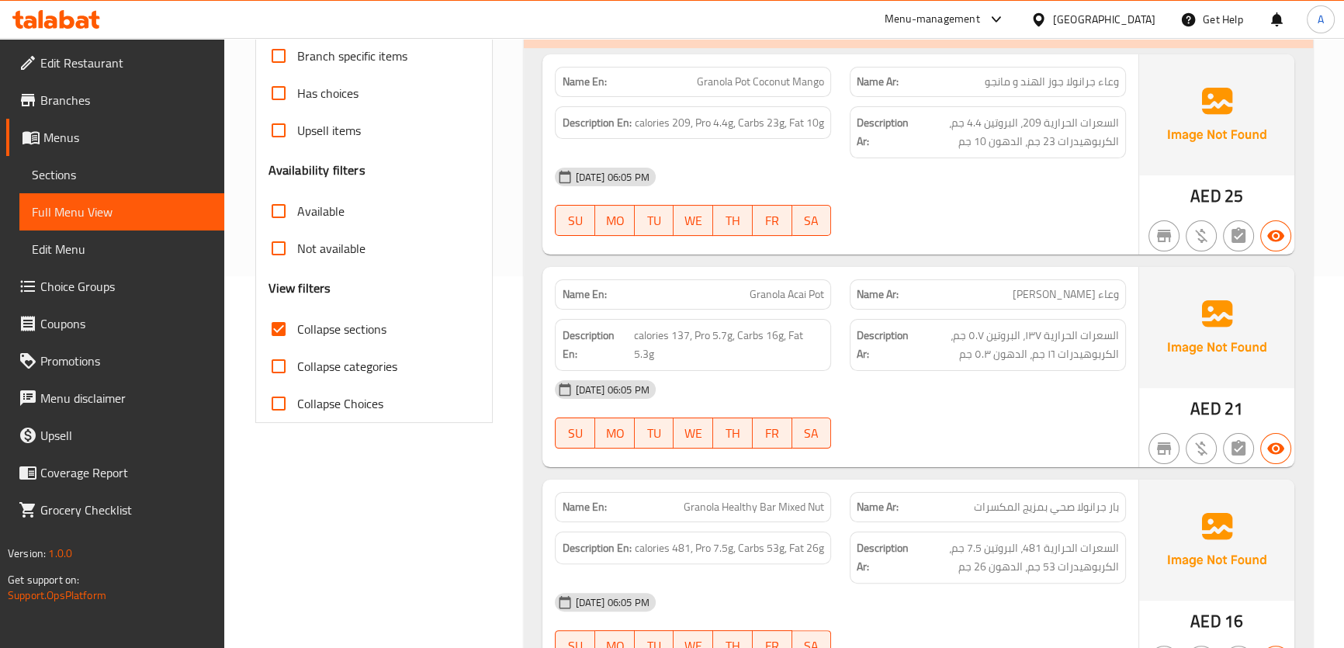
scroll to position [363, 0]
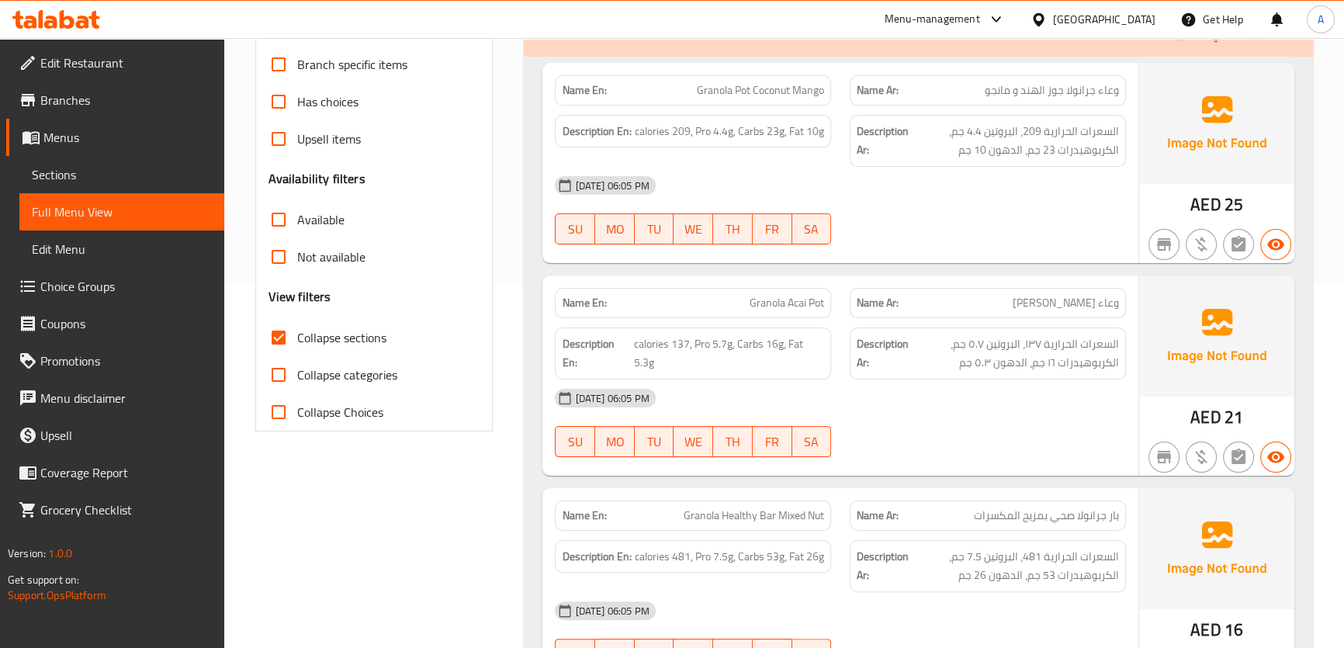
click at [78, 93] on span "Branches" at bounding box center [125, 100] width 171 height 19
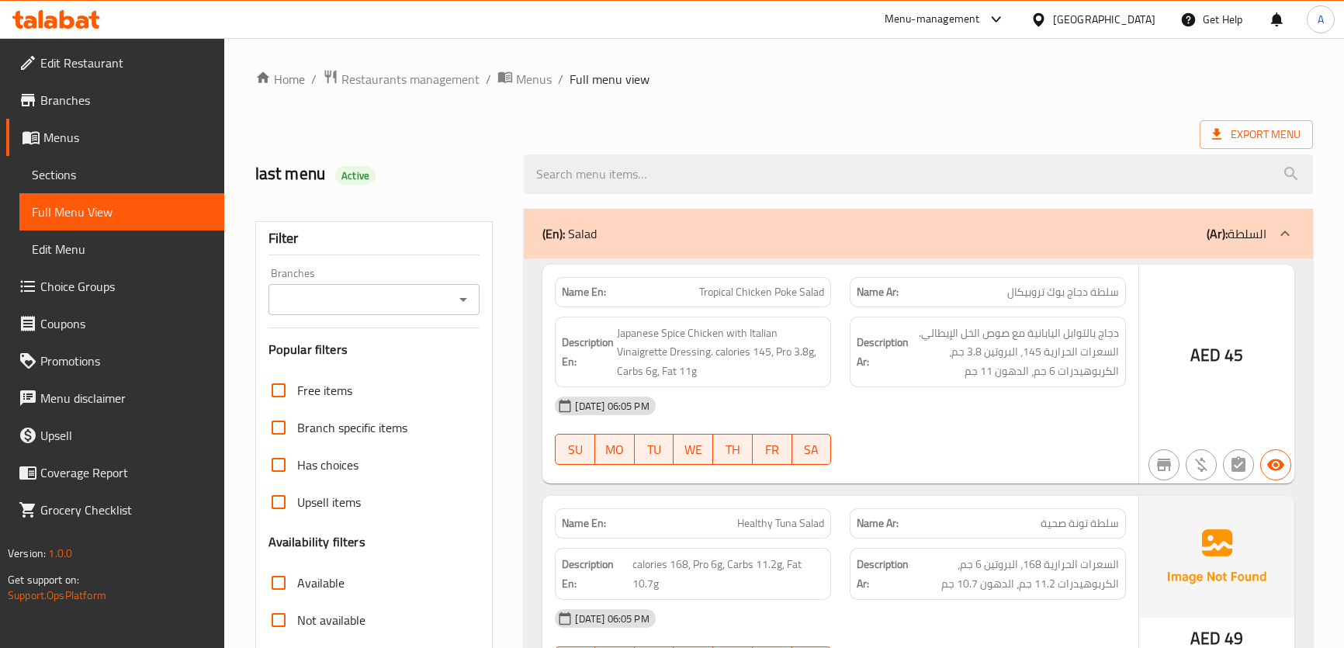
scroll to position [447, 0]
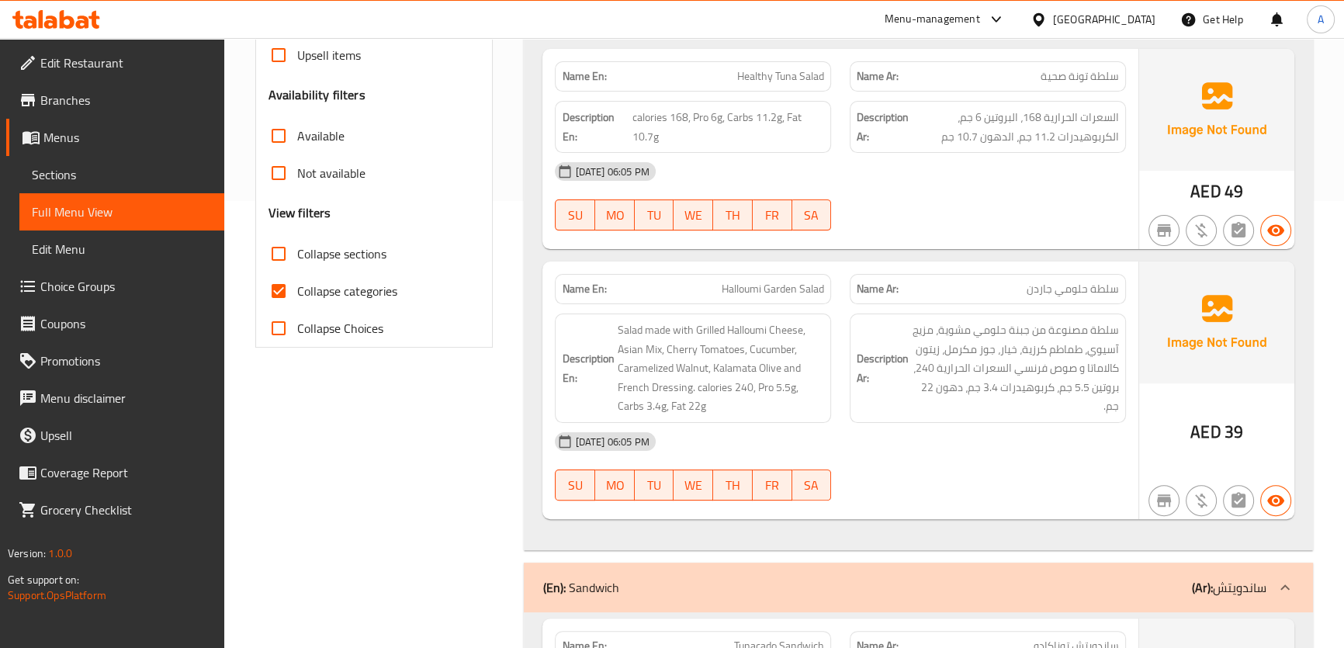
click at [154, 167] on span "Sections" at bounding box center [122, 174] width 180 height 19
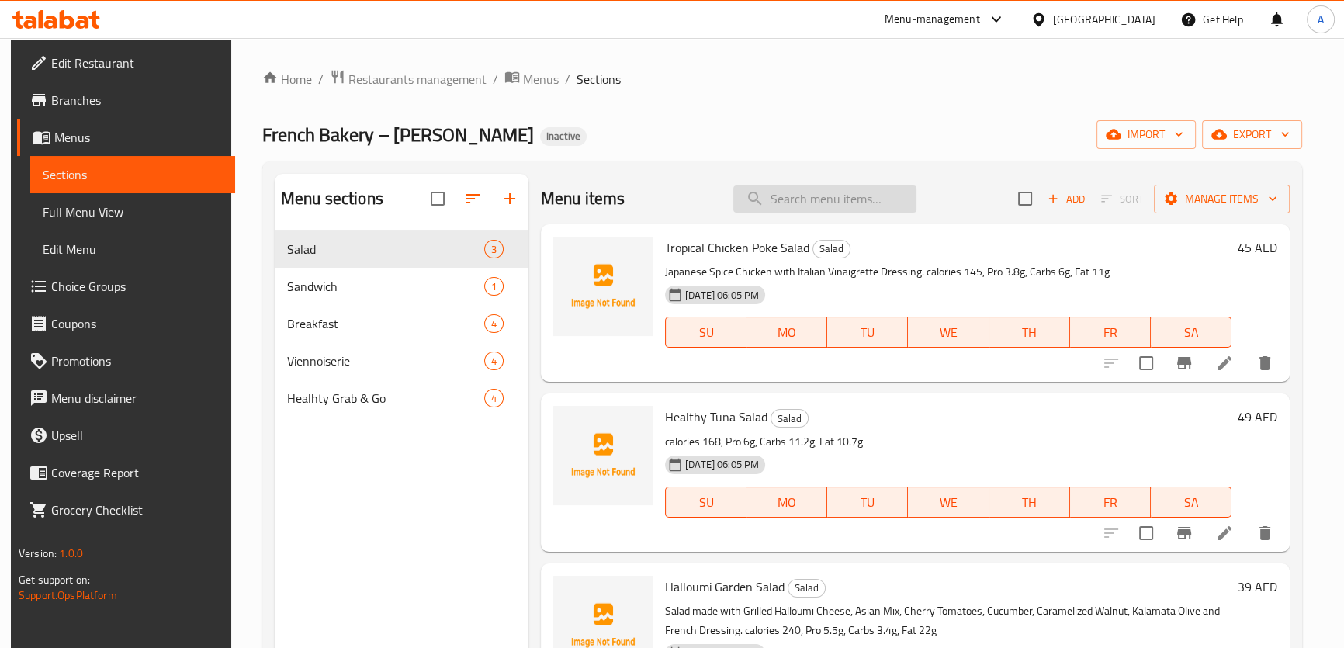
click at [896, 202] on input "search" at bounding box center [824, 198] width 183 height 27
click at [895, 202] on input "search" at bounding box center [824, 198] width 183 height 27
paste input "Halloumi Garden Salad"
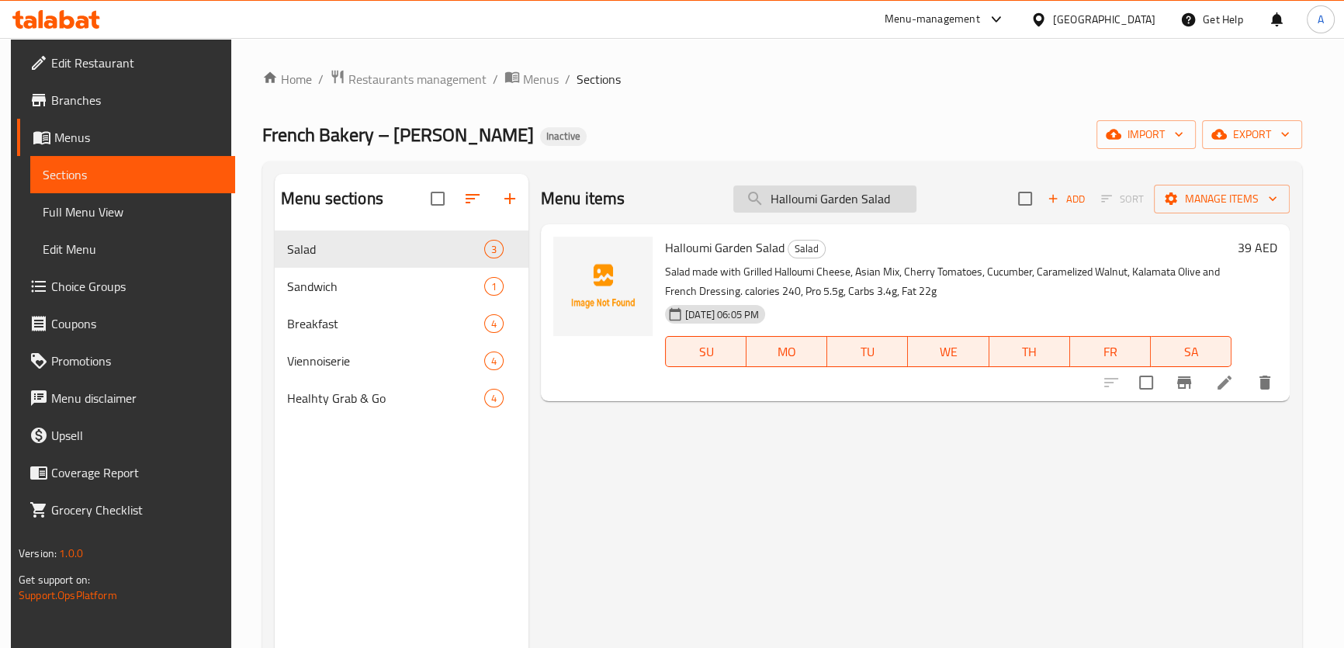
click at [888, 189] on input "Halloumi Garden Salad" at bounding box center [824, 198] width 183 height 27
paste input "Original Granola Muesli"
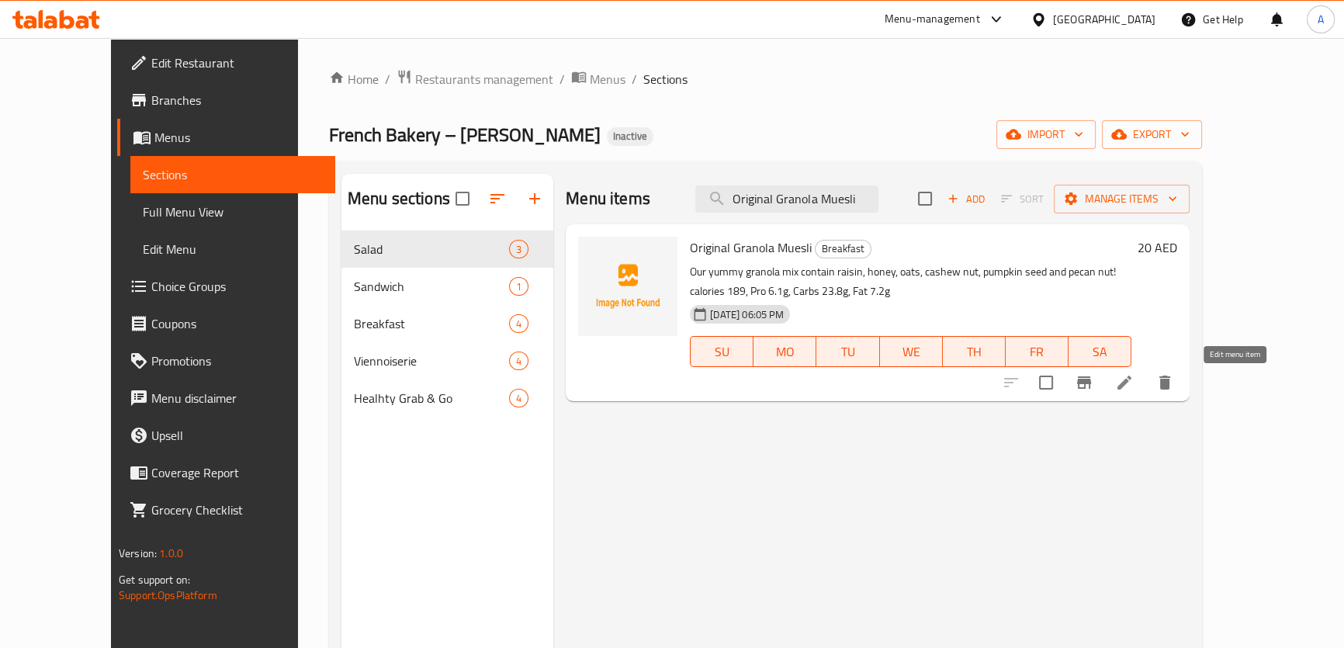
type input "Original Granola Muesli"
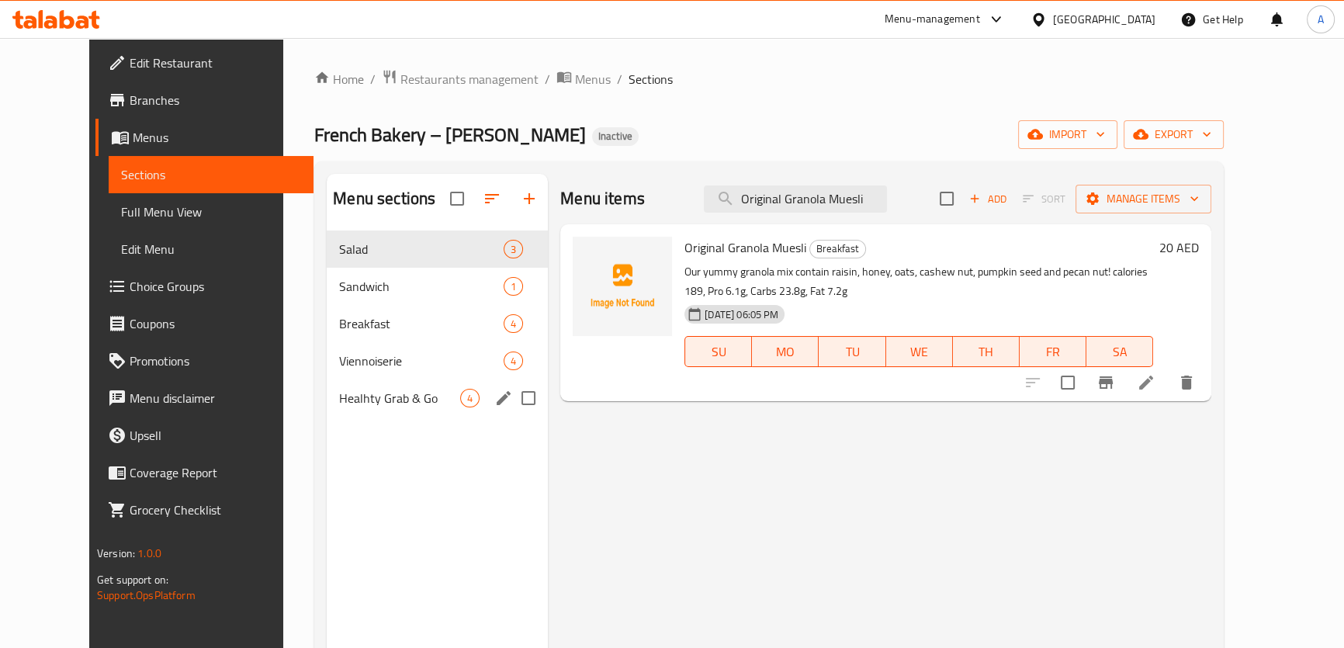
click at [512, 396] on input "Menu sections" at bounding box center [528, 398] width 33 height 33
checkbox input "true"
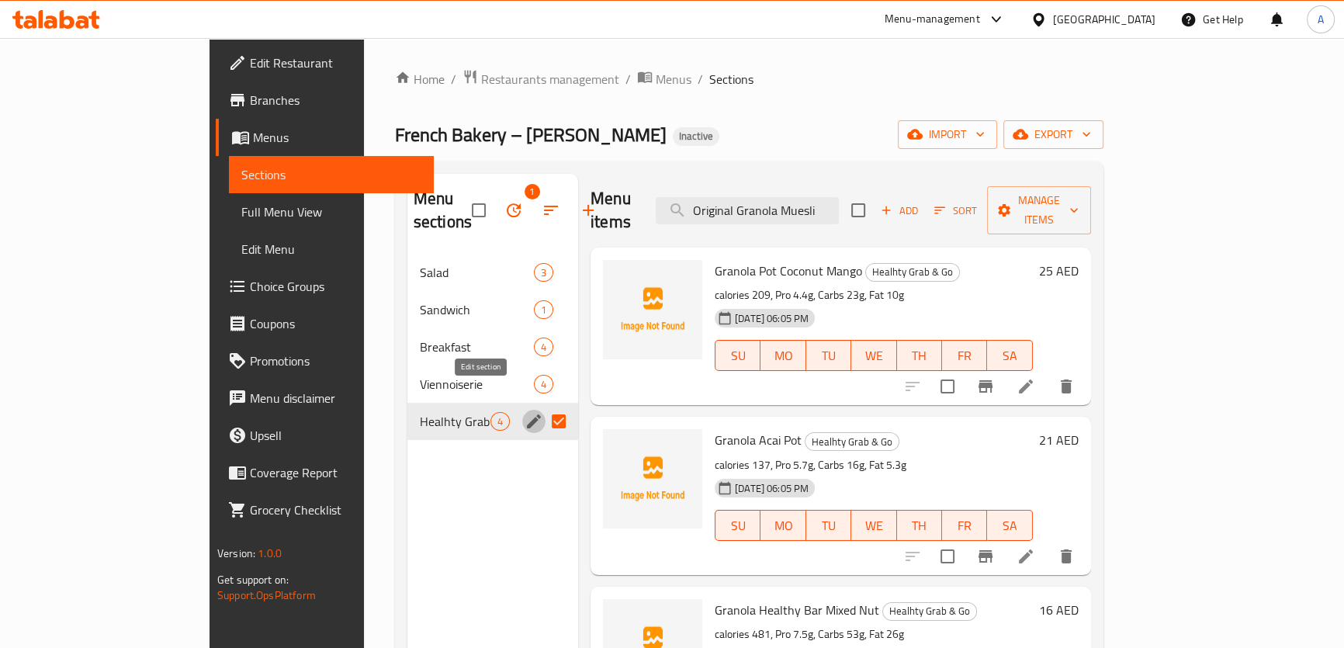
click at [524, 412] on icon "edit" at bounding box center [533, 421] width 19 height 19
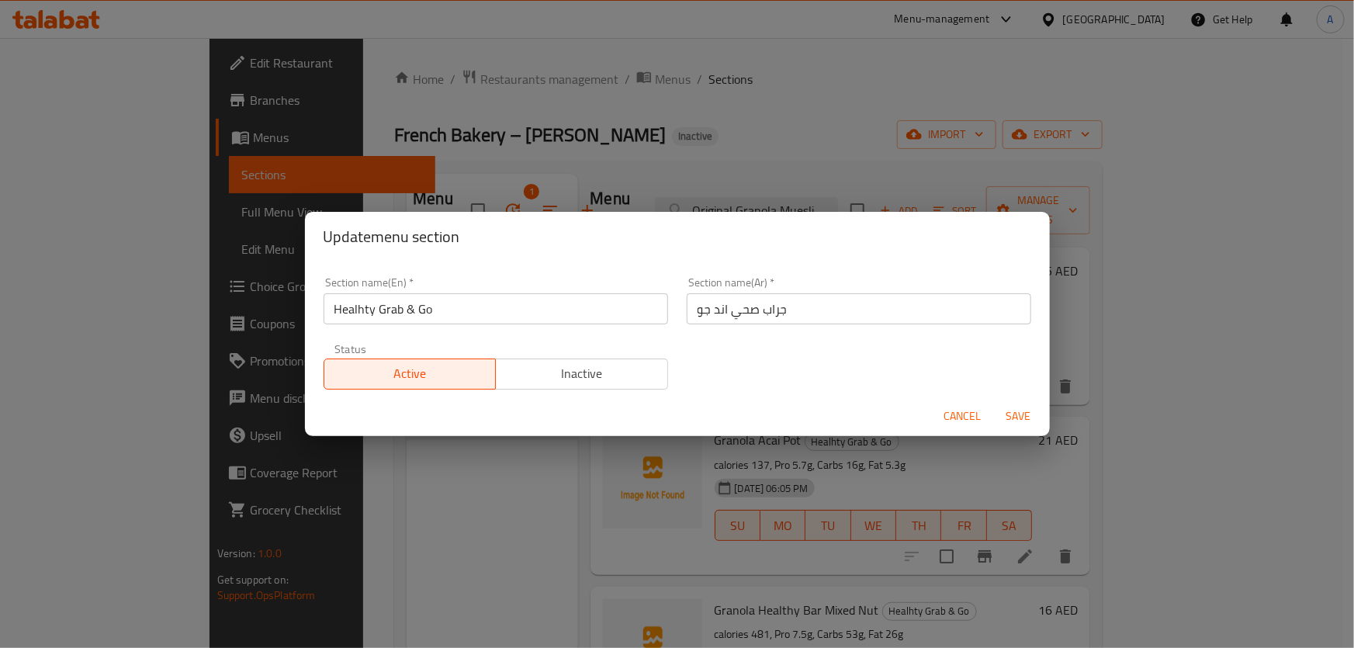
click at [749, 313] on input "جراب صحي اند جو" at bounding box center [859, 308] width 344 height 31
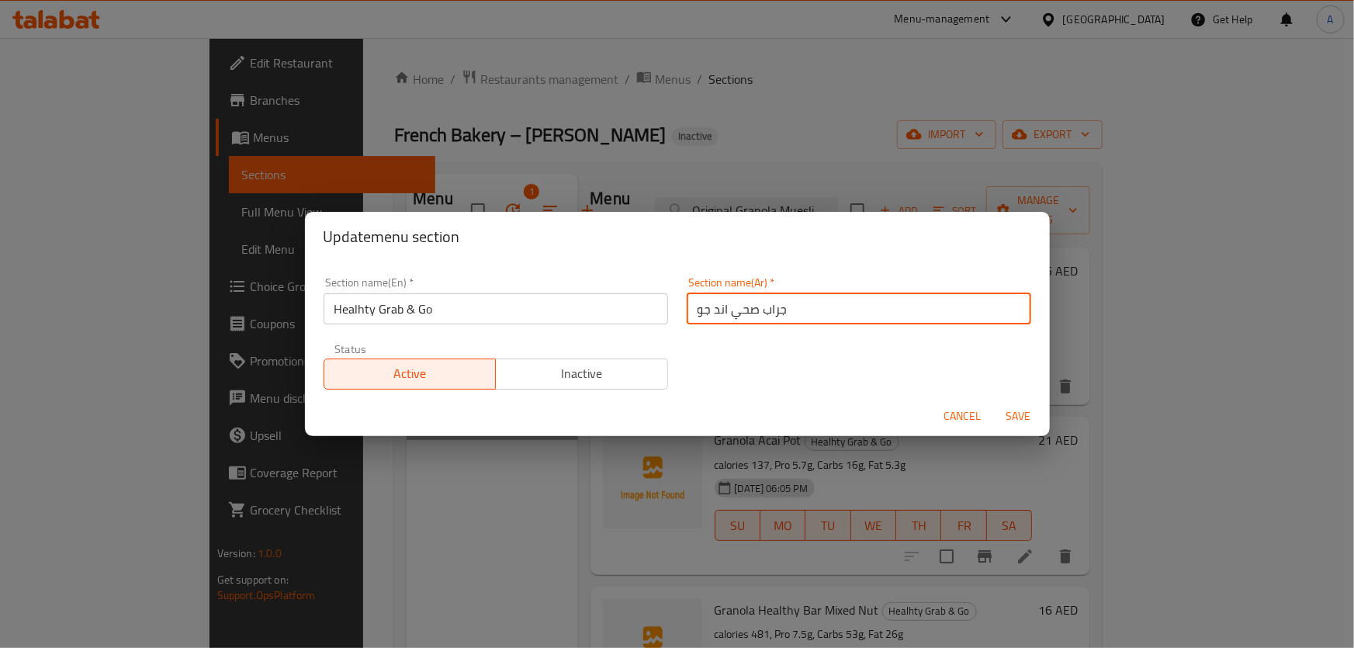
click at [749, 313] on input "جراب صحي اند جو" at bounding box center [859, 308] width 344 height 31
click at [694, 308] on input "جراب اند جو" at bounding box center [859, 308] width 344 height 31
type input "هيلثي جراب اند جو"
click at [1009, 416] on span "Save" at bounding box center [1018, 416] width 37 height 19
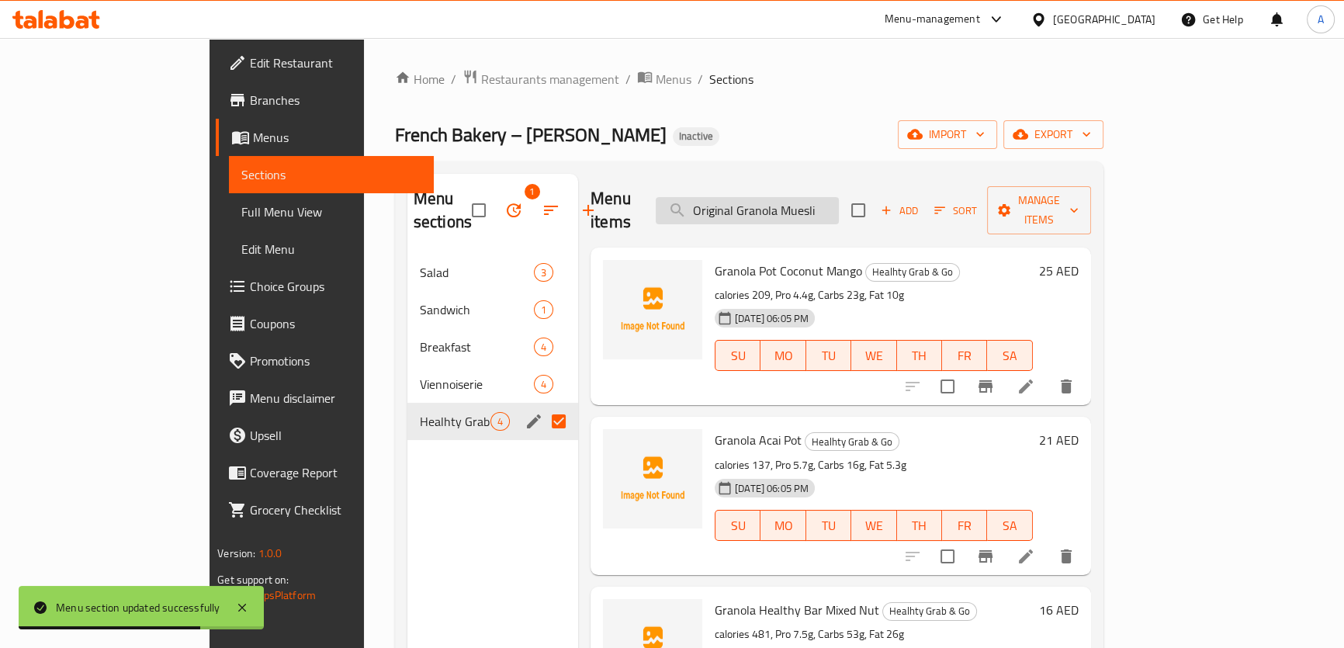
click at [839, 206] on input "Original Granola Muesli" at bounding box center [747, 210] width 183 height 27
paste input "Granola Acai Pot"
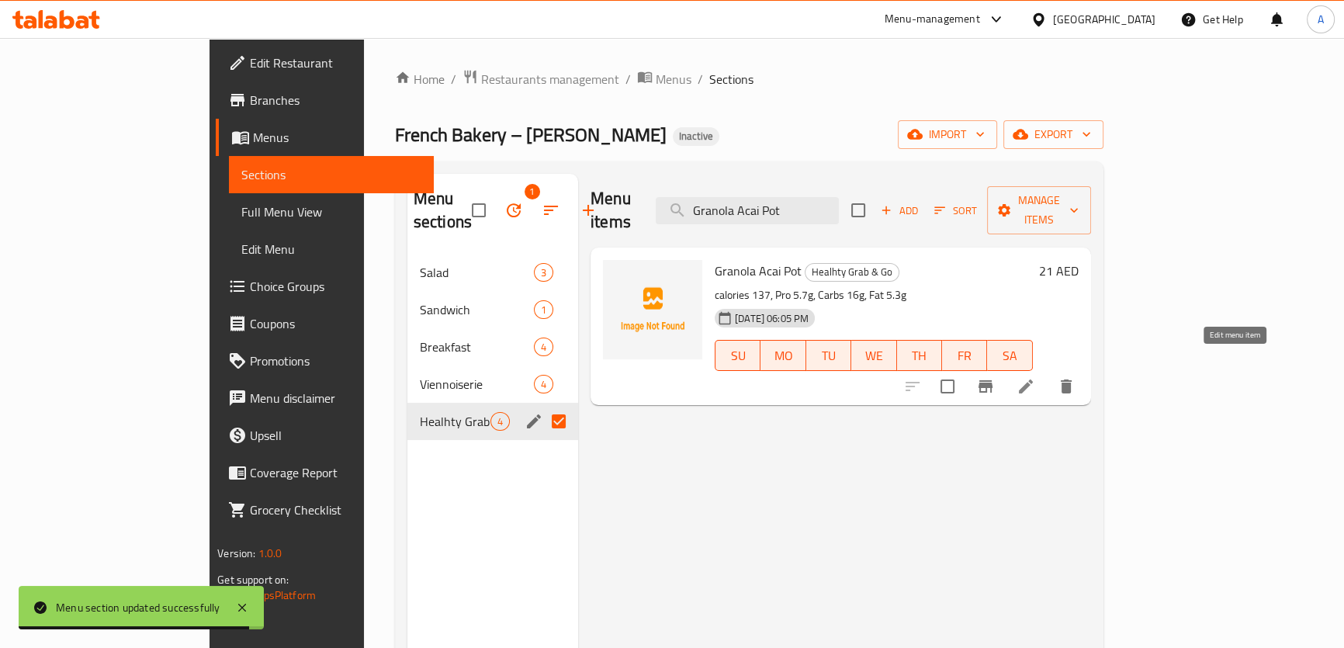
type input "Granola Acai Pot"
click at [1035, 377] on icon at bounding box center [1025, 386] width 19 height 19
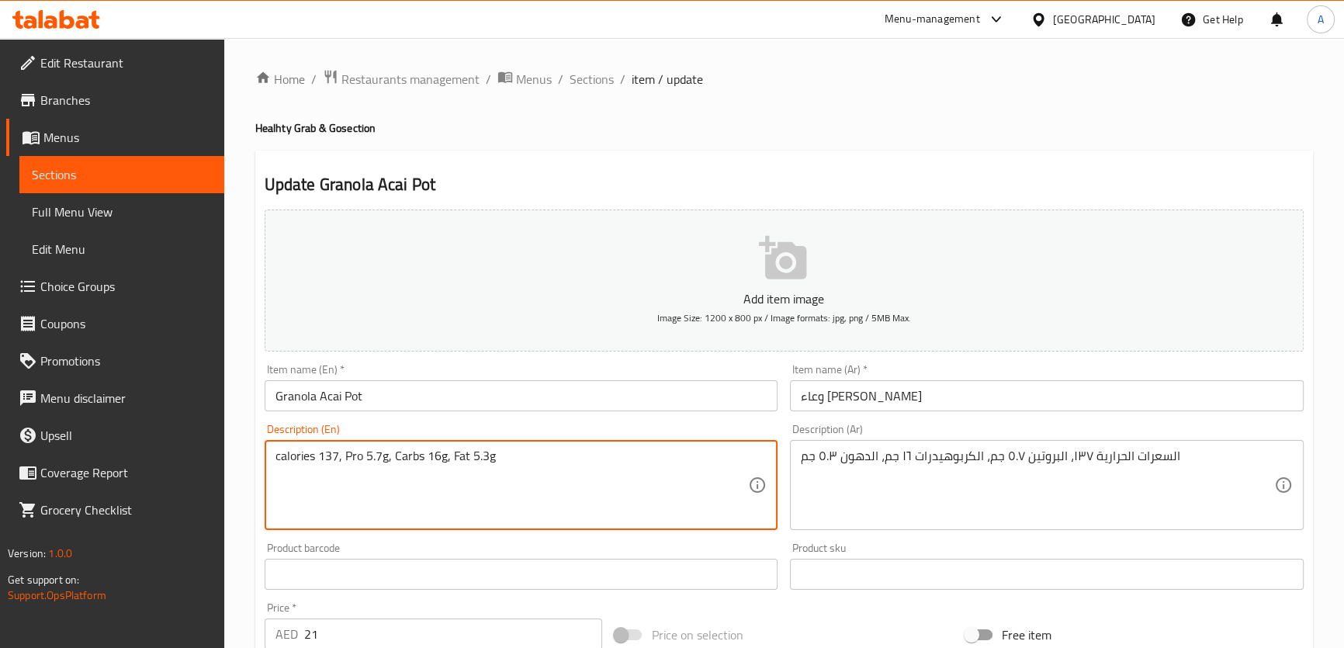
drag, startPoint x: 336, startPoint y: 456, endPoint x: 319, endPoint y: 464, distance: 18.7
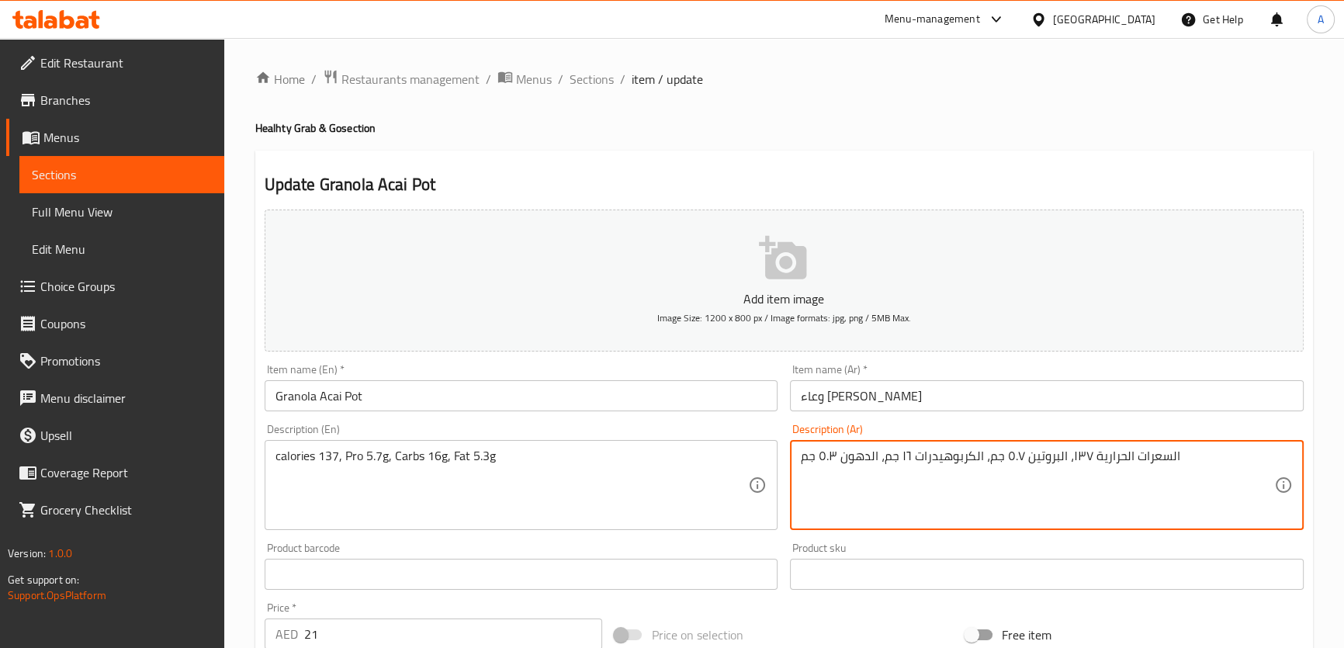
click at [1071, 463] on textarea "السعرات الحرارية ١٣٧، البروتين ٥.٧ جم، الكربوهيدرات ١٦ جم، الدهون ٥.٣ جم" at bounding box center [1037, 485] width 473 height 74
paste textarea "137"
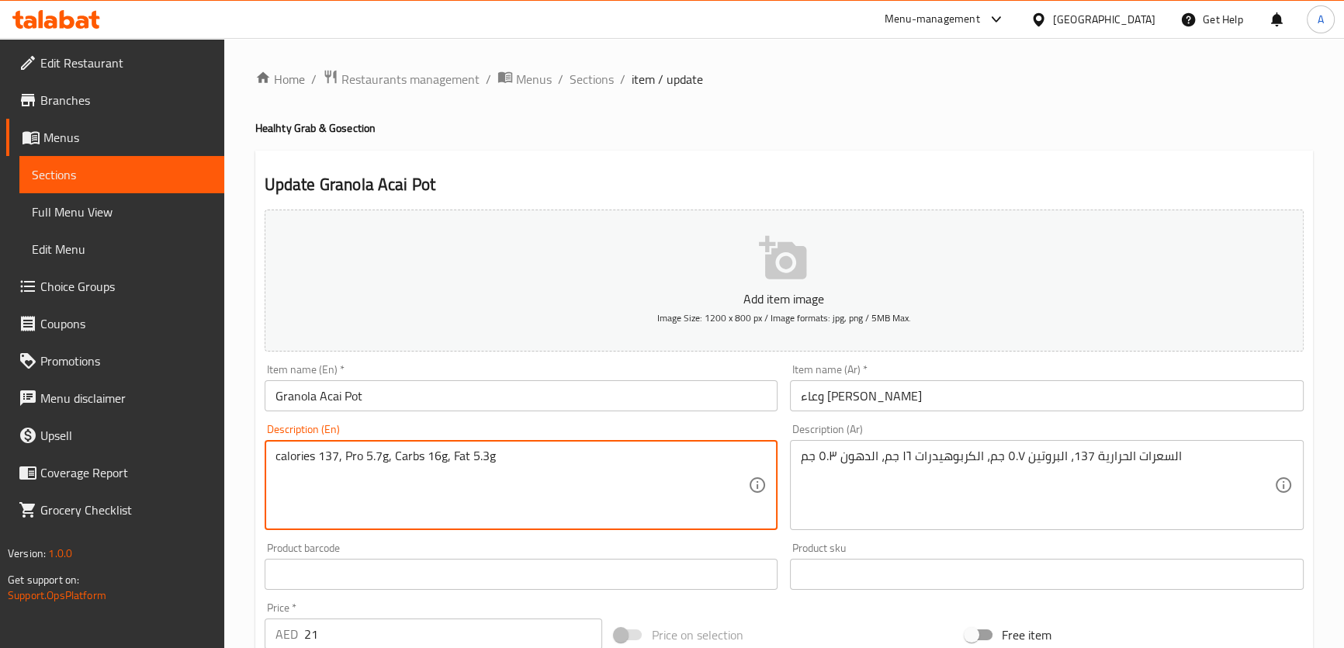
drag, startPoint x: 379, startPoint y: 457, endPoint x: 358, endPoint y: 453, distance: 21.3
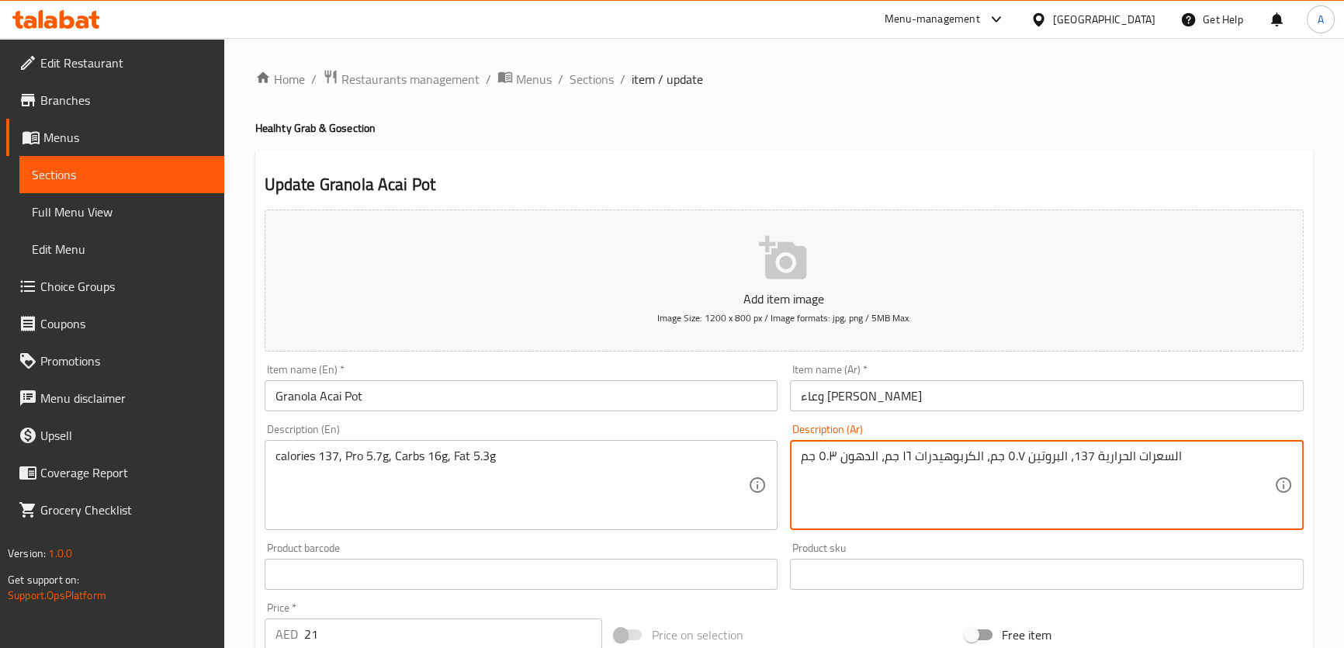
click at [1009, 465] on textarea "السعرات الحرارية 137، البروتين ٥.٧ جم، الكربوهيدرات ١٦ جم، الدهون ٥.٣ جم" at bounding box center [1037, 485] width 473 height 74
paste textarea "5.7"
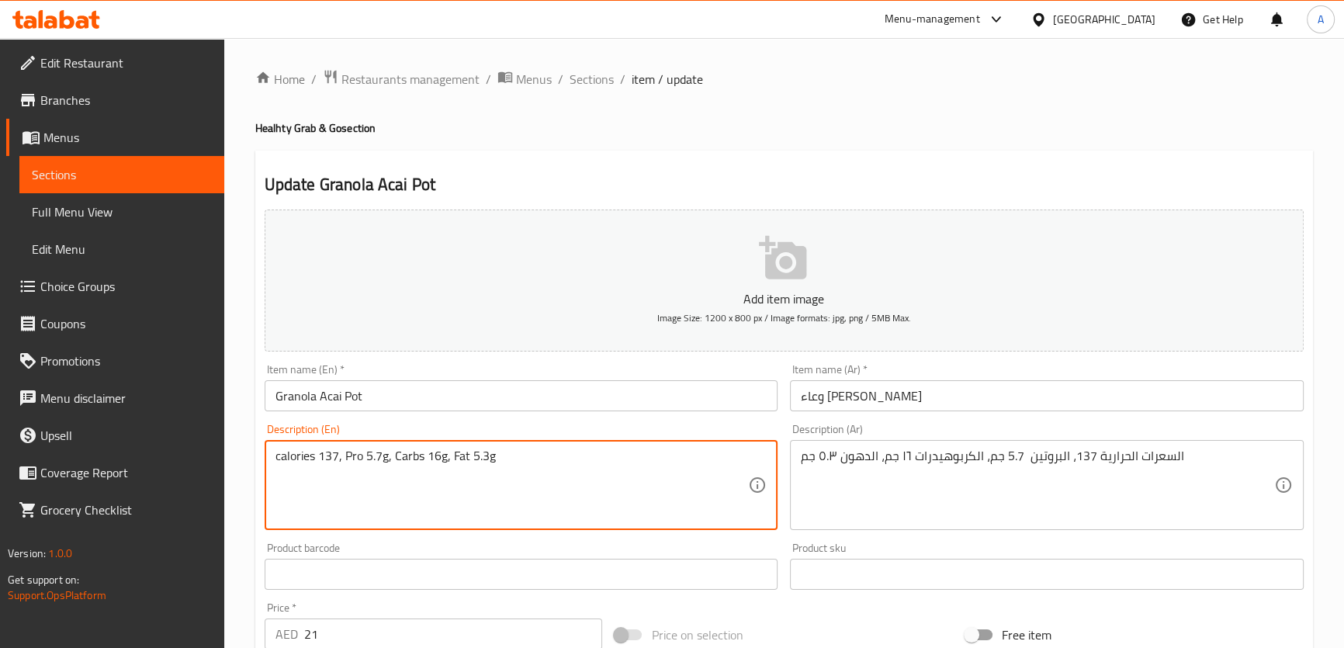
drag, startPoint x: 426, startPoint y: 455, endPoint x: 438, endPoint y: 457, distance: 11.9
click at [438, 457] on textarea "calories 137, Pro 5.7g, Carbs 16g, Fat 5.3g" at bounding box center [511, 485] width 473 height 74
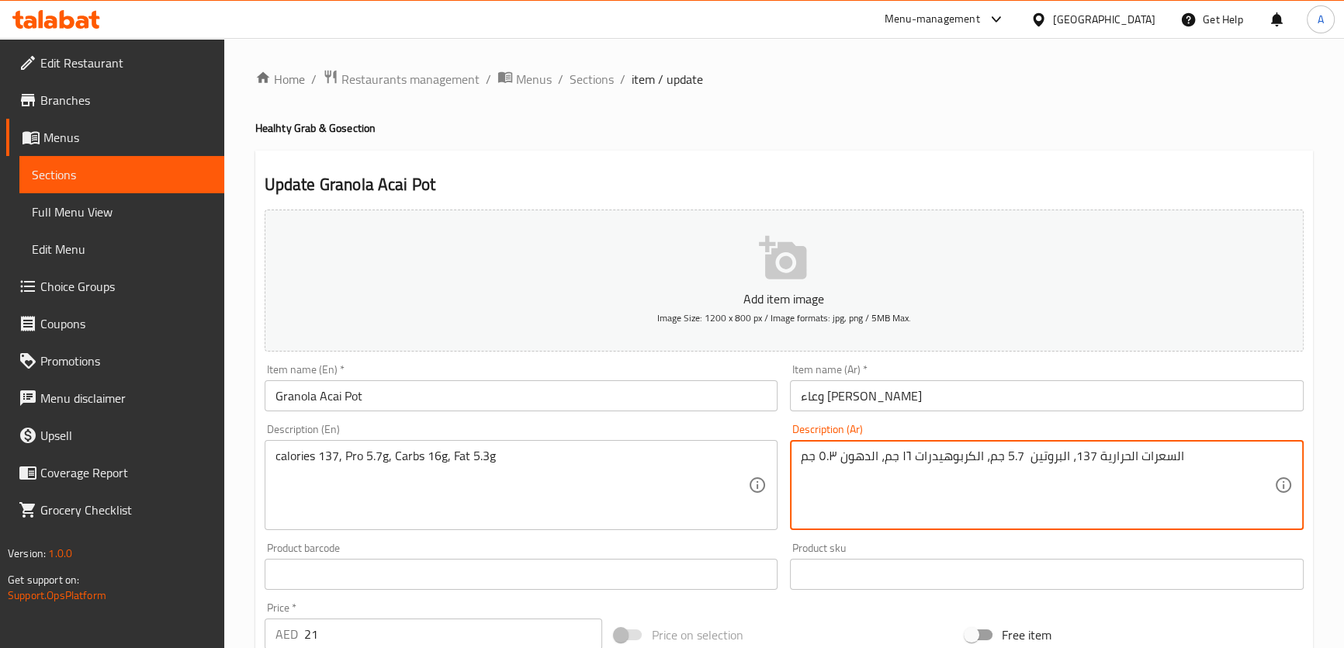
click at [900, 465] on textarea "السعرات الحرارية 137، البروتين 5.7 جم، الكربوهيدرات ١٦ جم، الدهون ٥.٣ جم" at bounding box center [1037, 485] width 473 height 74
paste textarea "16"
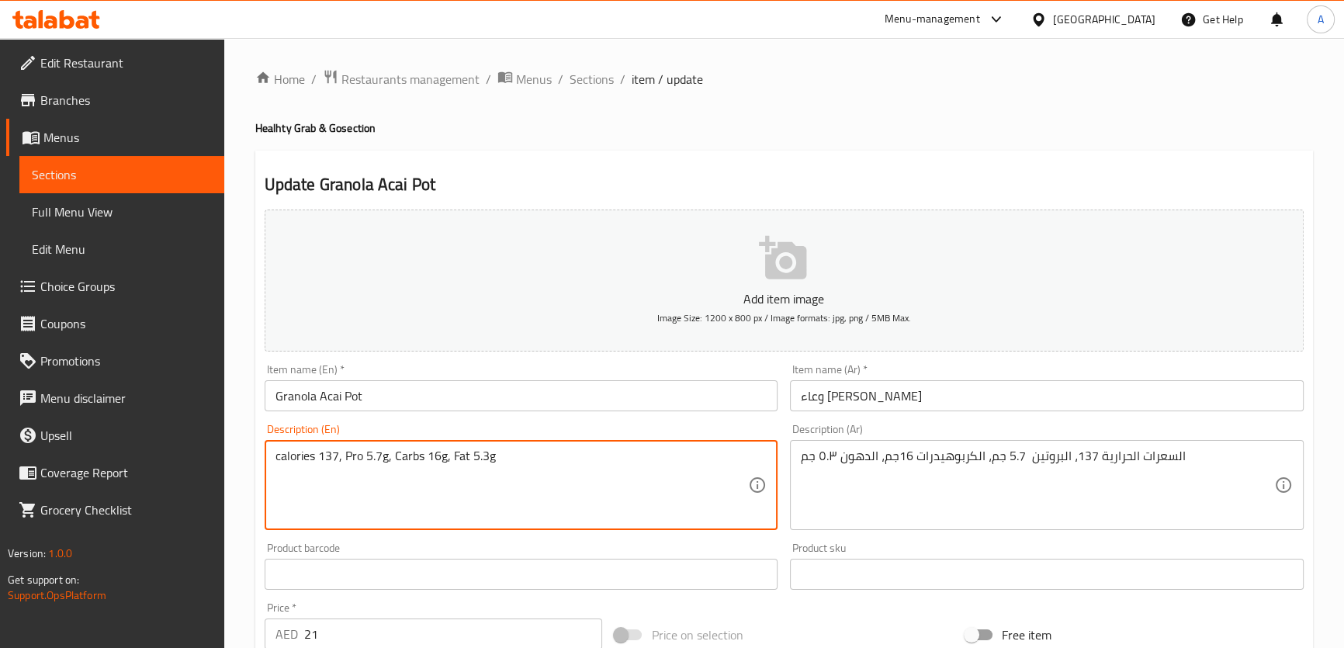
drag, startPoint x: 488, startPoint y: 460, endPoint x: 472, endPoint y: 456, distance: 16.0
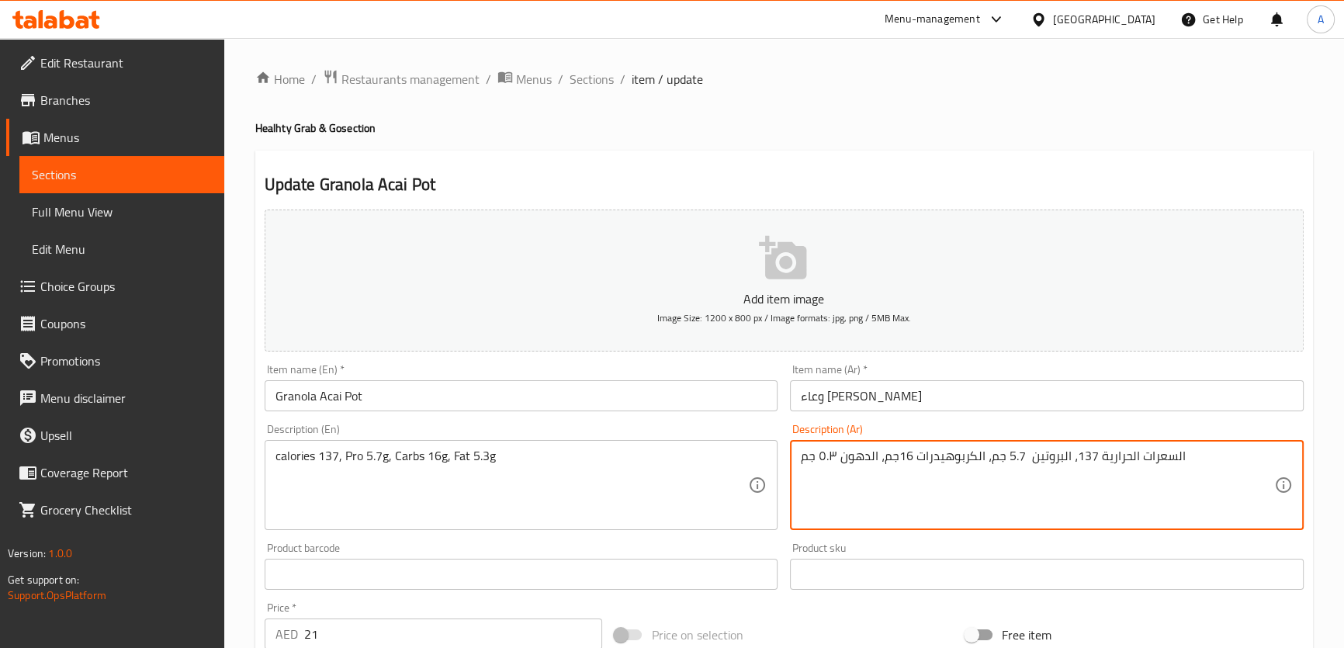
click at [829, 448] on textarea "السعرات الحرارية 137، البروتين 5.7 جم، الكربوهيدرات 16جم، الدهون ٥.٣ جم" at bounding box center [1037, 485] width 473 height 74
paste textarea "5.3"
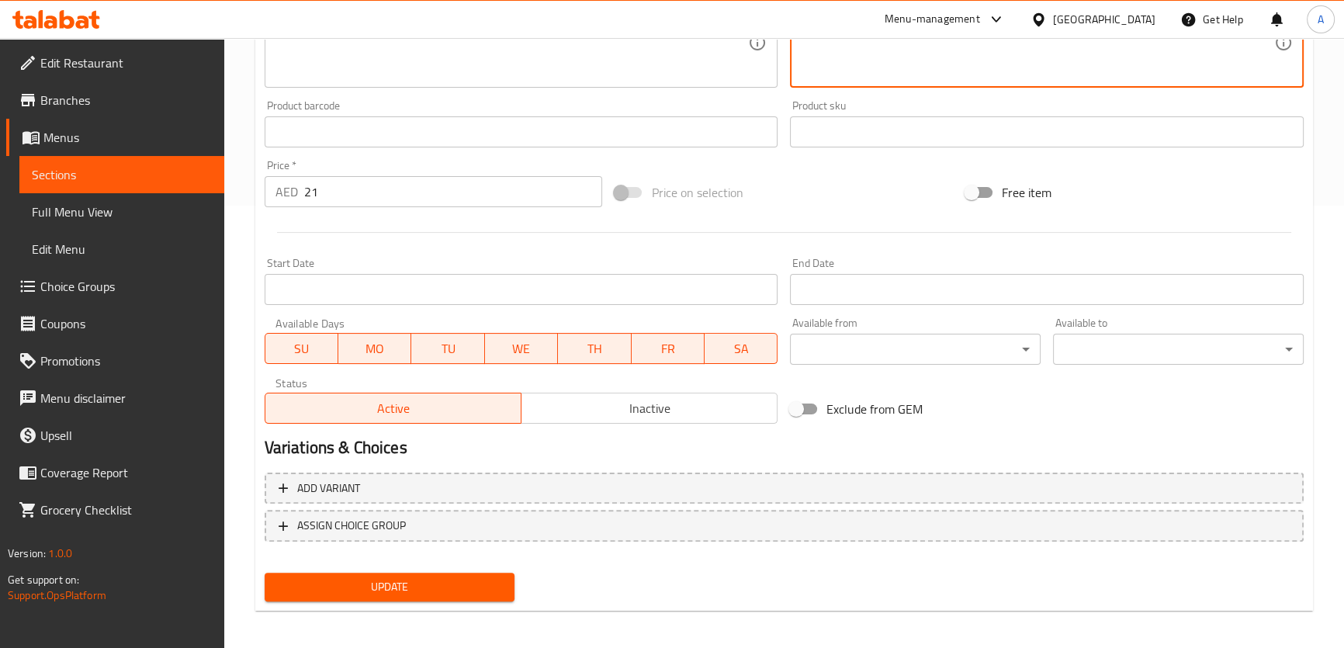
scroll to position [447, 0]
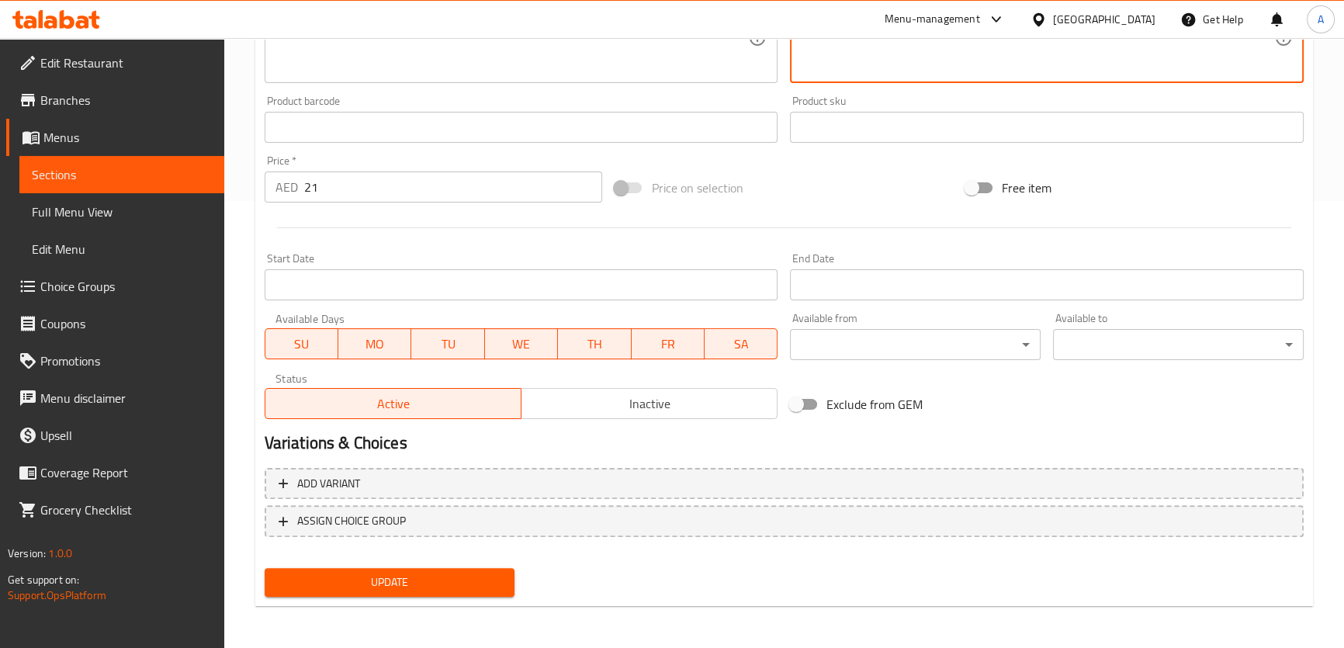
type textarea "السعرات الحرارية 137، البروتين 5.7 جم، الكربوهيدرات 16جم، الدهون 5.3 جم"
click at [358, 570] on button "Update" at bounding box center [390, 582] width 251 height 29
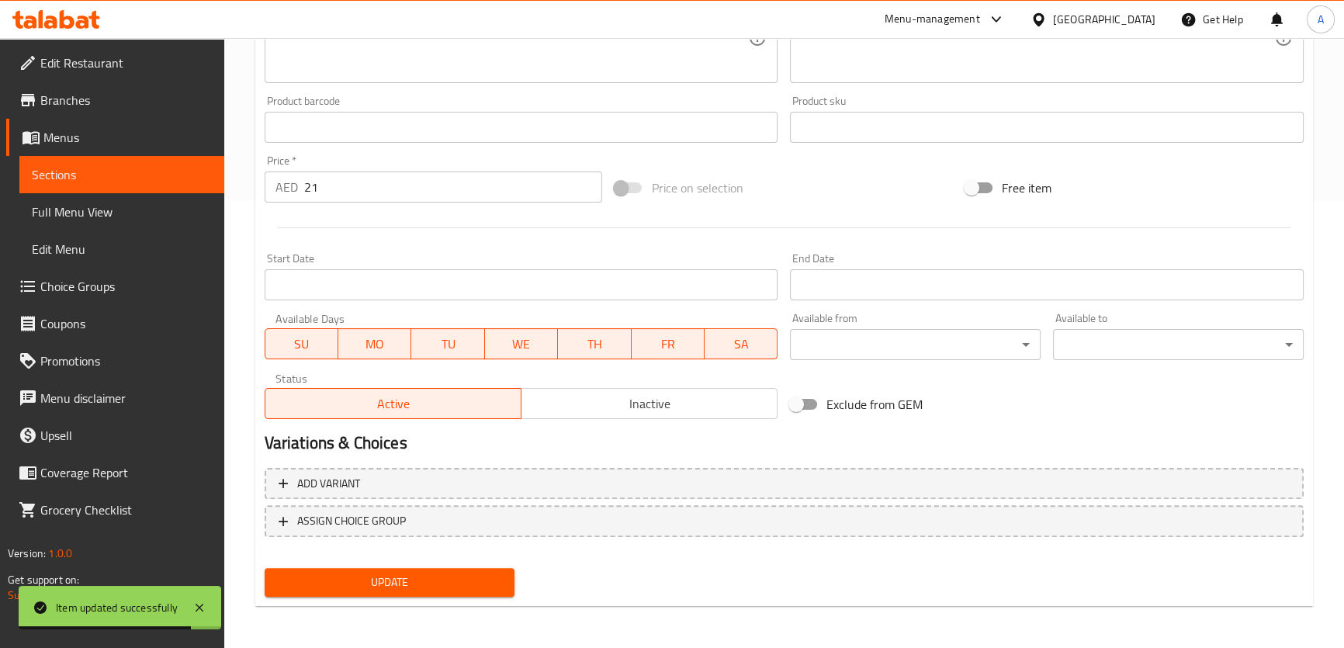
scroll to position [22, 0]
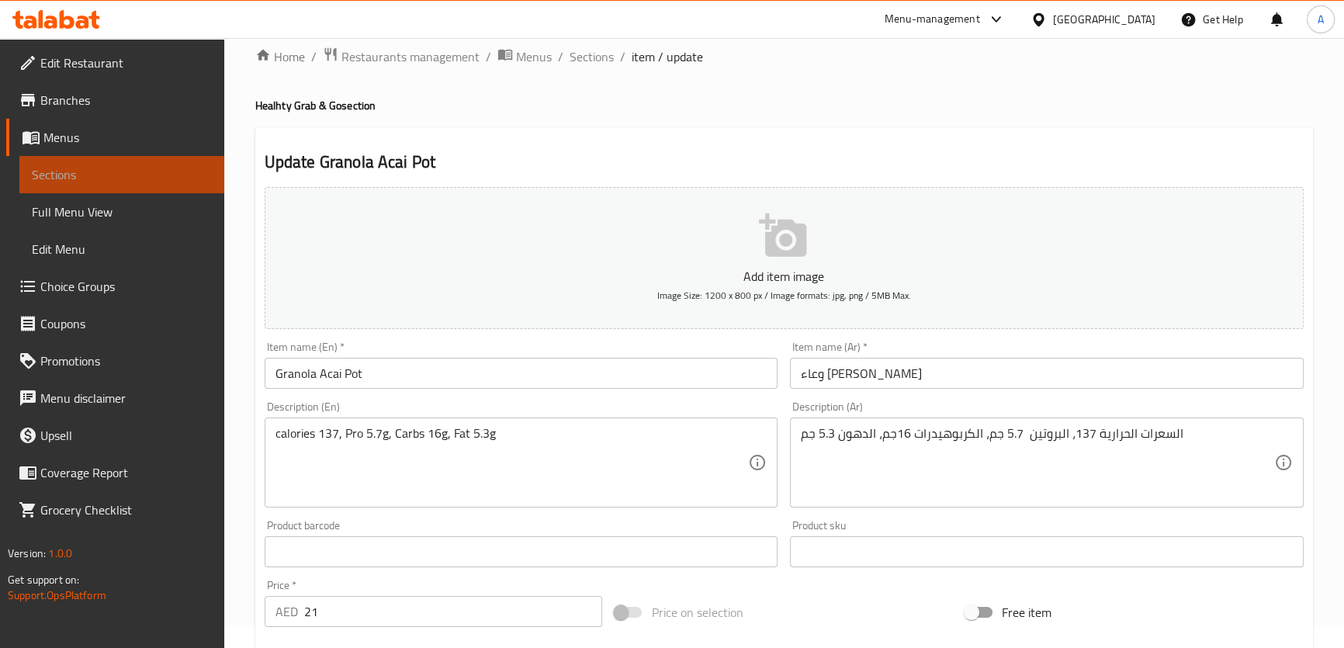
click at [102, 181] on span "Sections" at bounding box center [122, 174] width 180 height 19
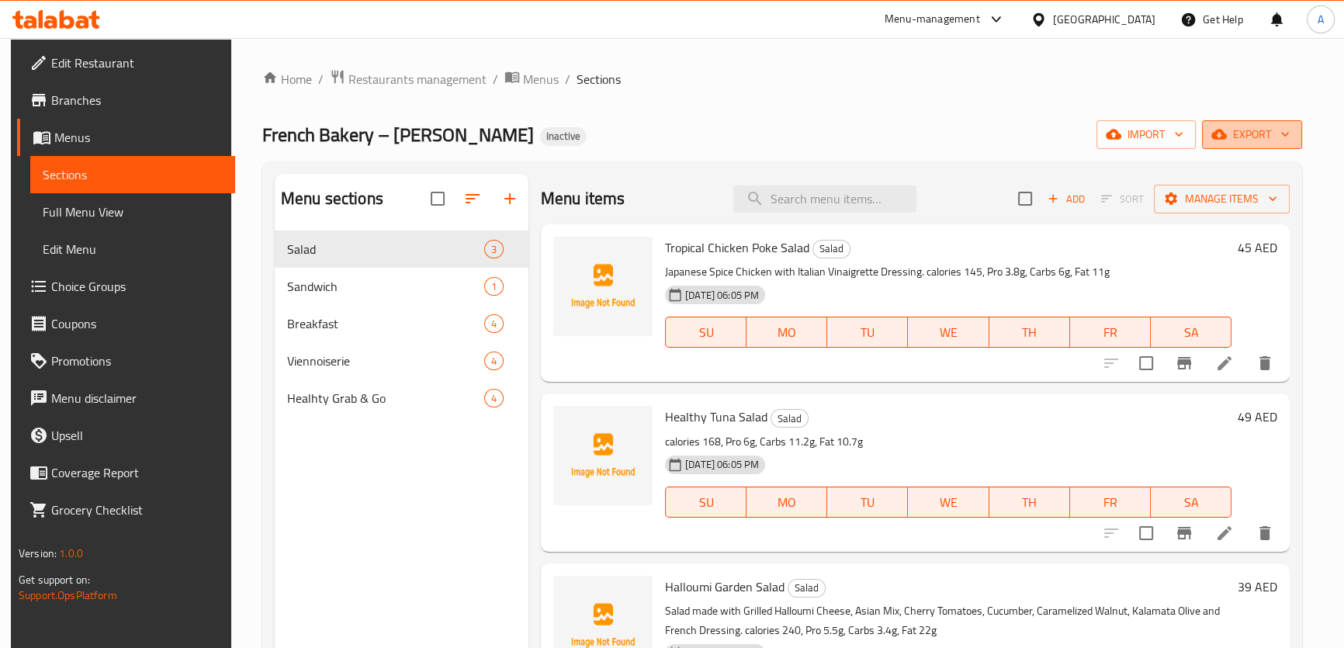
click at [1241, 132] on span "export" at bounding box center [1251, 134] width 75 height 19
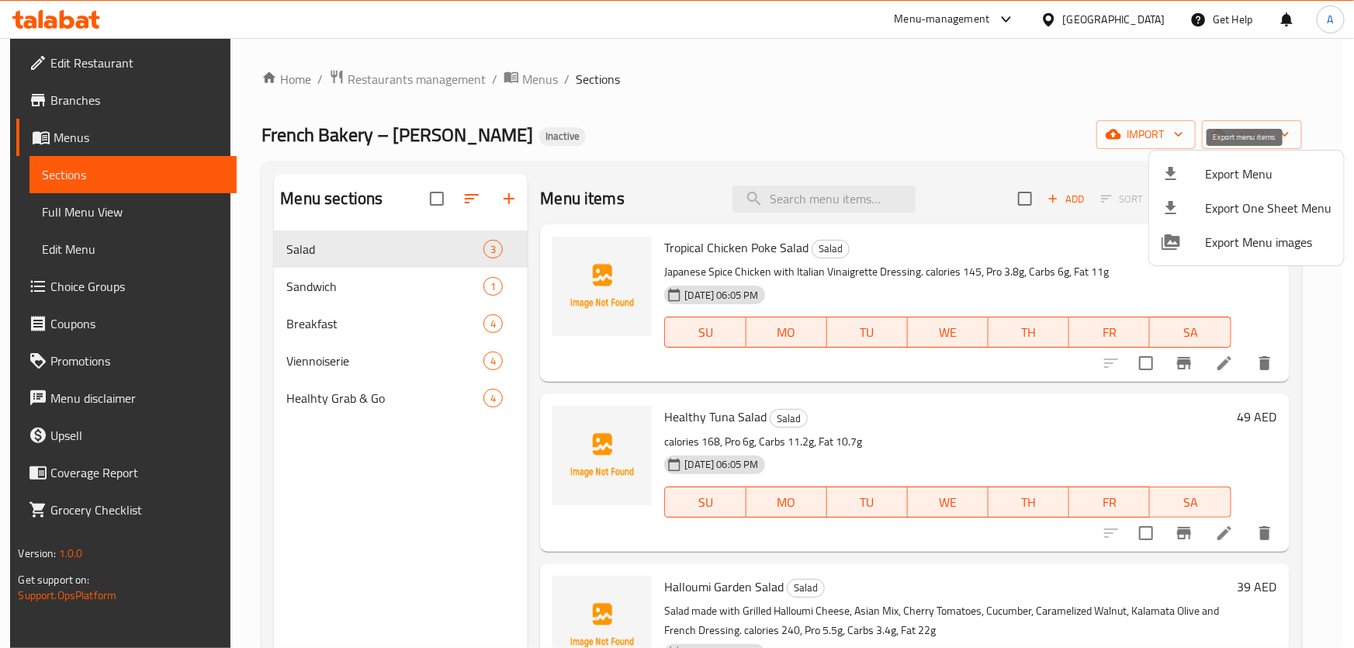
click at [1185, 174] on div at bounding box center [1182, 173] width 43 height 19
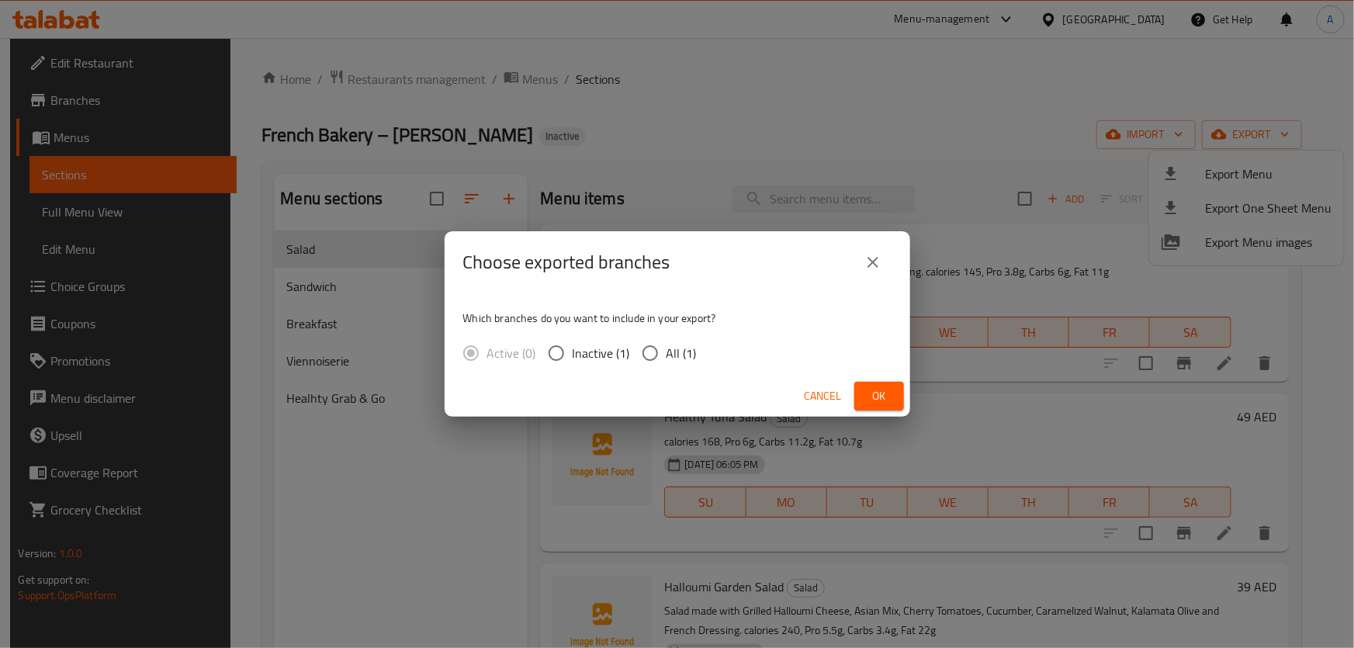
click at [680, 348] on span "All (1)" at bounding box center [681, 353] width 30 height 19
click at [666, 348] on input "All (1)" at bounding box center [650, 353] width 33 height 33
radio input "true"
click at [666, 348] on span "All (1)" at bounding box center [681, 353] width 30 height 19
click at [666, 348] on input "All (1)" at bounding box center [650, 353] width 33 height 33
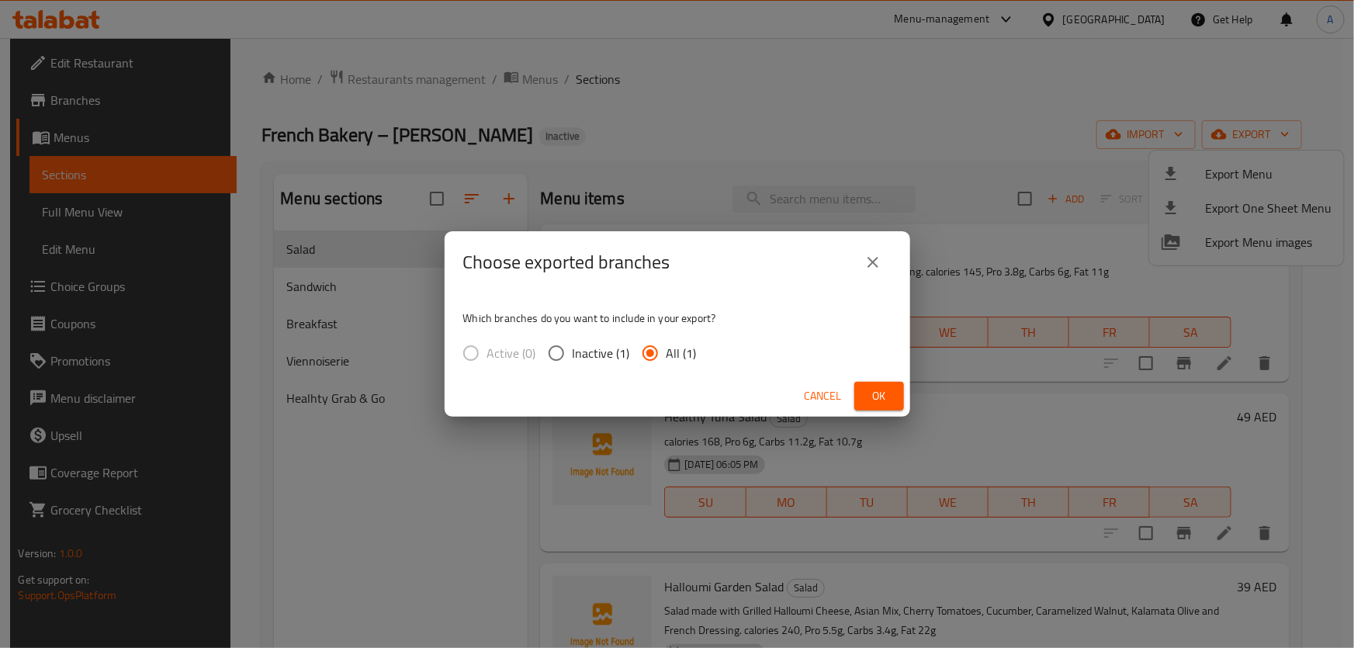
click at [889, 396] on span "Ok" at bounding box center [879, 395] width 25 height 19
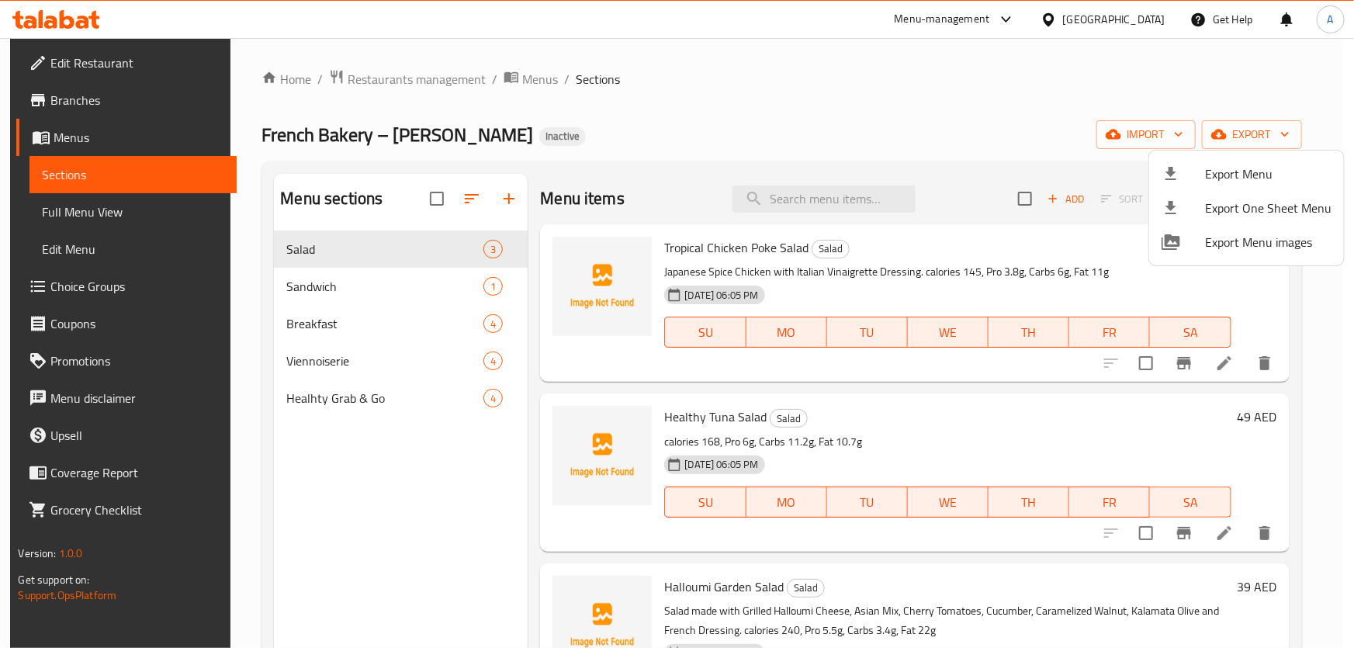
click at [96, 89] on div at bounding box center [677, 324] width 1354 height 648
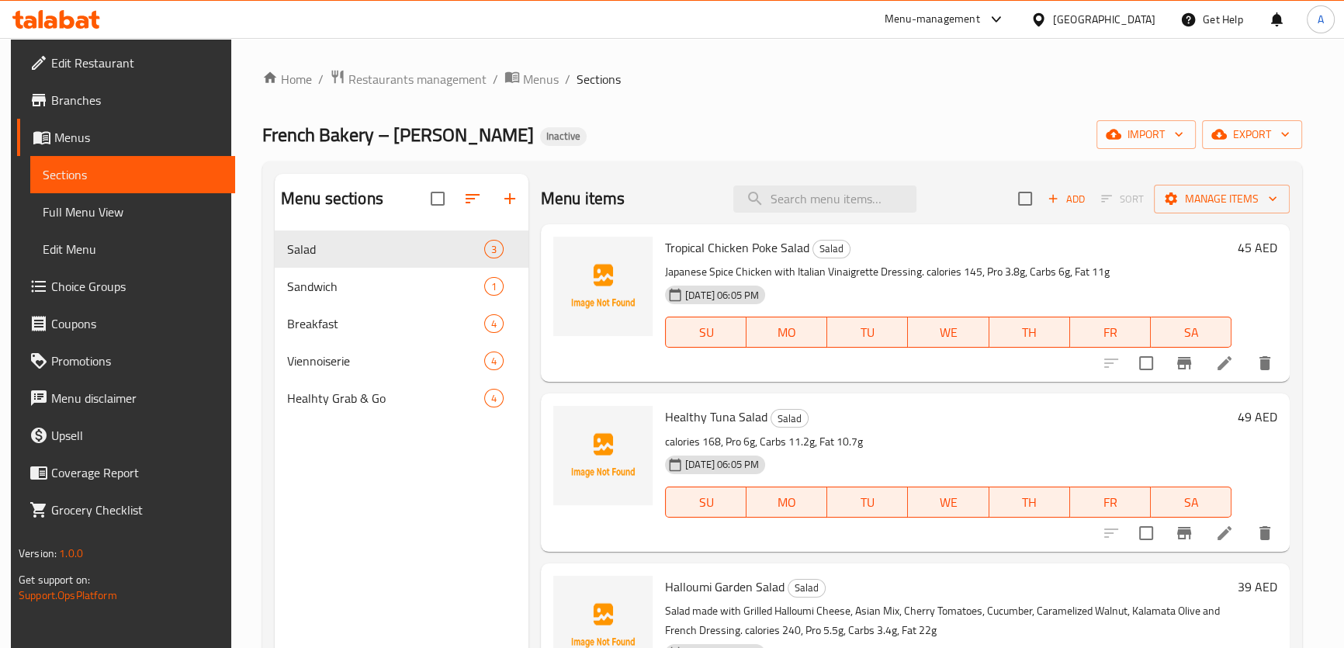
click at [95, 91] on span "Branches" at bounding box center [136, 100] width 171 height 19
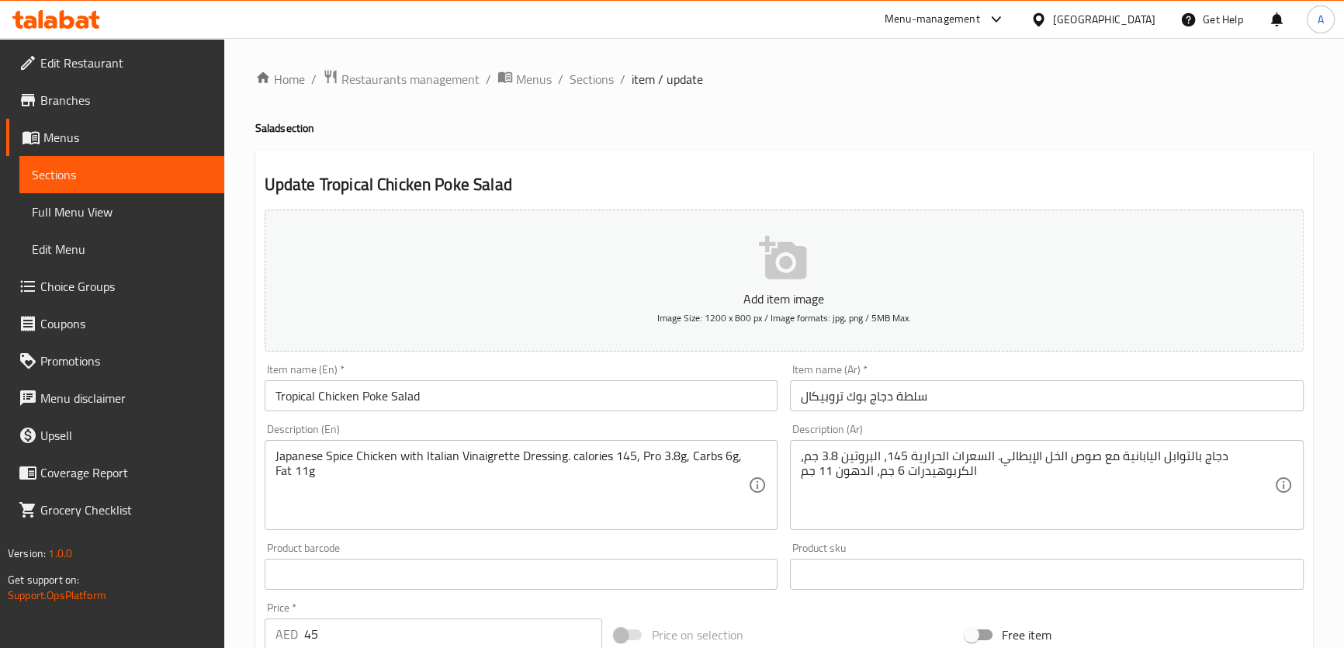
click at [1089, 455] on textarea "دجاج بالتوابل اليابانية مع صوص الخل الإيطالي. السعرات الحرارية 145، البروتين 3.…" at bounding box center [1037, 485] width 473 height 74
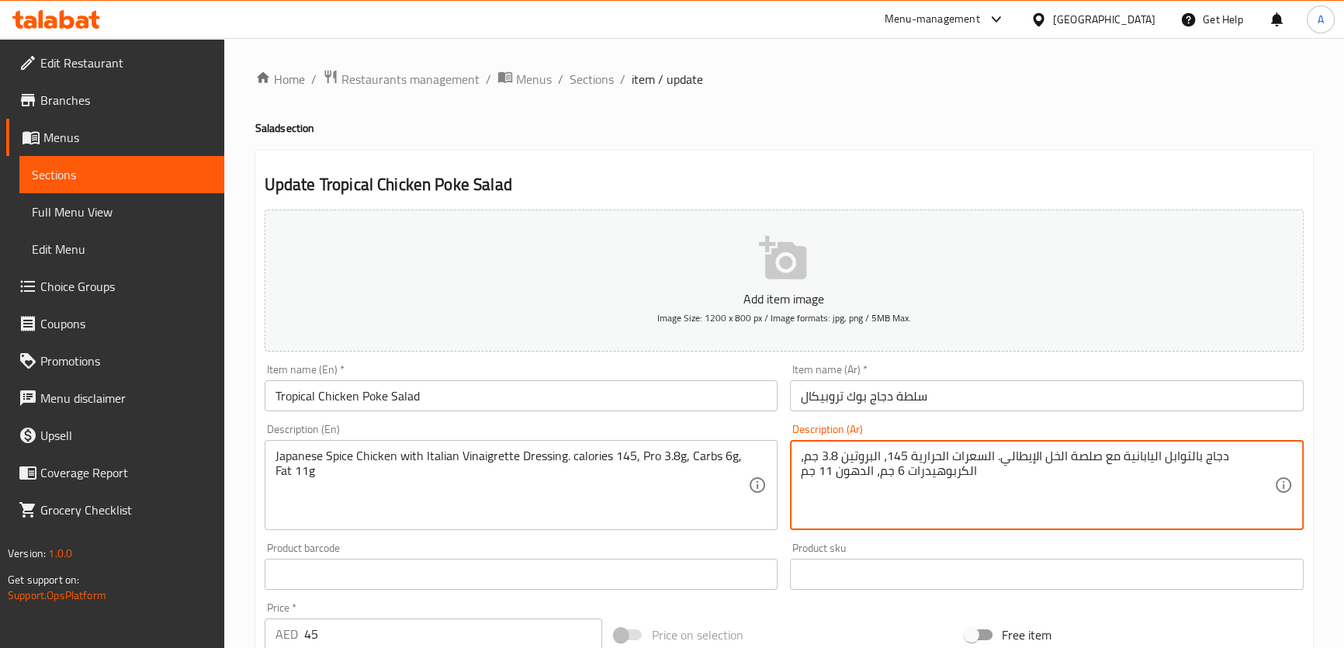
click at [1076, 460] on textarea "دجاج بالتوابل اليابانية مع صلصة الخل الإيطالي. السعرات الحرارية 145، البروتين 3…" at bounding box center [1037, 485] width 473 height 74
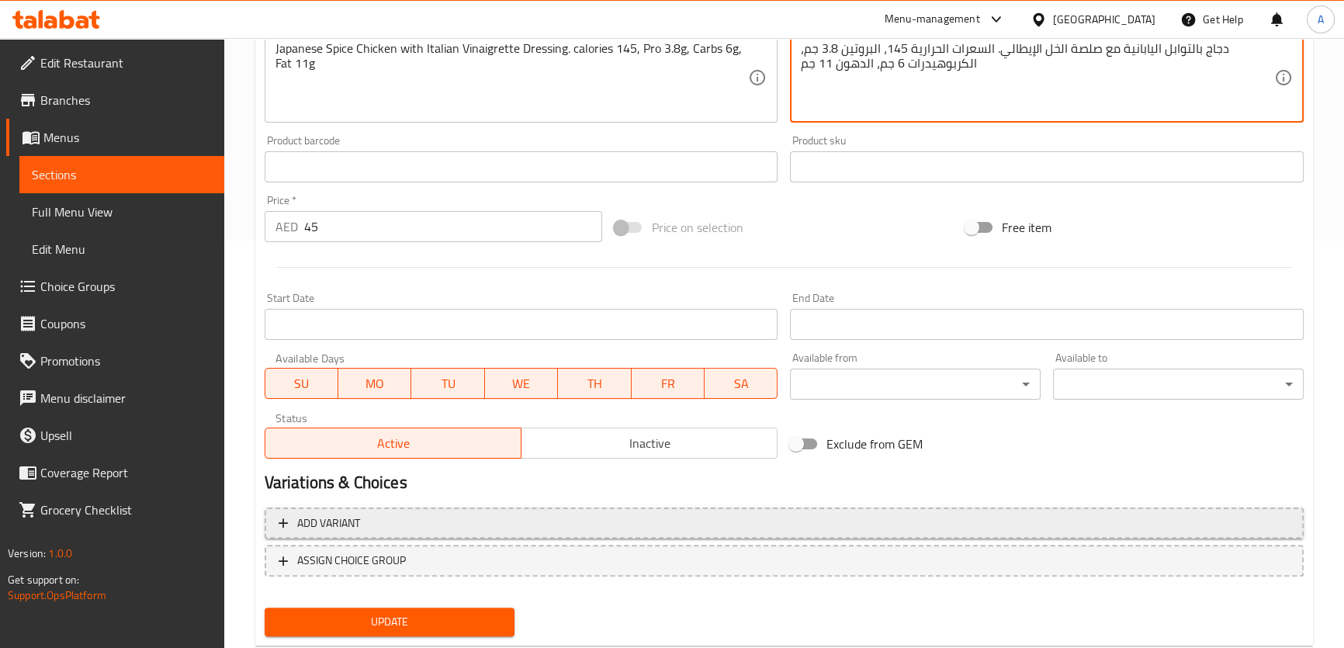
scroll to position [408, 0]
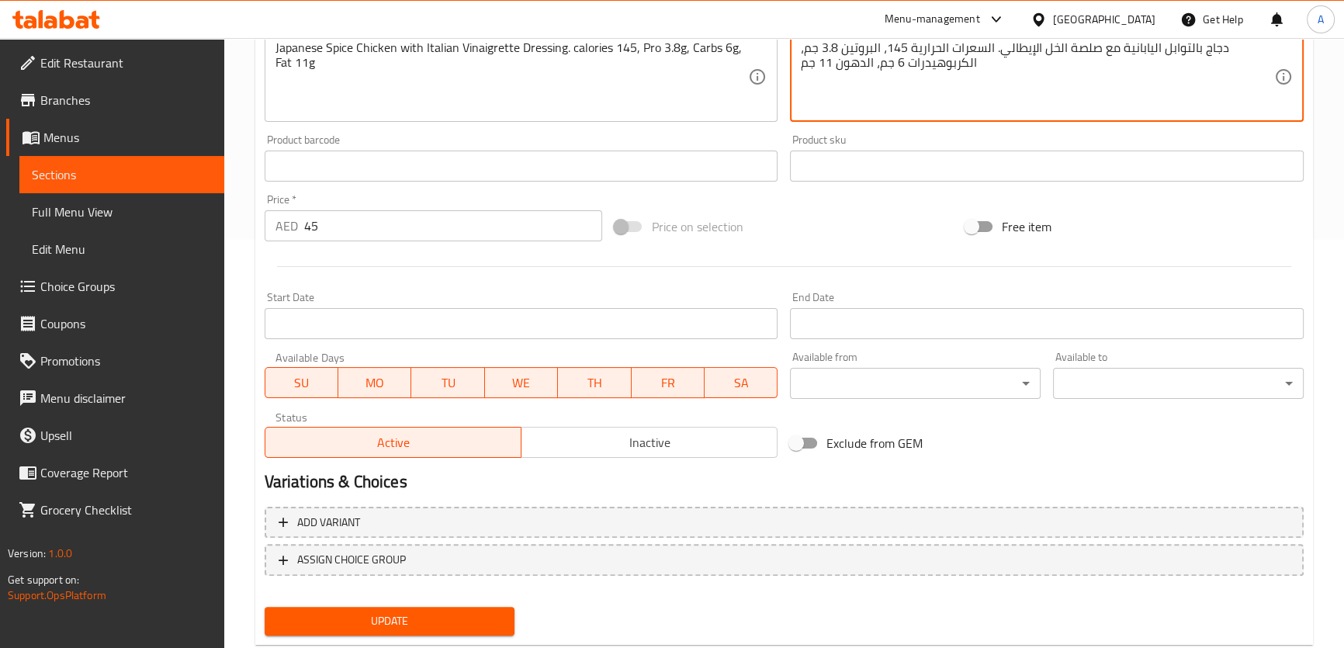
type textarea "دجاج بالتوابل اليابانية مع صلصة الخل الإيطالي. السعرات الحرارية 145، البروتين 3…"
click at [462, 619] on span "Update" at bounding box center [390, 620] width 226 height 19
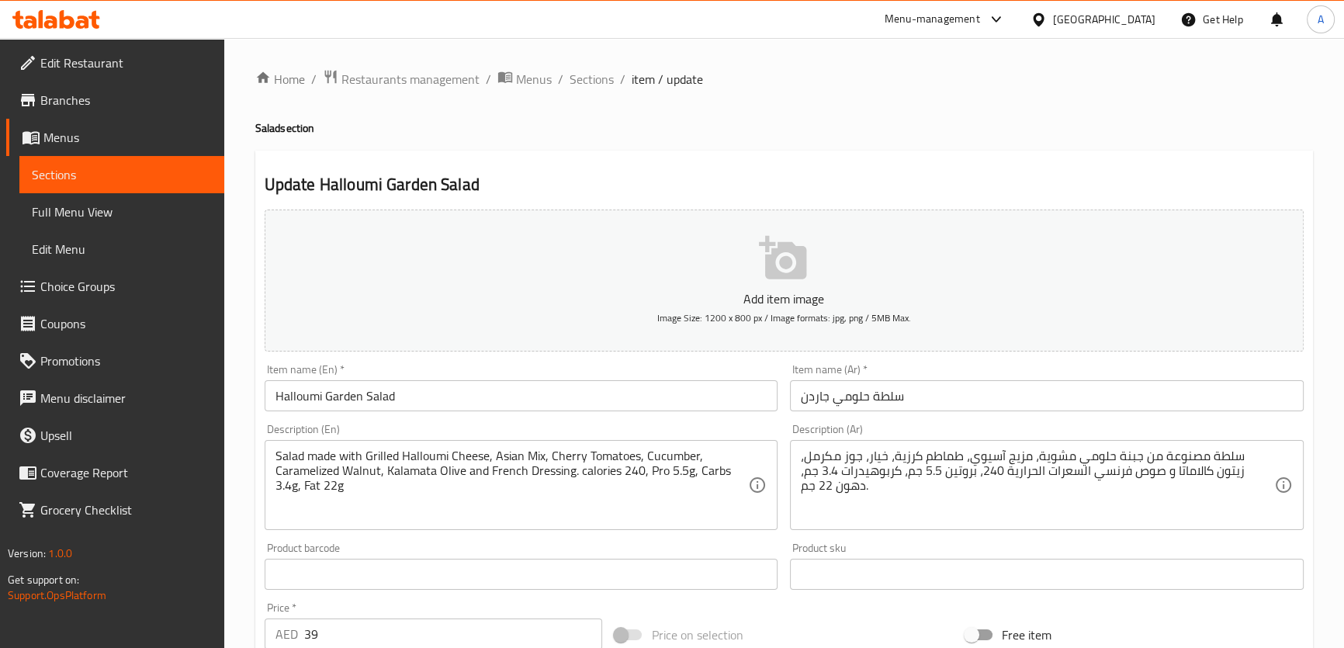
click at [1199, 471] on textarea "سلطة مصنوعة من جبنة حلومي مشوية، مزيج آسيوي، طماطم كرزية، خيار، جوز مكرمل، زيتو…" at bounding box center [1037, 485] width 473 height 74
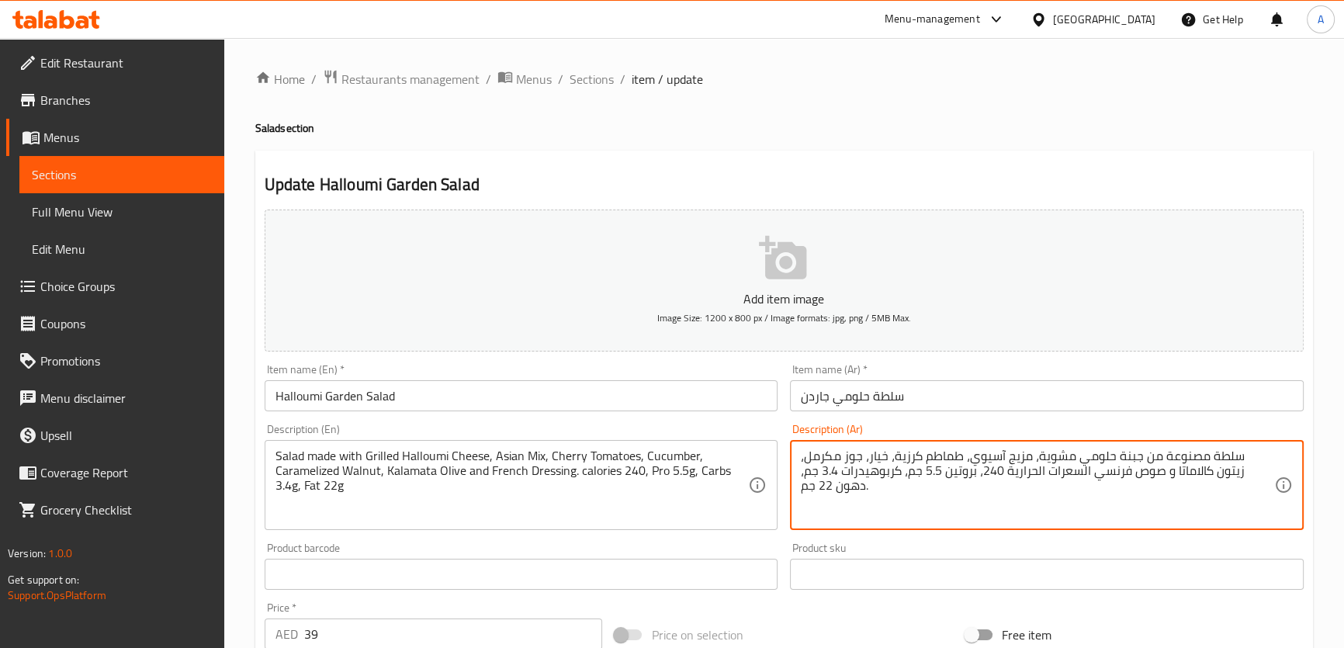
click at [1195, 467] on textarea "سلطة مصنوعة من جبنة حلومي مشوية، مزيج آسيوي، طماطم كرزية، خيار، جوز مكرمل، زيتو…" at bounding box center [1037, 485] width 473 height 74
paste textarea "صة"
click at [1145, 479] on textarea "سلطة مصنوعة من جبنة حلومي مشوية، مزيج آسيوي، طماطم كرزية، خيار، جوز مكرمل، زيتو…" at bounding box center [1037, 485] width 473 height 74
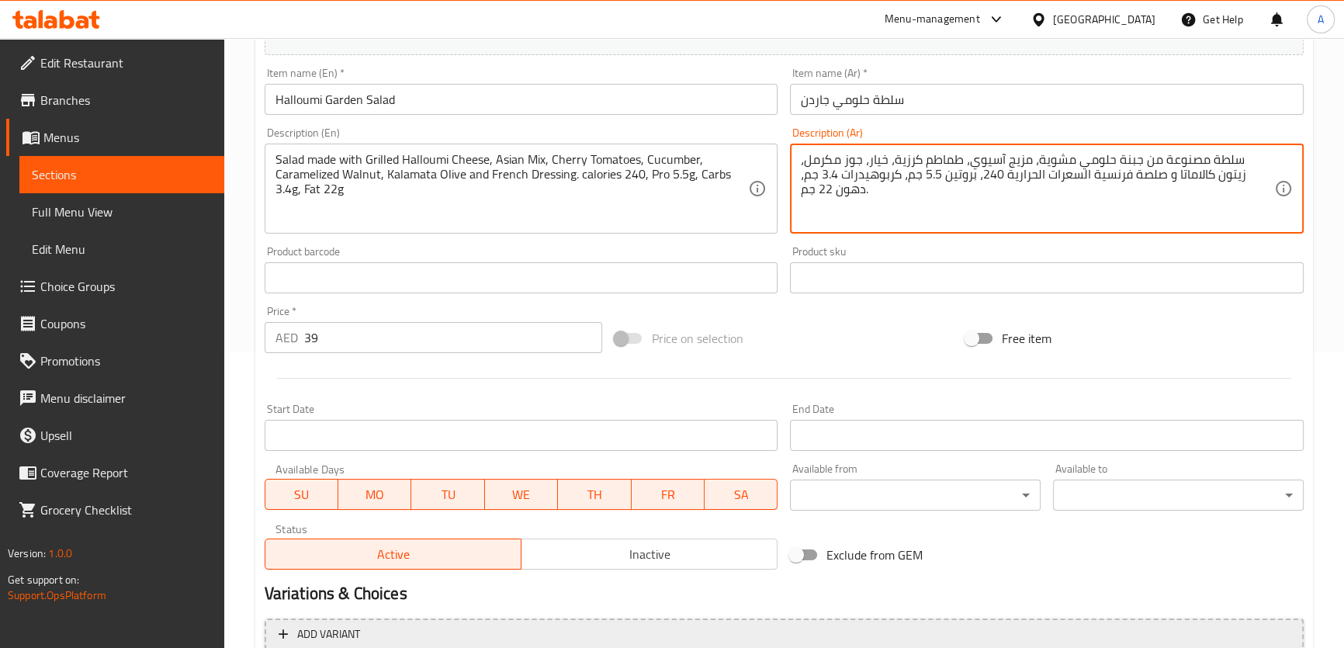
scroll to position [387, 0]
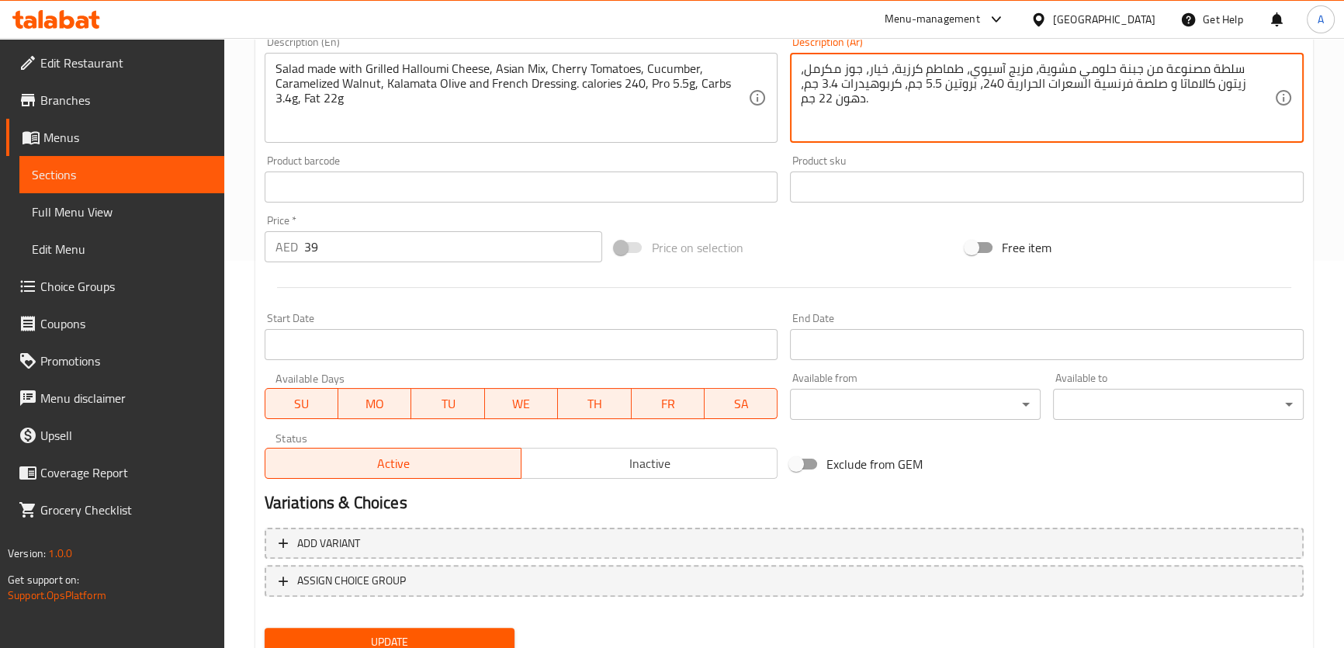
type textarea "سلطة مصنوعة من جبنة حلومي مشوية، مزيج آسيوي، طماطم كرزية، خيار، جوز مكرمل، زيتو…"
click at [386, 632] on span "Update" at bounding box center [390, 641] width 226 height 19
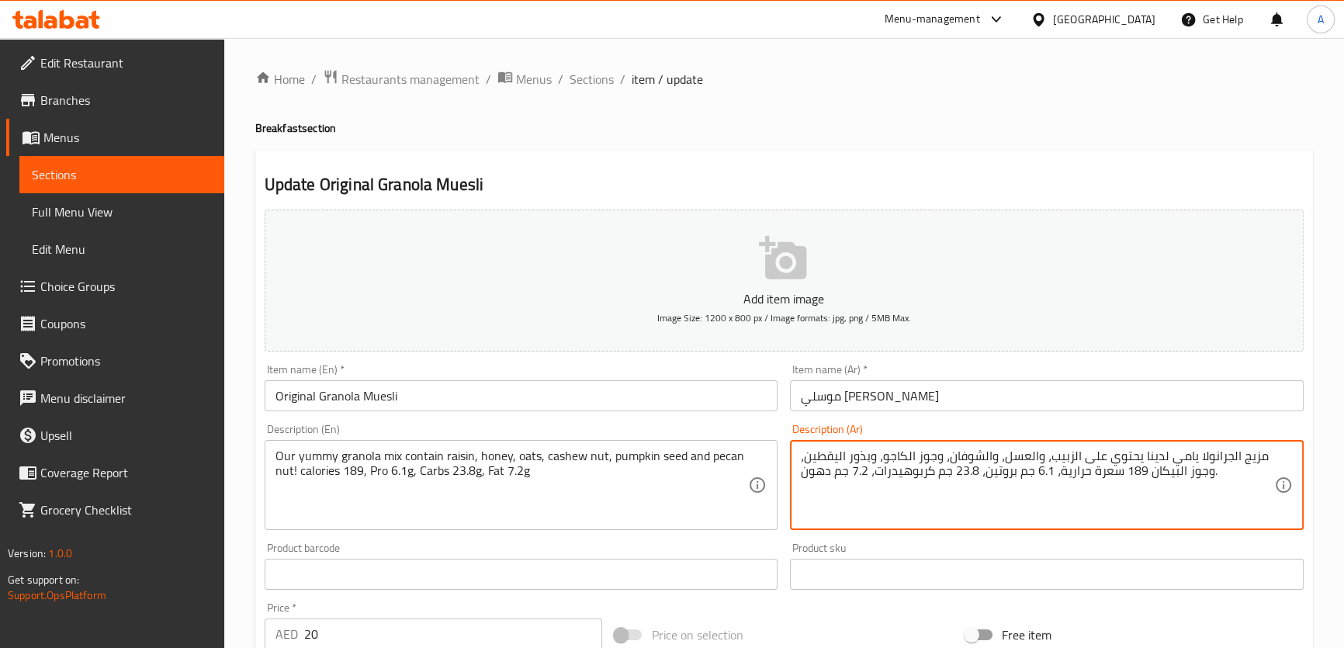
drag, startPoint x: 931, startPoint y: 455, endPoint x: 911, endPoint y: 450, distance: 20.7
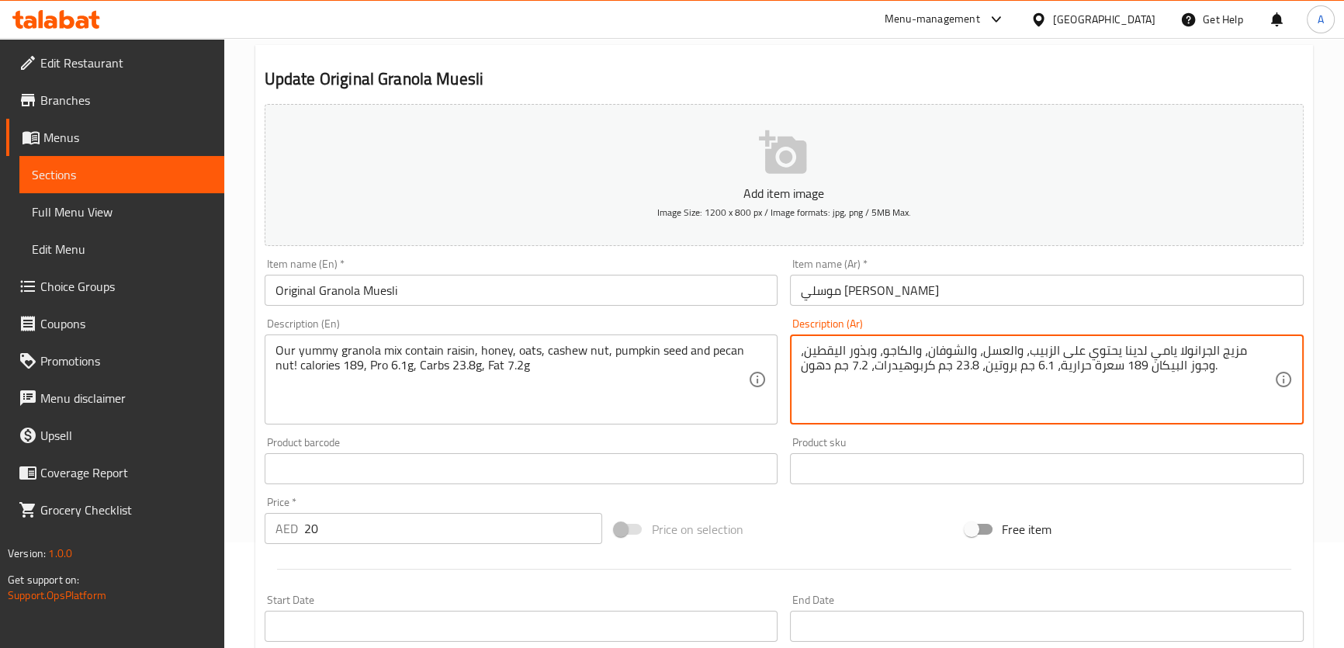
scroll to position [213, 0]
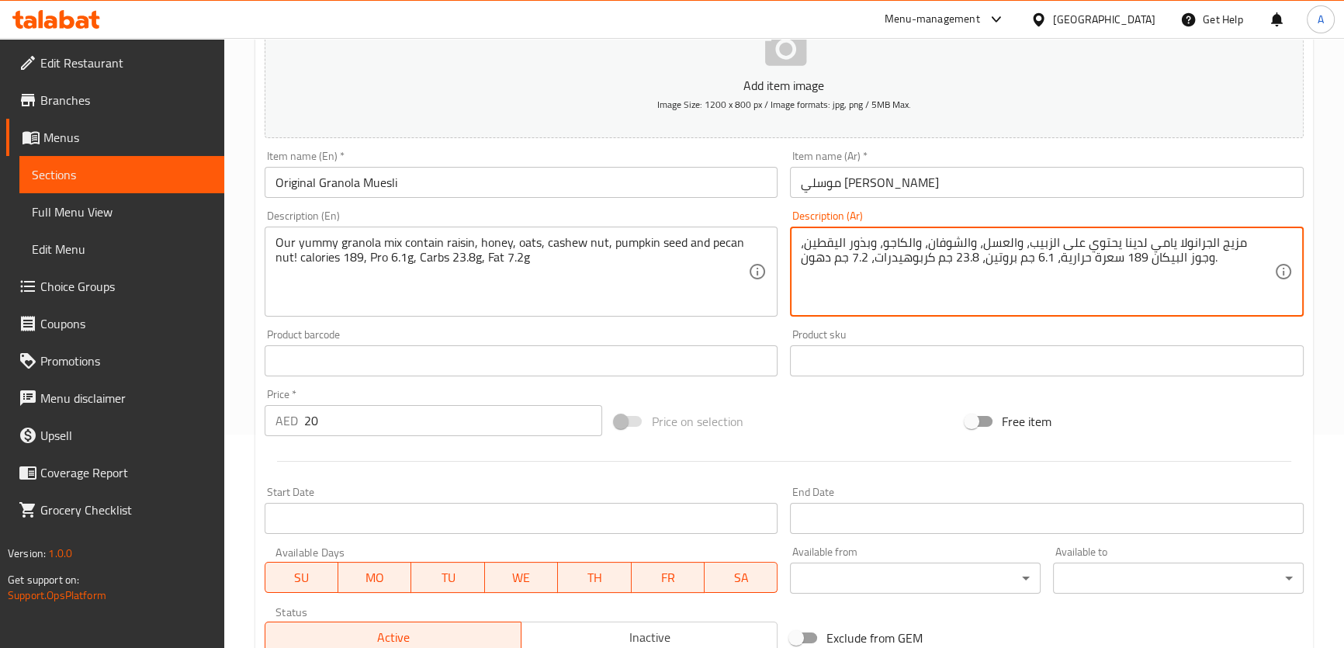
click at [500, 300] on textarea "Our yummy granola mix contain raisin, honey, oats, cashew nut, pumpkin seed and…" at bounding box center [511, 272] width 473 height 74
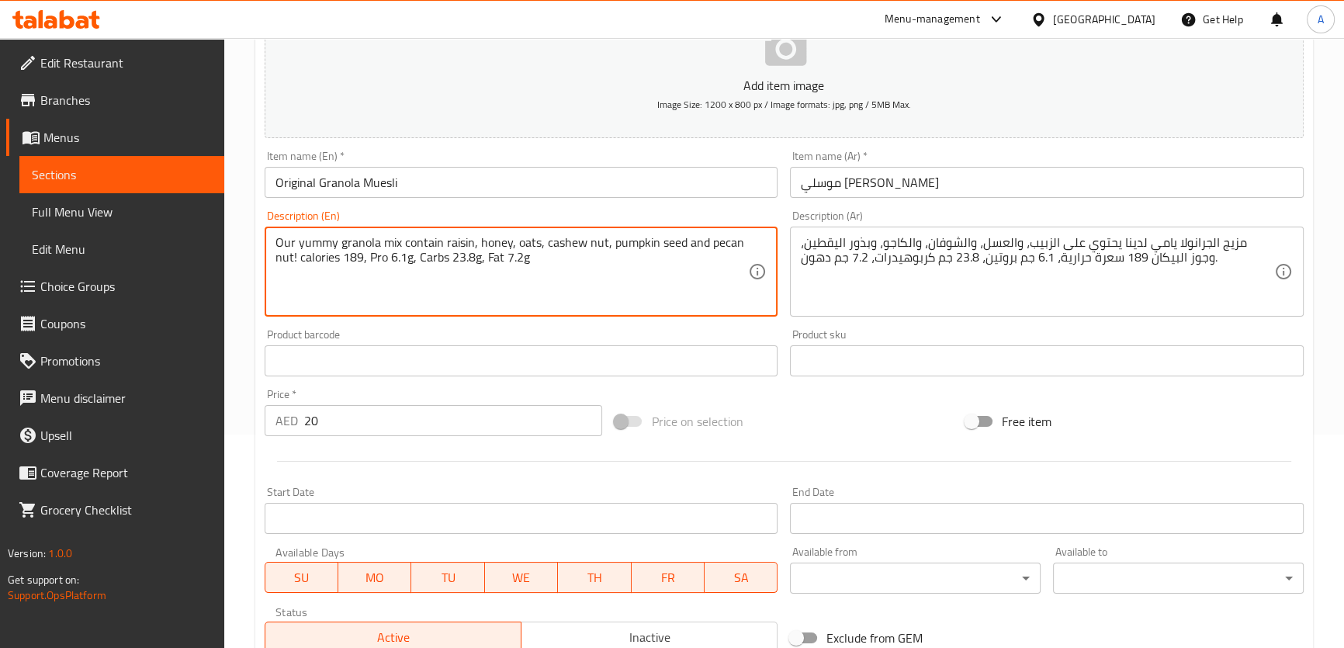
click at [500, 300] on textarea "Our yummy granola mix contain raisin, honey, oats, cashew nut, pumpkin seed and…" at bounding box center [511, 272] width 473 height 74
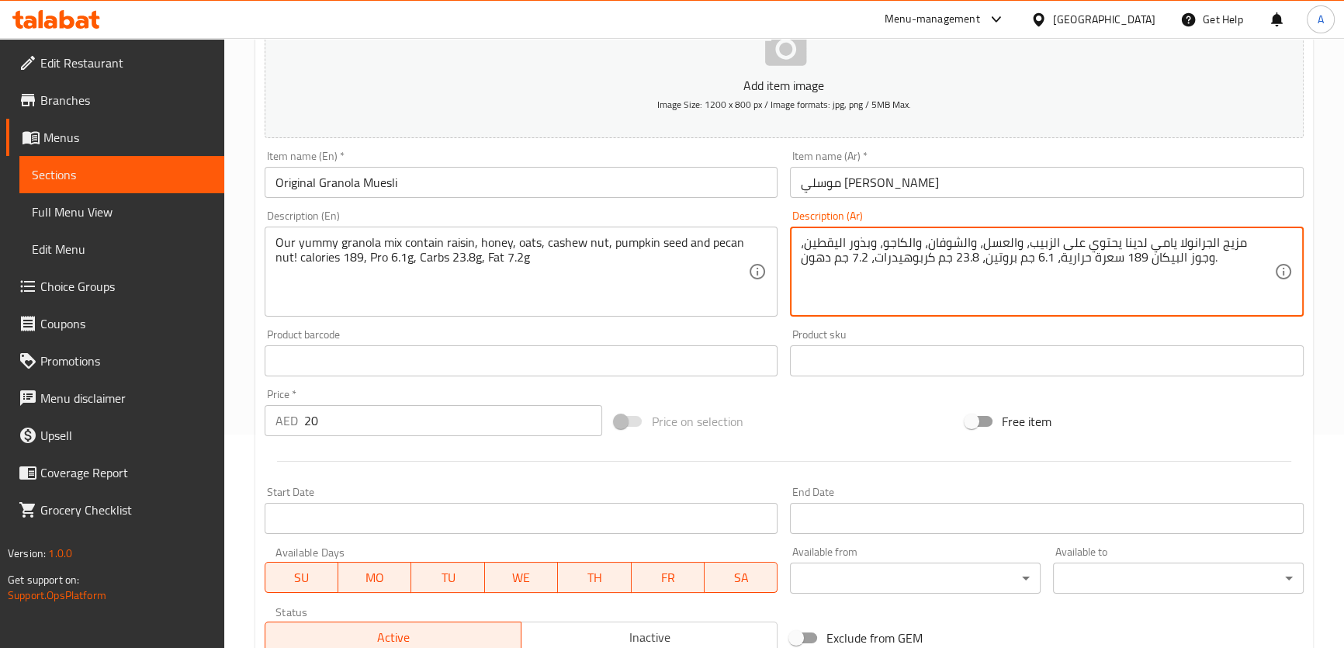
click at [1165, 264] on textarea "مزيج الجرانولا يامي لدينا يحتوي على الزبيب، والعسل، والشوفان، والكاجو، وبذور ال…" at bounding box center [1037, 272] width 473 height 74
paste textarea "ان"
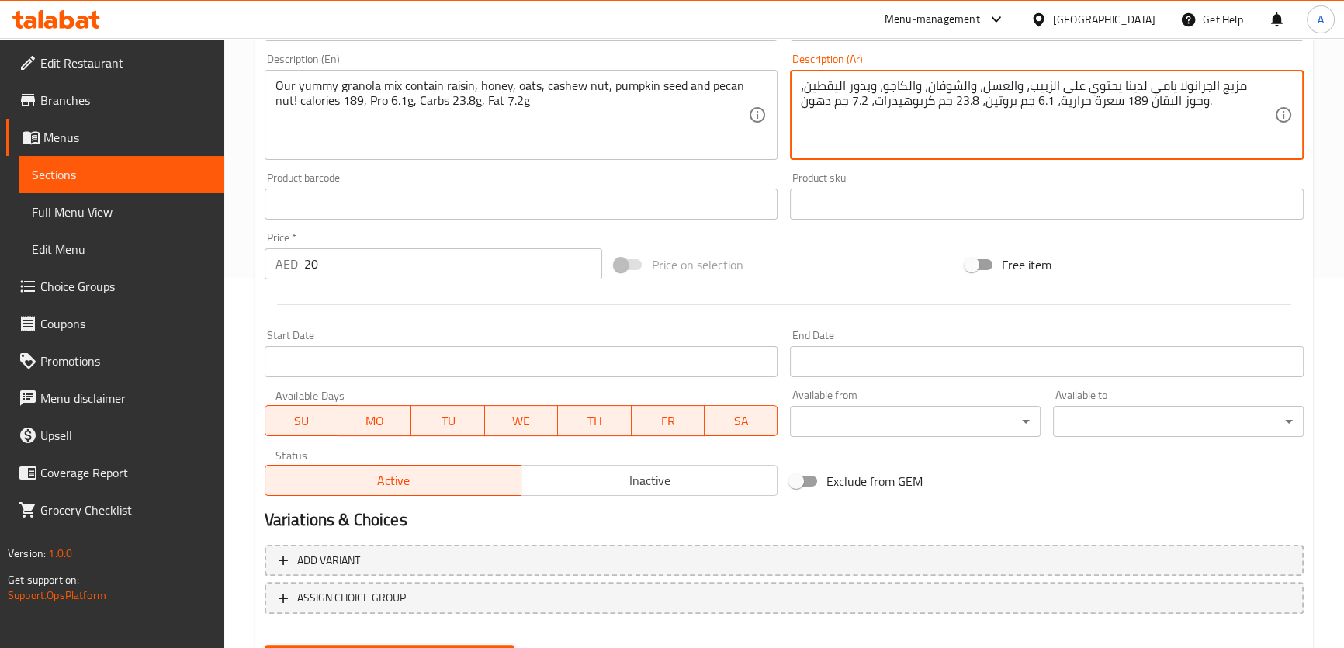
scroll to position [447, 0]
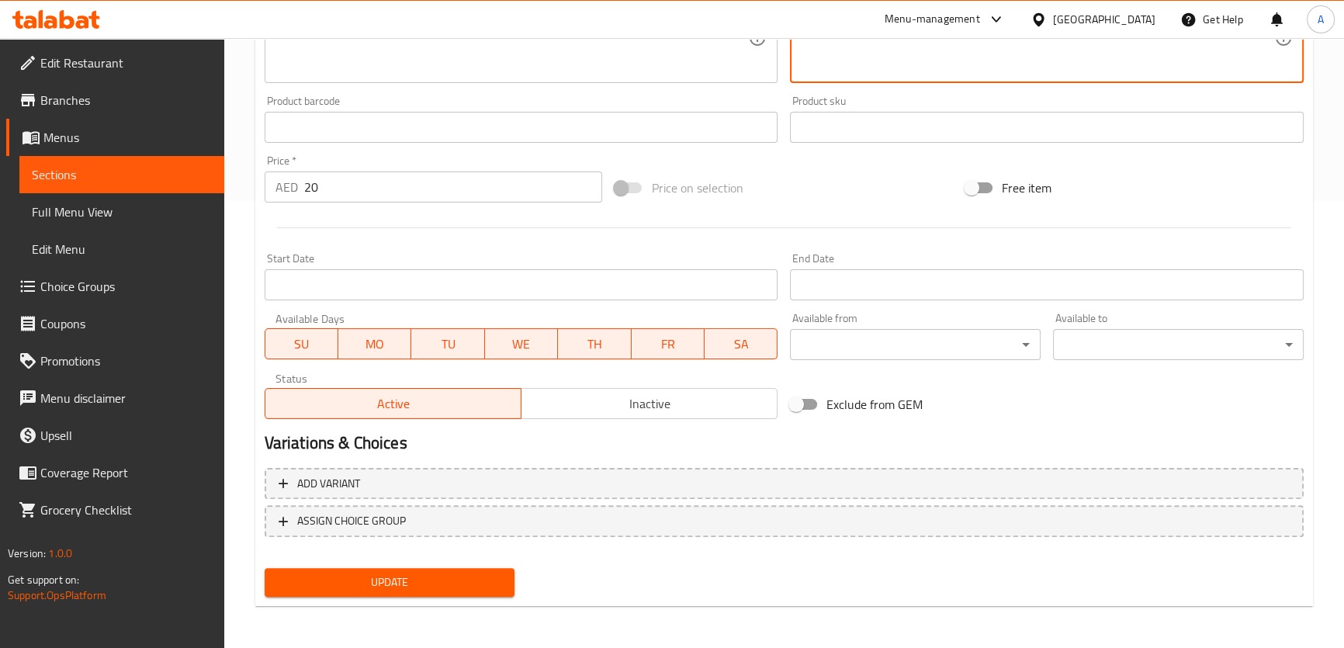
type textarea "مزيج الجرانولا يامي لدينا يحتوي على الزبيب، والعسل، والشوفان، والكاجو، وبذور ال…"
click at [458, 593] on button "Update" at bounding box center [390, 582] width 251 height 29
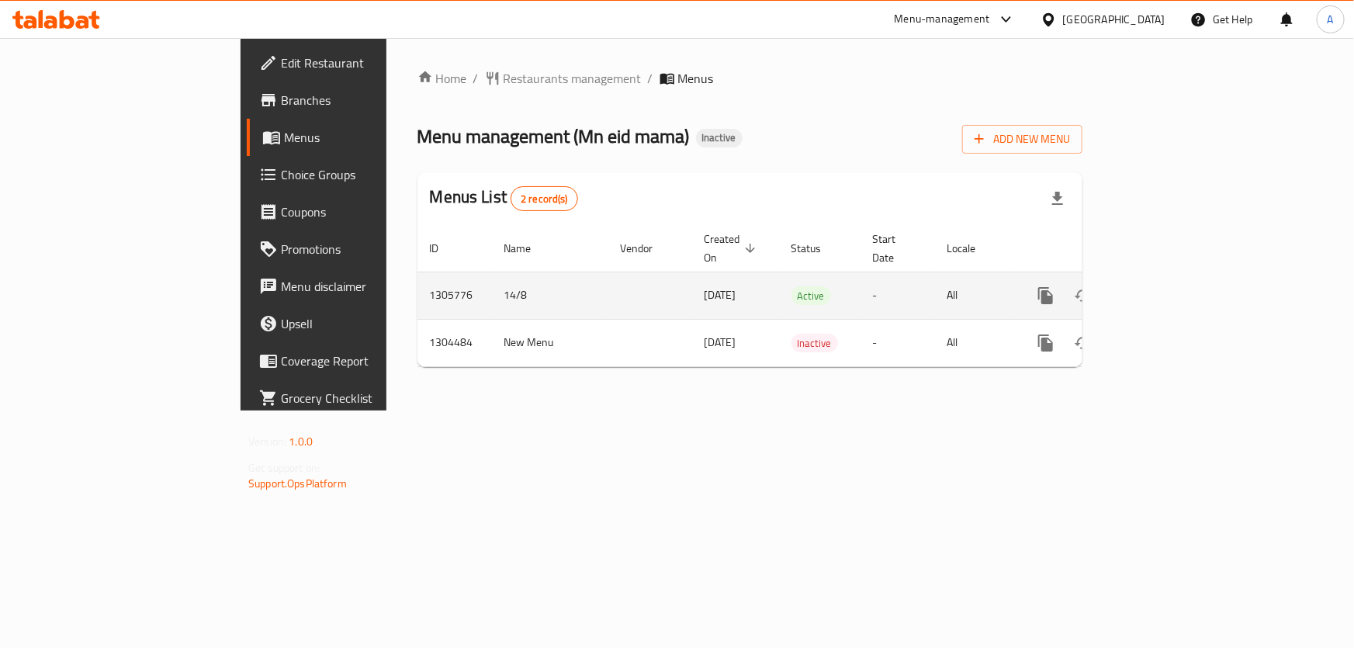
click at [1167, 286] on icon "enhanced table" at bounding box center [1157, 295] width 19 height 19
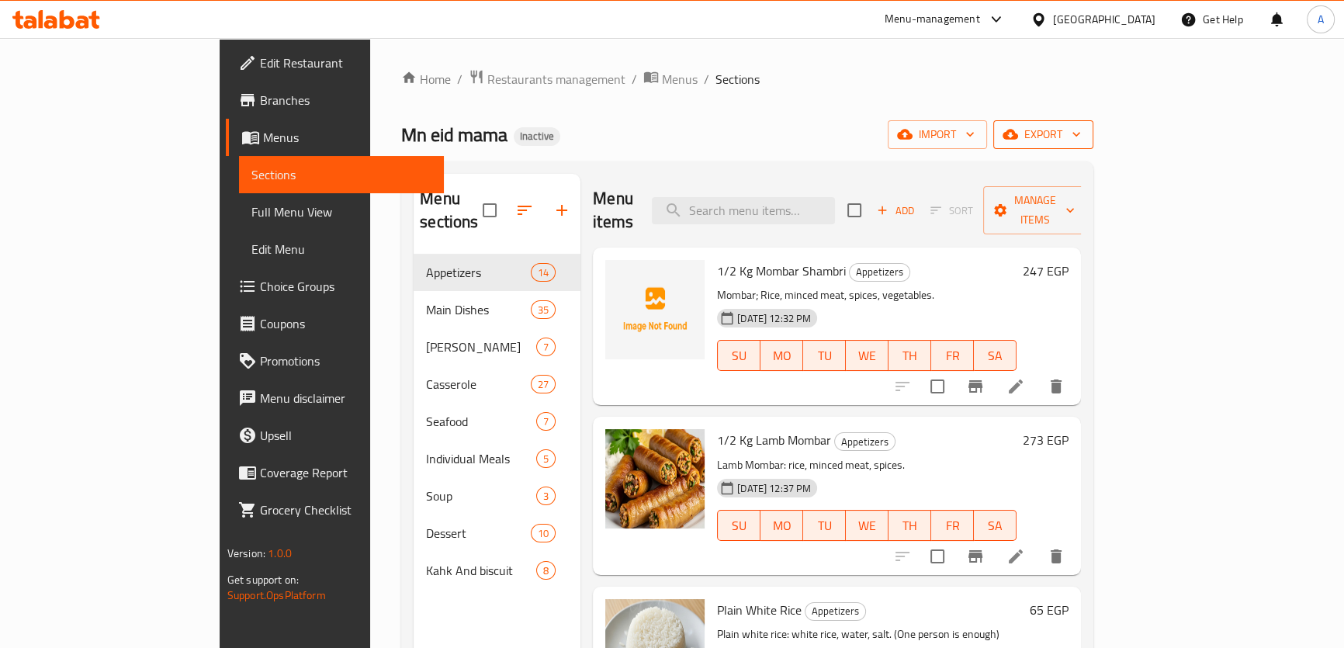
click at [1084, 129] on icon "button" at bounding box center [1076, 134] width 16 height 16
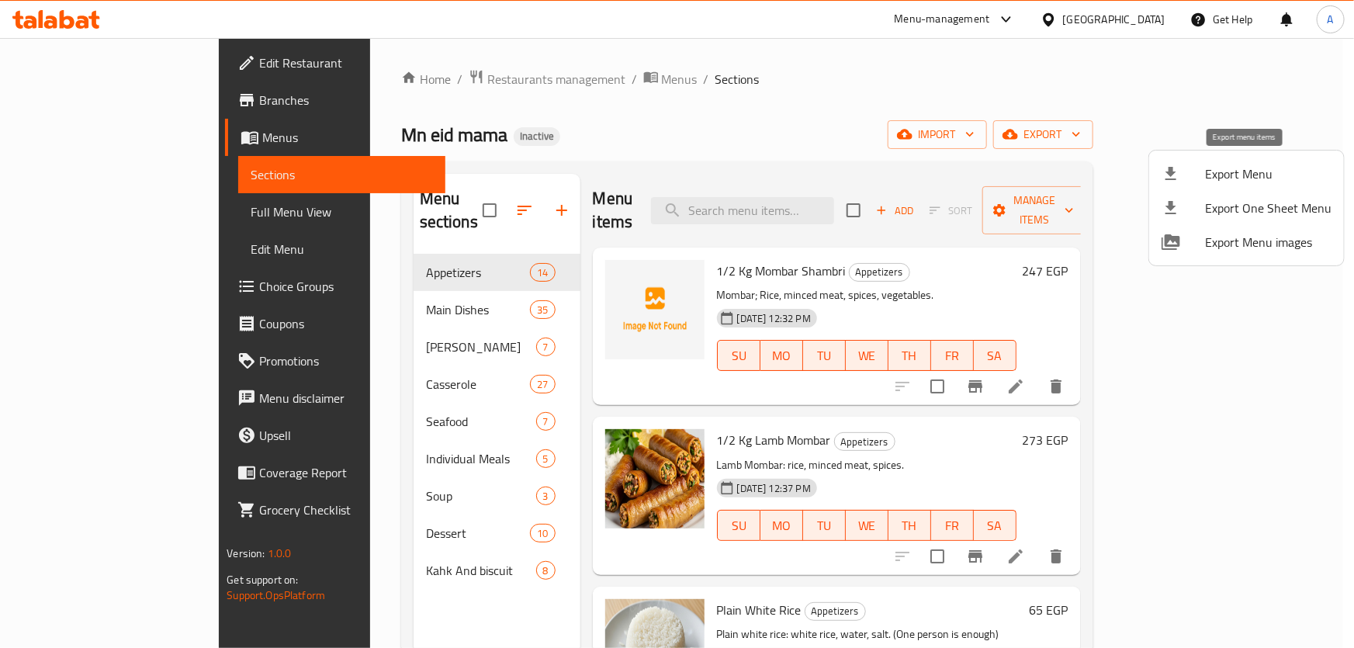
click at [1196, 164] on div at bounding box center [1182, 173] width 43 height 19
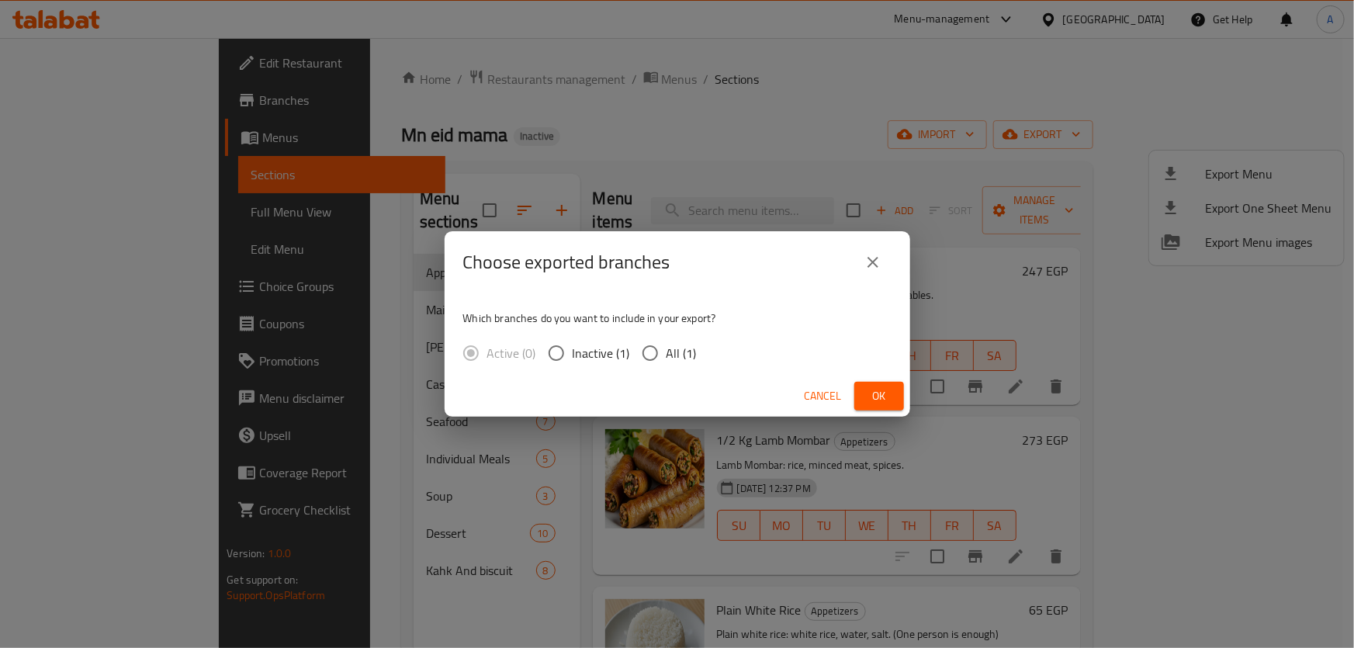
click at [691, 348] on span "All (1)" at bounding box center [681, 353] width 30 height 19
click at [666, 348] on input "All (1)" at bounding box center [650, 353] width 33 height 33
radio input "true"
click at [865, 393] on button "Ok" at bounding box center [879, 396] width 50 height 29
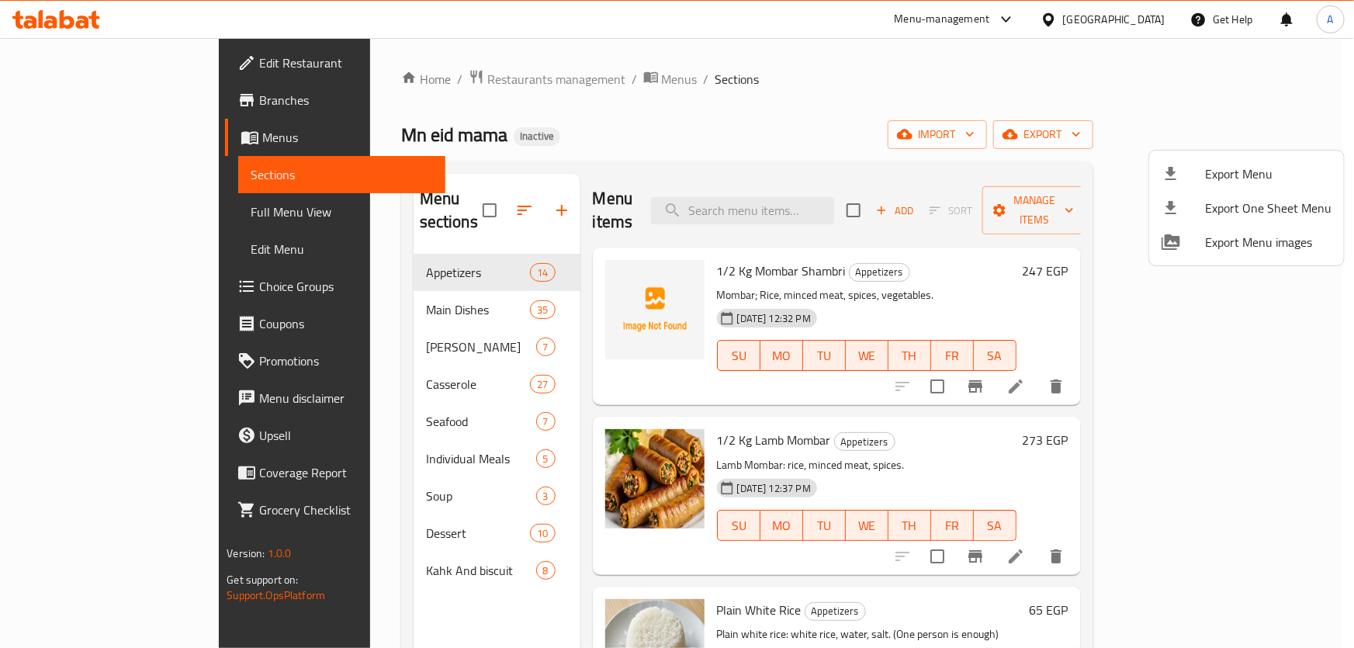
click at [132, 202] on div at bounding box center [677, 324] width 1354 height 648
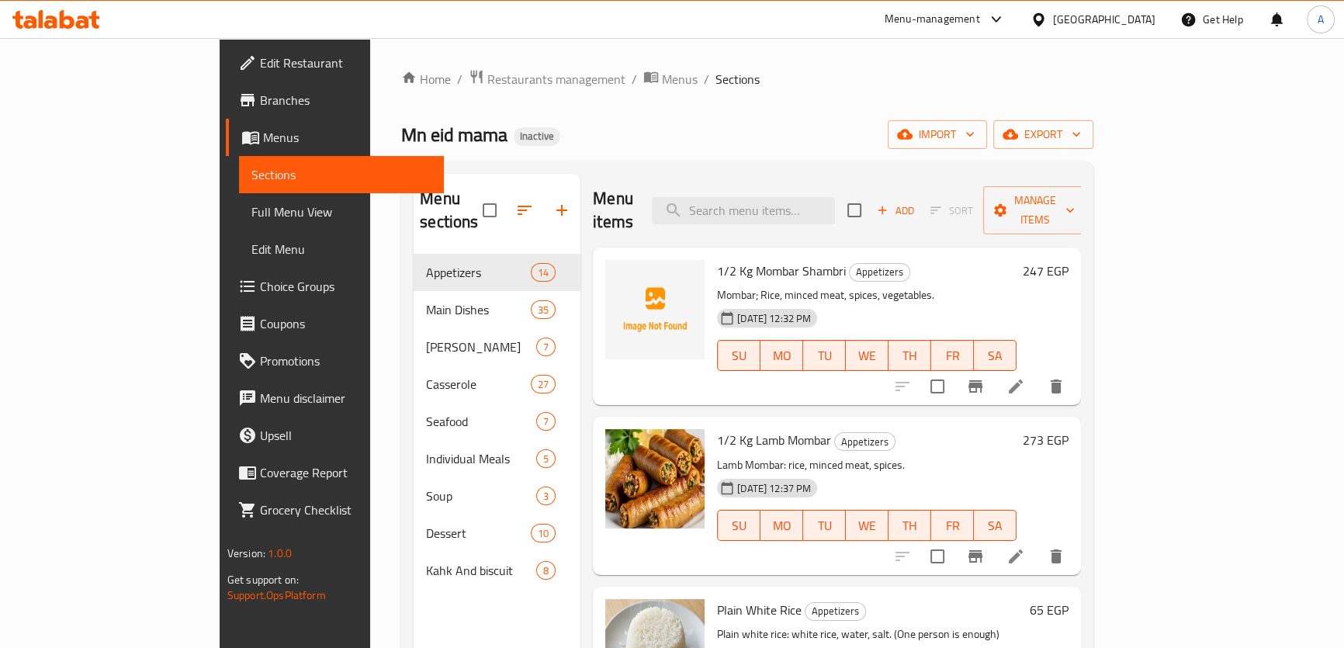
click at [251, 207] on span "Full Menu View" at bounding box center [341, 211] width 180 height 19
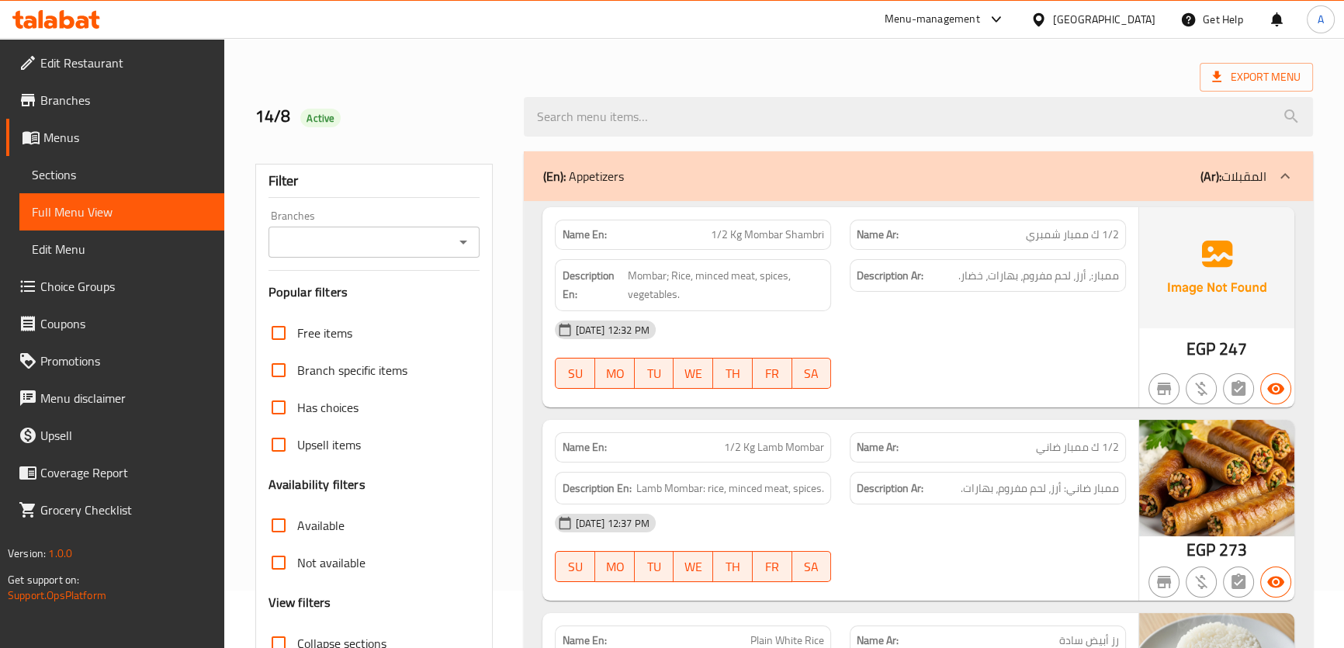
scroll to position [115, 0]
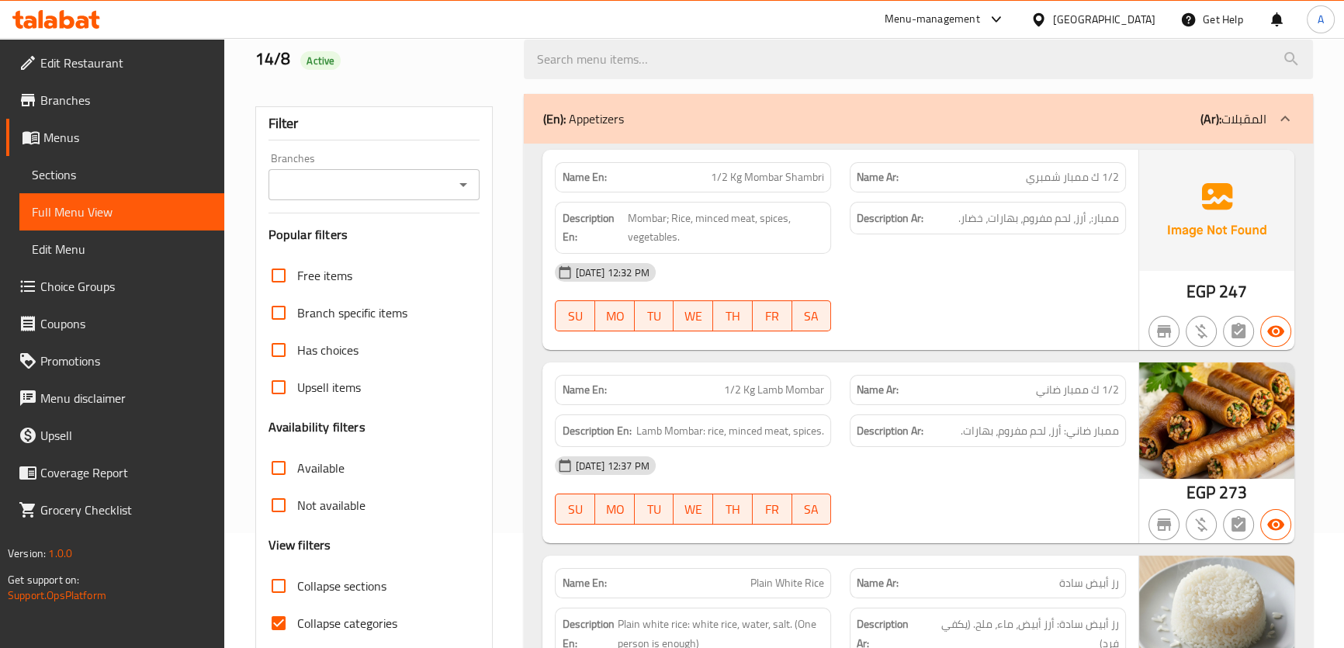
click at [326, 570] on label "Collapse sections" at bounding box center [323, 585] width 126 height 37
click at [297, 570] on input "Collapse sections" at bounding box center [278, 585] width 37 height 37
checkbox input "true"
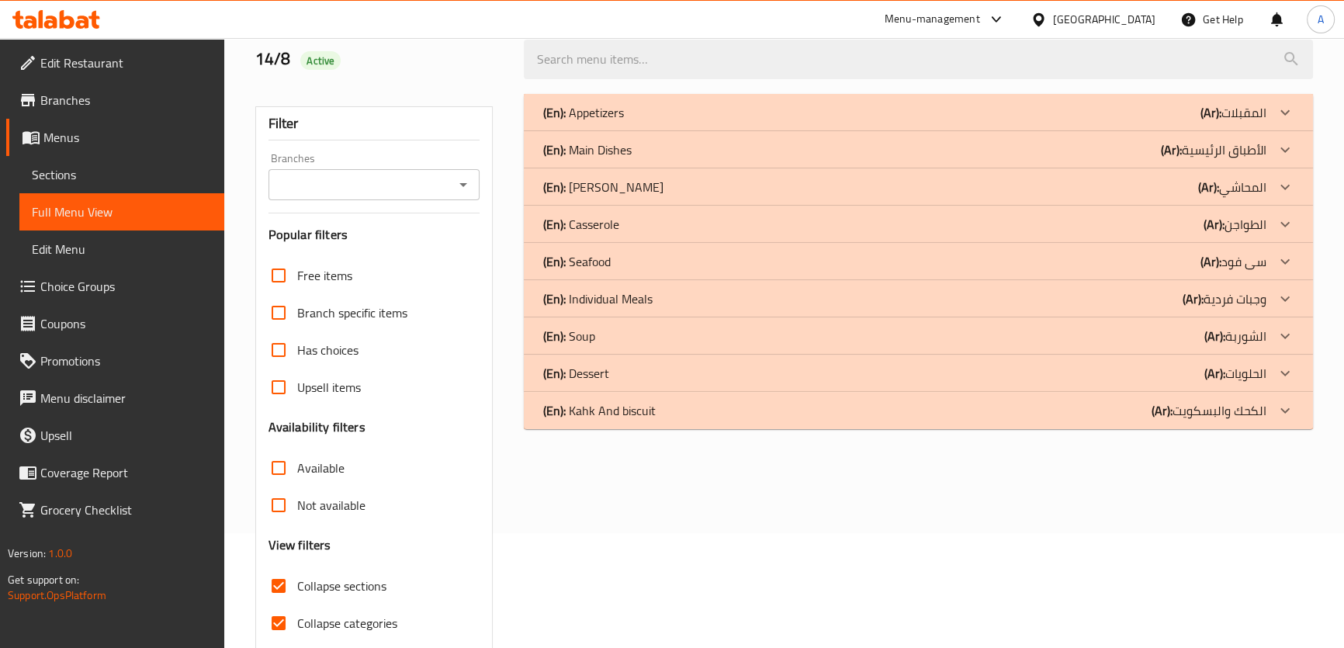
click at [323, 618] on span "Collapse categories" at bounding box center [347, 623] width 100 height 19
click at [297, 618] on input "Collapse categories" at bounding box center [278, 622] width 37 height 37
checkbox input "false"
click at [341, 587] on span "Collapse sections" at bounding box center [341, 585] width 89 height 19
click at [297, 587] on input "Collapse sections" at bounding box center [278, 585] width 37 height 37
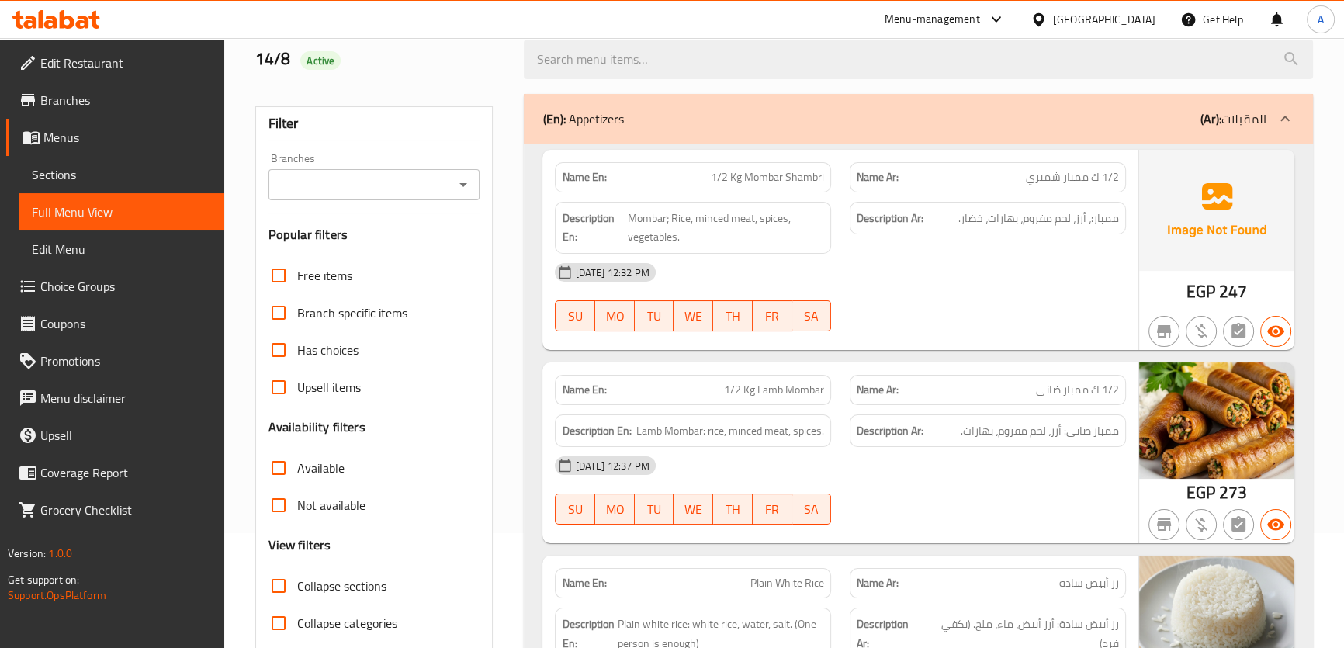
click at [320, 64] on span "Active" at bounding box center [320, 61] width 40 height 15
copy span "Active"
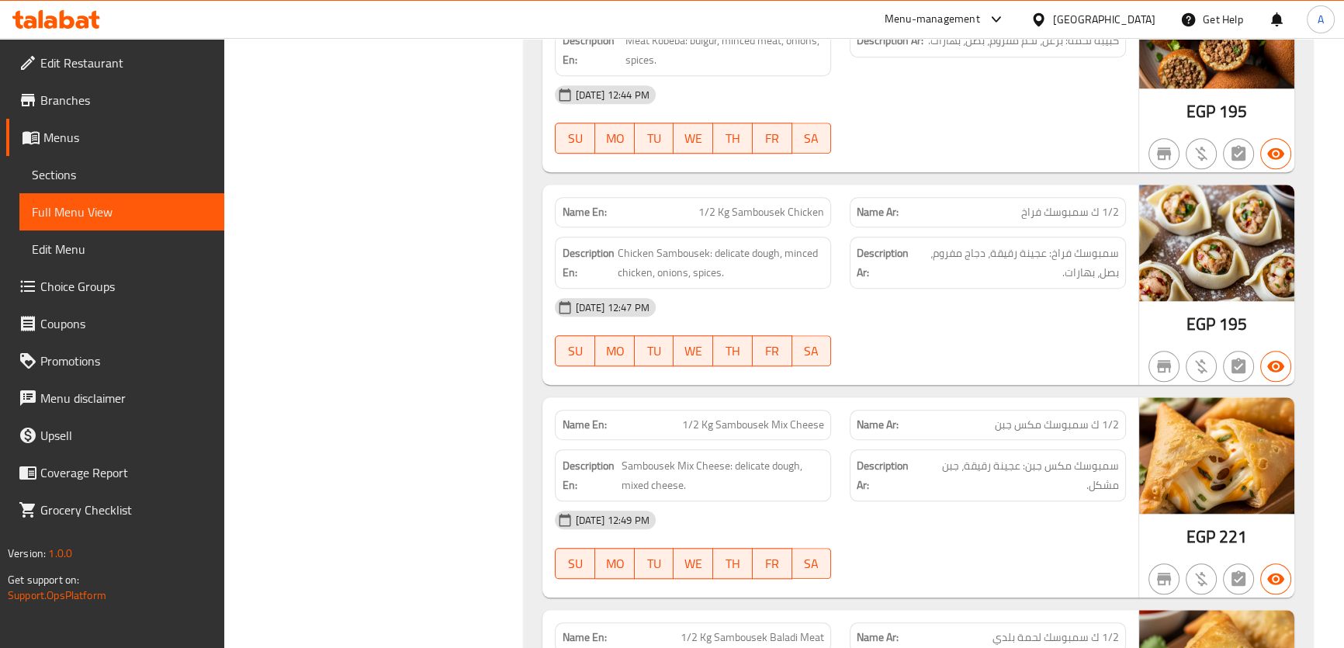
scroll to position [102, 0]
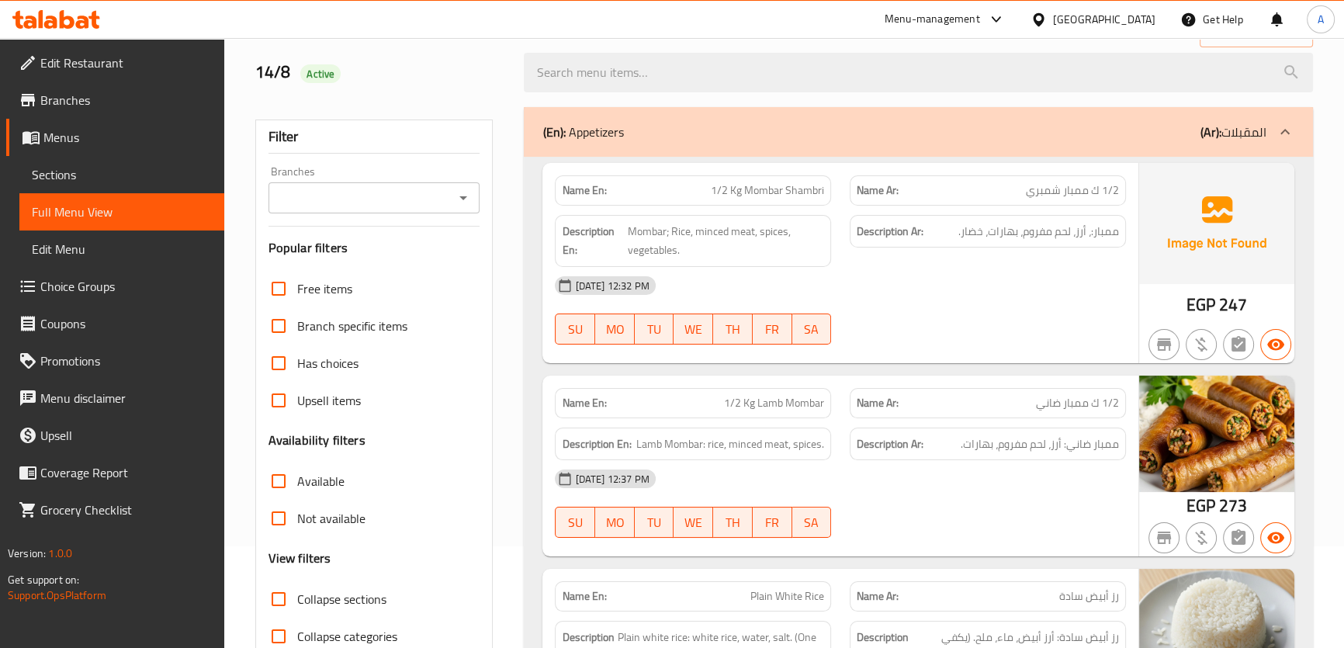
click at [350, 608] on span "Collapse sections" at bounding box center [341, 599] width 89 height 19
click at [297, 608] on input "Collapse sections" at bounding box center [278, 598] width 37 height 37
click at [344, 604] on span "Collapse sections" at bounding box center [341, 599] width 89 height 19
click at [297, 604] on input "Collapse sections" at bounding box center [278, 598] width 37 height 37
click at [328, 608] on span "Collapse sections" at bounding box center [341, 599] width 89 height 19
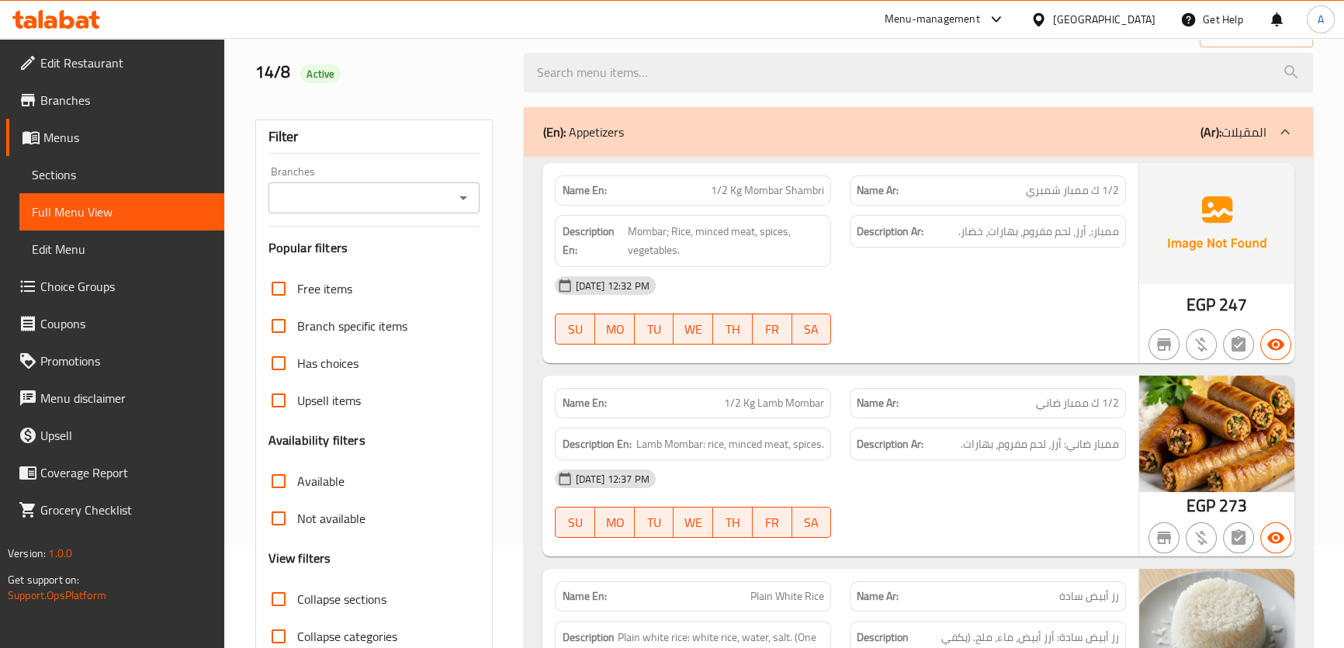
click at [297, 608] on input "Collapse sections" at bounding box center [278, 598] width 37 height 37
checkbox input "true"
